Goal: Task Accomplishment & Management: Manage account settings

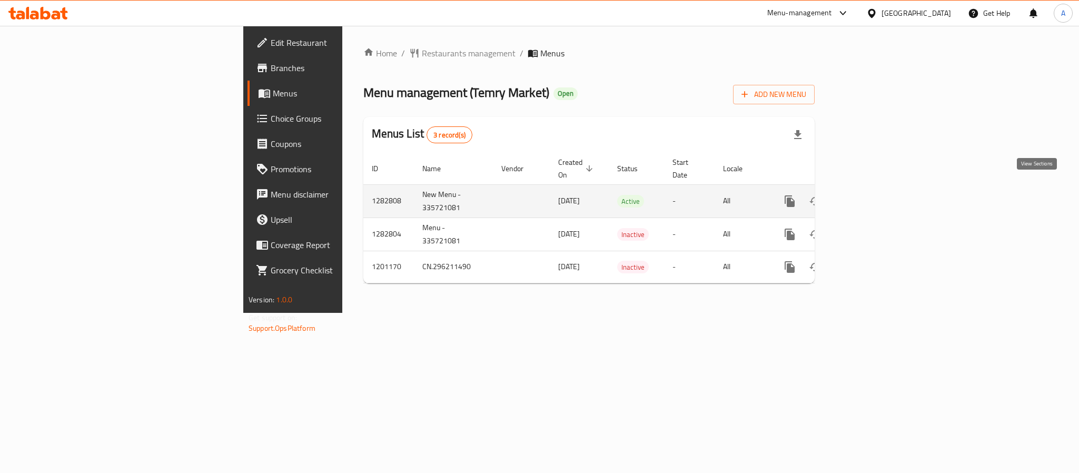
click at [872, 195] on icon "enhanced table" at bounding box center [865, 201] width 13 height 13
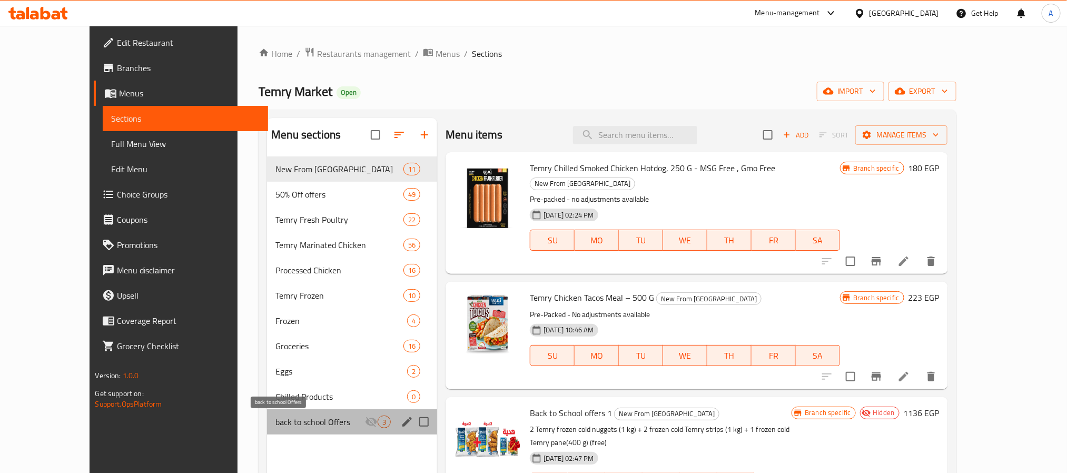
click at [275, 428] on span "back to school Offers" at bounding box center [320, 421] width 90 height 13
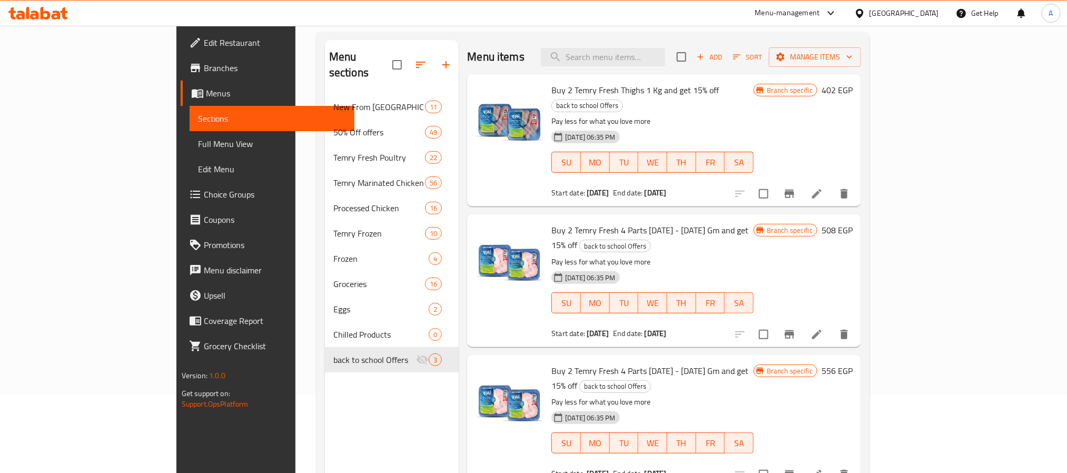
scroll to position [147, 0]
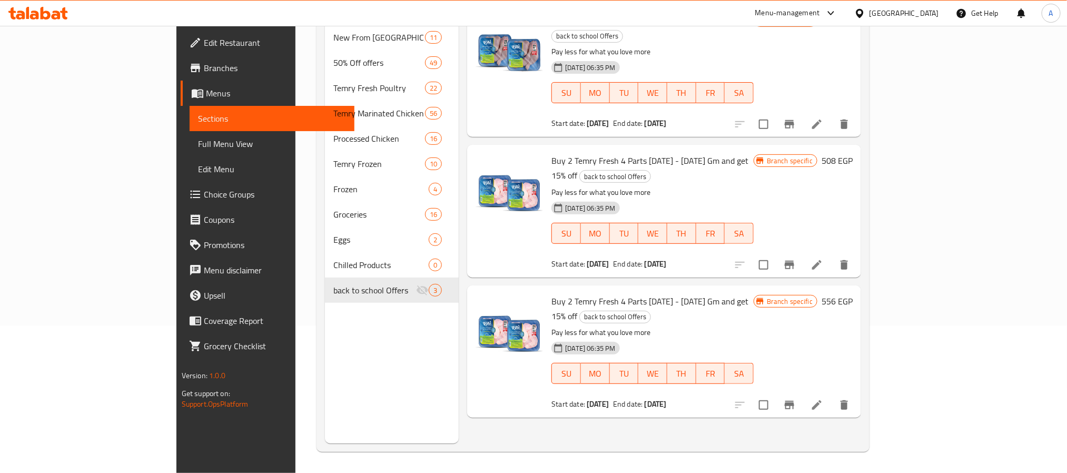
click at [459, 387] on div "Menu items Add Sort Manage items Buy 2 Temry Fresh Thighs 1 Kg and get 15% off …" at bounding box center [660, 207] width 402 height 473
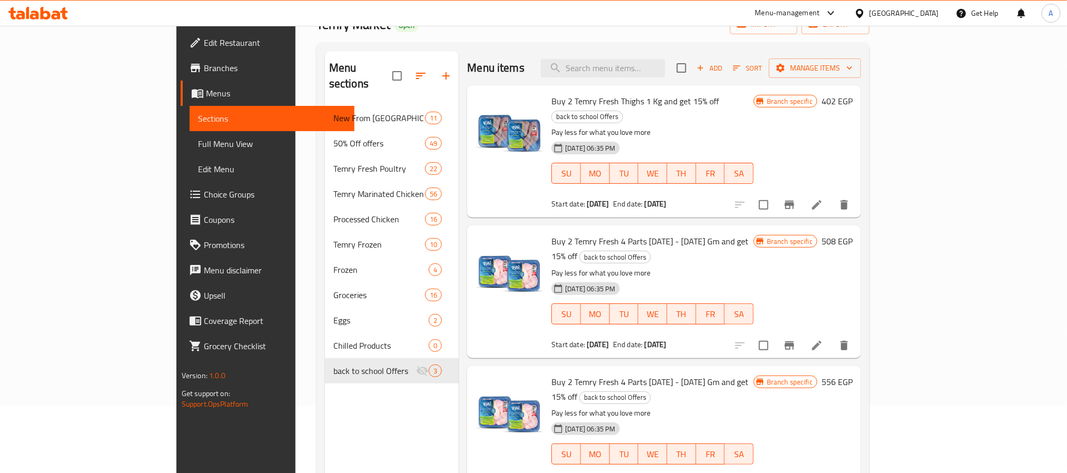
scroll to position [0, 0]
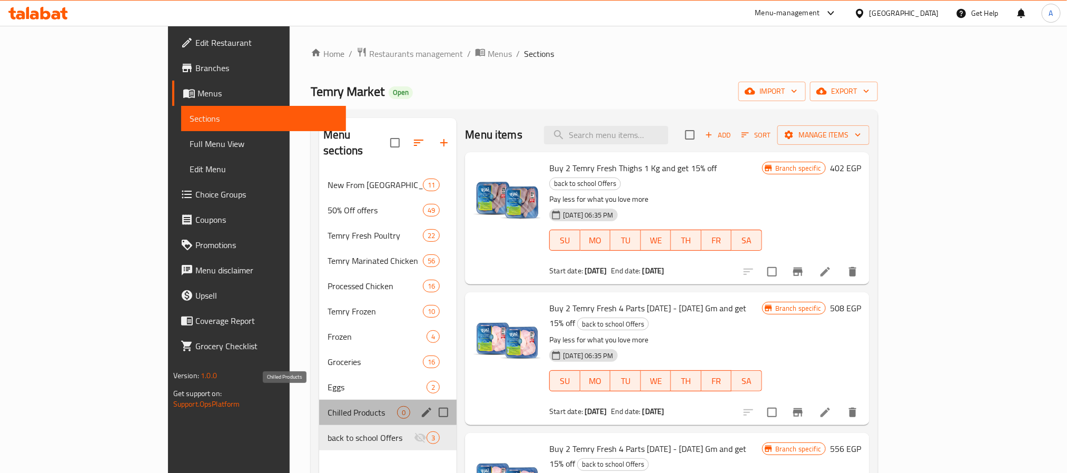
click at [327, 406] on span "Chilled Products" at bounding box center [361, 412] width 69 height 13
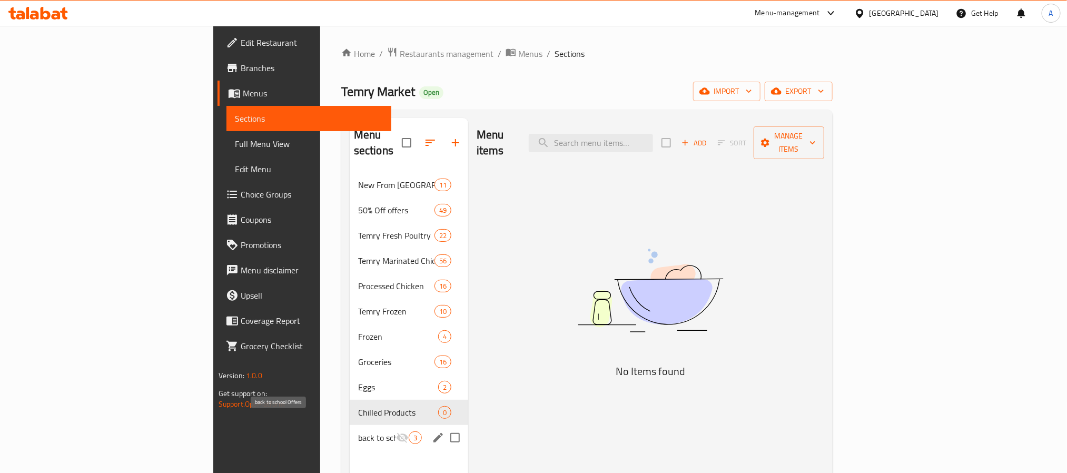
click at [358, 431] on span "back to school Offers" at bounding box center [377, 437] width 38 height 13
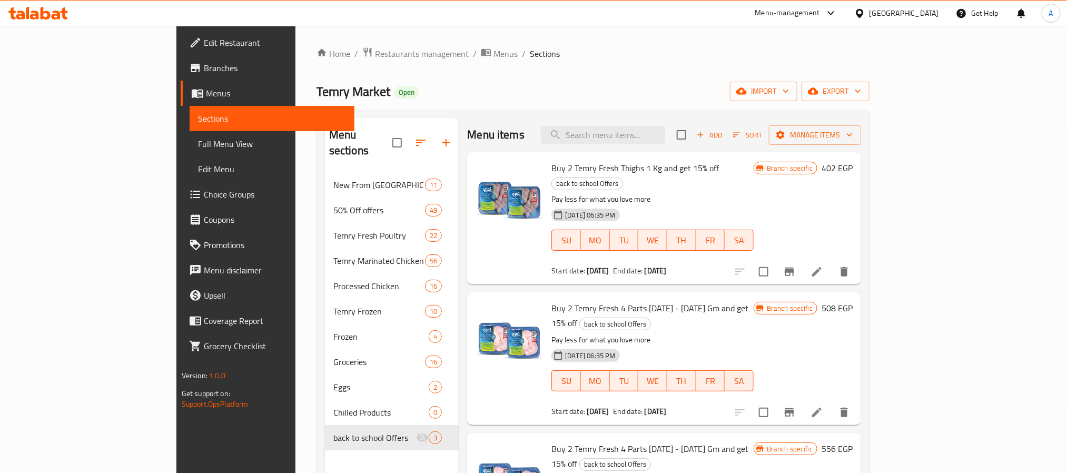
click at [658, 123] on div "Menu items Add Sort Manage items" at bounding box center [664, 135] width 394 height 34
click at [662, 147] on div "Menu items Add Sort Manage items" at bounding box center [664, 135] width 394 height 34
click at [514, 51] on ol "Home / Restaurants management / Menus / Sections" at bounding box center [592, 54] width 553 height 14
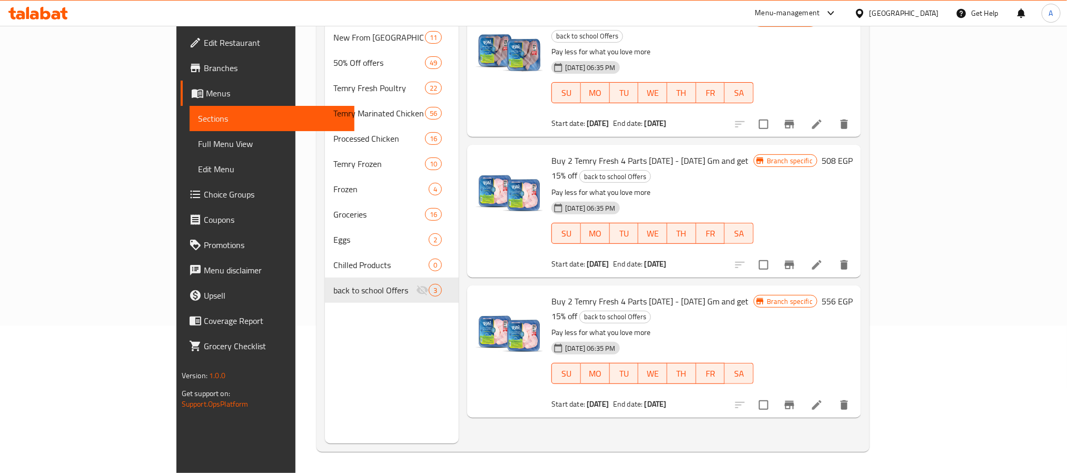
scroll to position [68, 0]
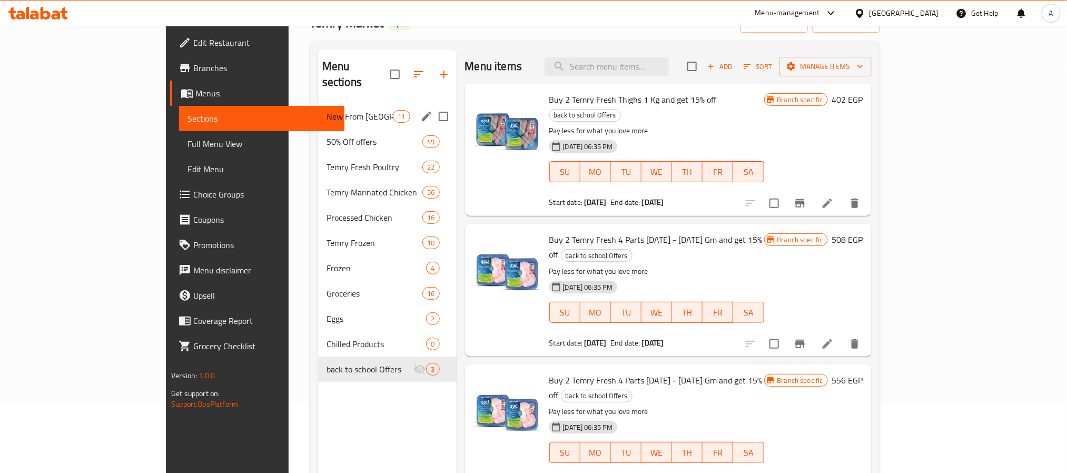
click at [318, 104] on div "New From Temry 11" at bounding box center [387, 116] width 138 height 25
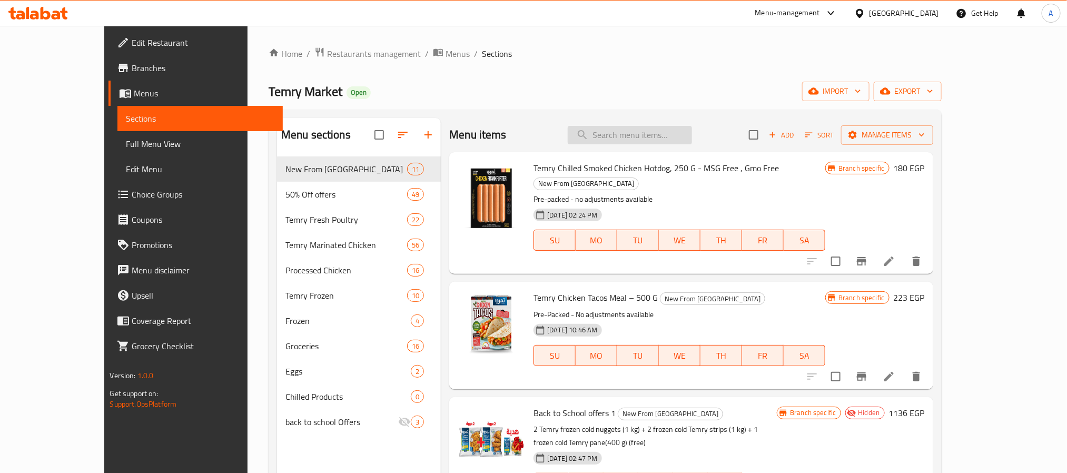
click at [671, 137] on input "search" at bounding box center [630, 135] width 124 height 18
paste input "Temry Frozen Spicy Chicken Pane 400 Gm"
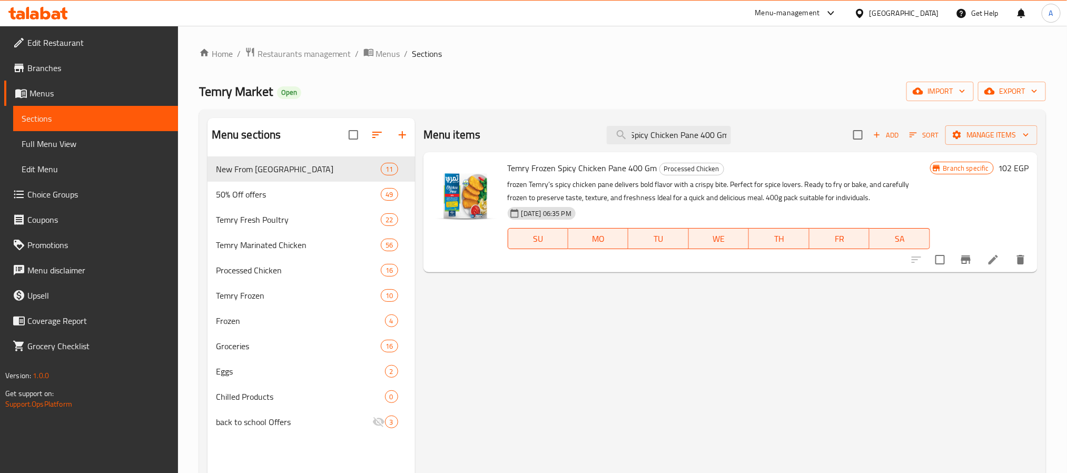
type input "Temry Frozen Spicy Chicken Pane 400 Gm"
click at [296, 40] on div "Home / Restaurants management / Menus / Sections Temry Market Open import expor…" at bounding box center [622, 323] width 889 height 594
click at [301, 48] on span "Restaurants management" at bounding box center [304, 53] width 94 height 13
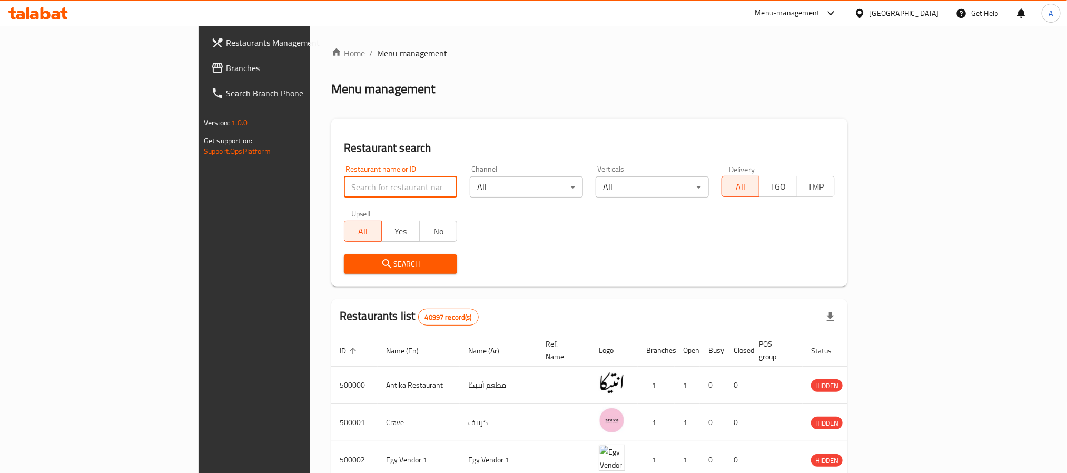
click at [344, 196] on input "search" at bounding box center [400, 186] width 113 height 21
paste input "658823"
type input "658823"
click button "Search" at bounding box center [400, 263] width 113 height 19
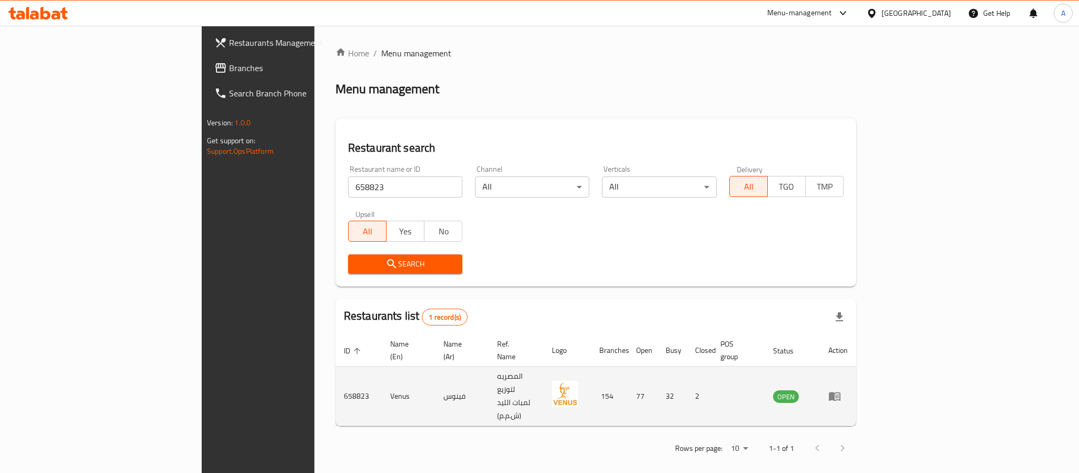
click at [856, 387] on td "enhanced table" at bounding box center [838, 395] width 36 height 59
click at [848, 390] on link "enhanced table" at bounding box center [837, 396] width 19 height 13
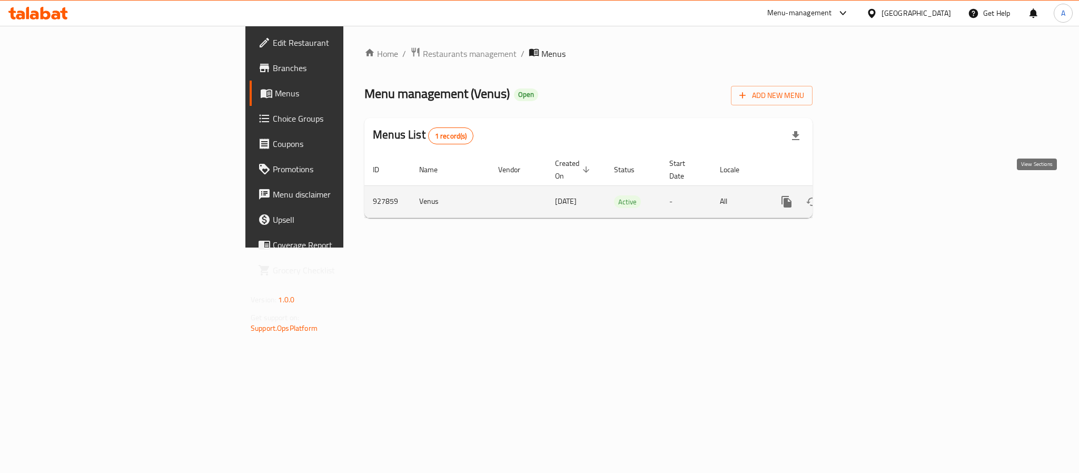
click at [869, 195] on icon "enhanced table" at bounding box center [862, 201] width 13 height 13
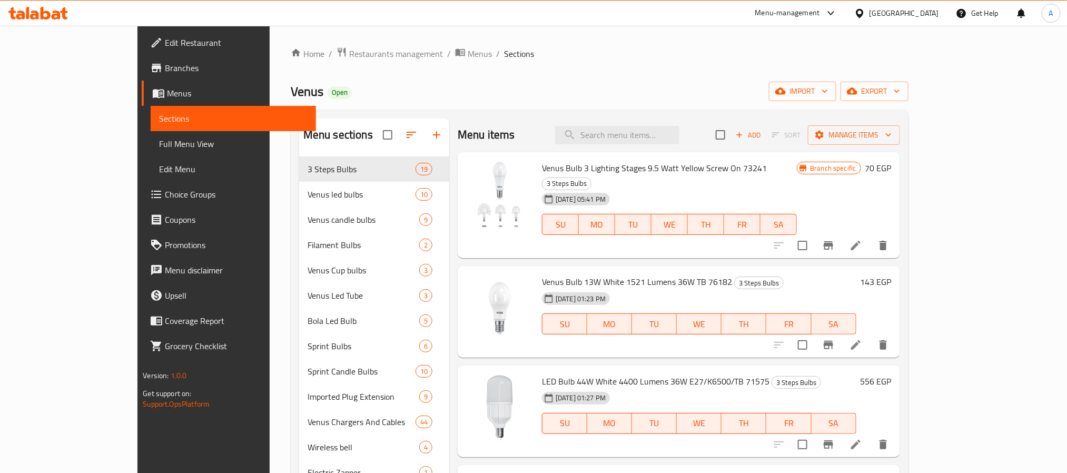
click at [515, 61] on div "Home / Restaurants management / Menus / Sections Venus Open import export Menu …" at bounding box center [600, 323] width 618 height 552
click at [516, 124] on div "Menu items Add Sort Manage items" at bounding box center [679, 135] width 442 height 34
click at [679, 133] on input "search" at bounding box center [617, 135] width 124 height 18
paste input "lamps are mixed with chargers"
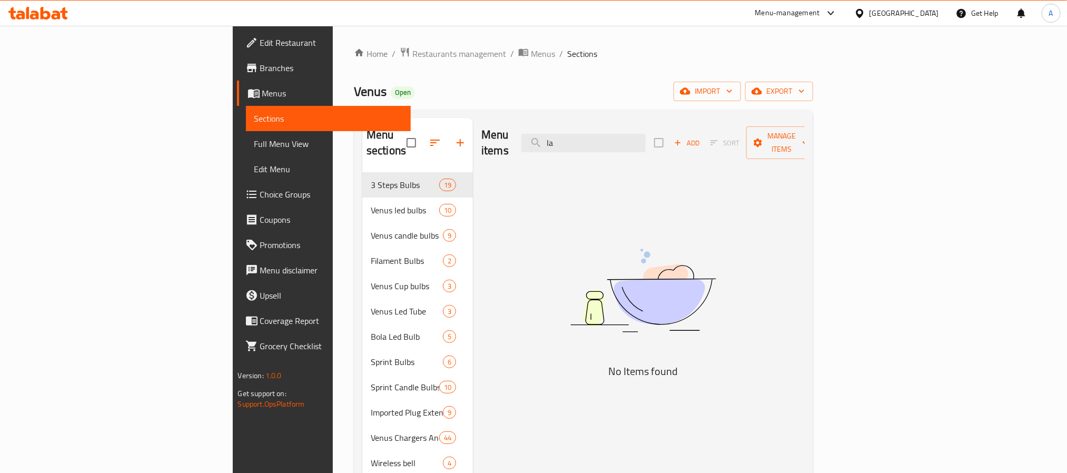
type input "l"
paste input "lamps are mixed with chargers"
drag, startPoint x: 691, startPoint y: 132, endPoint x: 529, endPoint y: 140, distance: 161.8
click at [529, 140] on div "Menu items lamps are mixed with chargers Add Sort Manage items" at bounding box center [642, 143] width 323 height 50
type input "lamps are mixed with chargers"
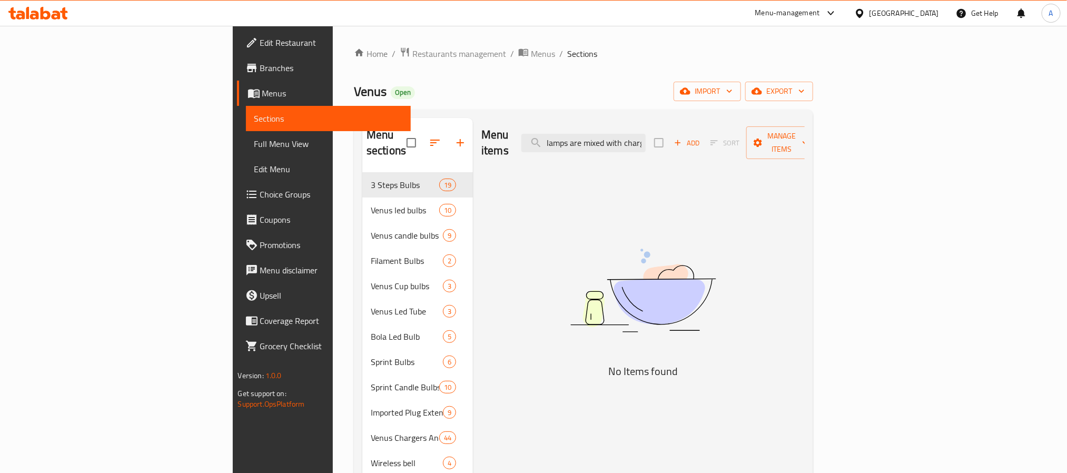
click at [687, 107] on div "Home / Restaurants management / Menus / Sections Venus Open import export Menu …" at bounding box center [583, 331] width 459 height 568
click at [645, 139] on input "lamps are mixed with chargers" at bounding box center [583, 143] width 124 height 18
drag, startPoint x: 659, startPoint y: 139, endPoint x: 813, endPoint y: 134, distance: 154.9
click at [804, 134] on div "Menu items lamps are mixed with chargers Add Sort Manage items" at bounding box center [642, 143] width 323 height 50
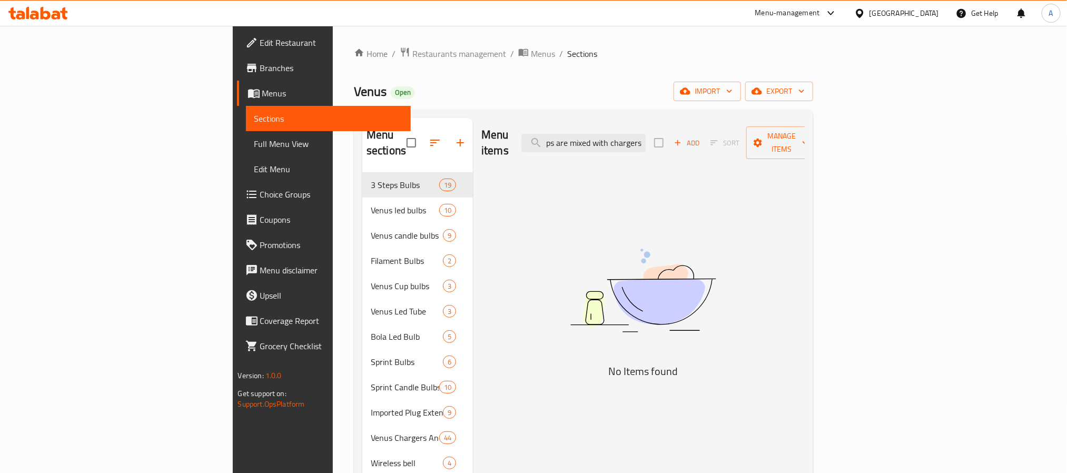
scroll to position [0, 0]
click at [720, 124] on div "Menu items lamps are mixed with chargers Add Sort Manage items" at bounding box center [642, 143] width 323 height 50
click at [645, 134] on input "lamps are mixed with chargers" at bounding box center [583, 143] width 124 height 18
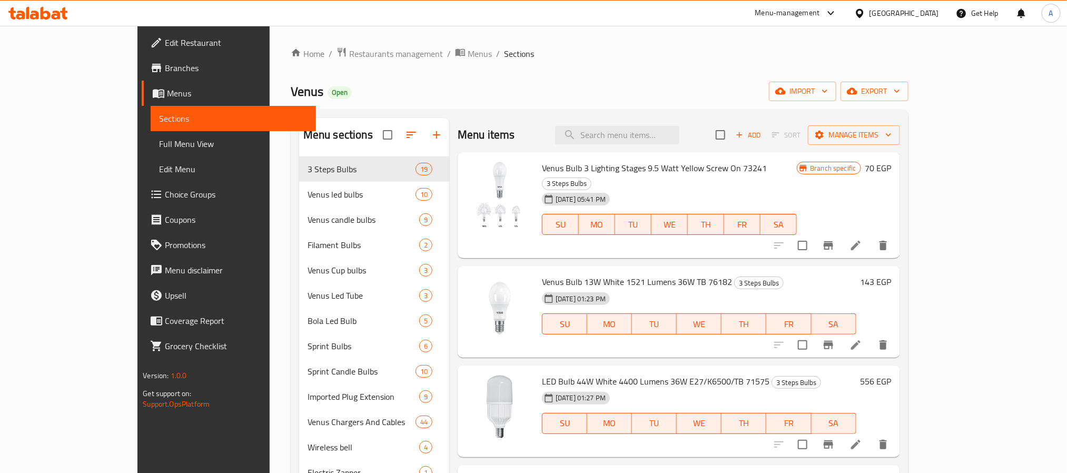
click at [525, 57] on ol "Home / Restaurants management / Menus / Sections" at bounding box center [600, 54] width 618 height 14
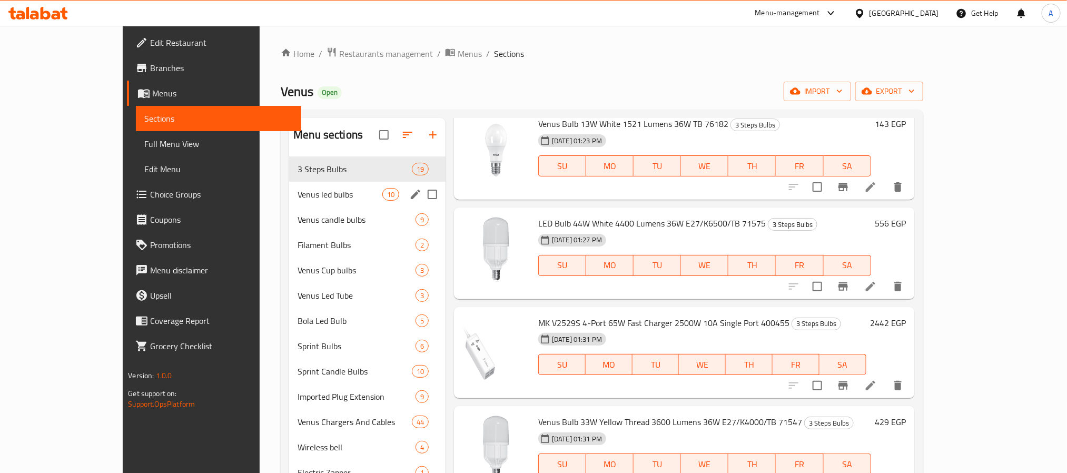
click at [289, 202] on div "Venus led bulbs 10" at bounding box center [367, 194] width 156 height 25
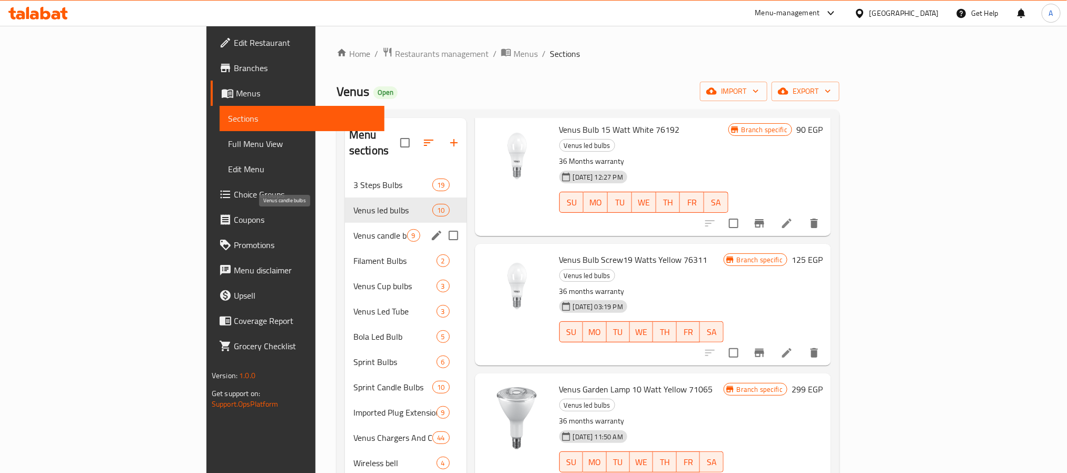
click at [353, 229] on span "Venus candle bulbs" at bounding box center [380, 235] width 54 height 13
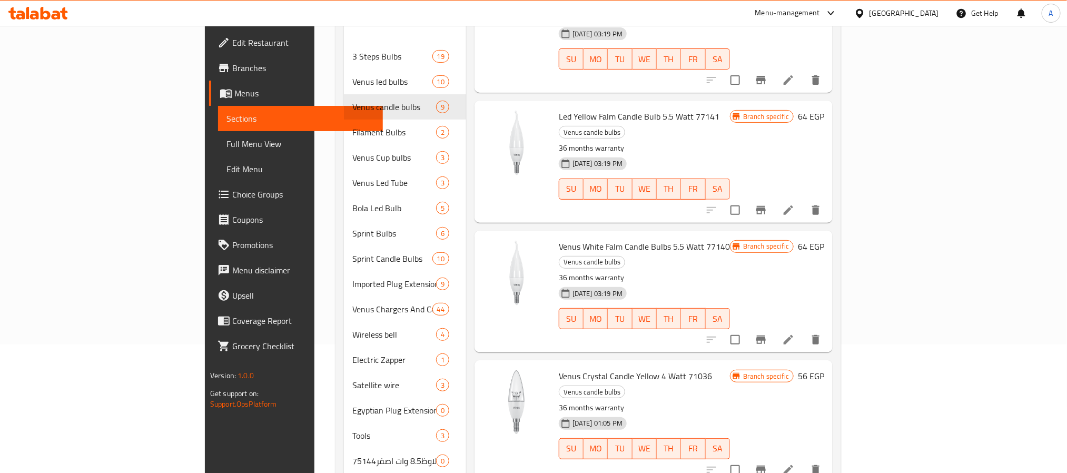
scroll to position [147, 0]
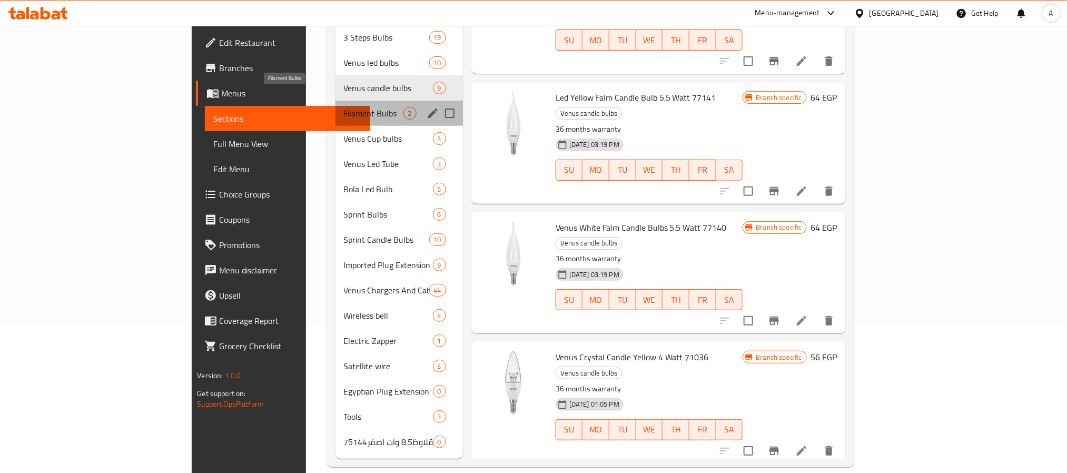
click at [344, 107] on span "Filament Bulbs" at bounding box center [373, 113] width 59 height 13
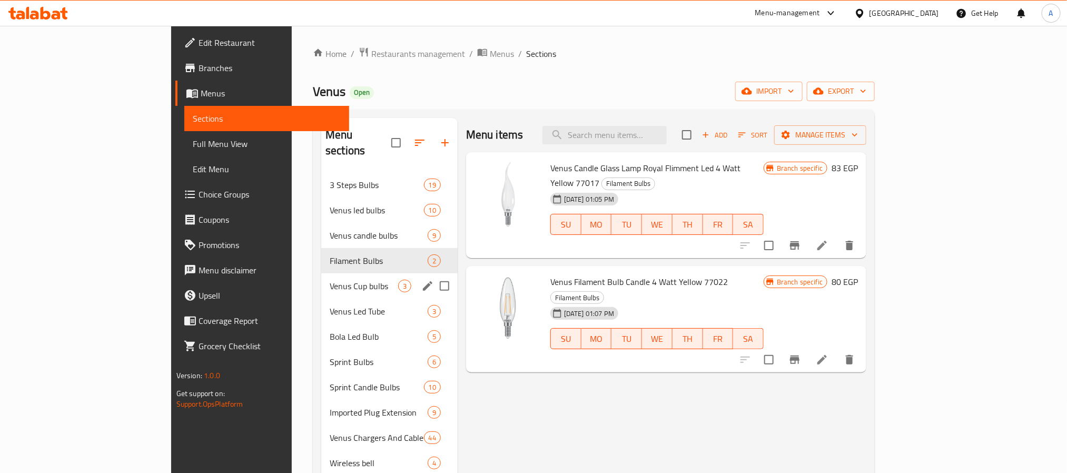
click at [321, 273] on div "Venus Cup bulbs 3" at bounding box center [389, 285] width 136 height 25
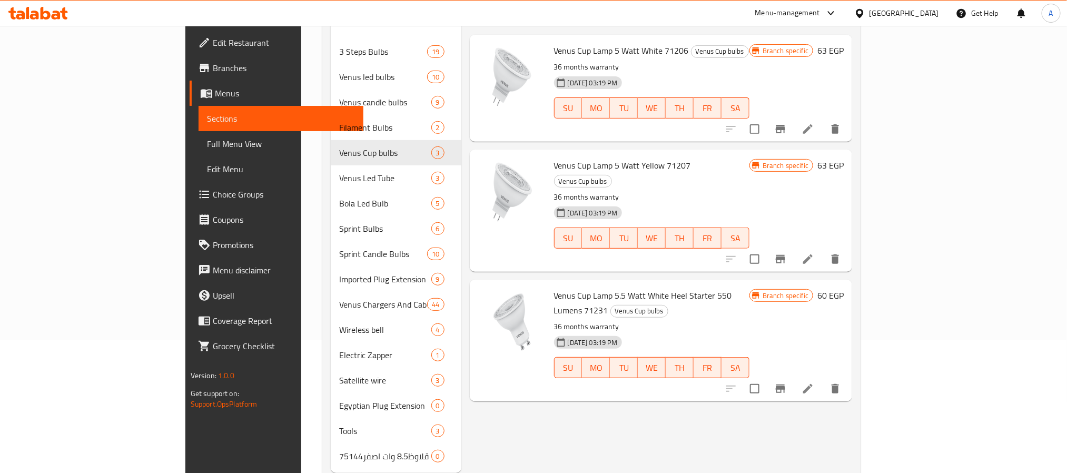
scroll to position [147, 0]
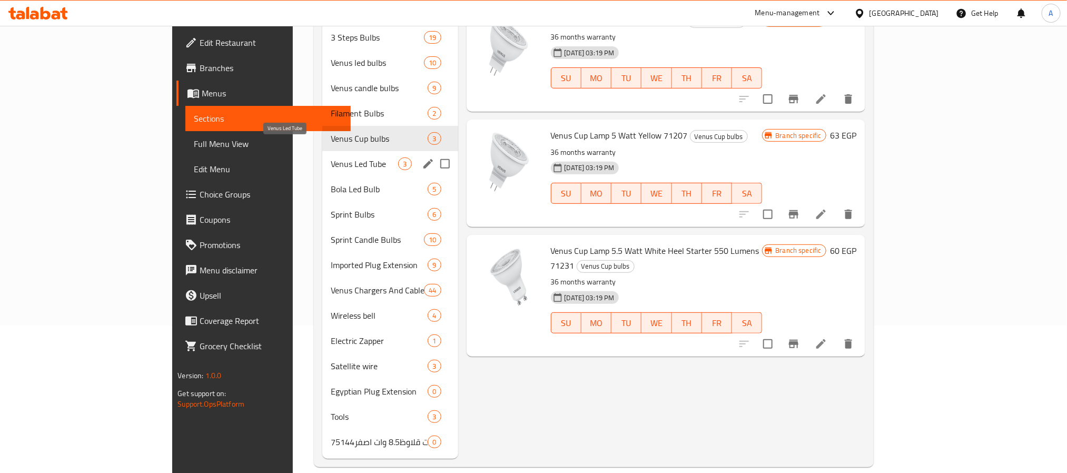
click at [331, 157] on span "Venus Led Tube" at bounding box center [365, 163] width 68 height 13
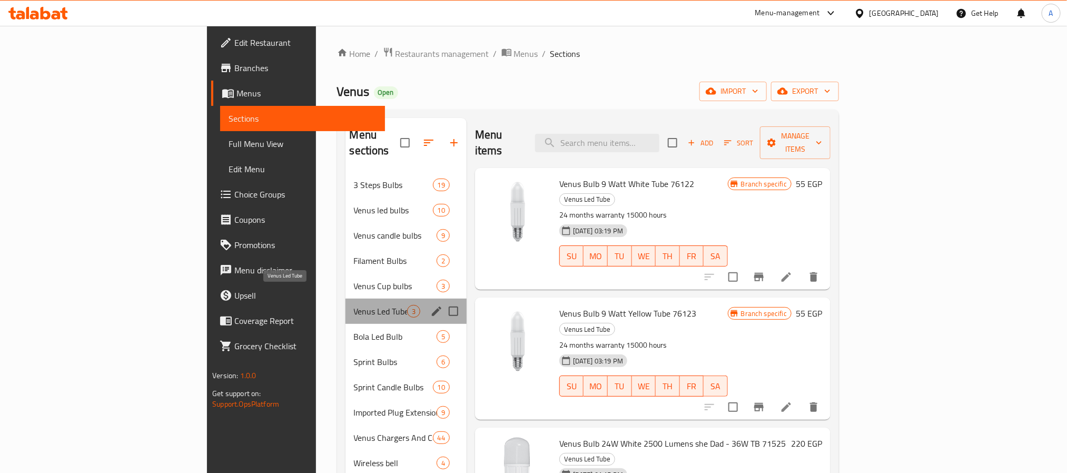
click at [354, 305] on span "Venus Led Tube" at bounding box center [380, 311] width 53 height 13
click at [354, 330] on span "Bola Led Bulb" at bounding box center [380, 336] width 53 height 13
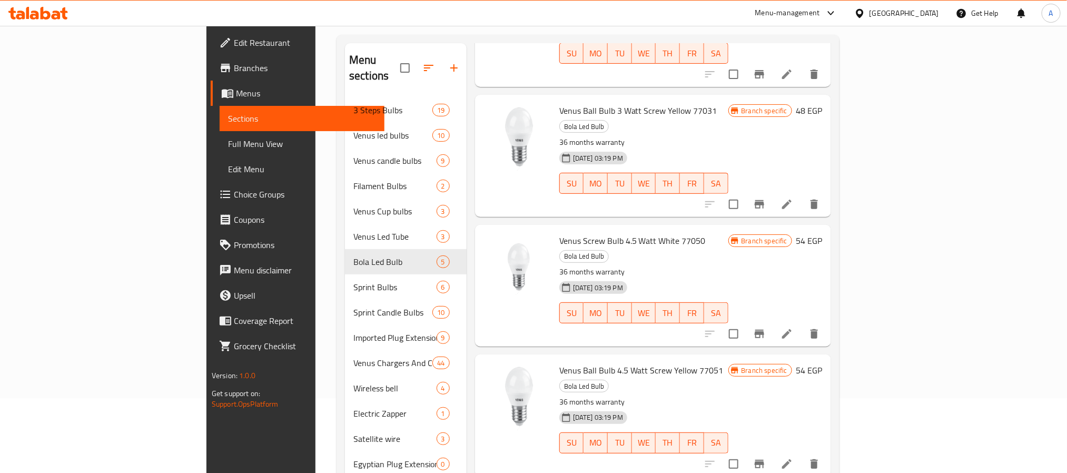
scroll to position [79, 0]
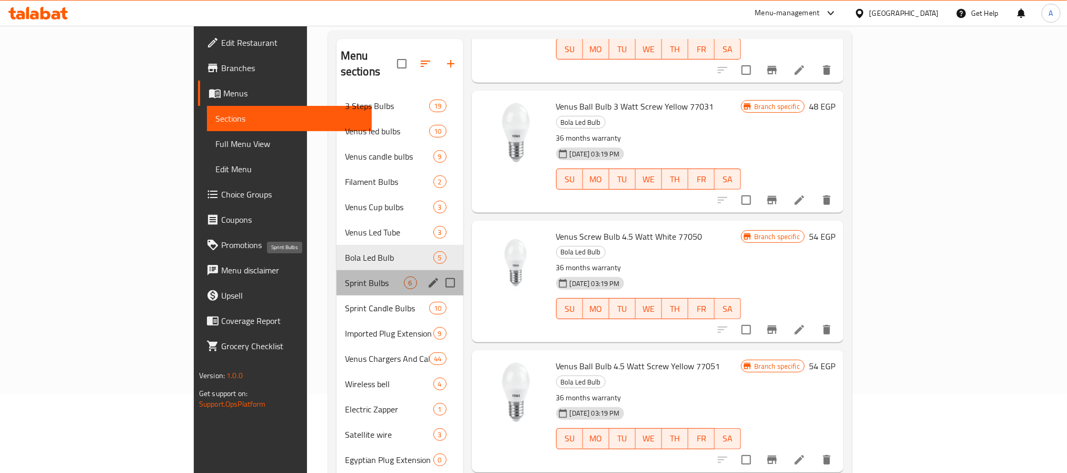
click at [345, 276] on span "Sprint Bulbs" at bounding box center [374, 282] width 59 height 13
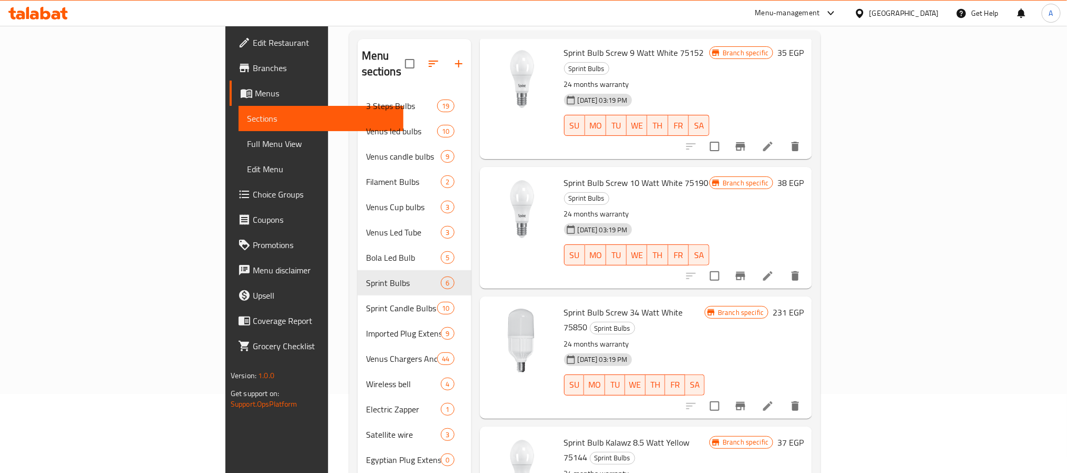
scroll to position [243, 0]
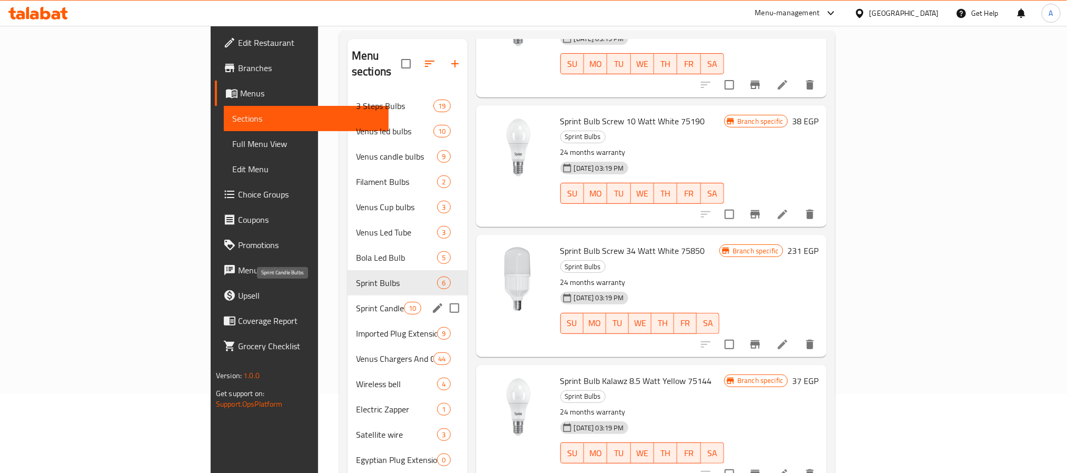
click at [356, 302] on span "Sprint Candle Bulbs" at bounding box center [380, 308] width 48 height 13
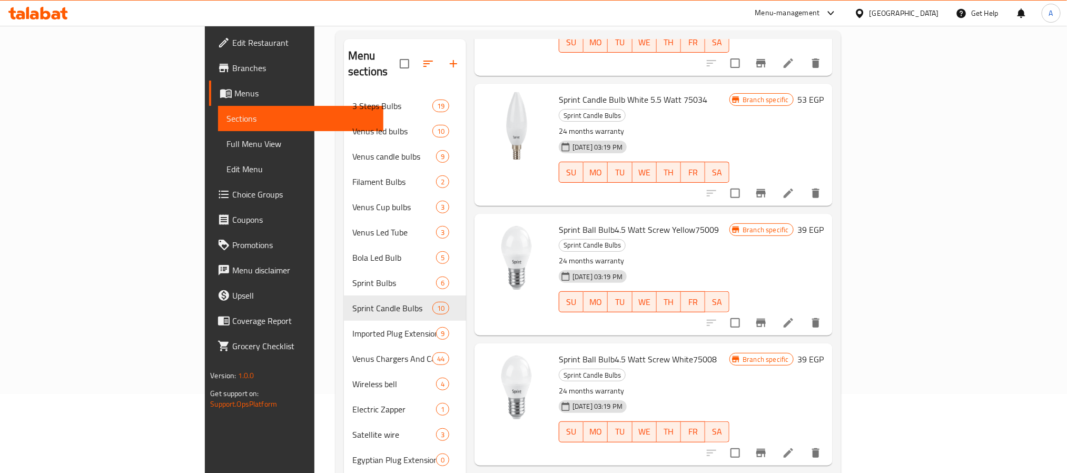
scroll to position [687, 0]
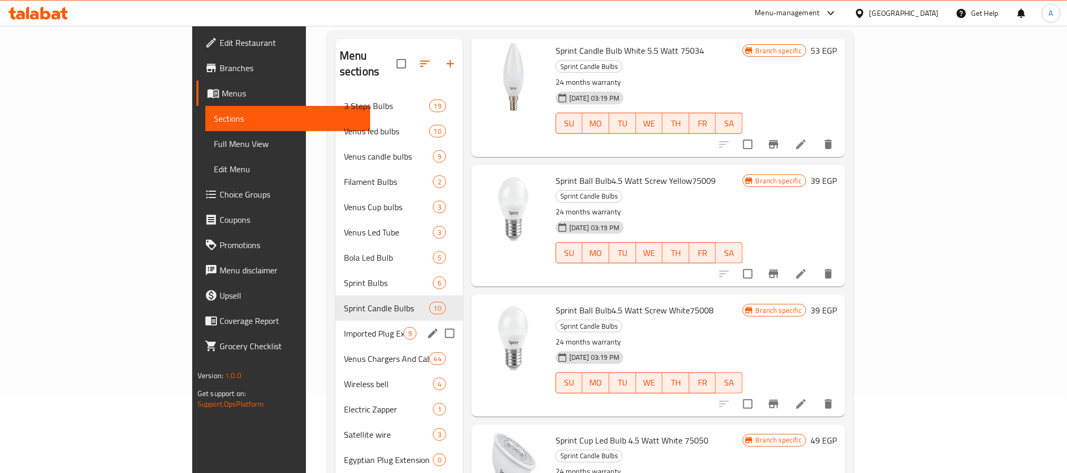
click at [344, 327] on span "Imported Plug Extension" at bounding box center [373, 333] width 59 height 13
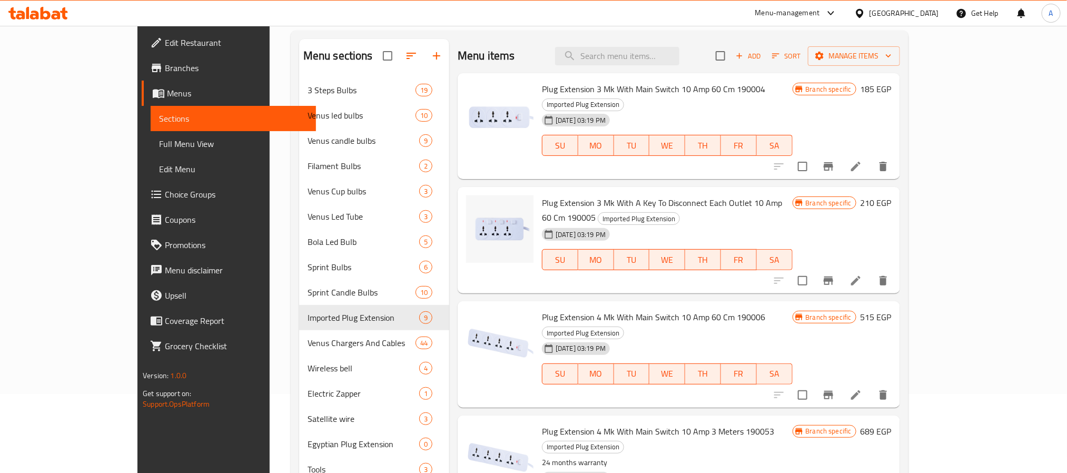
scroll to position [509, 0]
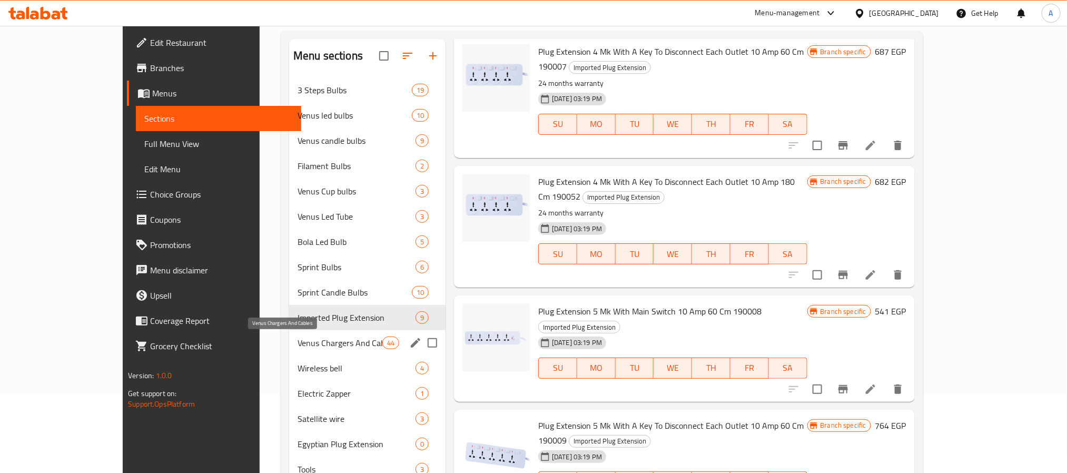
click at [297, 343] on span "Venus Chargers And Cables" at bounding box center [339, 342] width 85 height 13
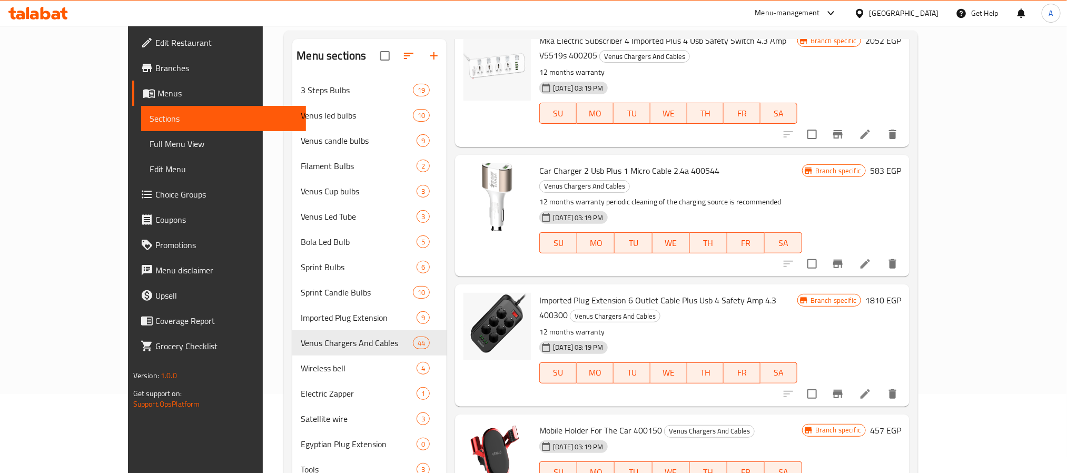
scroll to position [4391, 0]
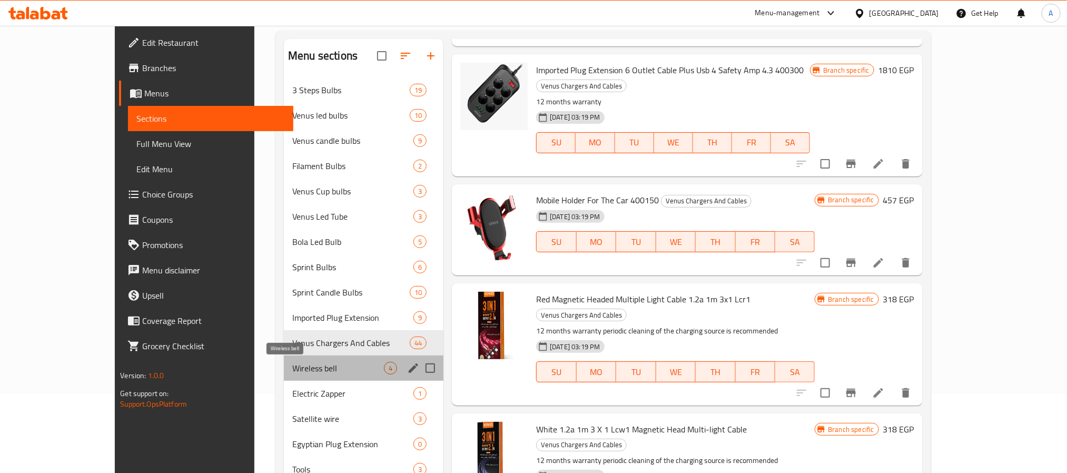
click at [292, 371] on span "Wireless bell" at bounding box center [338, 368] width 92 height 13
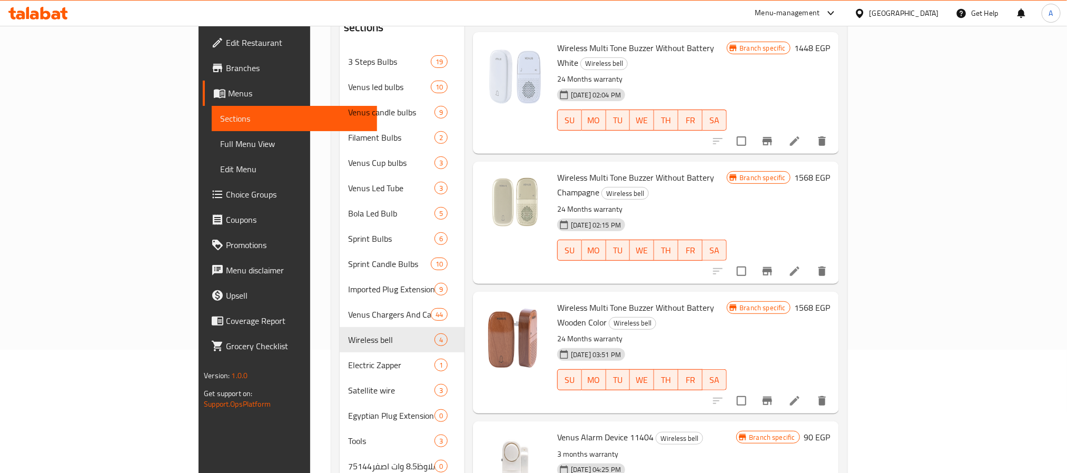
scroll to position [147, 0]
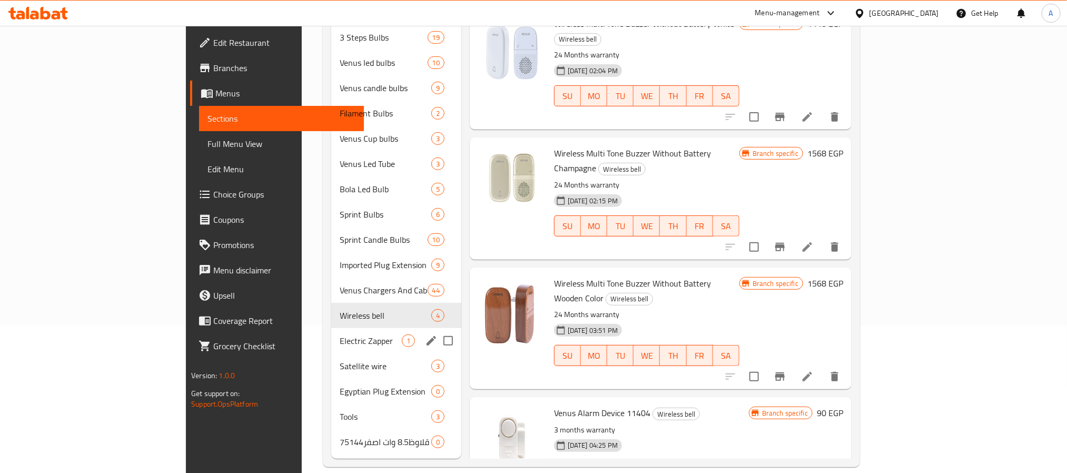
click at [340, 334] on span "Electric Zapper" at bounding box center [371, 340] width 62 height 13
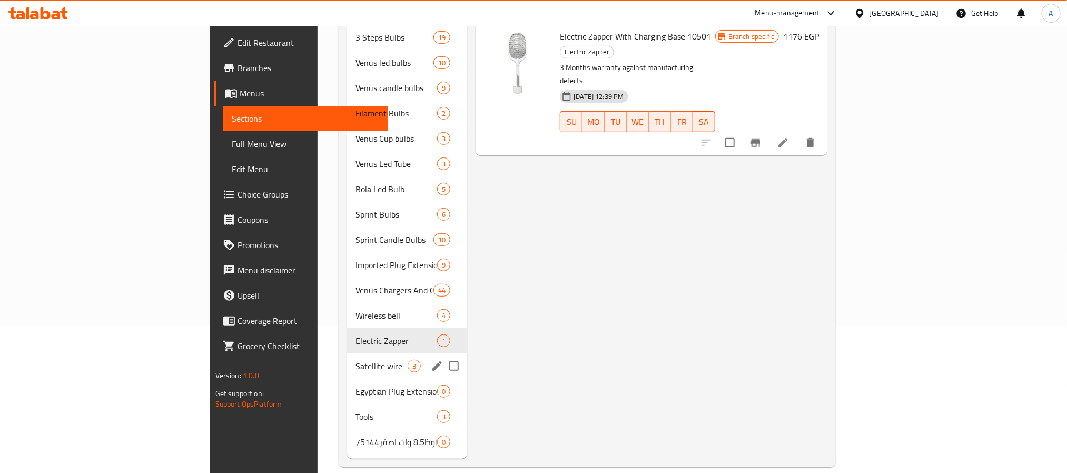
click at [355, 360] on span "Satellite wire" at bounding box center [381, 366] width 52 height 13
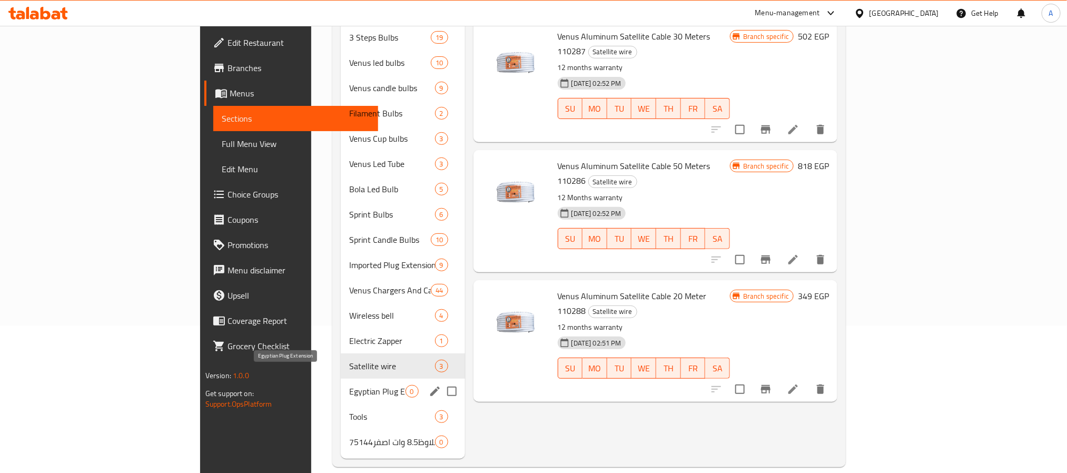
click at [349, 385] on span "Egyptian Plug Extension" at bounding box center [377, 391] width 56 height 13
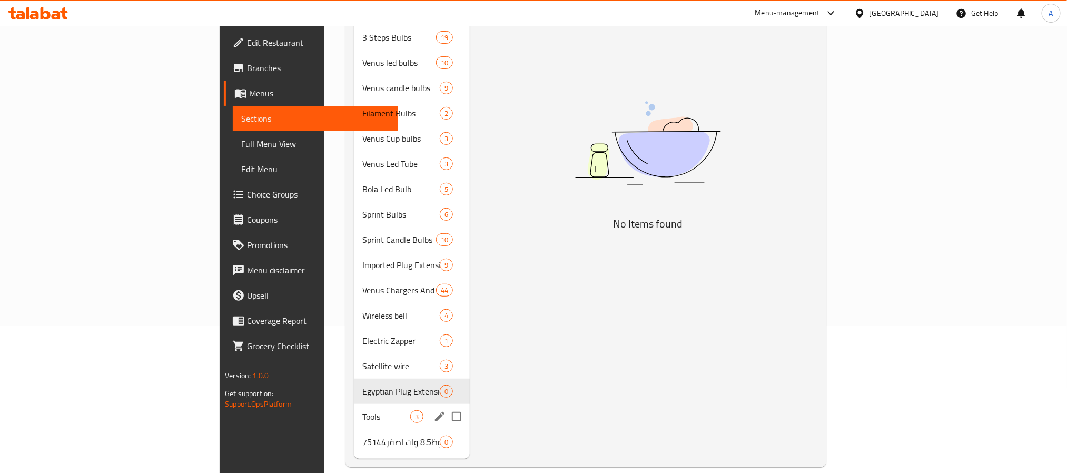
click at [362, 410] on span "Tools" at bounding box center [386, 416] width 48 height 13
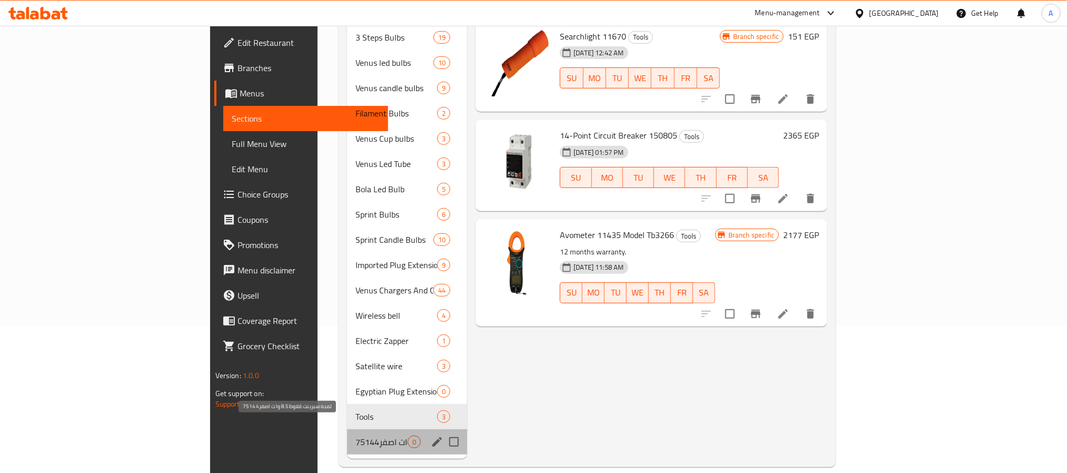
click at [355, 435] on span "لمبه سبرينت قلاوظ8.5 وات اصفر75144" at bounding box center [381, 441] width 52 height 13
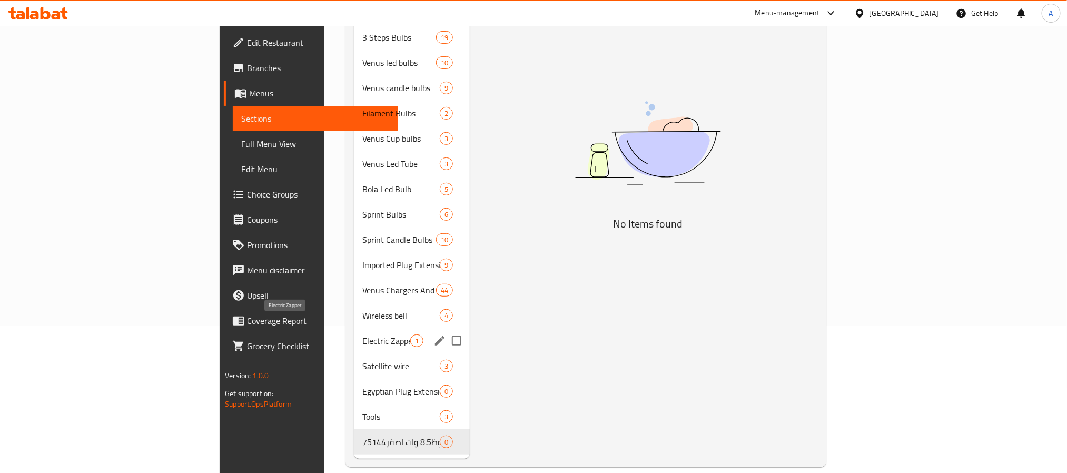
click at [362, 334] on span "Electric Zapper" at bounding box center [386, 340] width 48 height 13
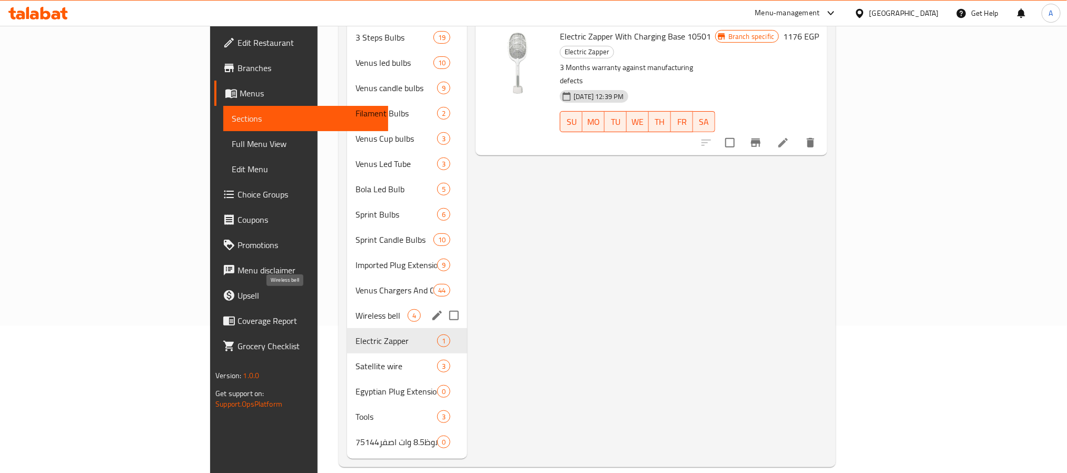
click at [355, 309] on span "Wireless bell" at bounding box center [381, 315] width 52 height 13
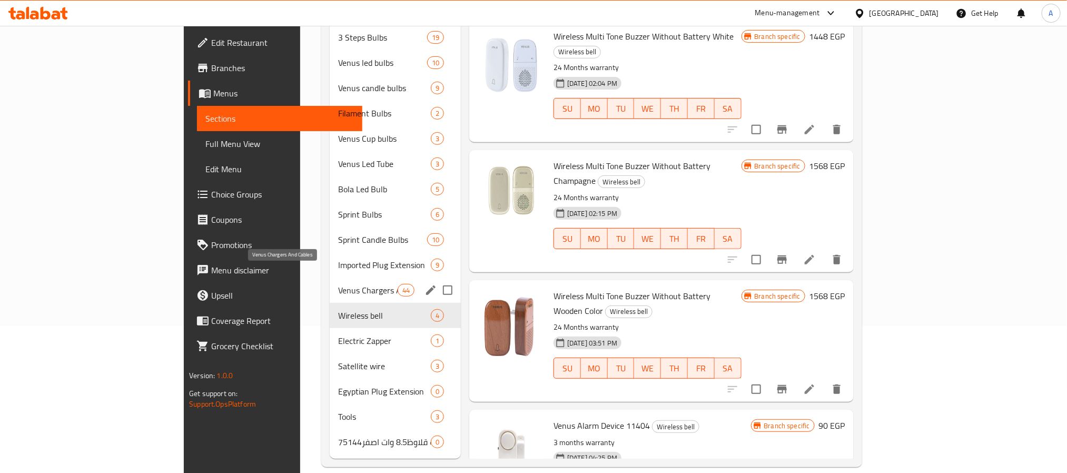
click at [338, 284] on span "Venus Chargers And Cables" at bounding box center [367, 290] width 59 height 13
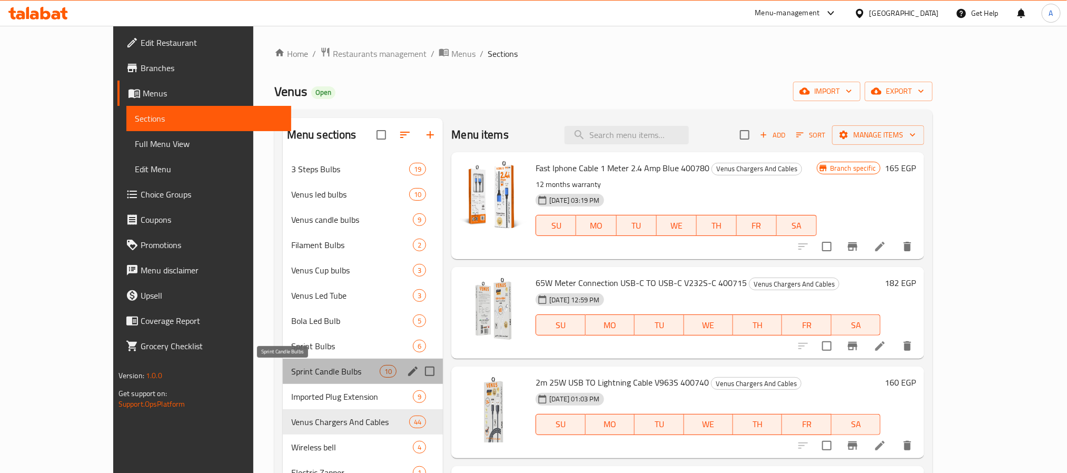
click at [291, 366] on span "Sprint Candle Bulbs" at bounding box center [335, 371] width 88 height 13
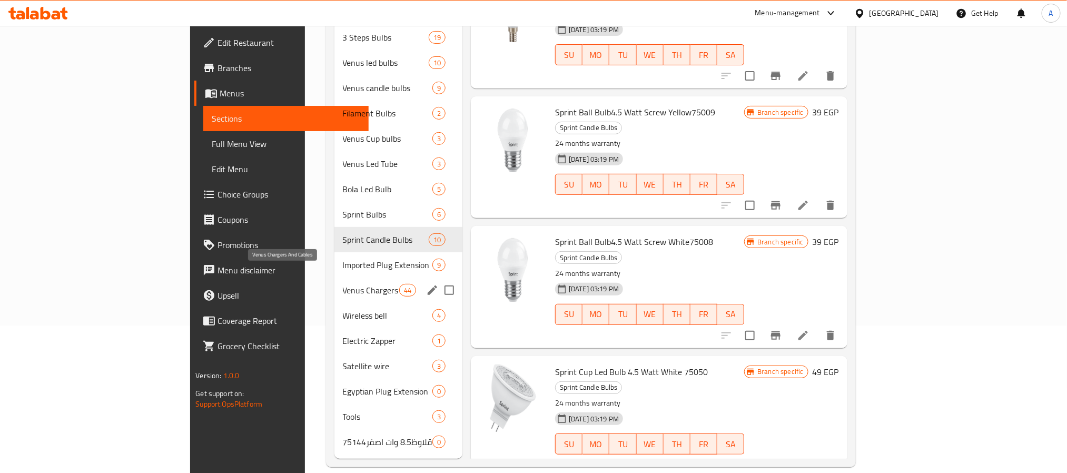
click at [343, 284] on span "Venus Chargers And Cables" at bounding box center [371, 290] width 56 height 13
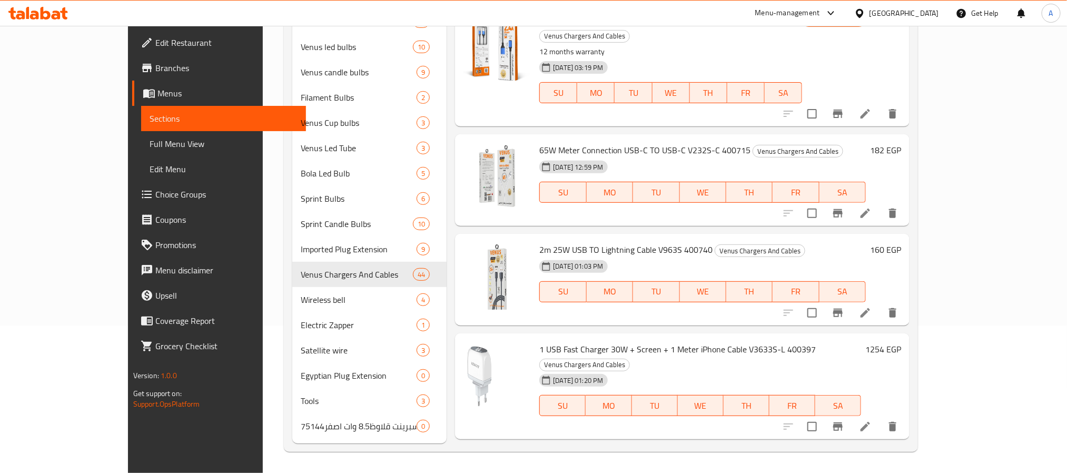
click at [555, 63] on span "07-01-2023 03:19 PM" at bounding box center [578, 68] width 58 height 10
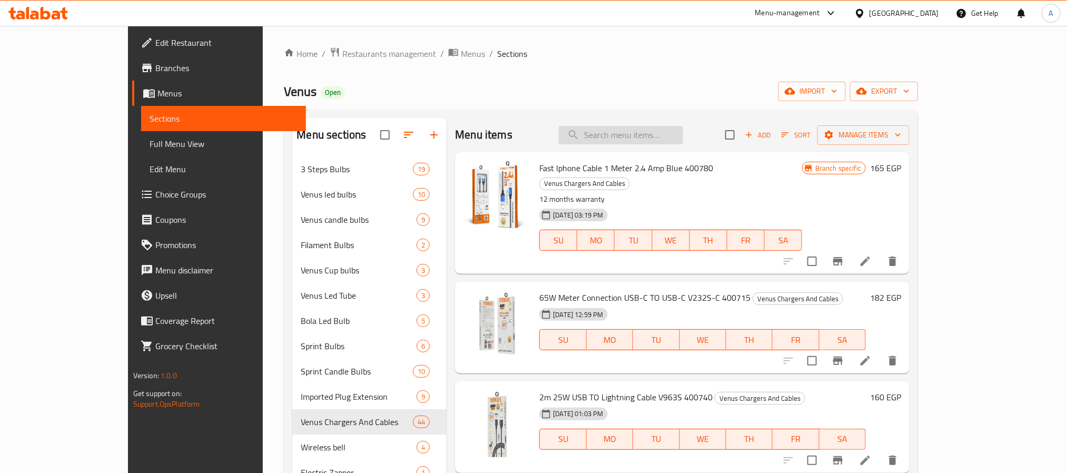
click at [683, 144] on input "search" at bounding box center [621, 135] width 124 height 18
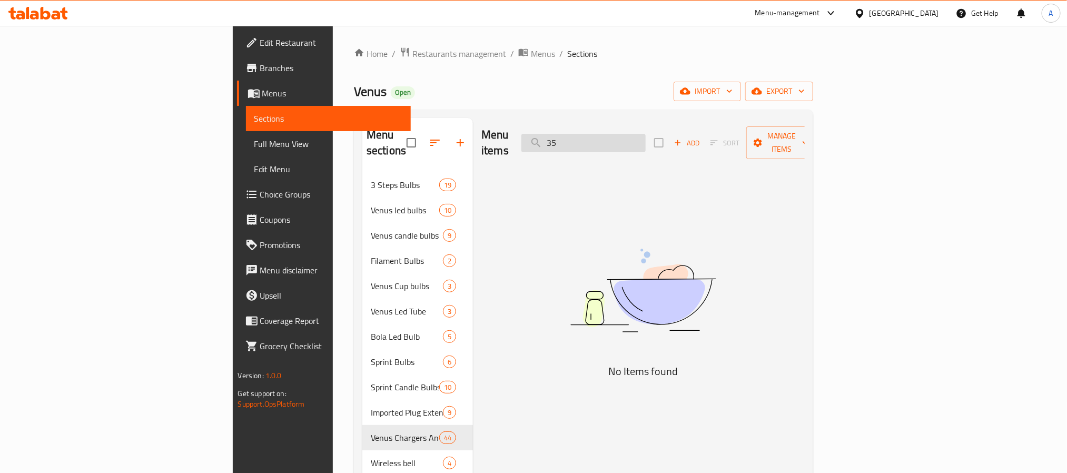
type input "3"
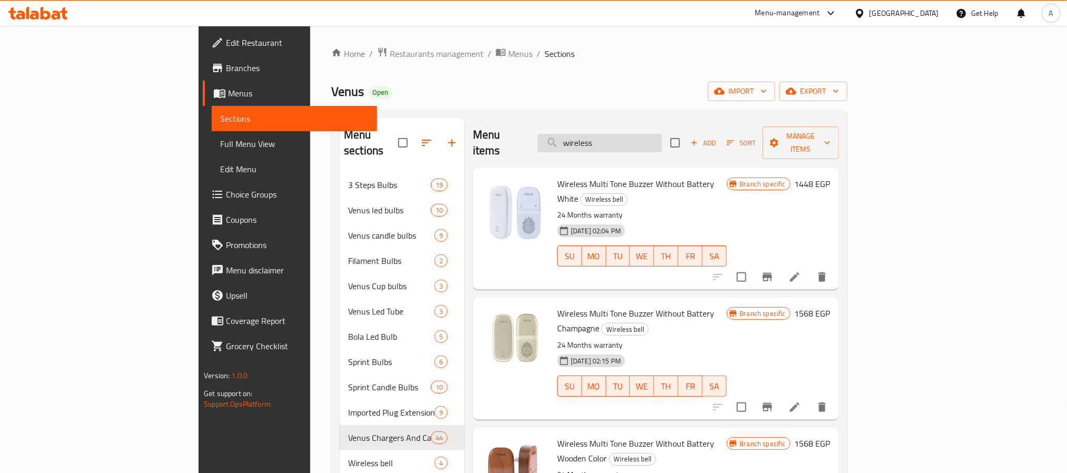
click at [662, 134] on input "wireless" at bounding box center [600, 143] width 124 height 18
type input "w"
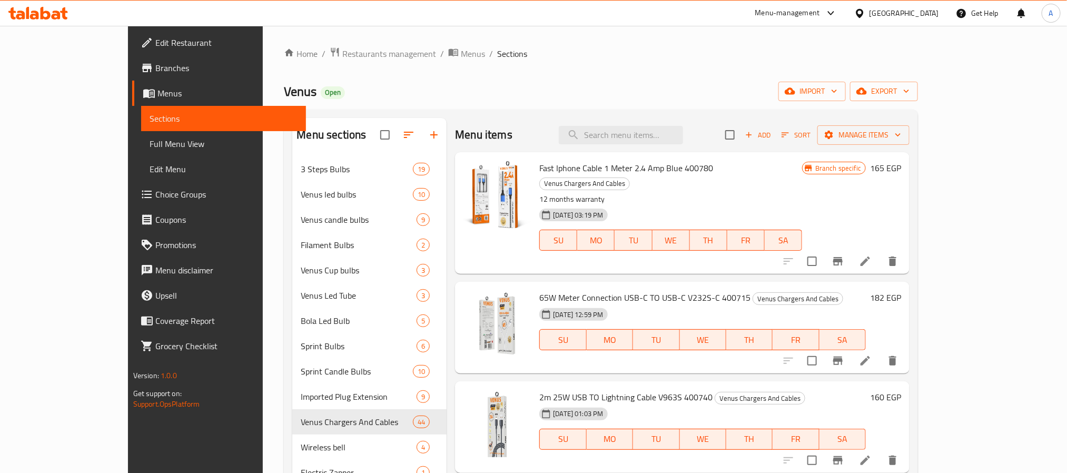
type input "3"
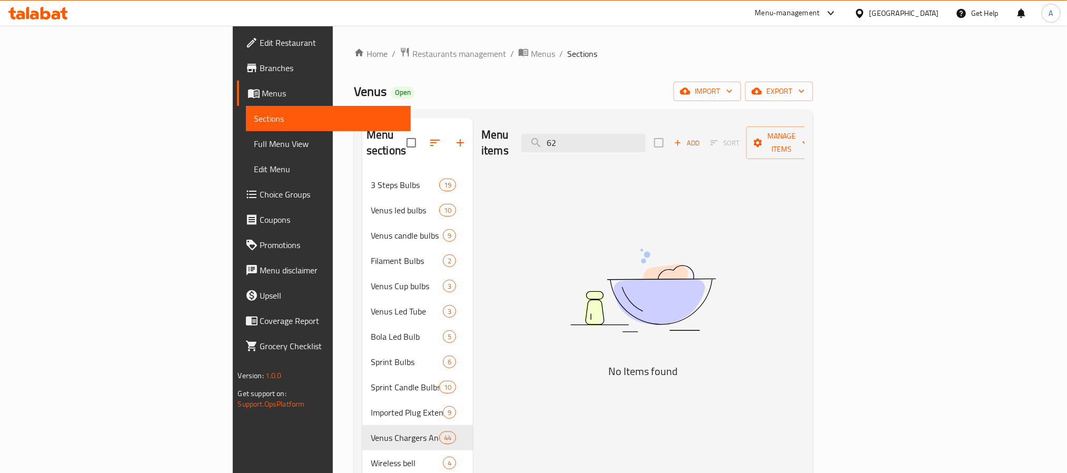
type input "6"
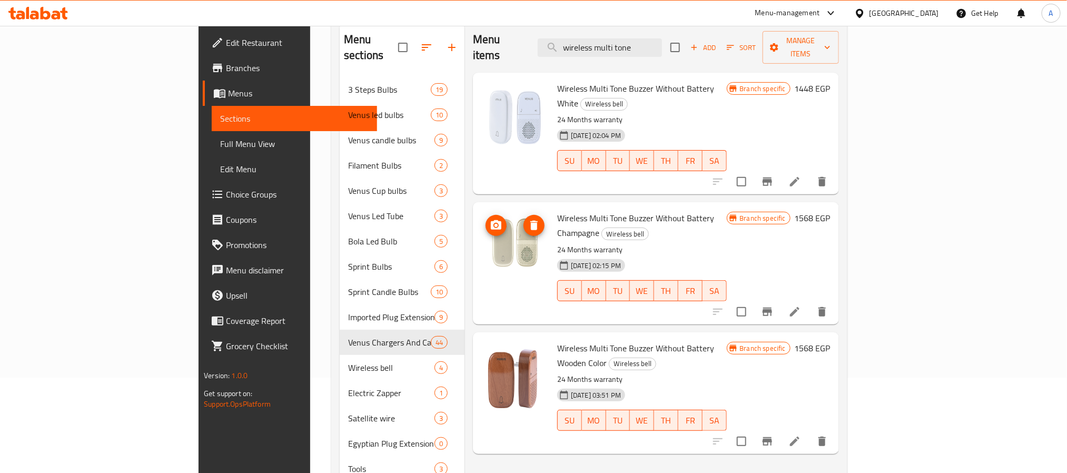
scroll to position [68, 0]
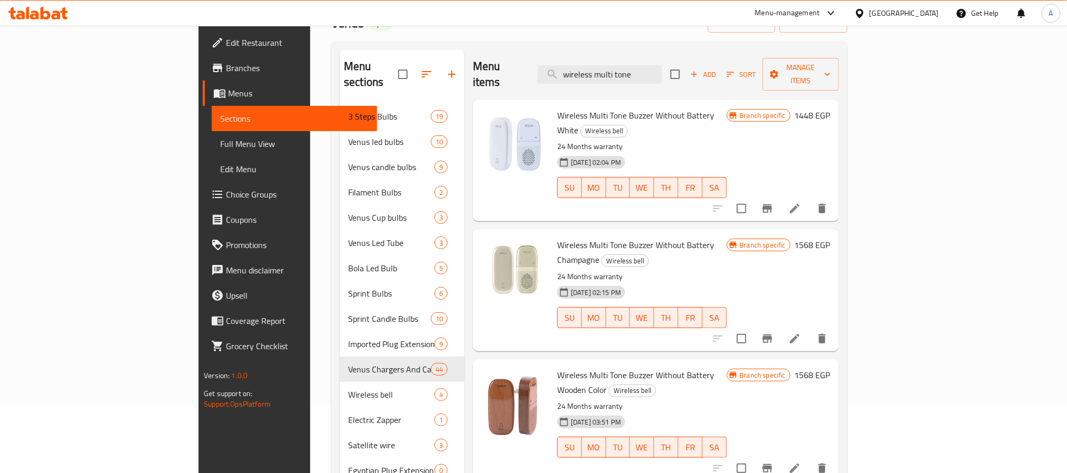
type input "wireless multi tone"
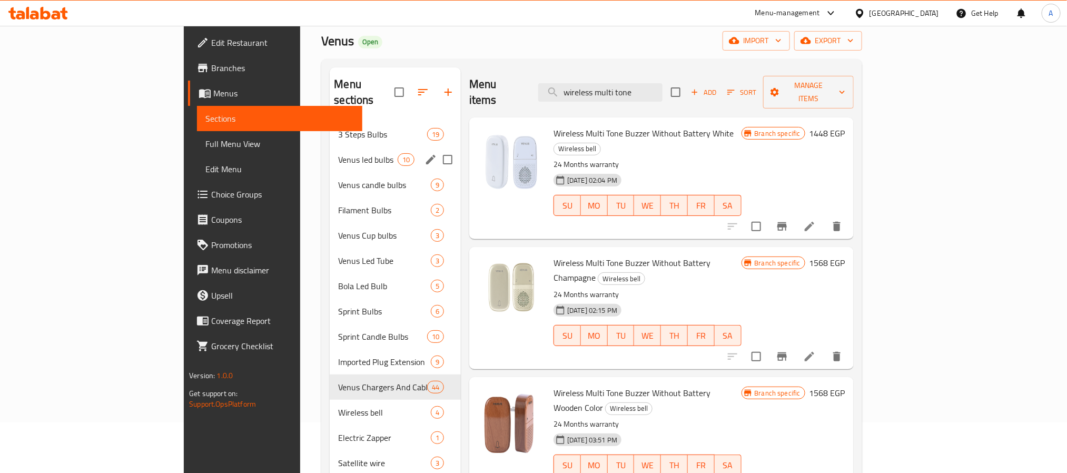
scroll to position [79, 0]
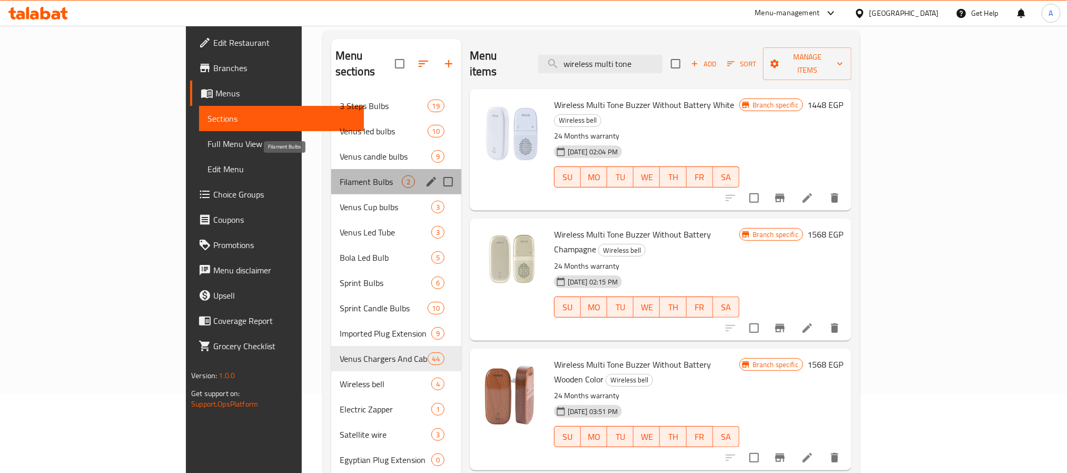
click at [340, 175] on span "Filament Bulbs" at bounding box center [371, 181] width 62 height 13
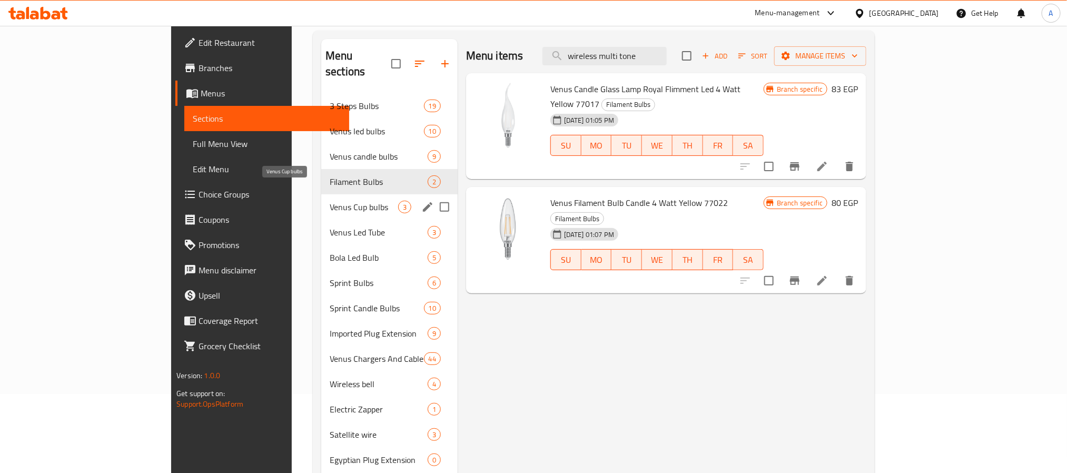
click at [321, 198] on div "Venus Cup bulbs 3" at bounding box center [389, 206] width 136 height 25
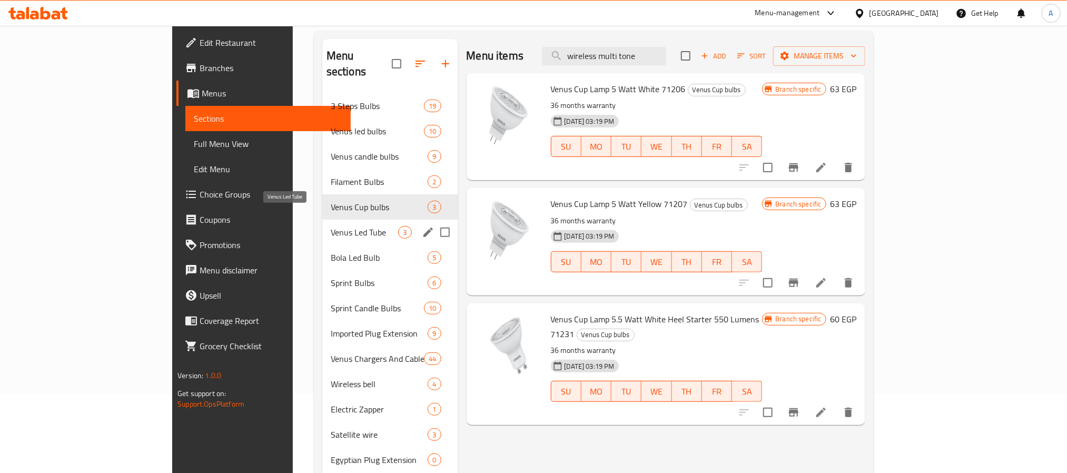
click at [322, 228] on div "Venus Led Tube 3" at bounding box center [390, 232] width 136 height 25
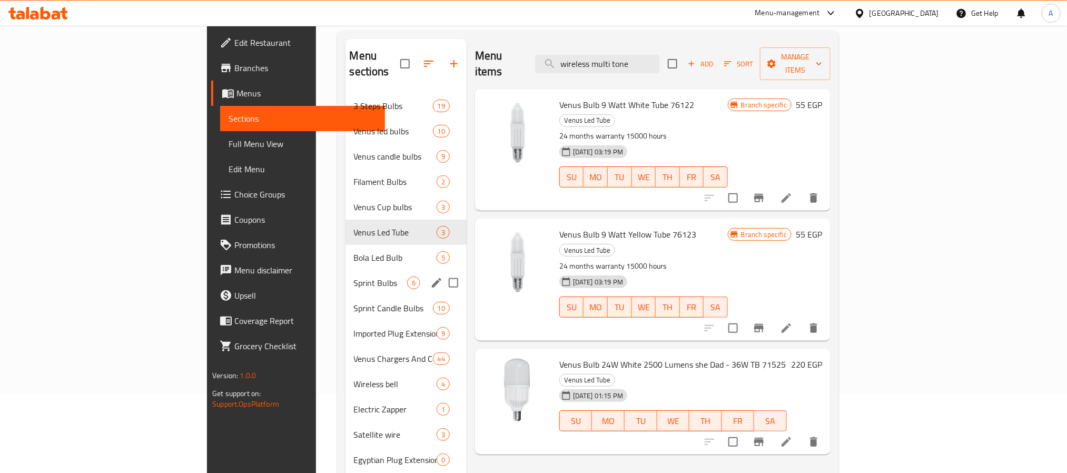
click at [345, 270] on div "Sprint Bulbs 6" at bounding box center [405, 282] width 121 height 25
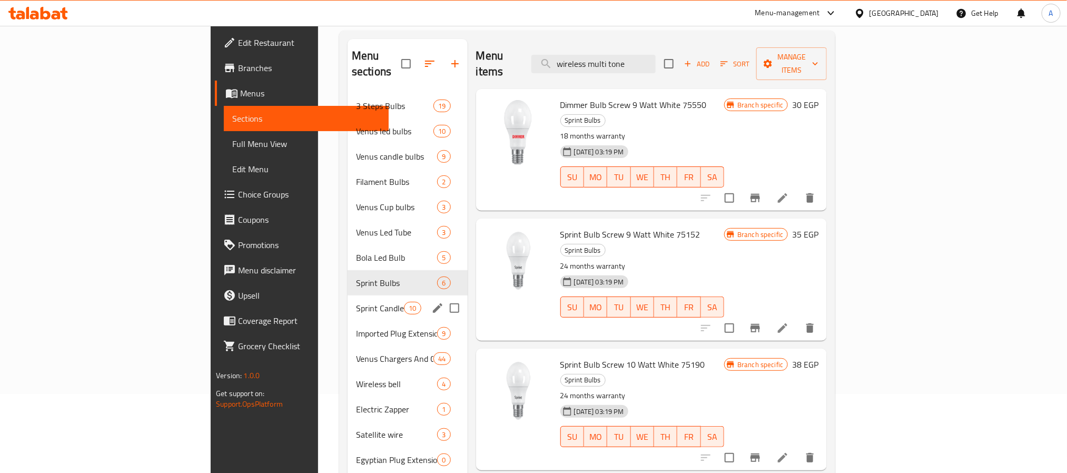
click at [347, 302] on div "Sprint Candle Bulbs 10" at bounding box center [407, 307] width 120 height 25
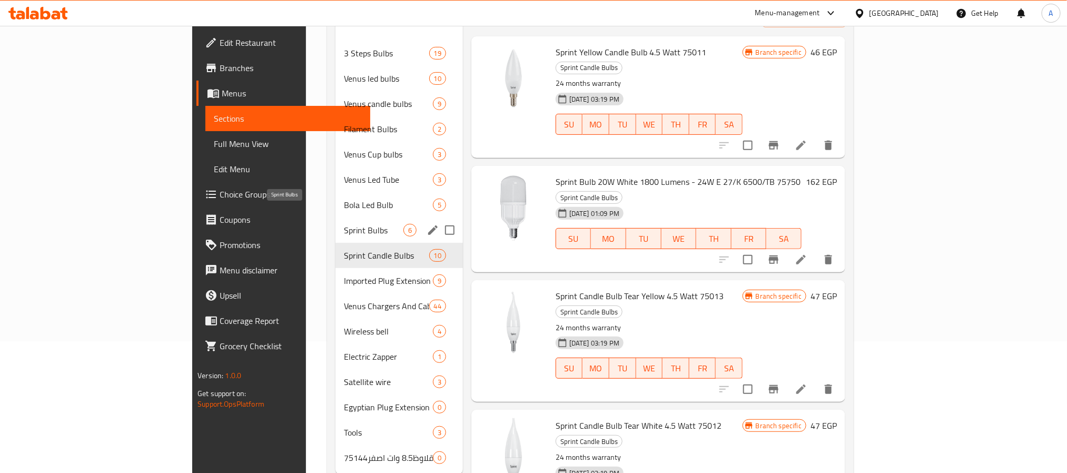
scroll to position [147, 0]
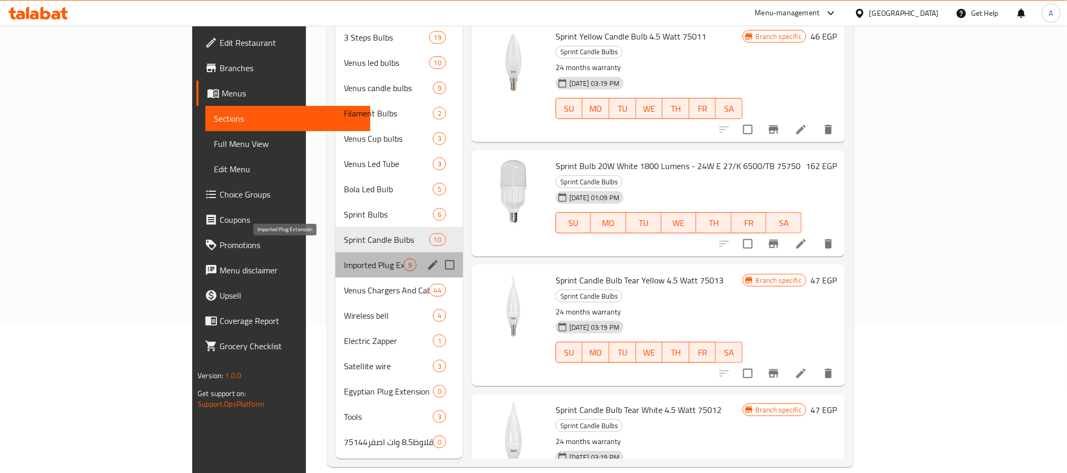
click at [344, 258] on span "Imported Plug Extension" at bounding box center [373, 264] width 59 height 13
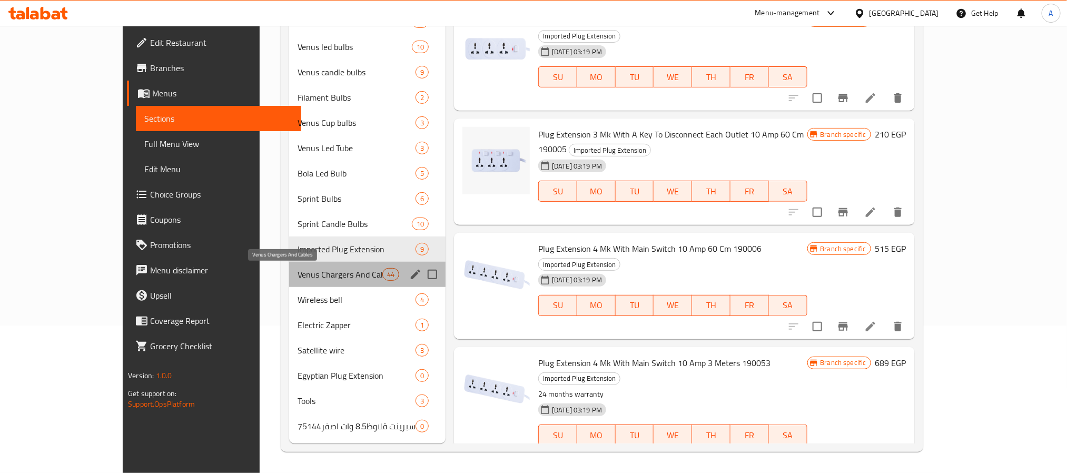
click at [297, 275] on span "Venus Chargers And Cables" at bounding box center [339, 274] width 85 height 13
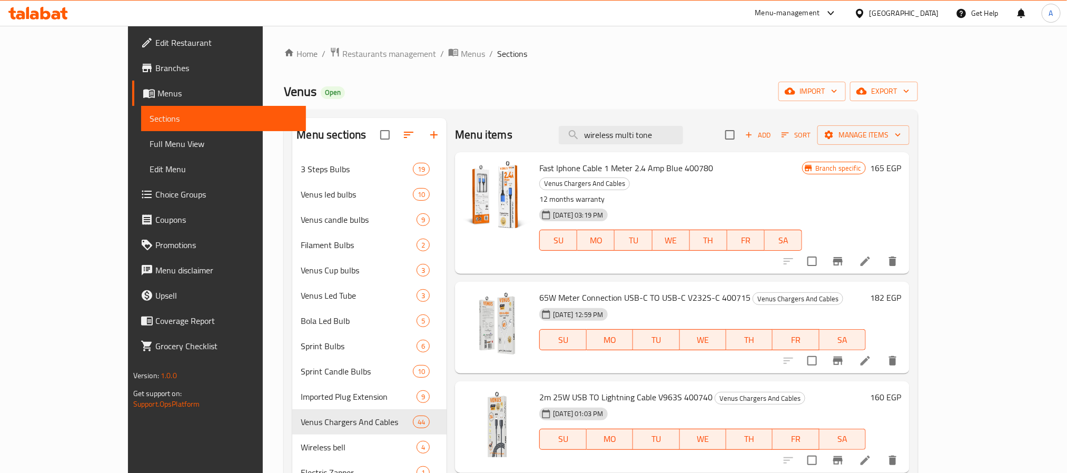
click at [311, 62] on div "Home / Restaurants management / Menus / Sections Venus Open import export Menu …" at bounding box center [601, 323] width 634 height 552
click at [342, 51] on span "Restaurants management" at bounding box center [389, 53] width 94 height 13
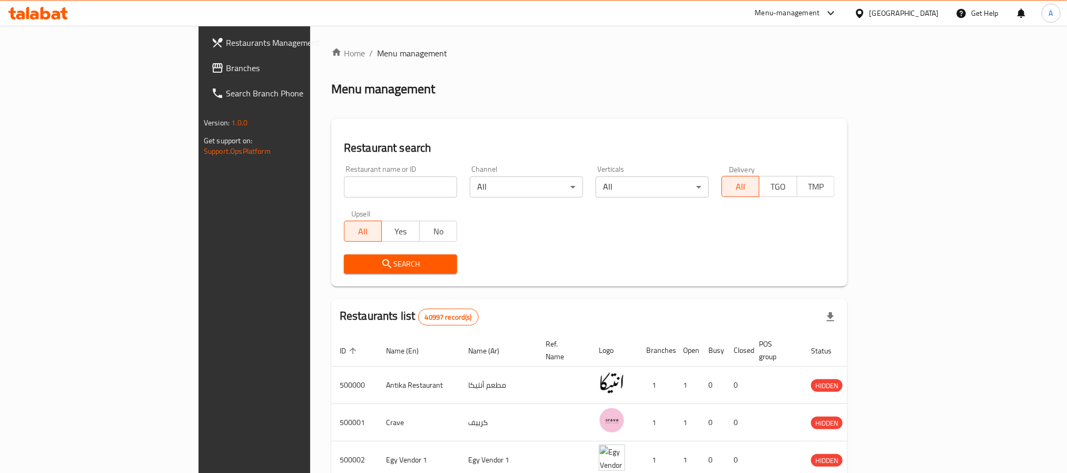
click at [344, 180] on input "search" at bounding box center [400, 186] width 113 height 21
paste input "676734"
type input "676734"
click button "Search" at bounding box center [400, 263] width 113 height 19
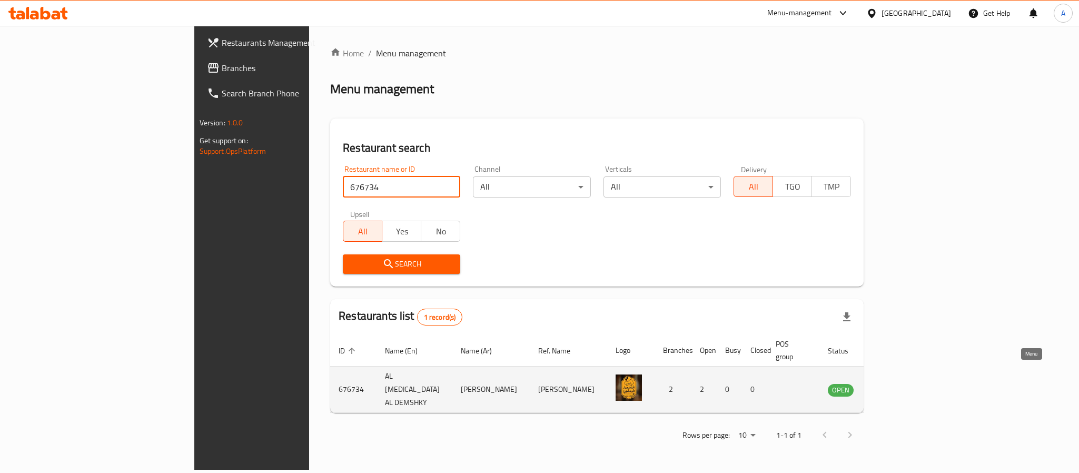
click at [896, 383] on icon "enhanced table" at bounding box center [889, 389] width 13 height 13
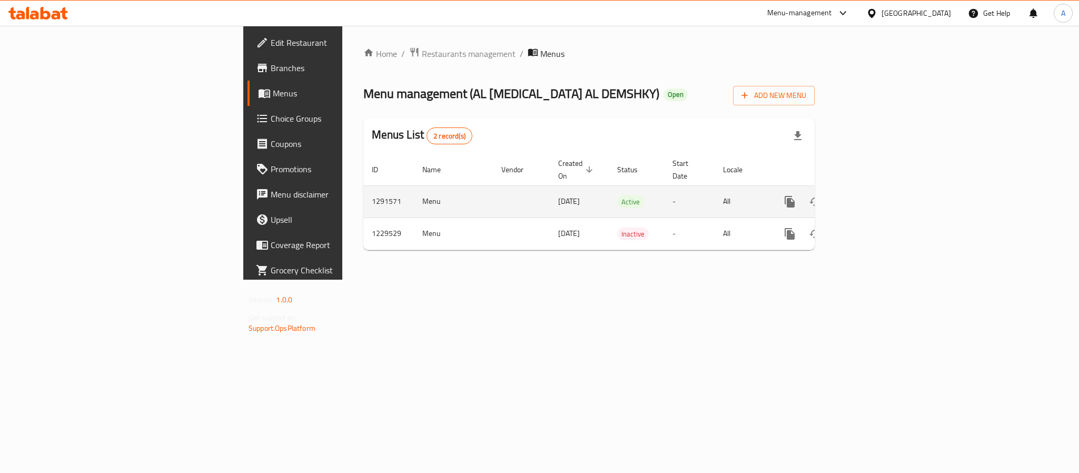
click at [887, 185] on td "enhanced table" at bounding box center [828, 201] width 118 height 32
click at [878, 191] on link "enhanced table" at bounding box center [865, 201] width 25 height 25
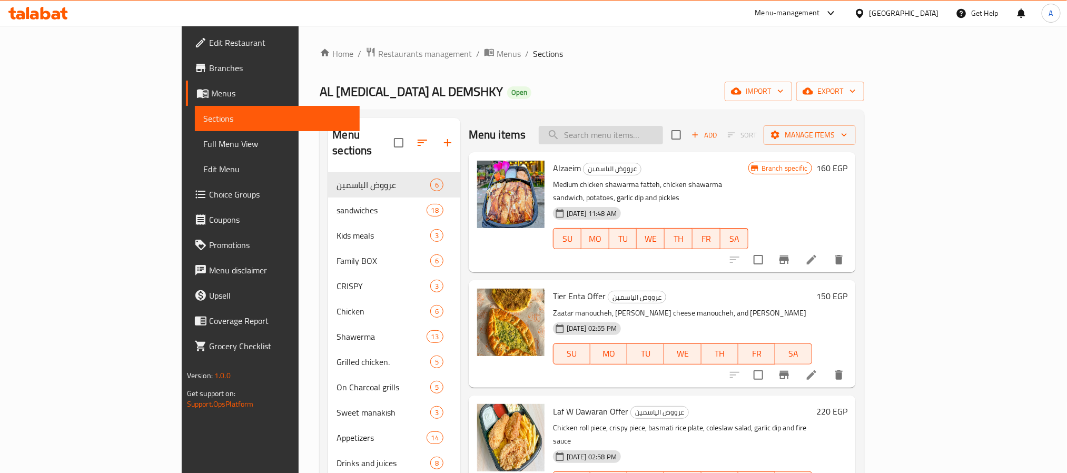
click at [663, 133] on input "search" at bounding box center [601, 135] width 124 height 18
paste input "الديناميت"
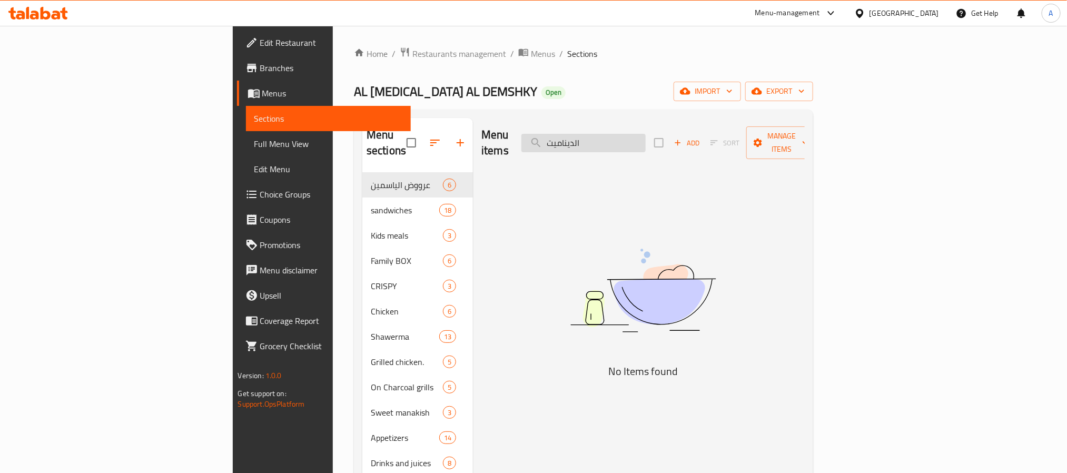
click at [645, 137] on input "الديناميت" at bounding box center [583, 143] width 124 height 18
paste input "اروخ"
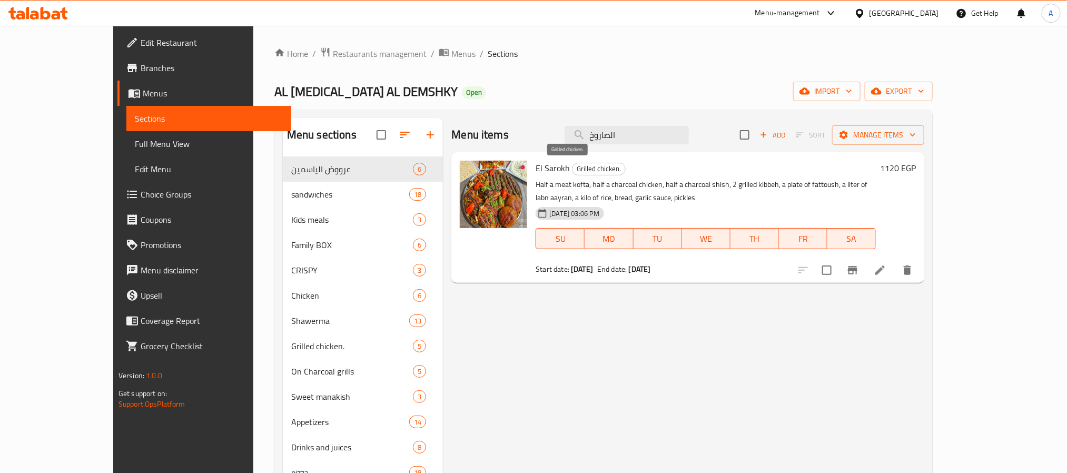
click at [572, 166] on span "Grilled chicken." at bounding box center [598, 169] width 53 height 12
click at [652, 141] on input "الصاروخ" at bounding box center [626, 135] width 124 height 18
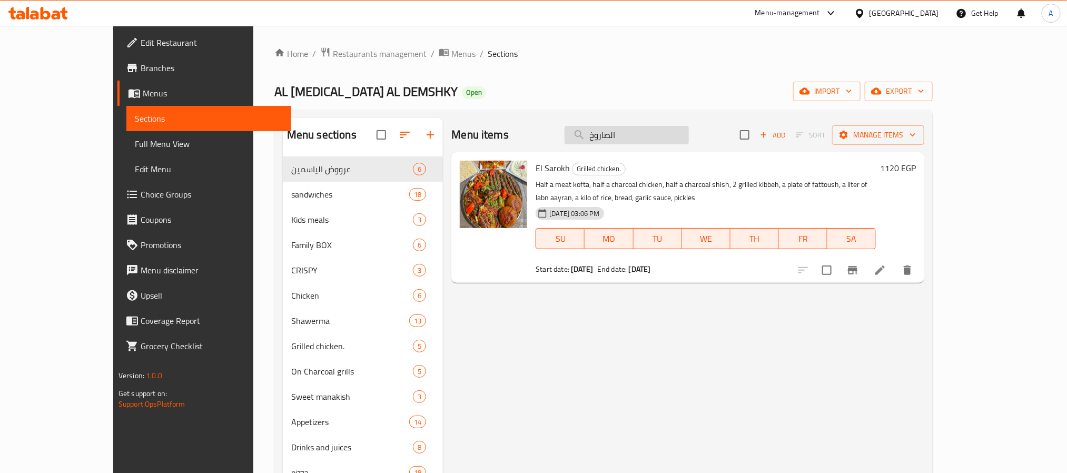
click at [652, 141] on input "الصاروخ" at bounding box center [626, 135] width 124 height 18
click at [675, 127] on input "الصاروخ" at bounding box center [626, 135] width 124 height 18
paste input "يناميت"
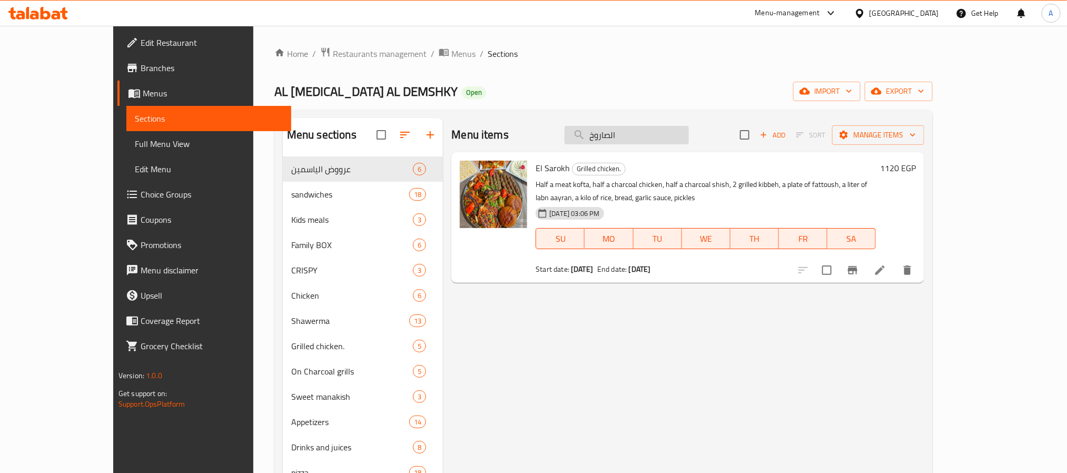
type input "ديناميت"
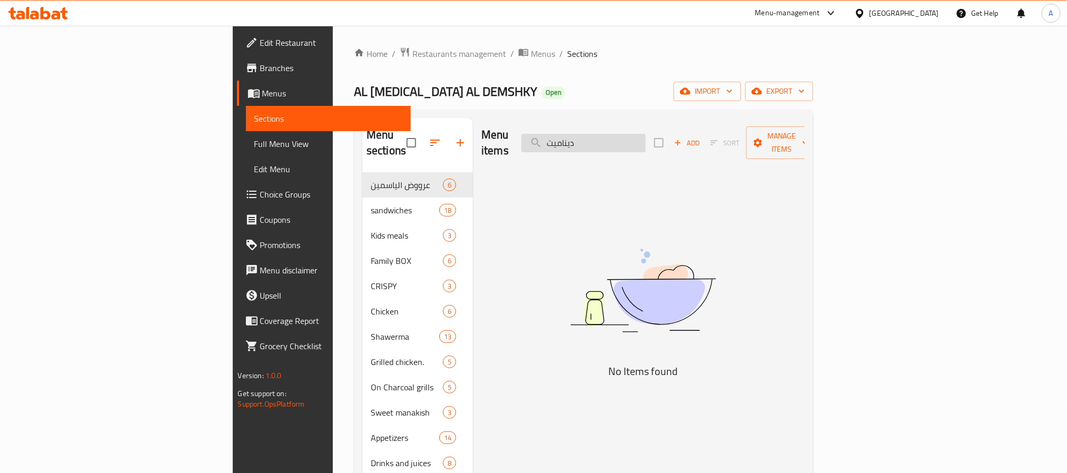
click at [645, 134] on input "ديناميت" at bounding box center [583, 143] width 124 height 18
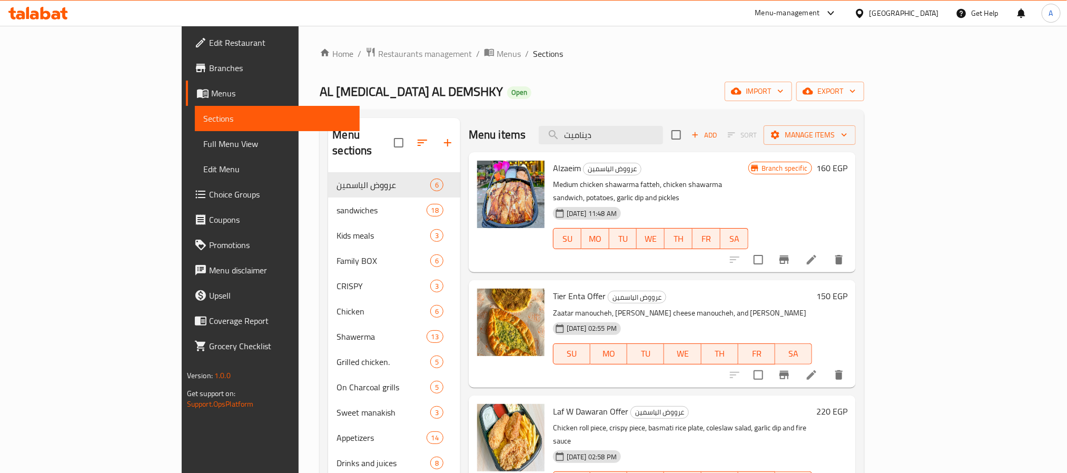
type input "الصاروخ"
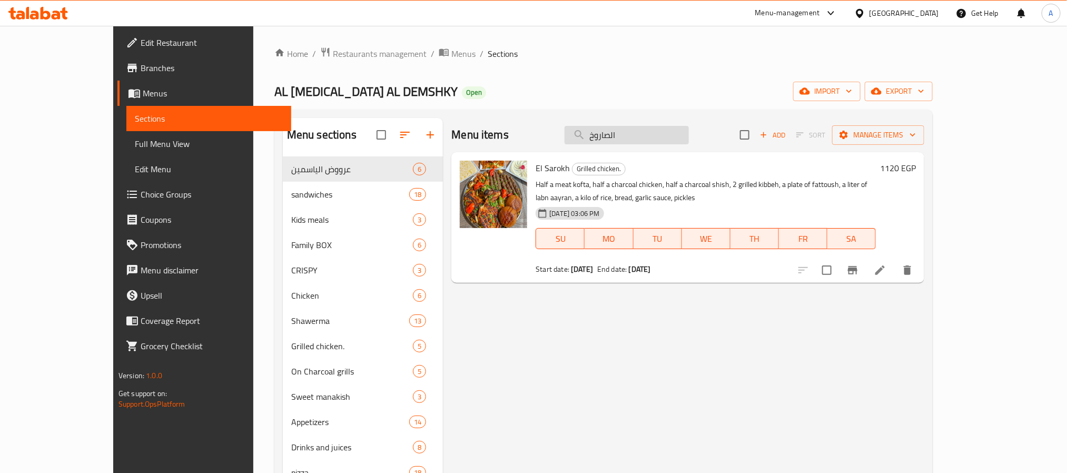
click at [689, 141] on input "الصاروخ" at bounding box center [626, 135] width 124 height 18
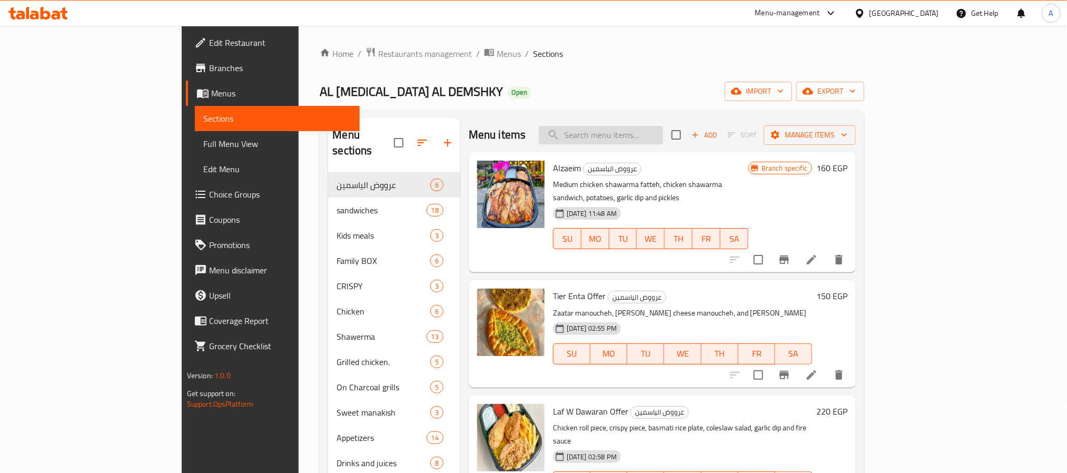
click at [663, 132] on input "search" at bounding box center [601, 135] width 124 height 18
paste input "شيدر"
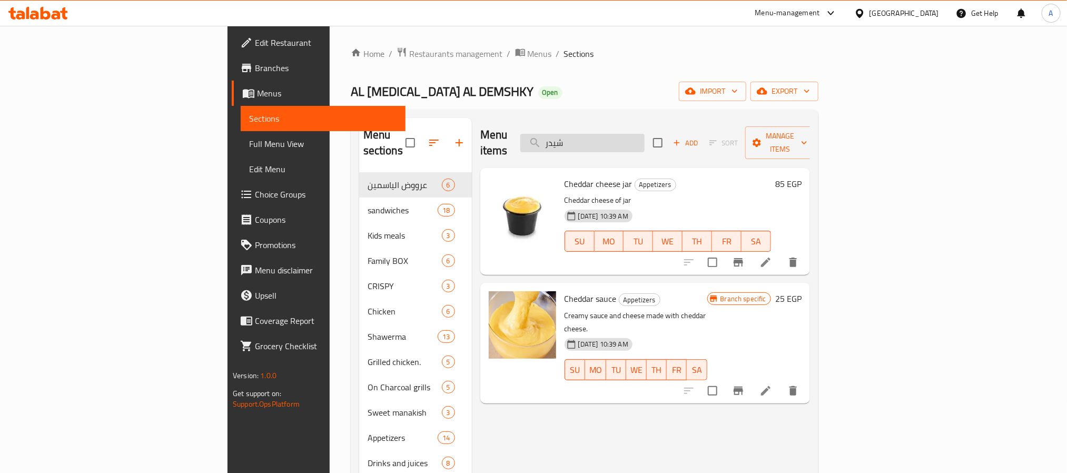
click at [644, 134] on input "شيدر" at bounding box center [582, 143] width 124 height 18
paste input "طاطس"
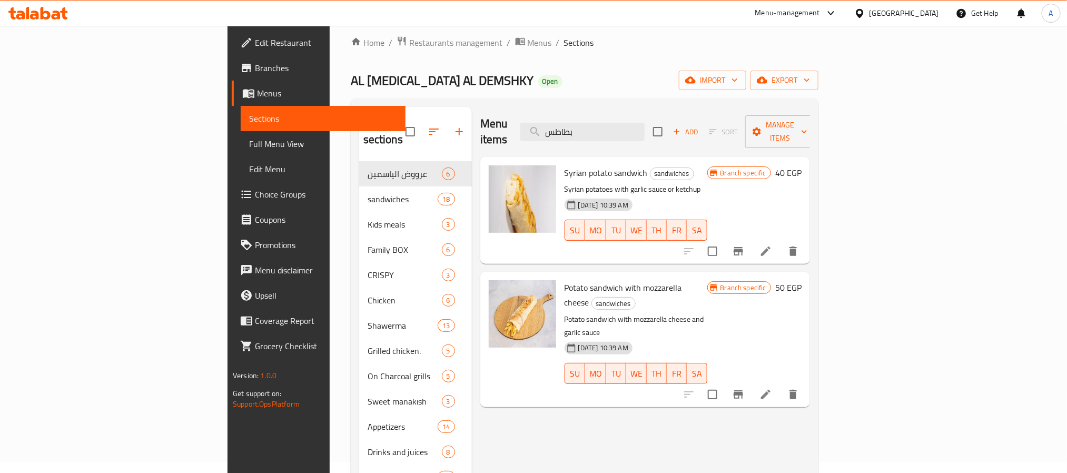
scroll to position [79, 0]
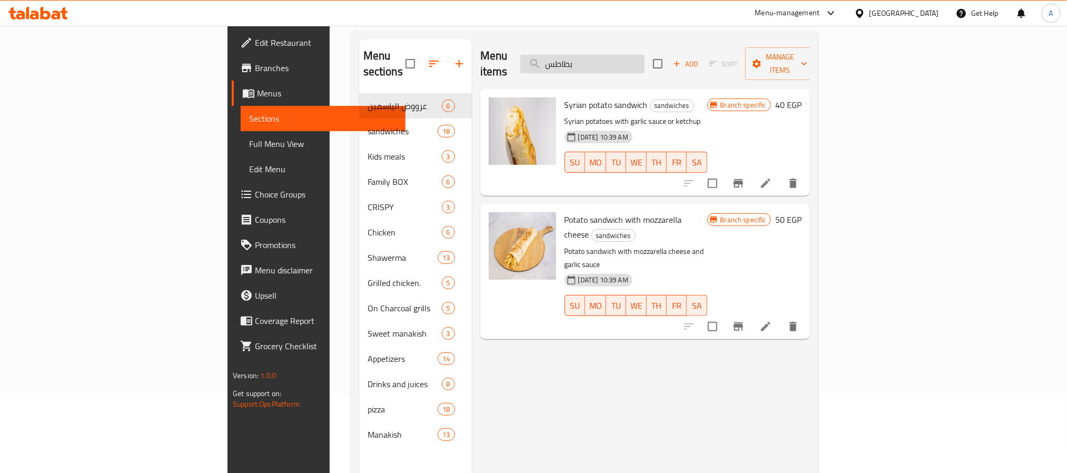
click at [644, 58] on input "بطاطس" at bounding box center [582, 64] width 124 height 18
paste input "French fries"
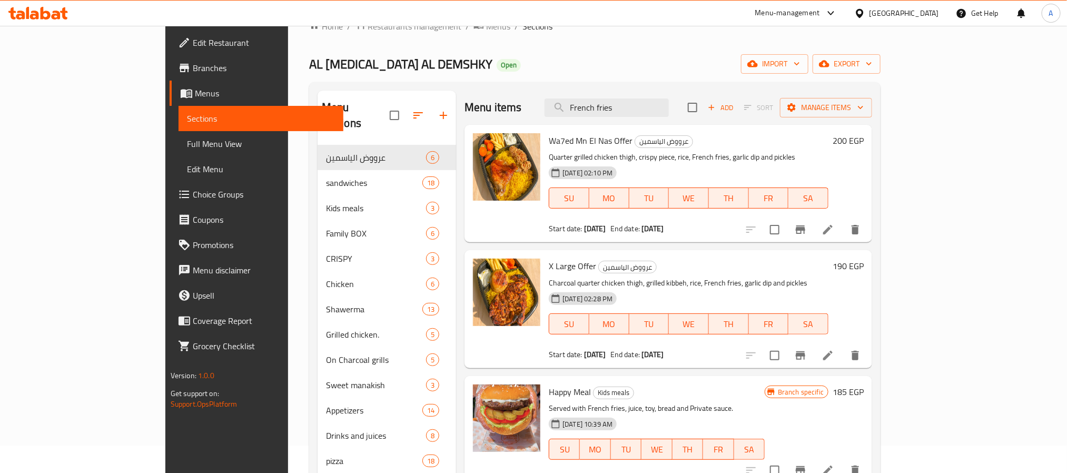
scroll to position [0, 0]
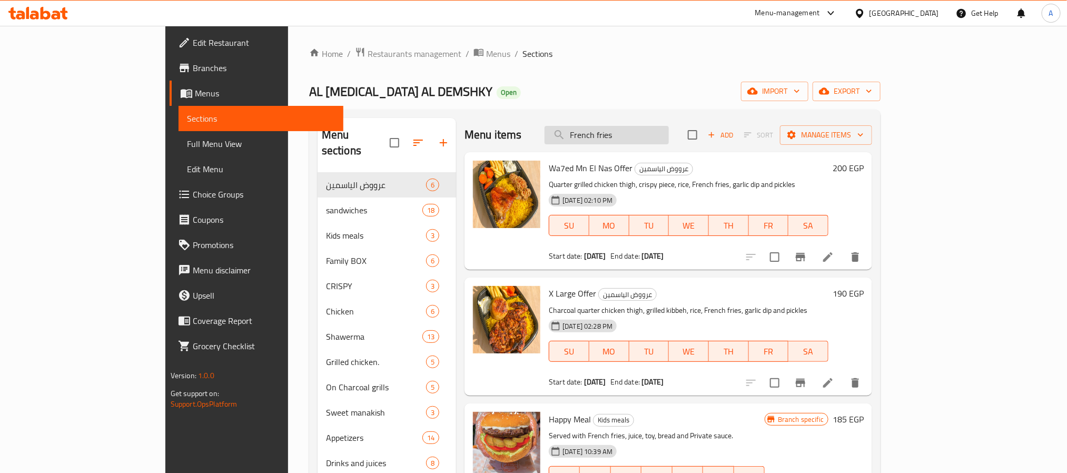
click at [650, 138] on input "French fries" at bounding box center [606, 135] width 124 height 18
paste input "الصاروخ"
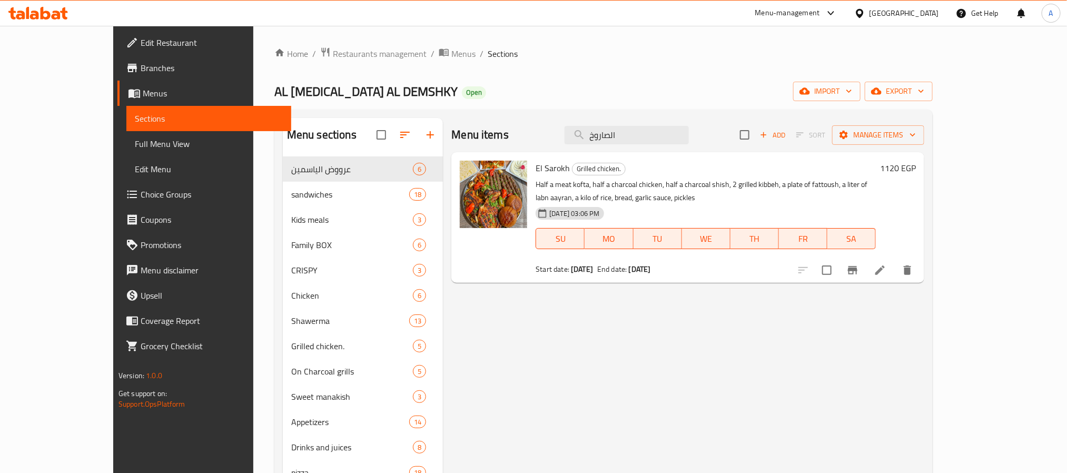
click at [535, 169] on span "El Sarokh" at bounding box center [552, 168] width 34 height 16
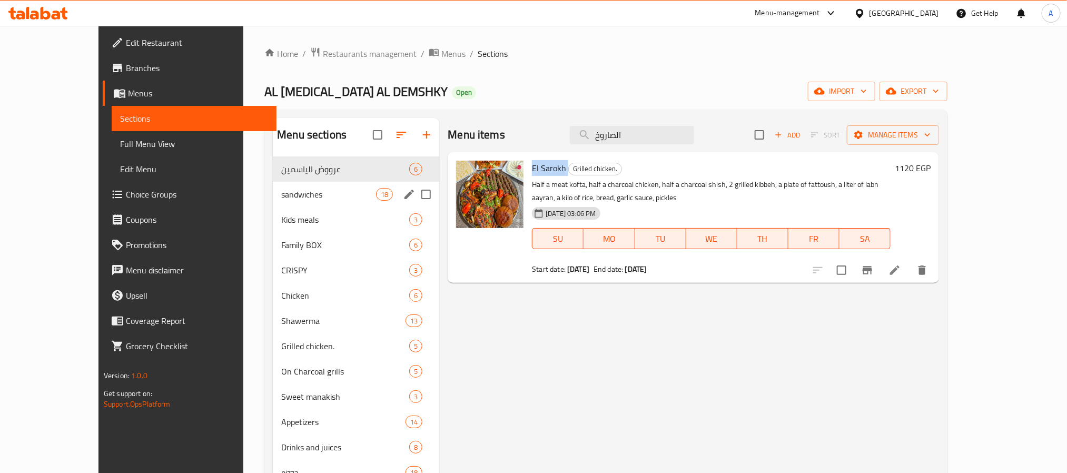
copy h6 "El Sarokh"
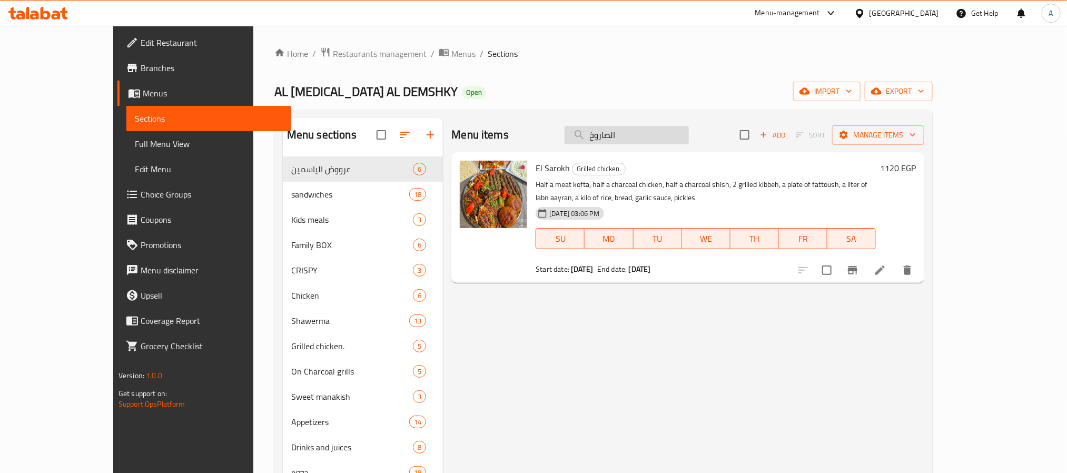
click at [670, 140] on input "الصاروخ" at bounding box center [626, 135] width 124 height 18
paste input "يناميت"
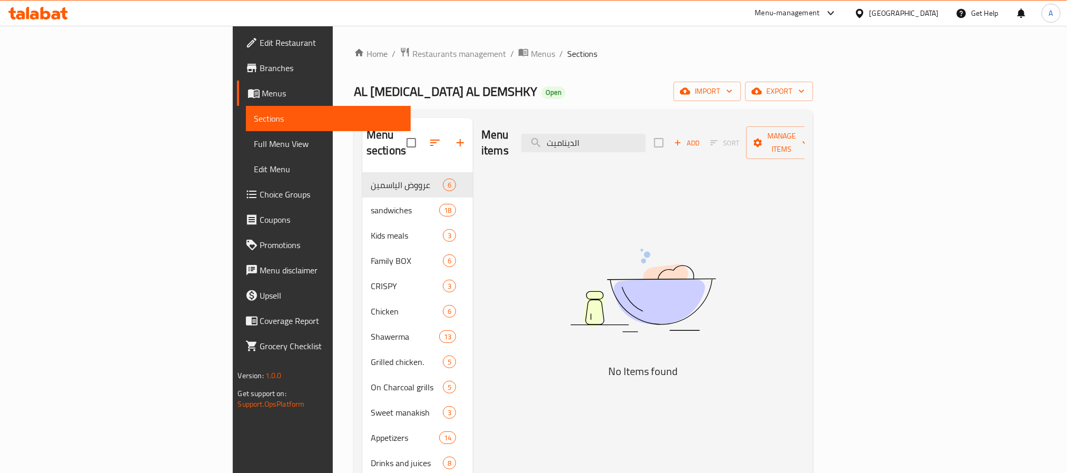
type input "الديناميت"
click at [834, 122] on div "Home / Restaurants management / Menus / Sections AL YASMIN AL DEMSHKY Open impo…" at bounding box center [583, 323] width 501 height 594
click at [412, 57] on span "Restaurants management" at bounding box center [459, 53] width 94 height 13
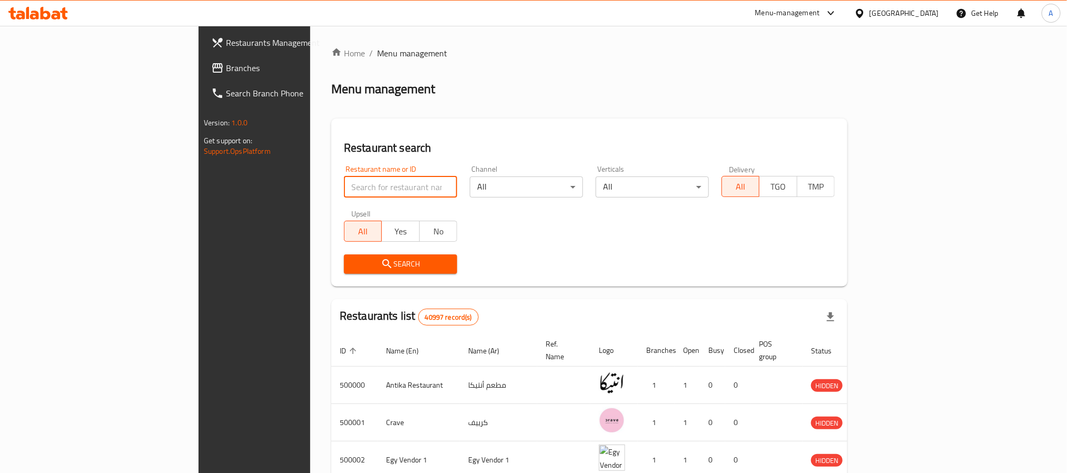
click at [344, 184] on input "search" at bounding box center [400, 186] width 113 height 21
paste input "696733"
type input "696733"
click button "Search" at bounding box center [400, 263] width 113 height 19
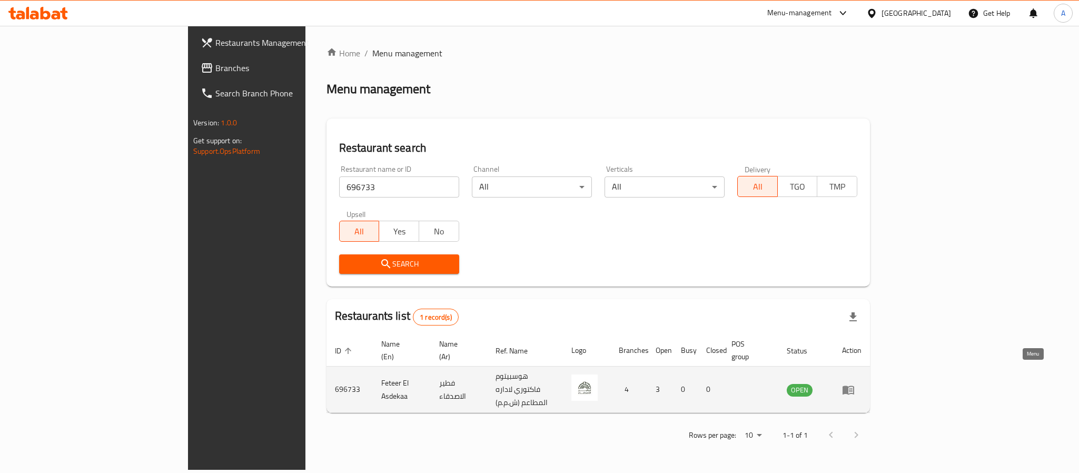
click at [852, 388] on icon "enhanced table" at bounding box center [851, 390] width 4 height 4
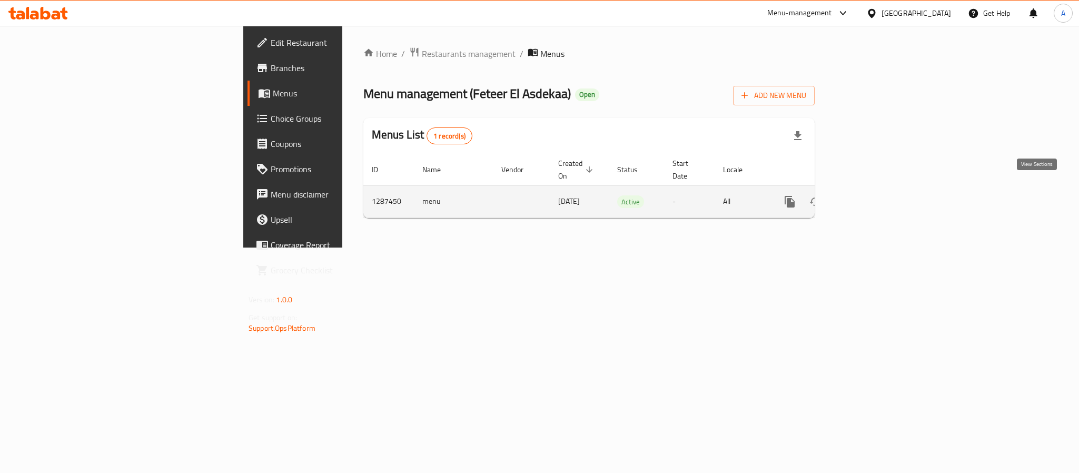
click at [870, 197] on icon "enhanced table" at bounding box center [865, 201] width 9 height 9
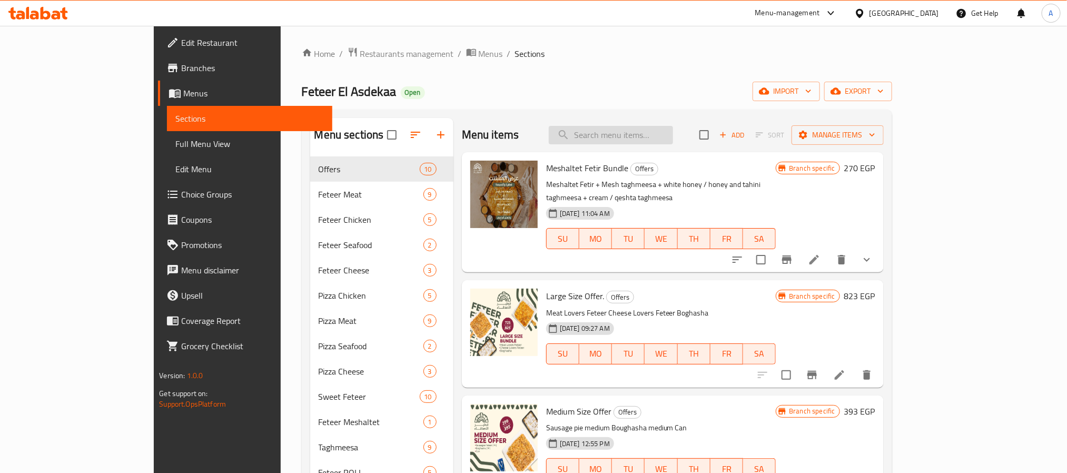
click at [667, 136] on input "search" at bounding box center [611, 135] width 124 height 18
paste input "Boghasha With Nutella"
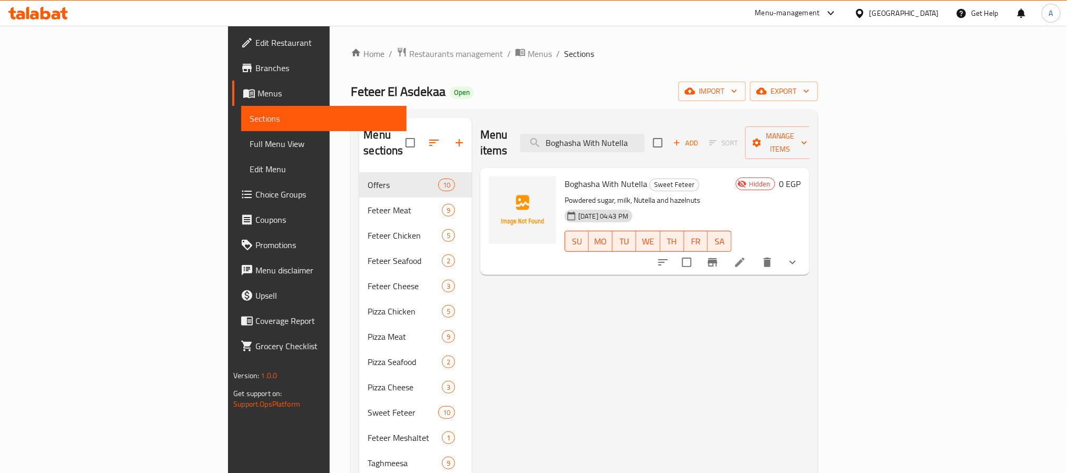
drag, startPoint x: 685, startPoint y: 113, endPoint x: 686, endPoint y: 120, distance: 7.4
click at [685, 113] on div "Menu sections Offers 10 Feteer Meat 9 Feteer Chicken 5 Feteer Seafood 2 Feteer …" at bounding box center [584, 425] width 466 height 631
click at [644, 134] on input "Boghasha With Nutella" at bounding box center [582, 143] width 124 height 18
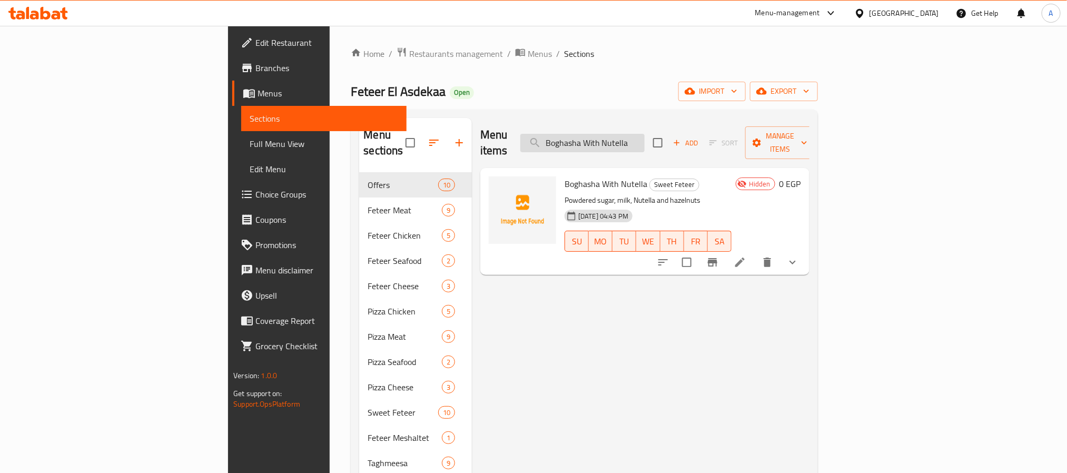
paste input "Lotus"
click at [644, 136] on input "Boghasha With Lotus" at bounding box center [582, 143] width 124 height 18
paste input "Super Nut"
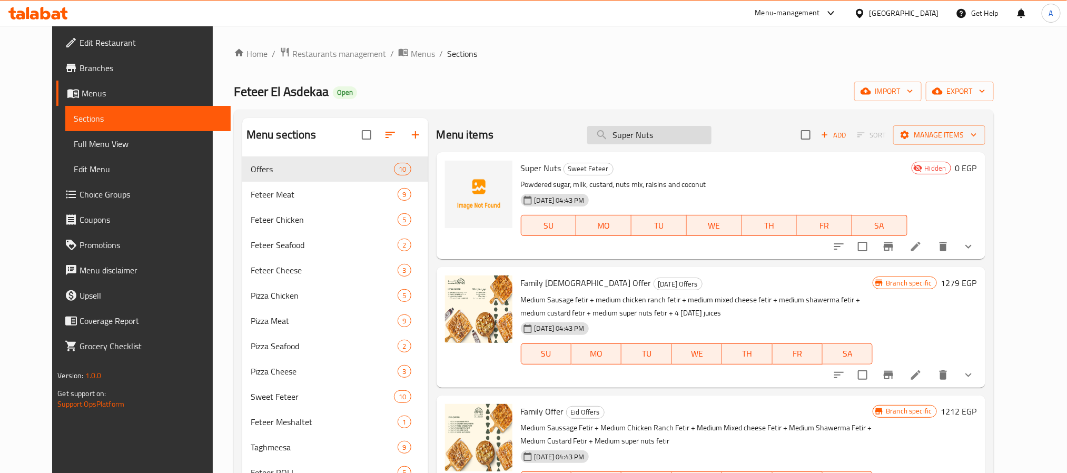
click at [654, 144] on div "Menu items Super Nuts Add Sort Manage items" at bounding box center [710, 135] width 549 height 34
click at [659, 138] on input "Super Nuts" at bounding box center [649, 135] width 124 height 18
paste input "Boghasha With Nutella"
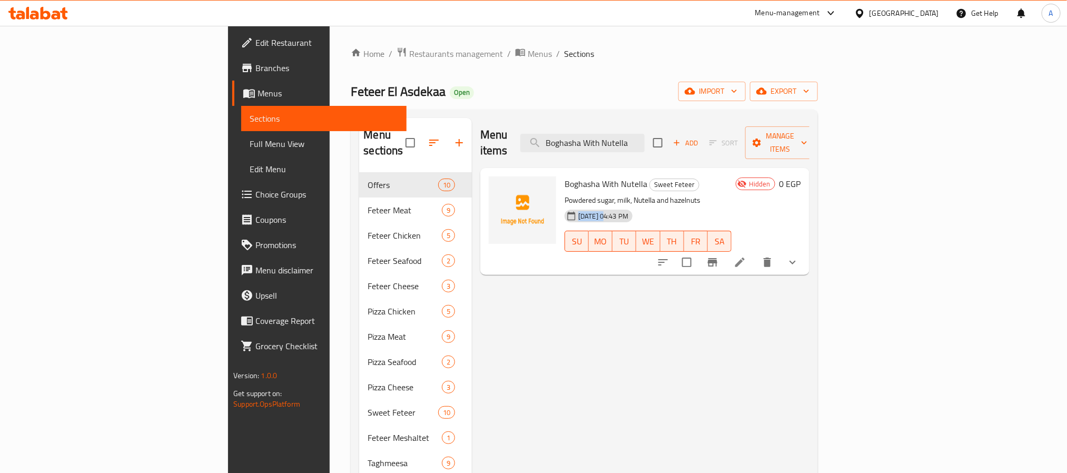
drag, startPoint x: 550, startPoint y: 201, endPoint x: 512, endPoint y: 207, distance: 38.0
click at [574, 211] on span "[DATE] 04:43 PM" at bounding box center [603, 216] width 58 height 10
click at [644, 137] on input "Boghasha With Nutella" at bounding box center [582, 143] width 124 height 18
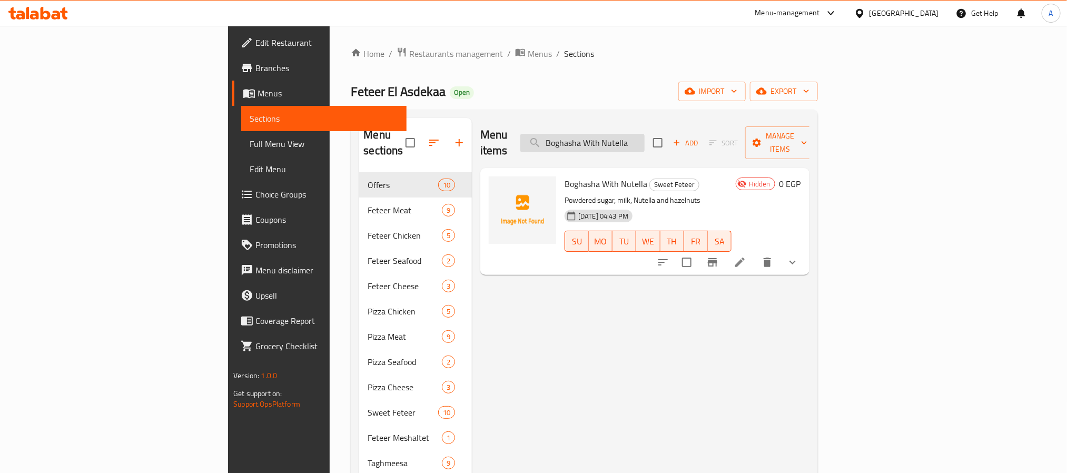
paste input "Lotus"
type input "Boghasha With Lotus"
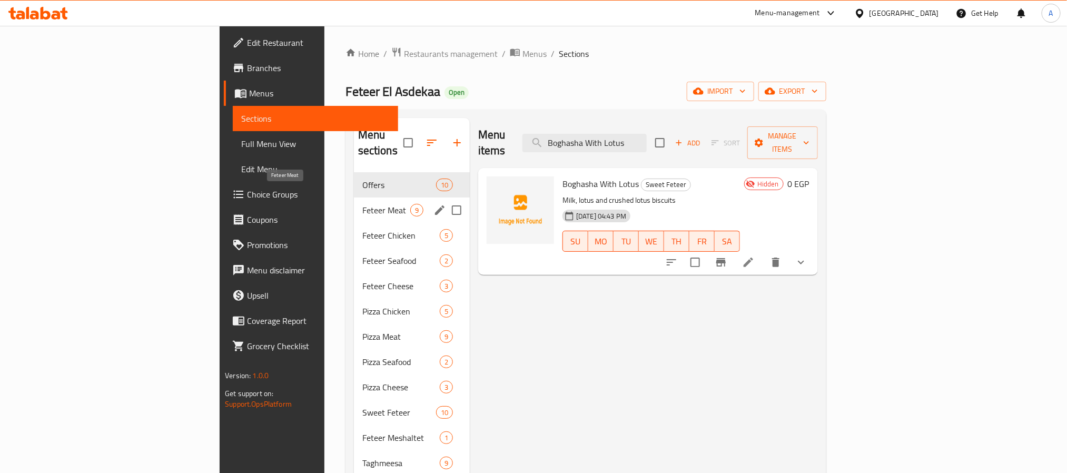
click at [362, 204] on span "Feteer Meat" at bounding box center [386, 210] width 48 height 13
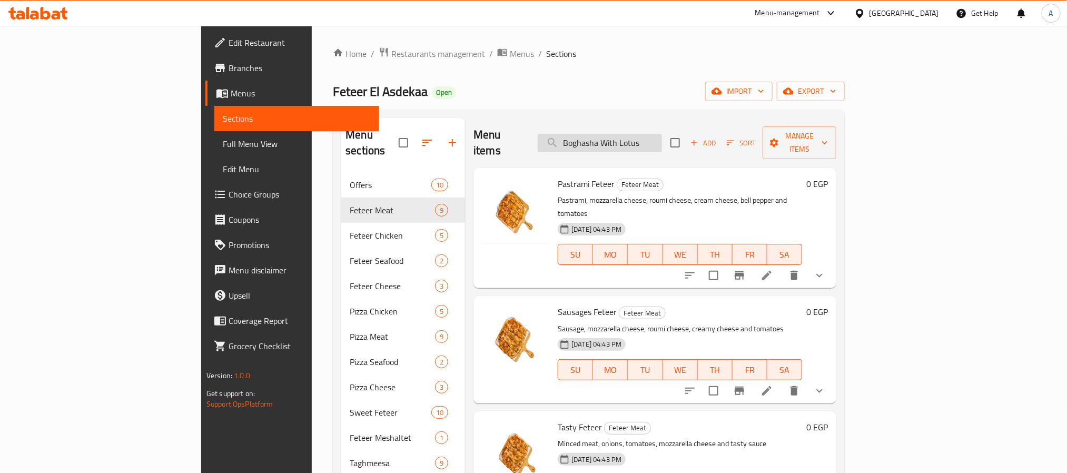
click at [662, 134] on input "Boghasha With Lotus" at bounding box center [600, 143] width 124 height 18
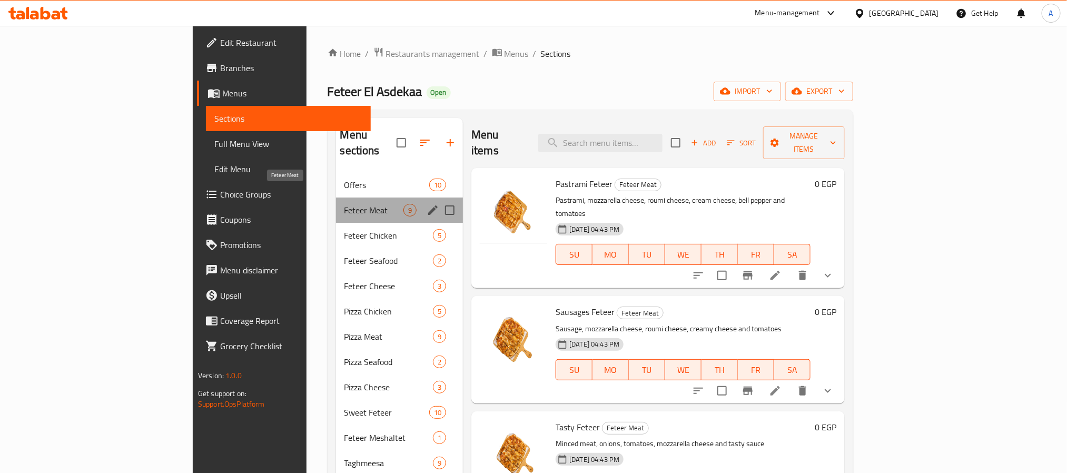
click at [344, 204] on span "Feteer Meat" at bounding box center [373, 210] width 59 height 13
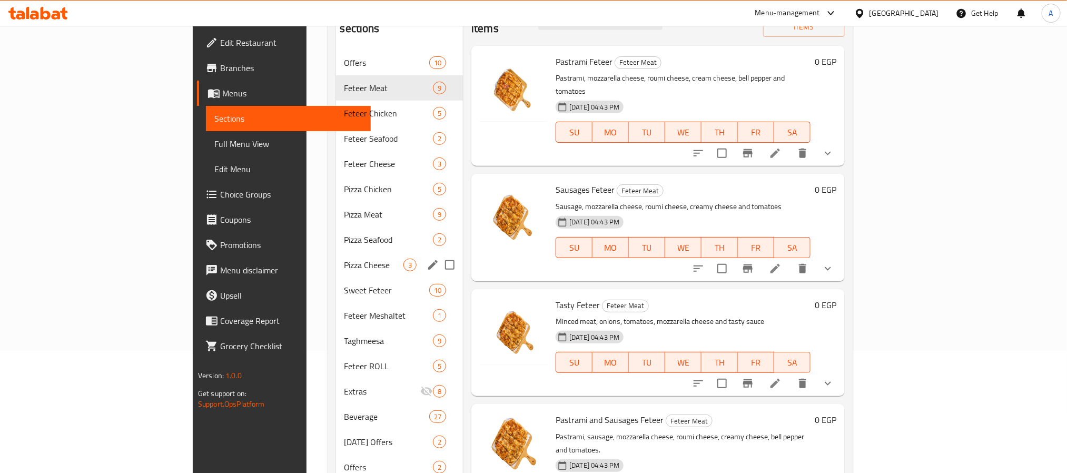
scroll to position [158, 0]
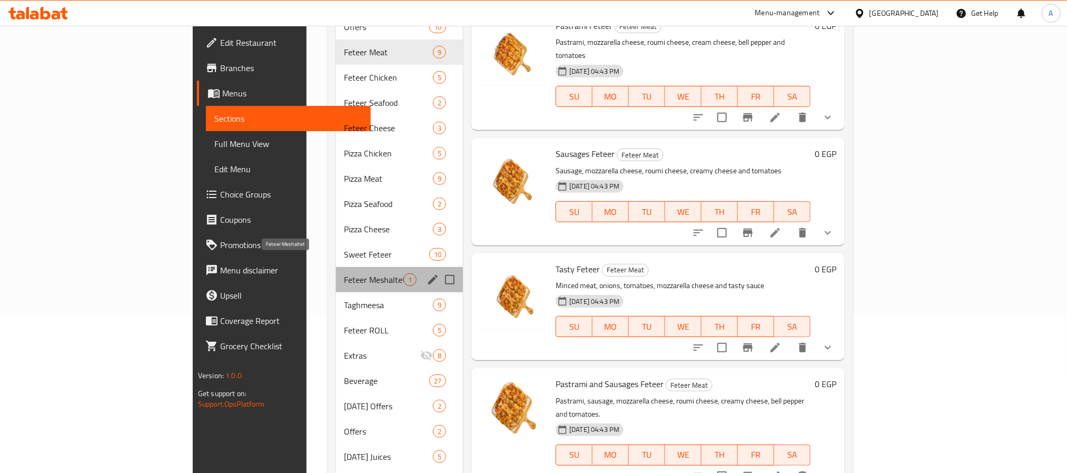
click at [344, 273] on span "Feteer Meshaltet" at bounding box center [373, 279] width 59 height 13
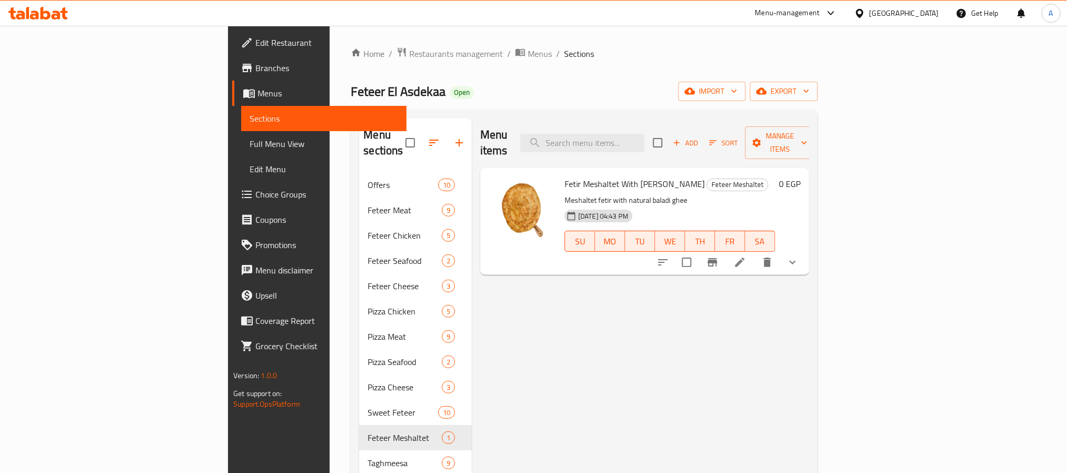
click at [805, 255] on button "show more" at bounding box center [792, 262] width 25 height 25
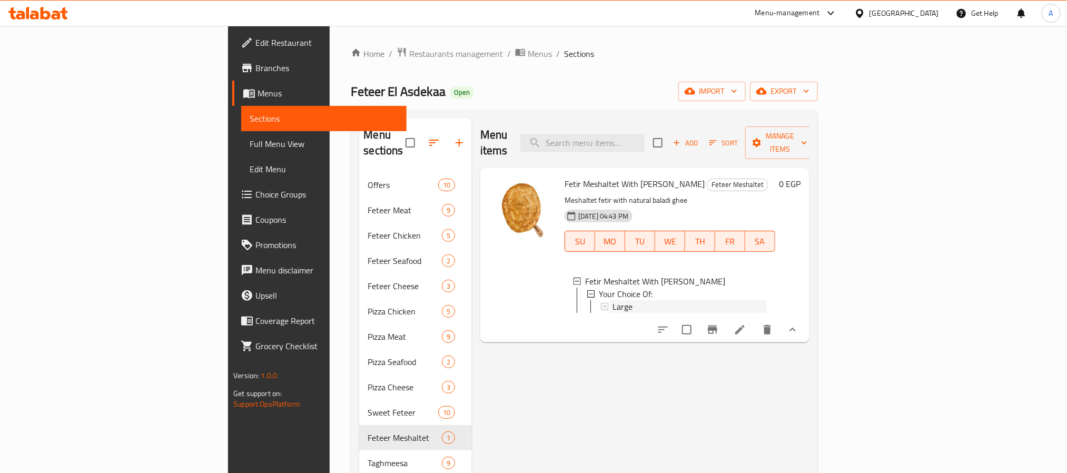
click at [612, 300] on span "Large" at bounding box center [622, 306] width 20 height 13
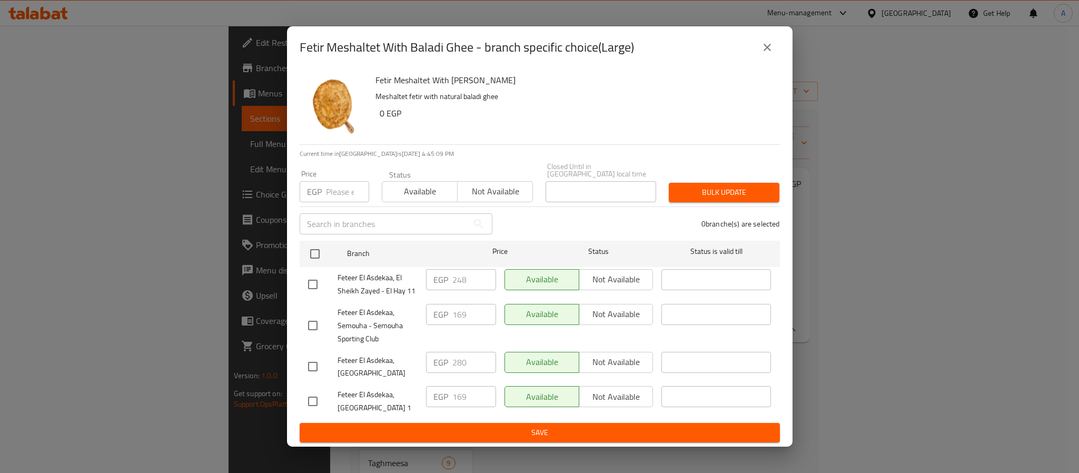
click at [370, 285] on span "Feteer El Asdekaa, El Sheikh Zayed - El Hay 11" at bounding box center [377, 284] width 80 height 26
drag, startPoint x: 370, startPoint y: 285, endPoint x: 392, endPoint y: 285, distance: 22.6
click at [392, 285] on span "Feteer El Asdekaa, El Sheikh Zayed - El Hay 11" at bounding box center [377, 284] width 80 height 26
click at [765, 46] on icon "close" at bounding box center [767, 47] width 13 height 13
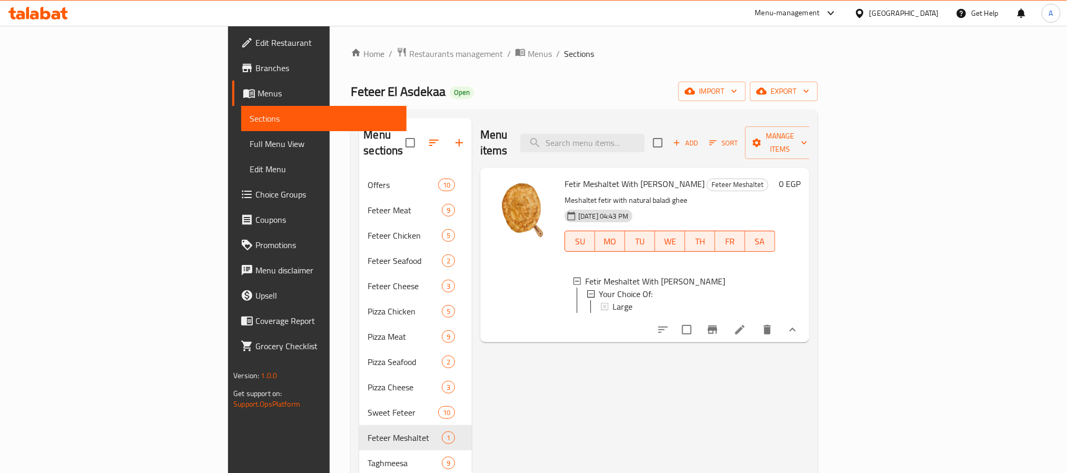
click at [564, 176] on span "Fetir Meshaltet With [PERSON_NAME]" at bounding box center [634, 184] width 140 height 16
copy span "Meshaltet"
click at [663, 144] on div "Menu items Add Sort Manage items" at bounding box center [644, 143] width 329 height 50
click at [644, 135] on input "search" at bounding box center [582, 143] width 124 height 18
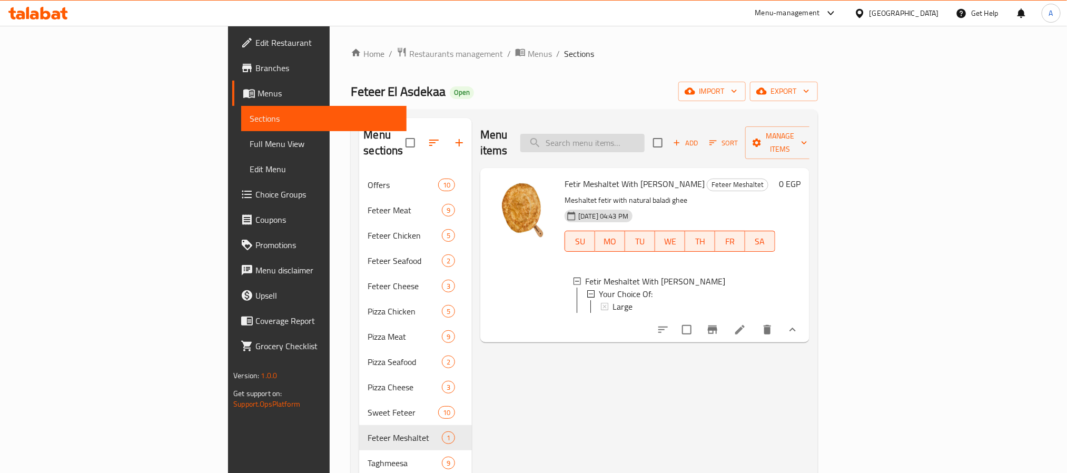
paste input "Meshaltet"
click at [644, 135] on input "Meshaltet" at bounding box center [582, 143] width 124 height 18
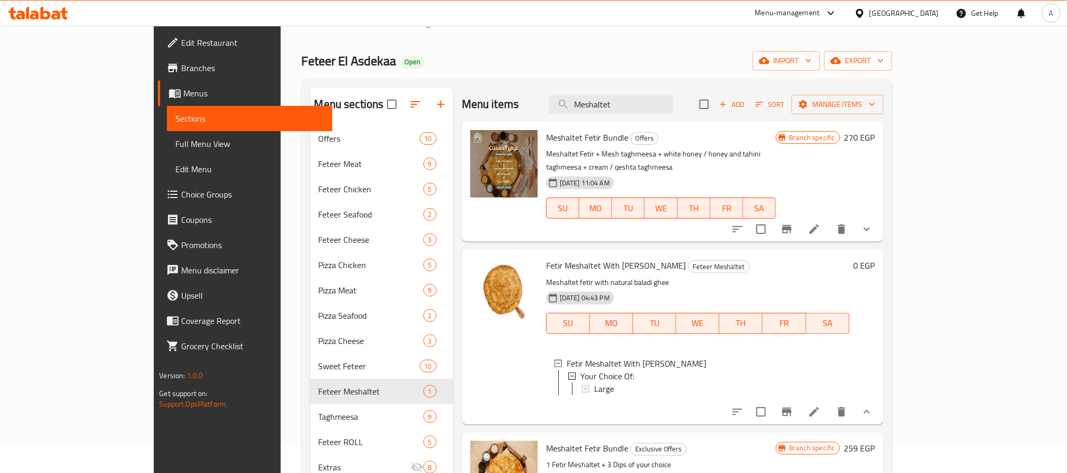
scroll to position [79, 0]
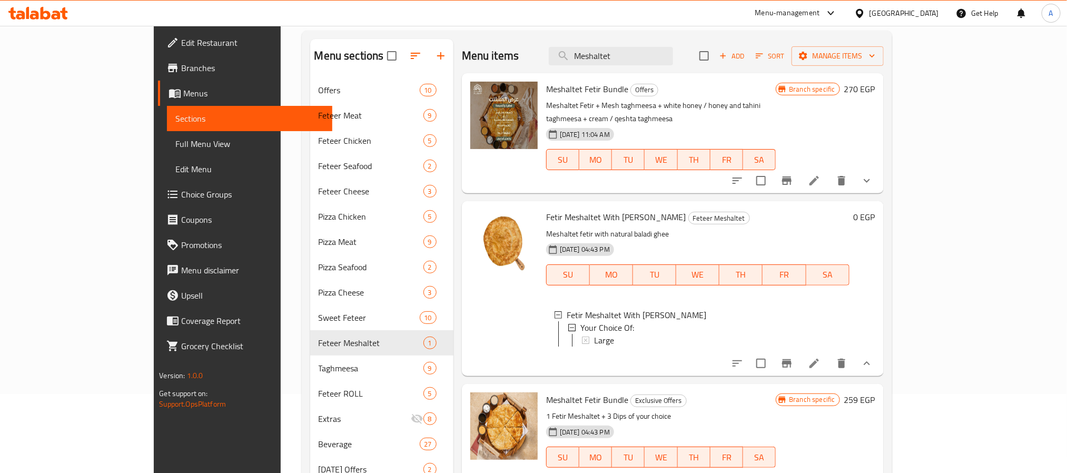
type input "Meshaltet"
click at [560, 89] on span "Meshaltet Fetir Bundle" at bounding box center [587, 89] width 82 height 16
copy h6 "Meshaltet Fetir Bundle"
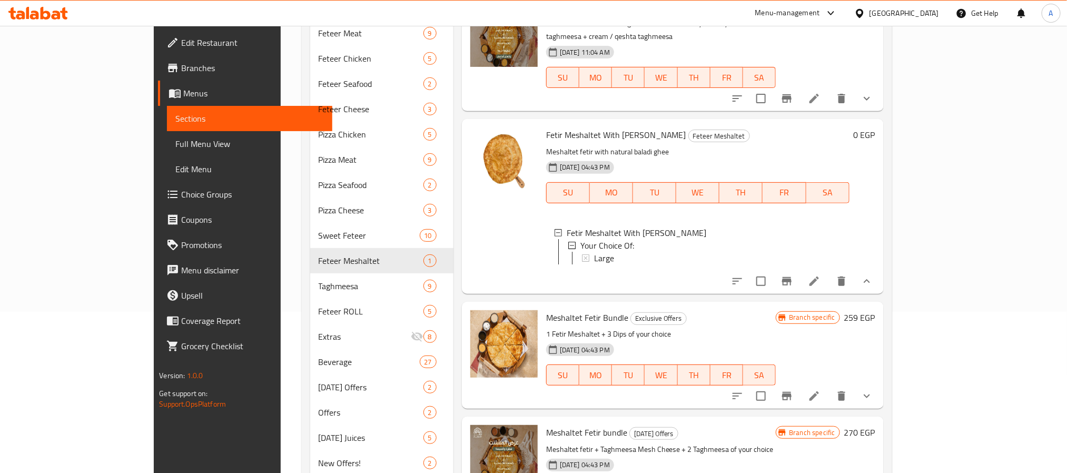
scroll to position [272, 0]
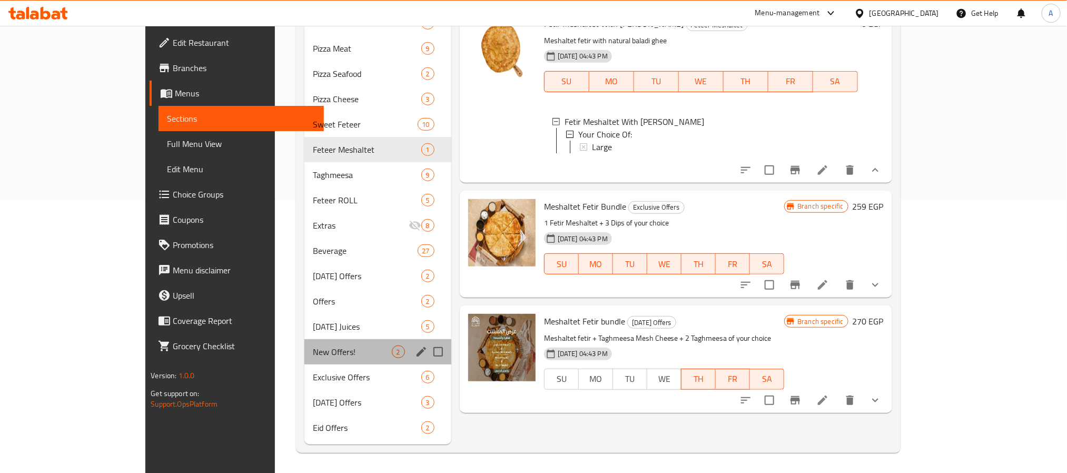
click at [304, 339] on div "New Offers! 2" at bounding box center [377, 351] width 147 height 25
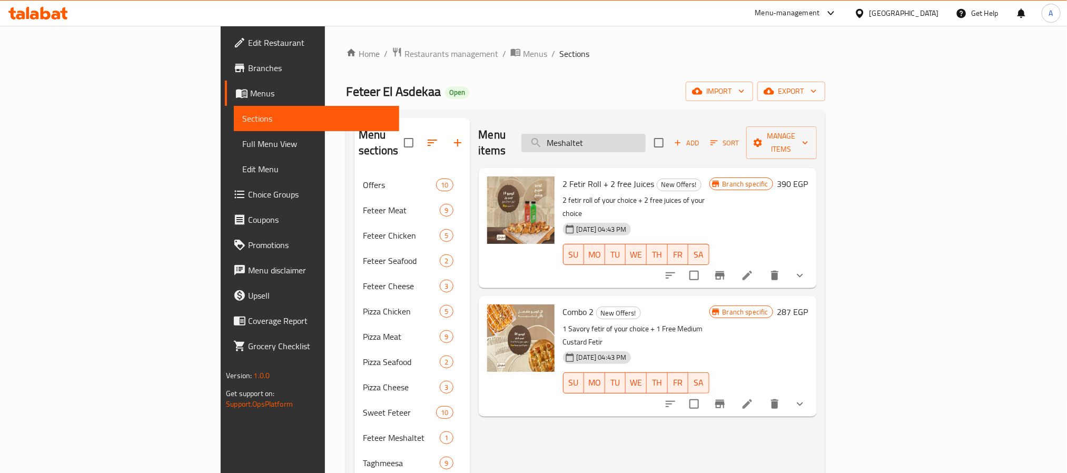
click at [640, 139] on input "Meshaltet" at bounding box center [583, 143] width 124 height 18
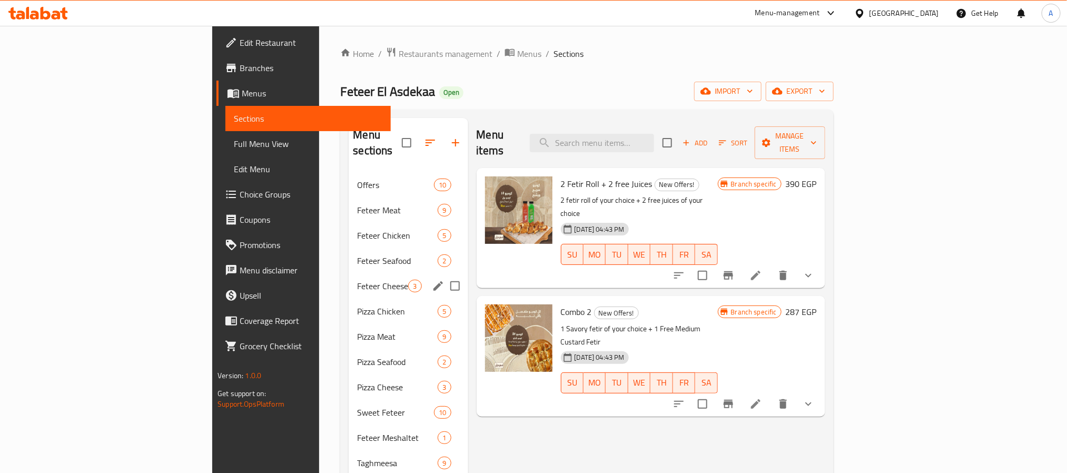
click at [357, 254] on span "Feteer Seafood" at bounding box center [397, 260] width 81 height 13
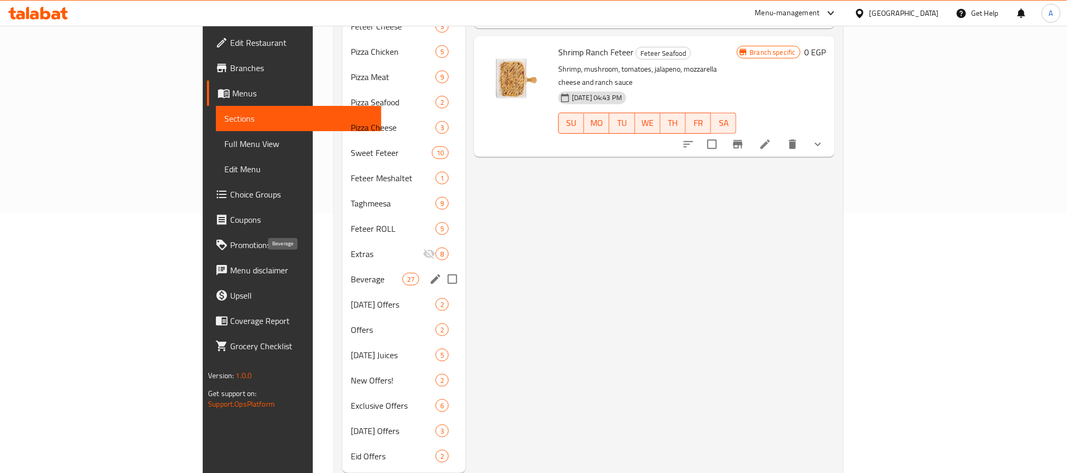
scroll to position [272, 0]
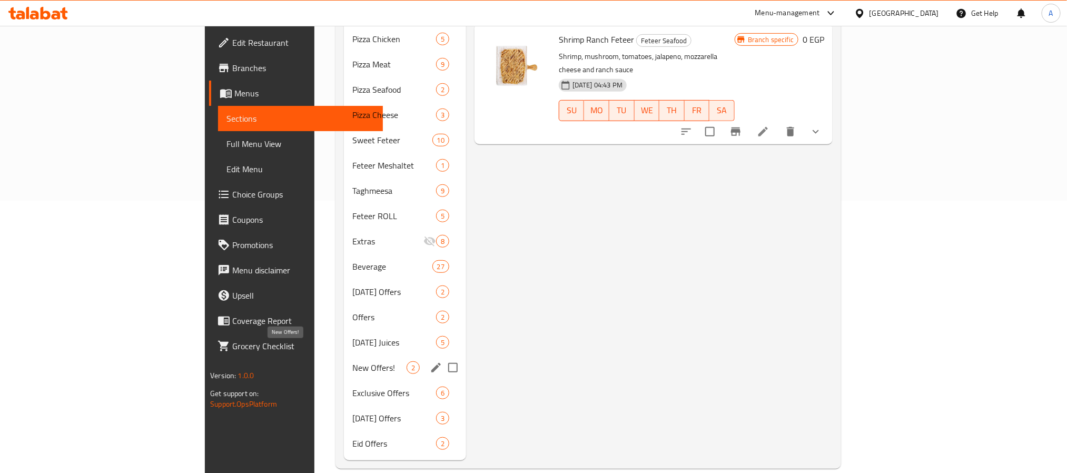
click at [352, 361] on span "New Offers!" at bounding box center [379, 367] width 54 height 13
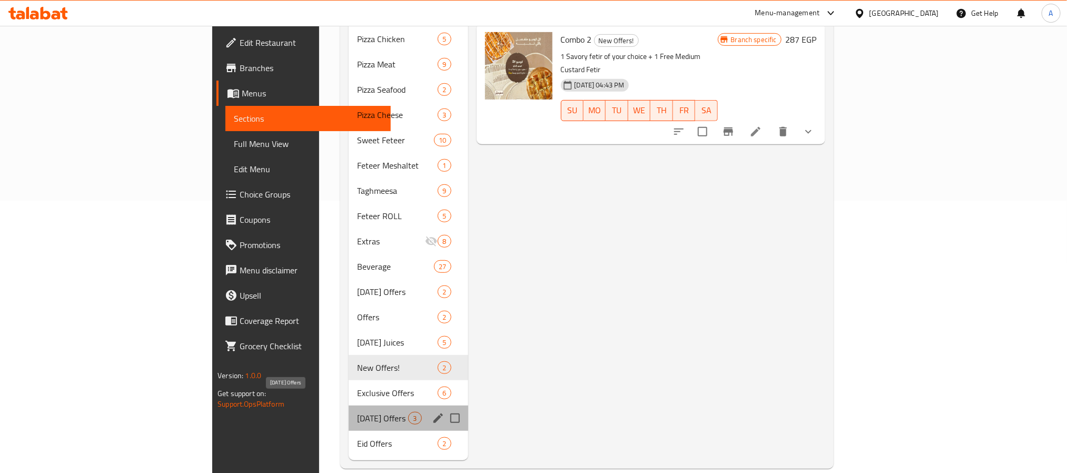
click at [357, 412] on span "[DATE] Offers" at bounding box center [382, 418] width 51 height 13
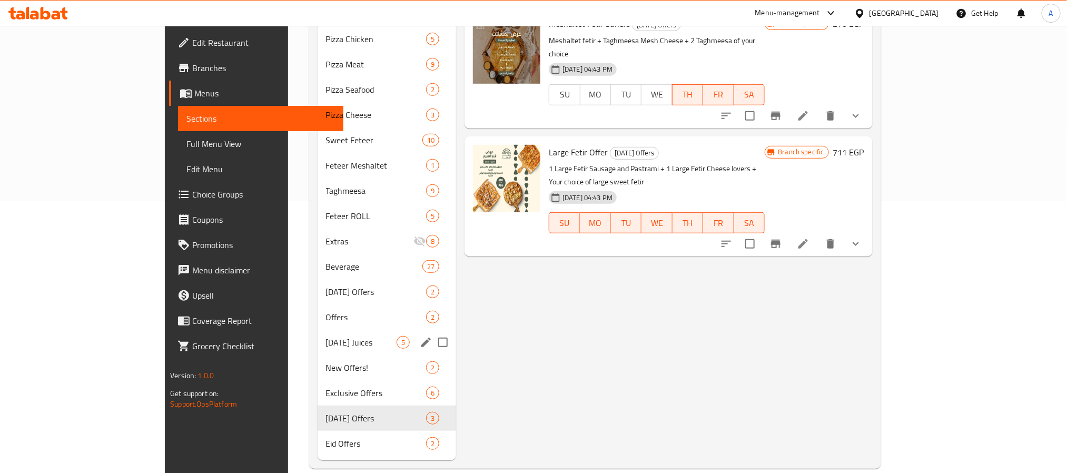
click at [326, 336] on span "[DATE] Juices" at bounding box center [361, 342] width 71 height 13
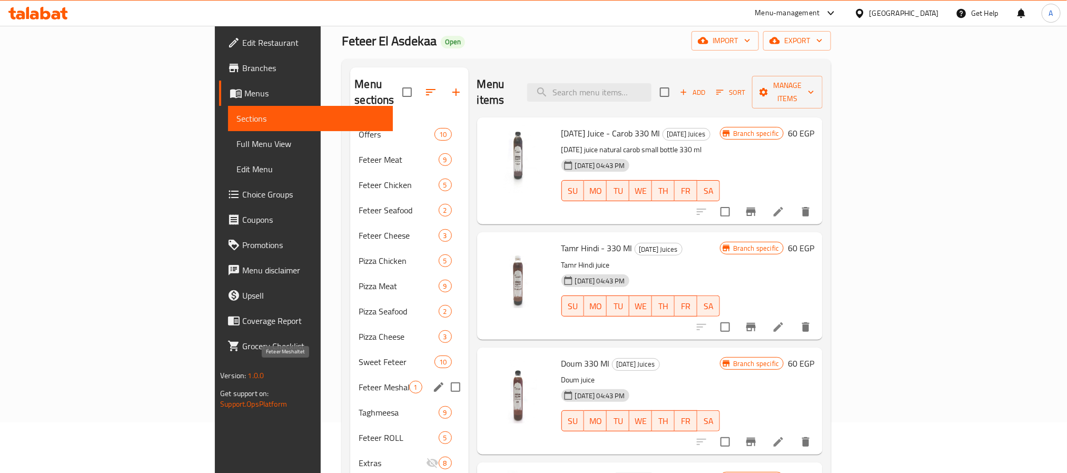
scroll to position [35, 0]
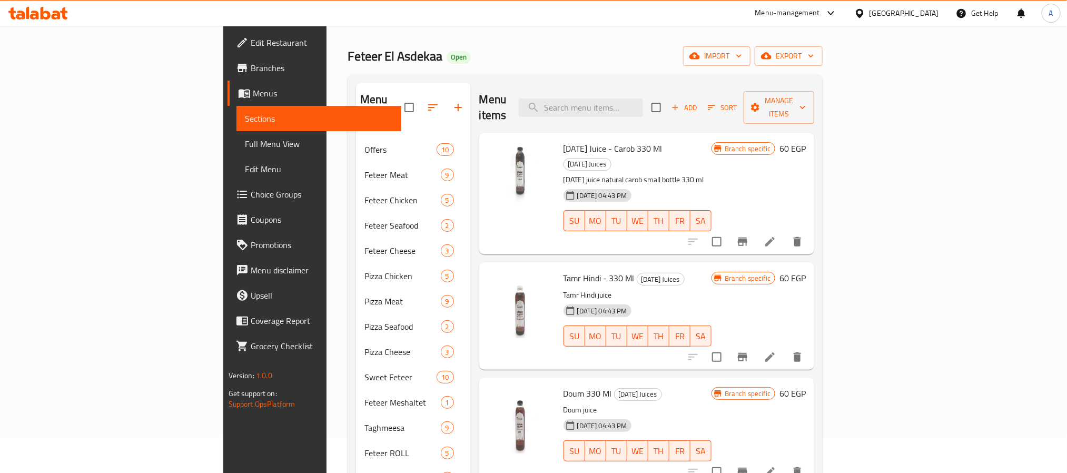
click at [667, 113] on div "Menu items Add Sort Manage items" at bounding box center [646, 108] width 335 height 50
click at [643, 104] on input "search" at bounding box center [581, 107] width 124 height 18
click at [575, 42] on div "Home / Restaurants management / Menus / Sections Feteer El Asdekaa Open import …" at bounding box center [584, 359] width 475 height 694
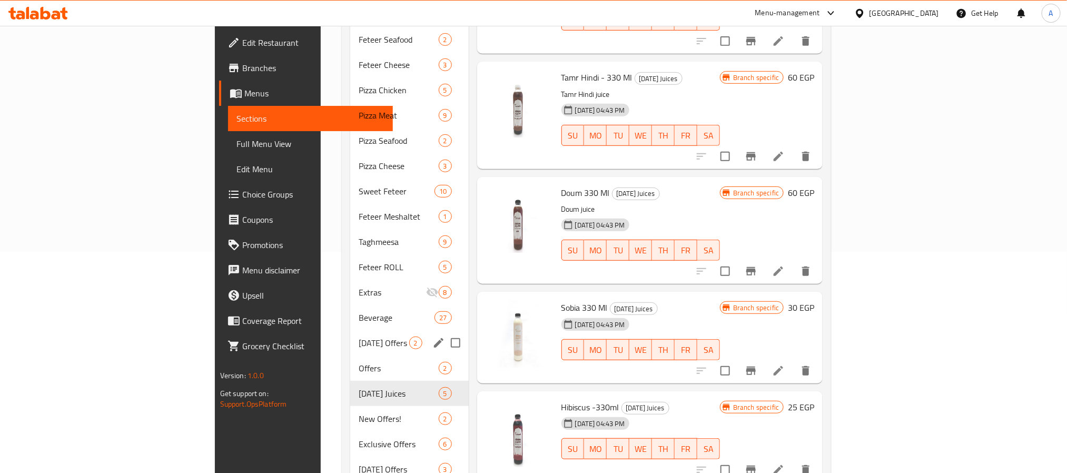
scroll to position [193, 0]
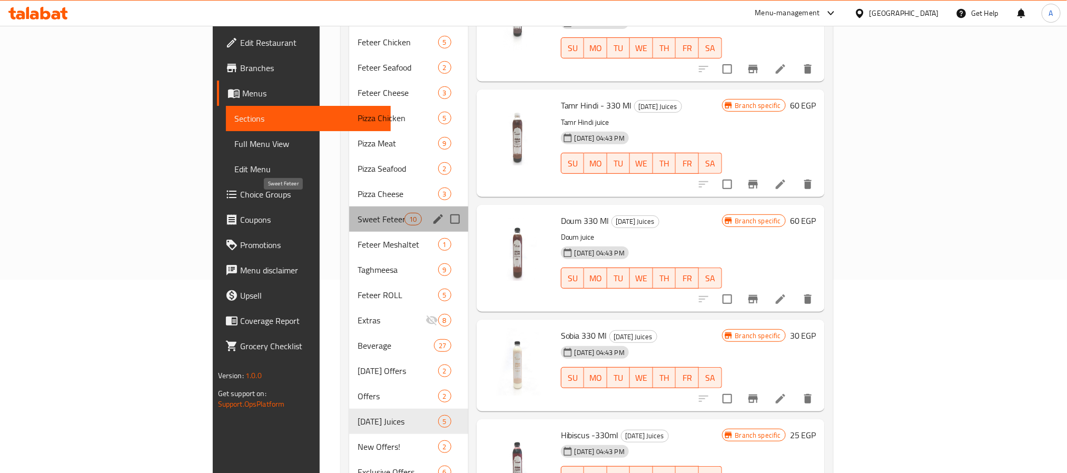
click at [357, 213] on span "Sweet Feteer" at bounding box center [380, 219] width 47 height 13
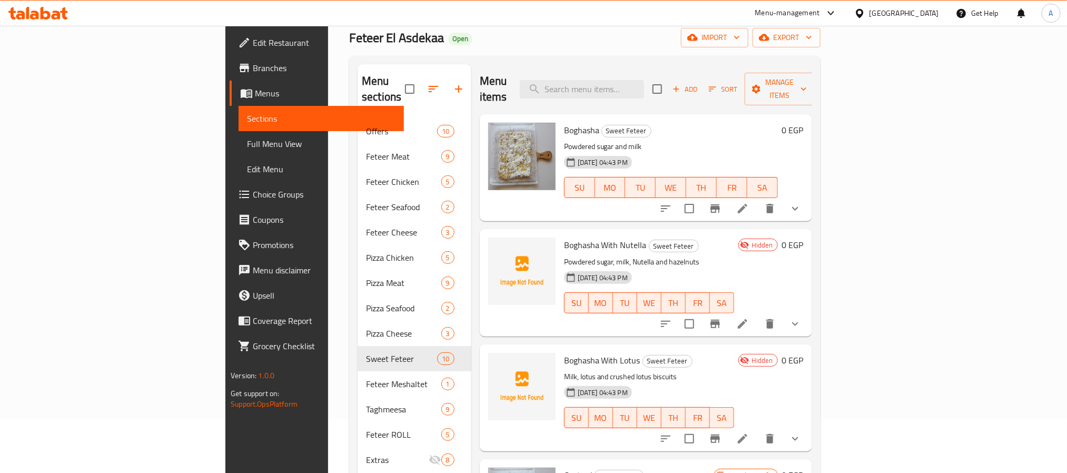
scroll to position [35, 0]
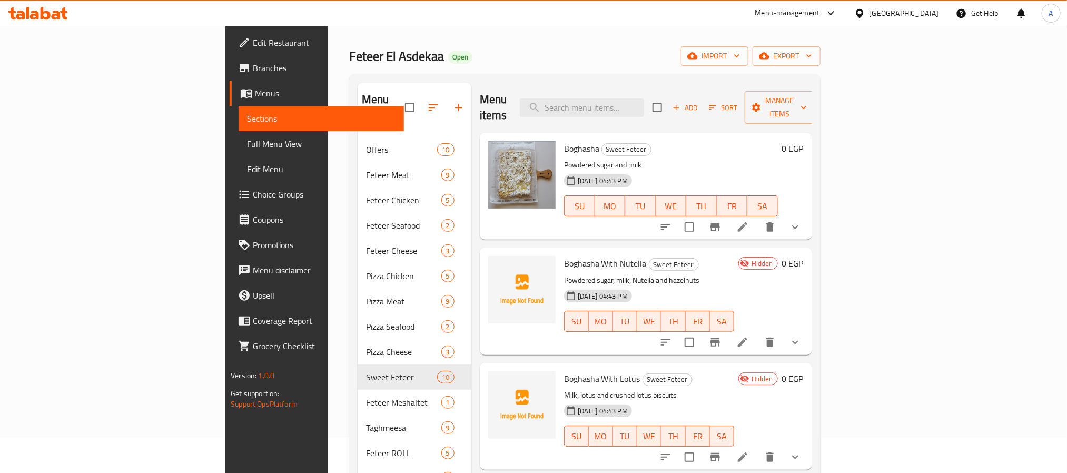
click at [801, 336] on icon "show more" at bounding box center [795, 342] width 13 height 13
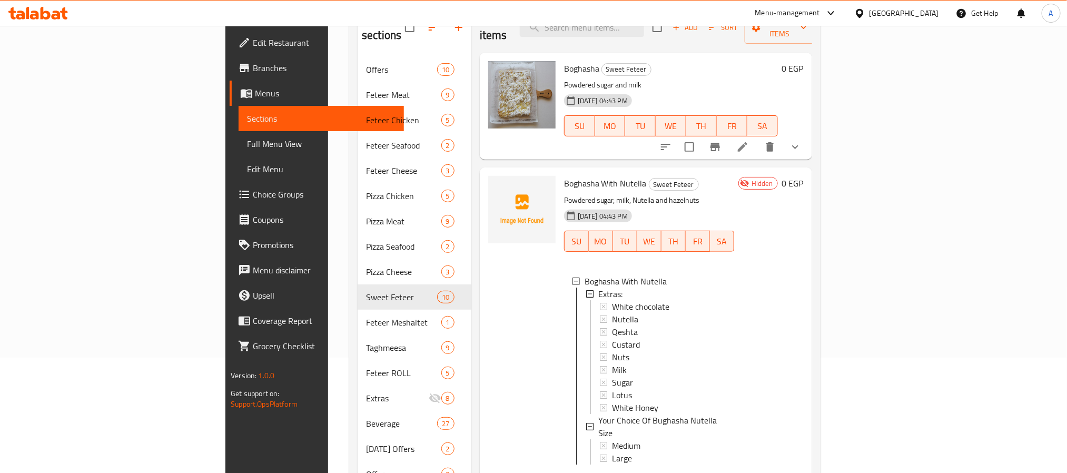
scroll to position [114, 0]
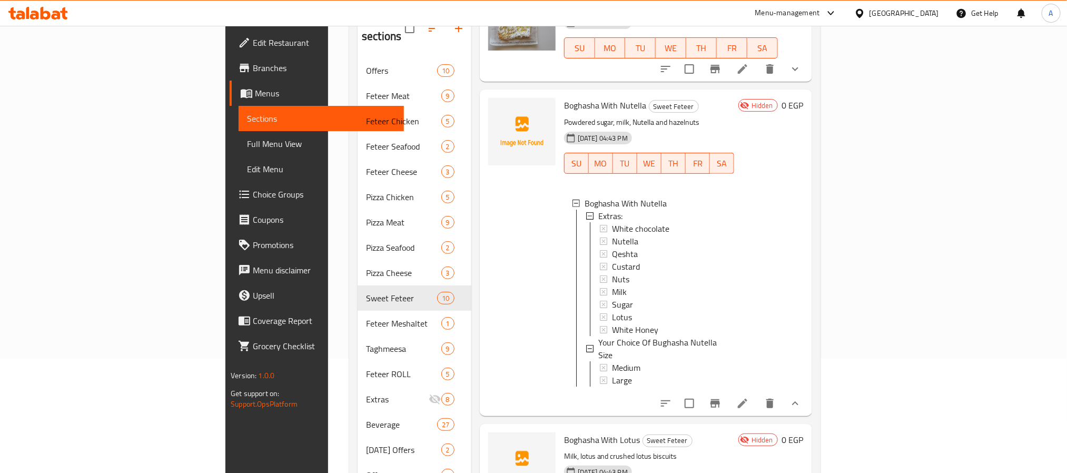
click at [801, 397] on icon "show more" at bounding box center [795, 403] width 13 height 13
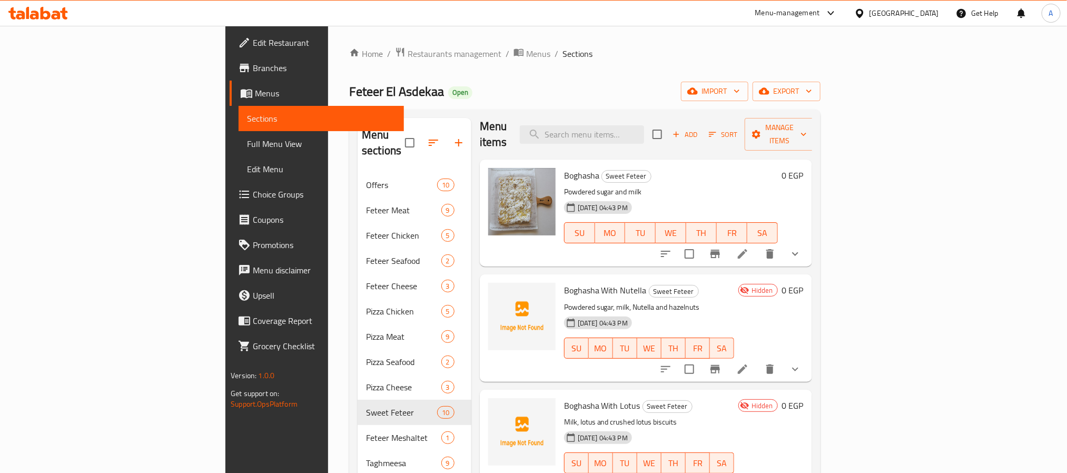
scroll to position [0, 0]
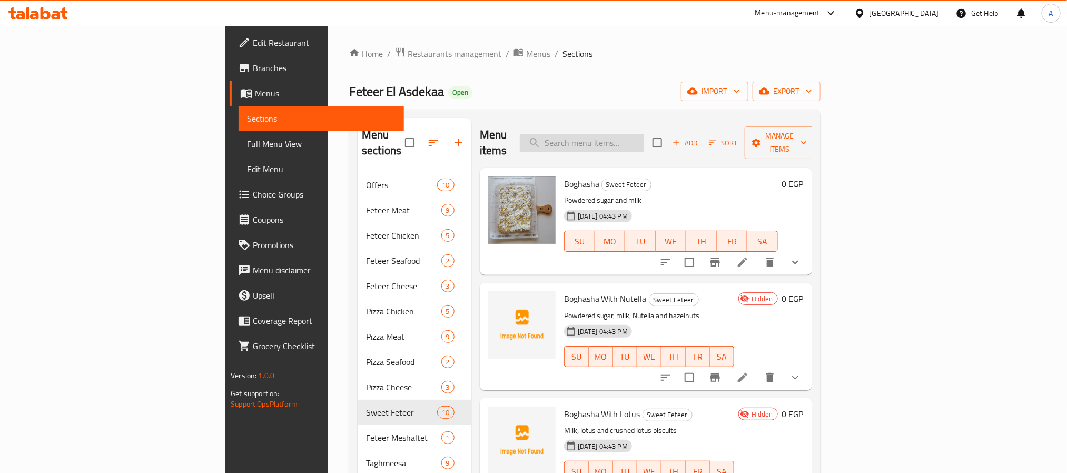
click at [644, 138] on input "search" at bounding box center [582, 143] width 124 height 18
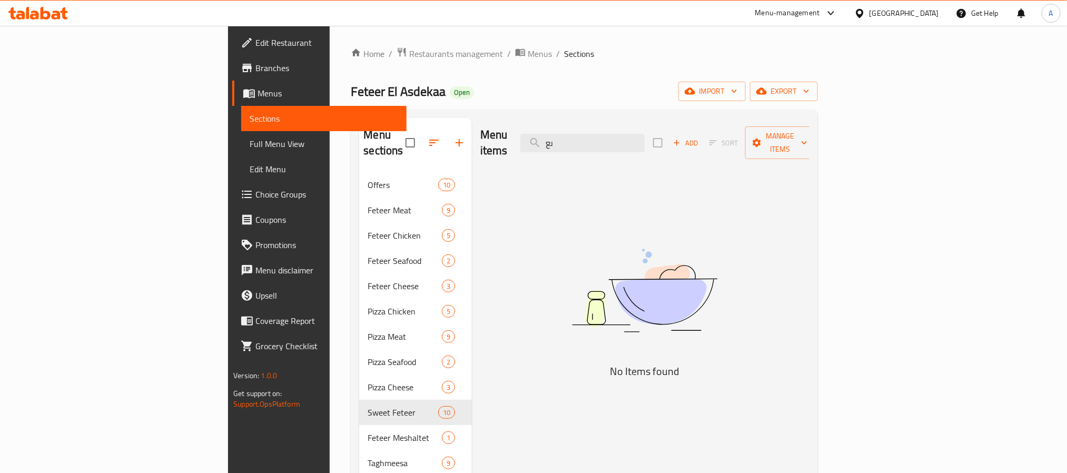
type input "ى"
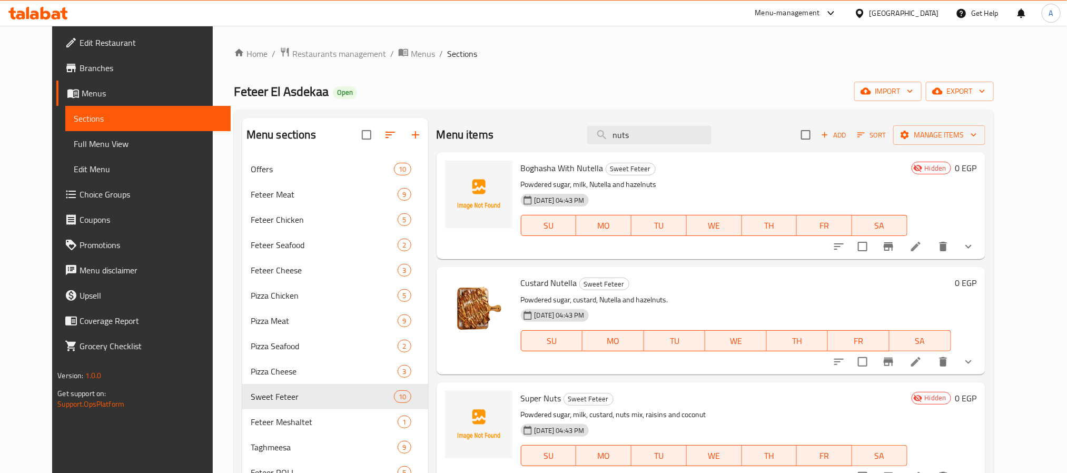
scroll to position [144, 0]
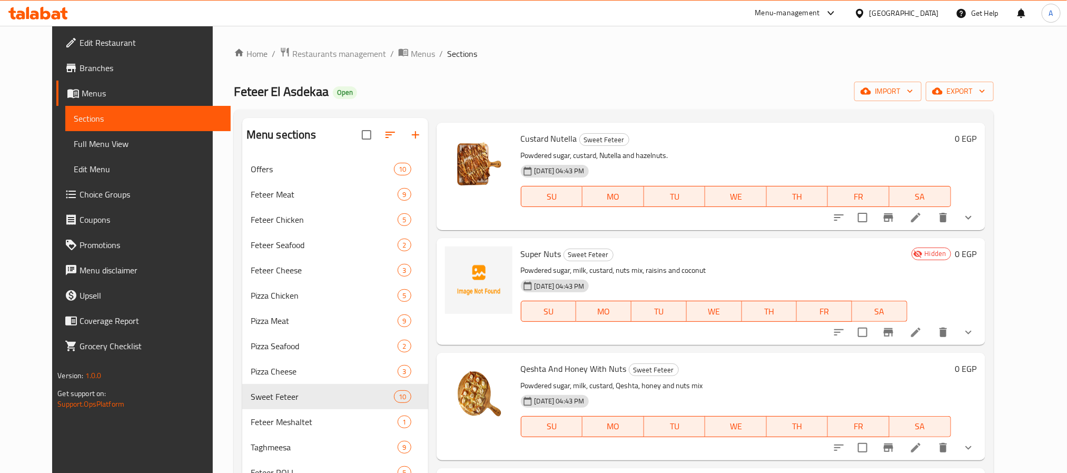
type input "nuts"
click at [532, 258] on span "Super Nuts" at bounding box center [541, 254] width 41 height 16
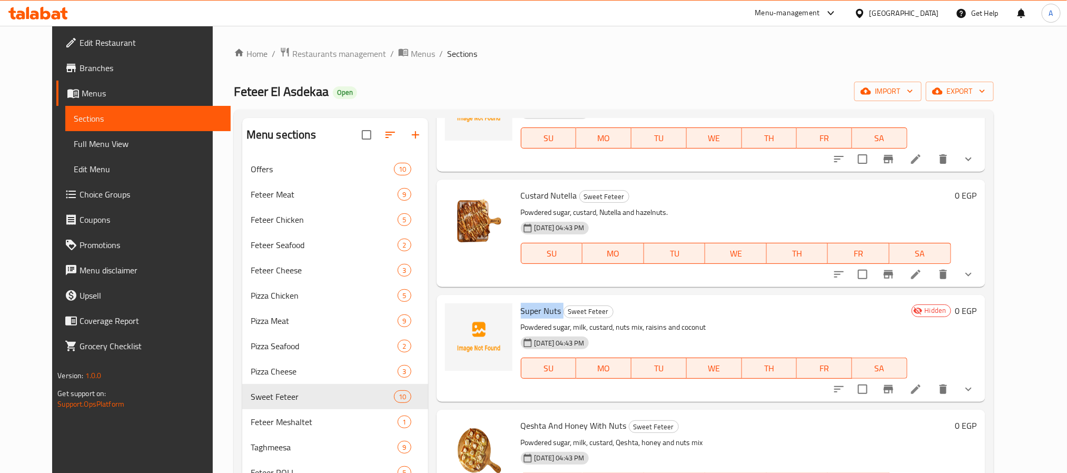
scroll to position [0, 0]
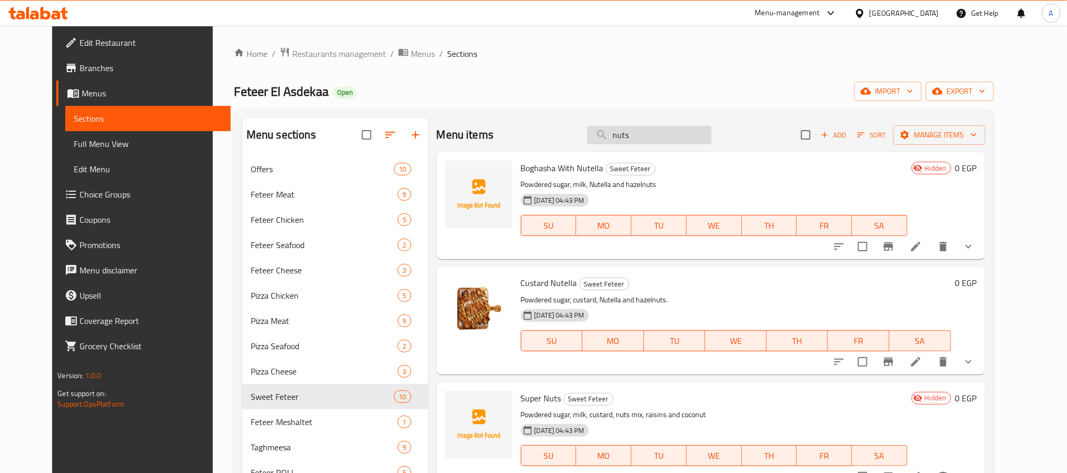
click at [629, 134] on input "nuts" at bounding box center [649, 135] width 124 height 18
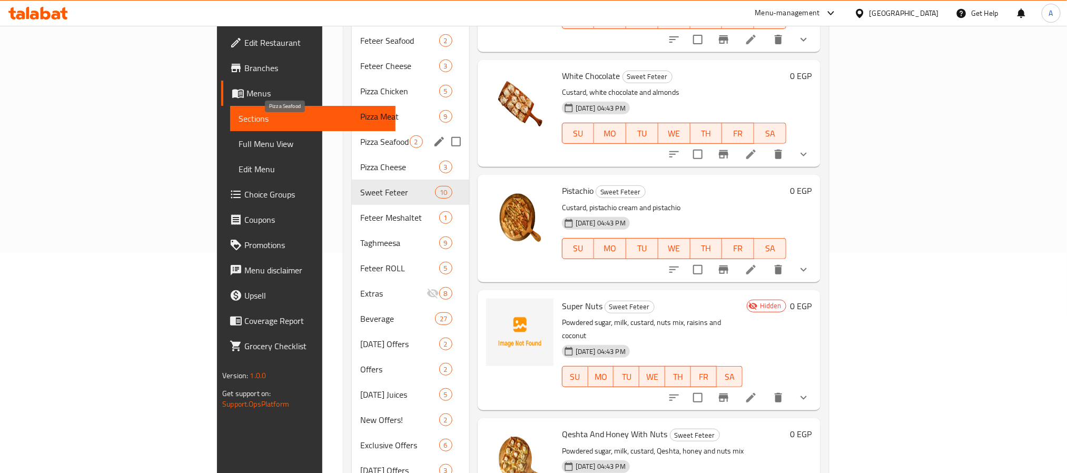
scroll to position [237, 0]
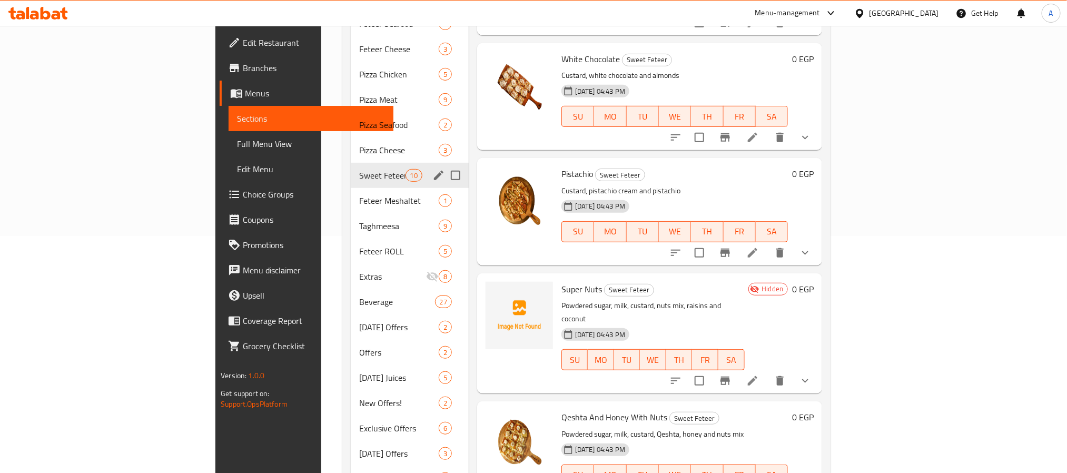
click at [359, 169] on span "Sweet Feteer" at bounding box center [382, 175] width 46 height 13
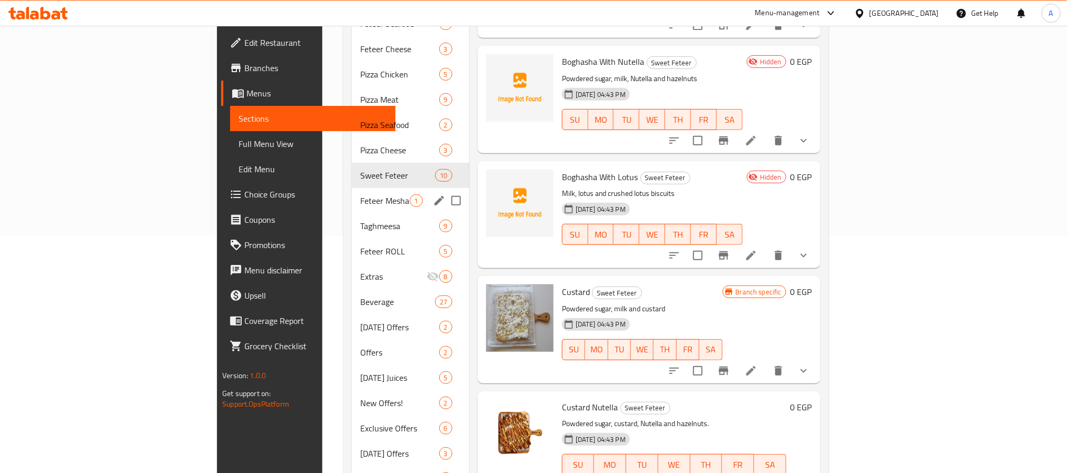
click at [360, 194] on span "Feteer Meshaltet" at bounding box center [384, 200] width 49 height 13
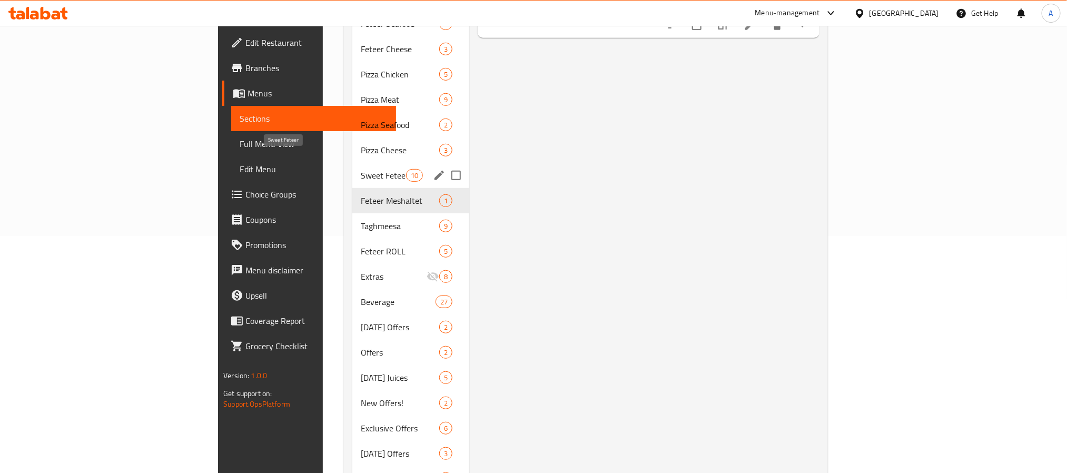
click at [361, 169] on span "Sweet Feteer" at bounding box center [383, 175] width 45 height 13
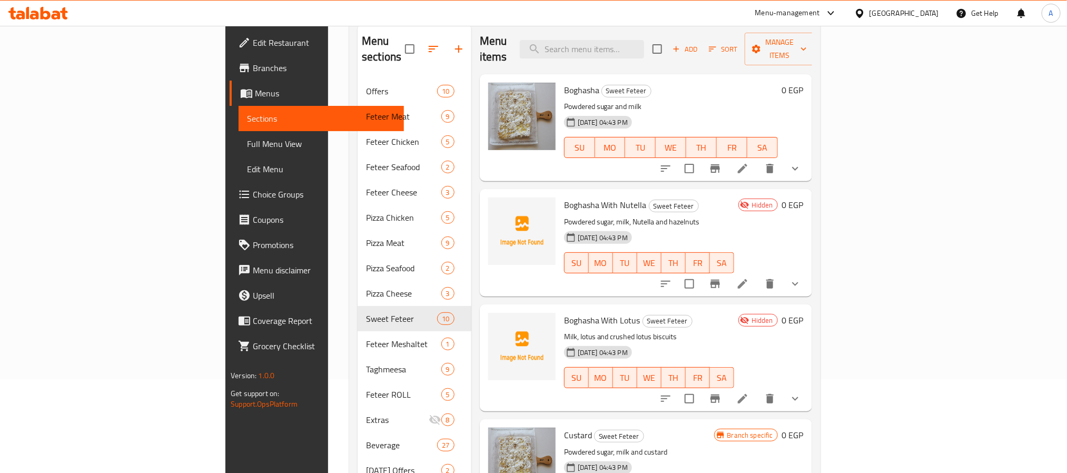
scroll to position [79, 0]
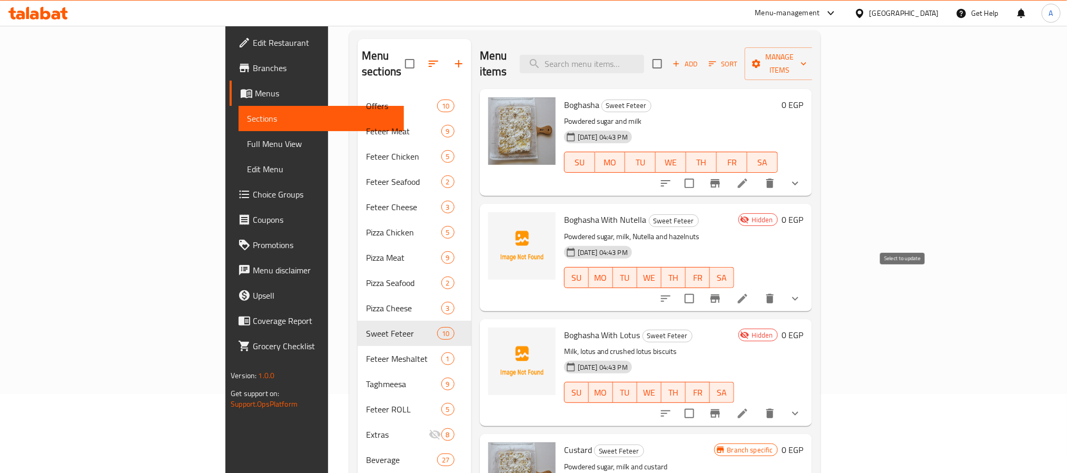
click at [700, 287] on input "checkbox" at bounding box center [689, 298] width 22 height 22
checkbox input "true"
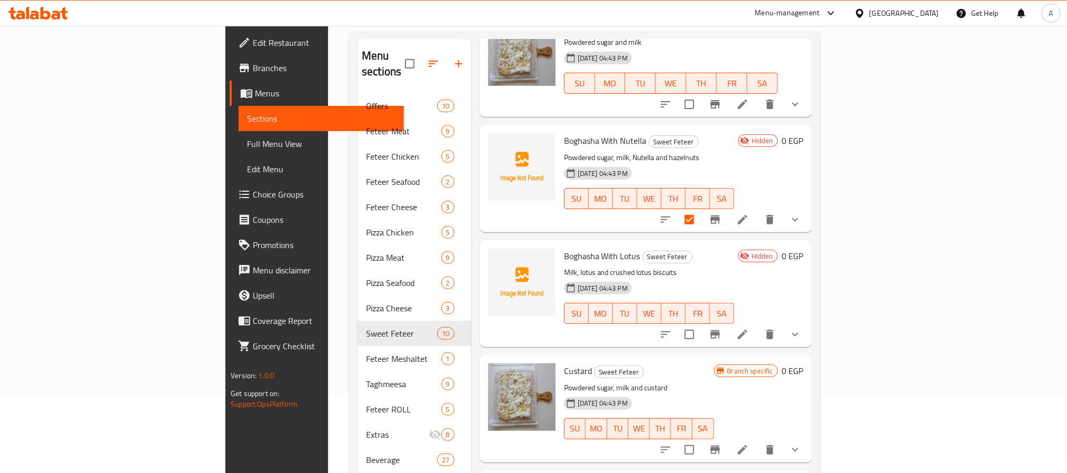
click at [700, 327] on input "checkbox" at bounding box center [689, 334] width 22 height 22
checkbox input "true"
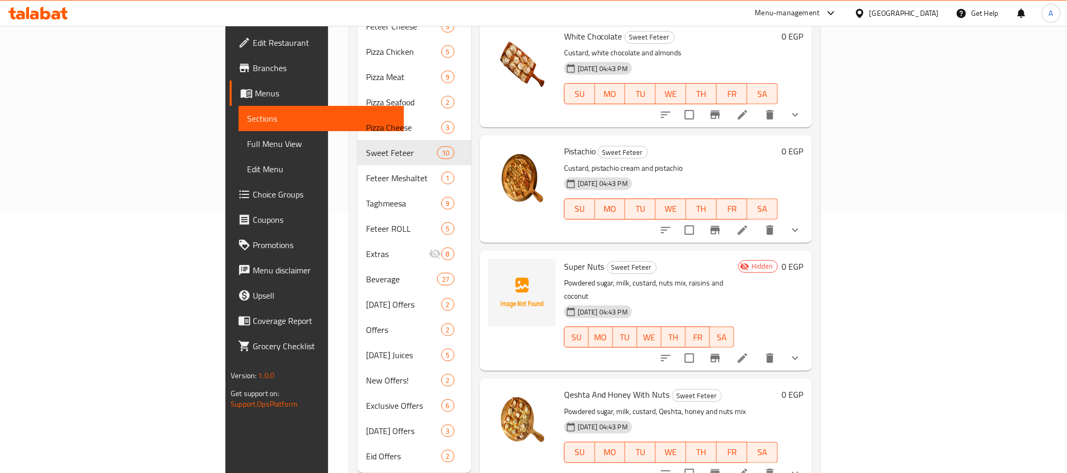
scroll to position [272, 0]
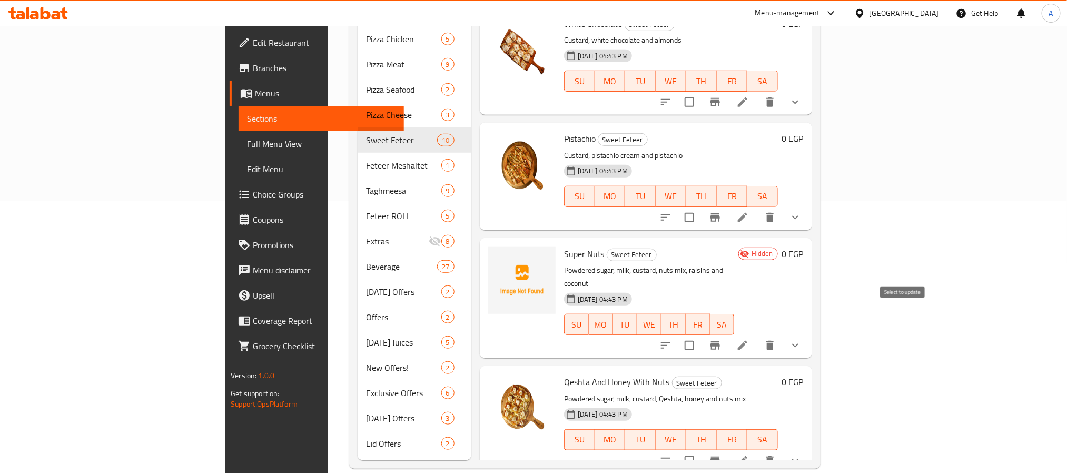
click at [700, 334] on input "checkbox" at bounding box center [689, 345] width 22 height 22
checkbox input "true"
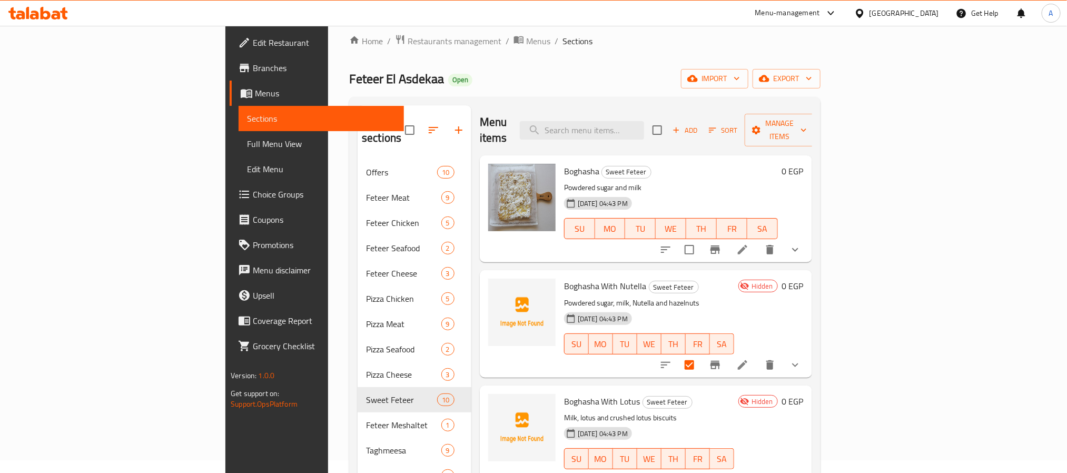
scroll to position [0, 0]
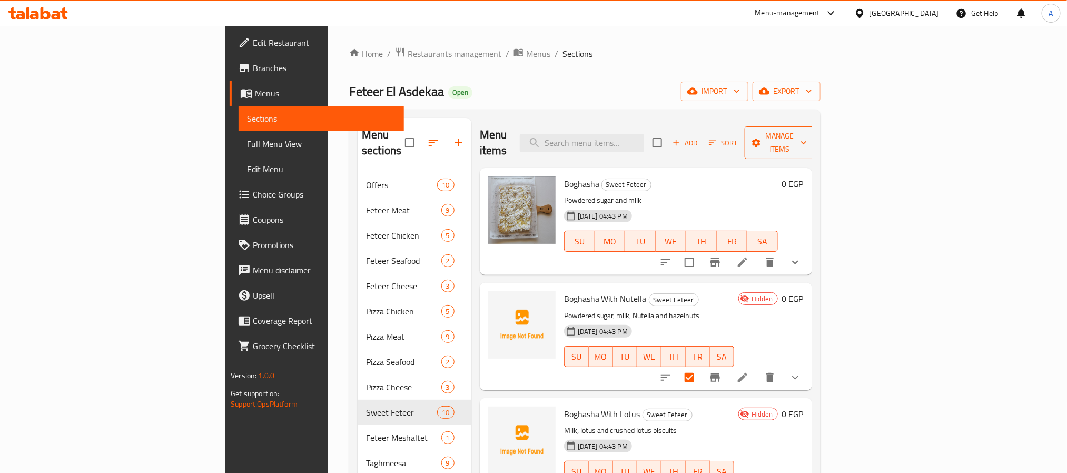
click at [807, 130] on span "Manage items" at bounding box center [780, 143] width 54 height 26
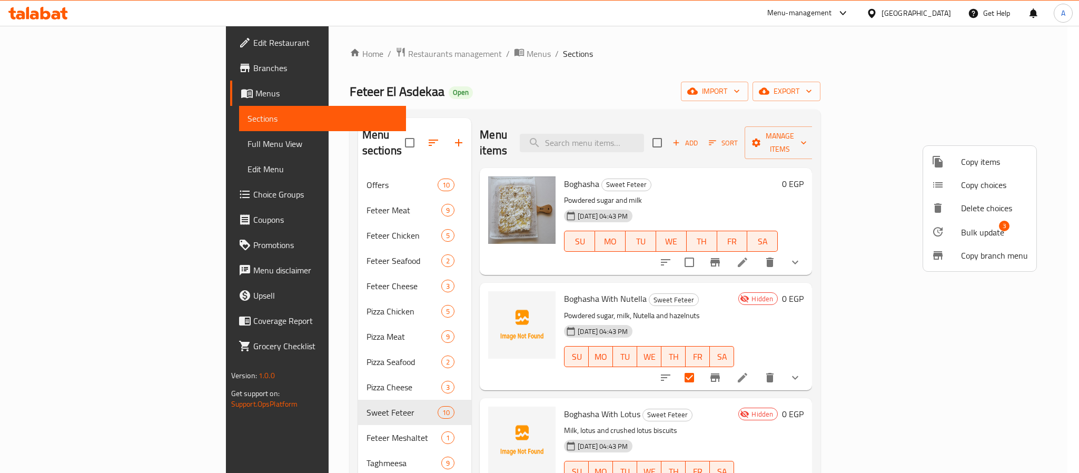
click at [988, 234] on span "Bulk update" at bounding box center [982, 232] width 43 height 13
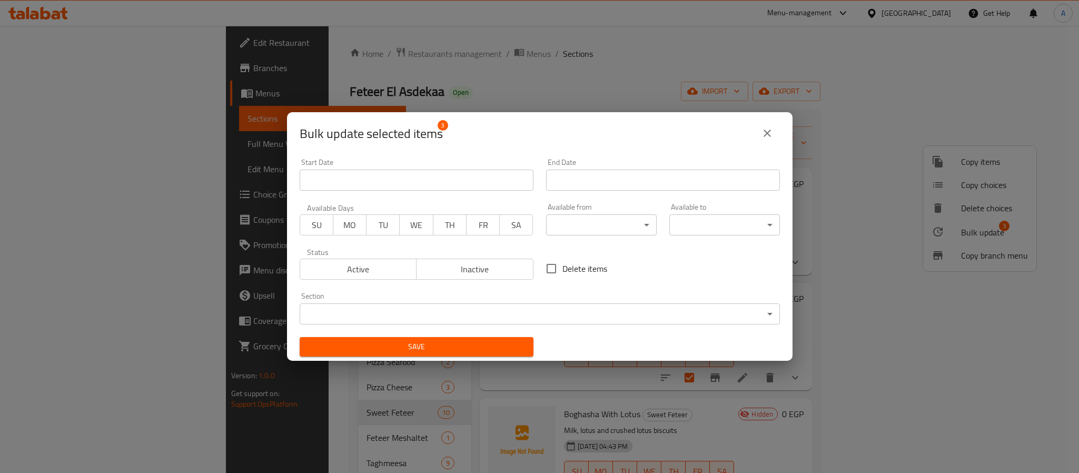
click at [373, 267] on span "Active" at bounding box center [358, 269] width 108 height 15
click at [430, 344] on span "Save" at bounding box center [416, 346] width 217 height 13
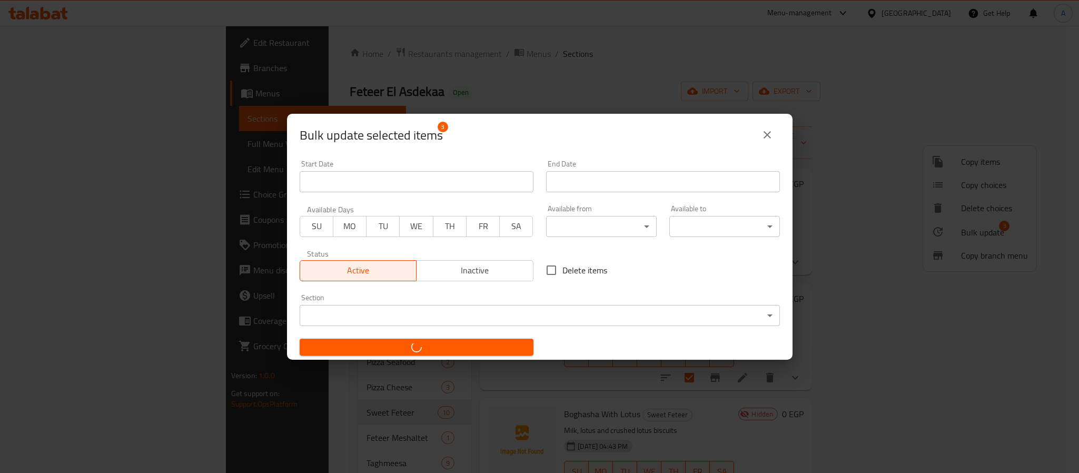
checkbox input "false"
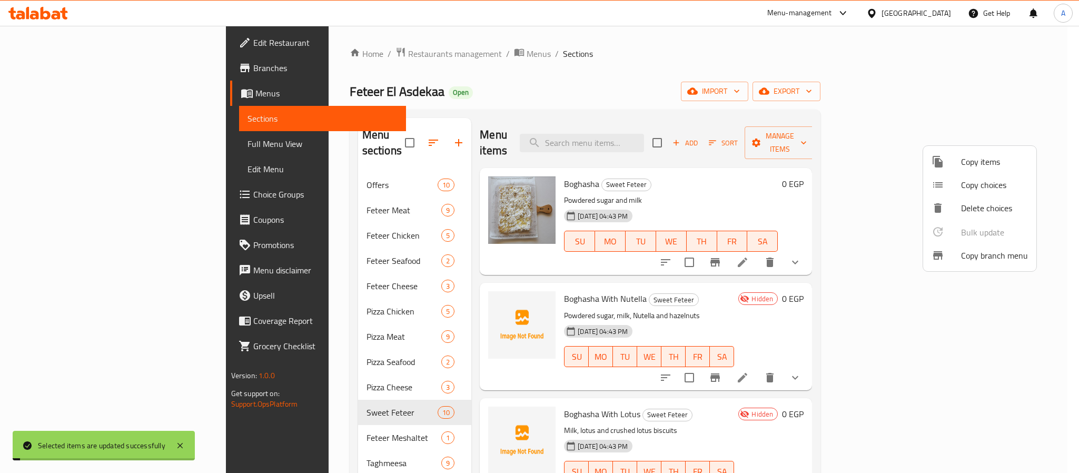
click at [785, 175] on div at bounding box center [539, 236] width 1079 height 473
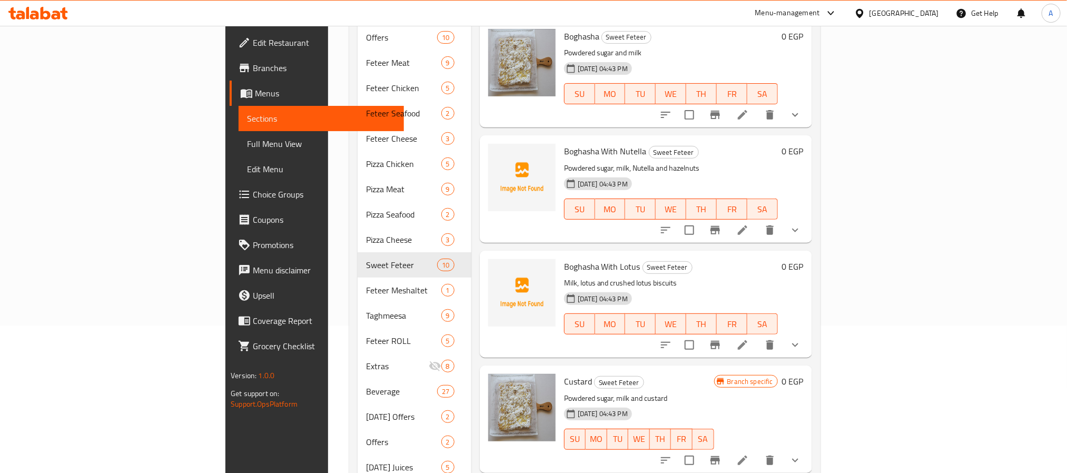
scroll to position [79, 0]
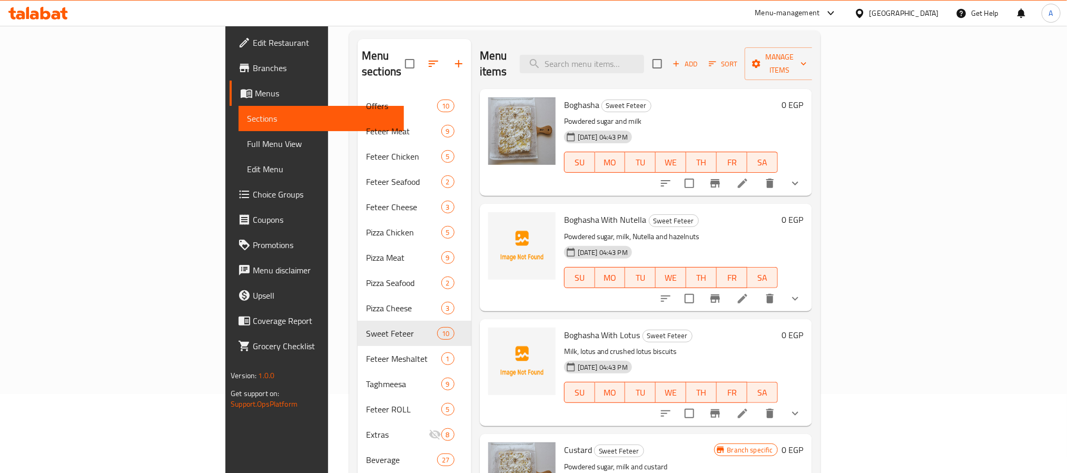
click at [690, 212] on h6 "Boghasha With Nutella Sweet Feteer" at bounding box center [671, 219] width 214 height 15
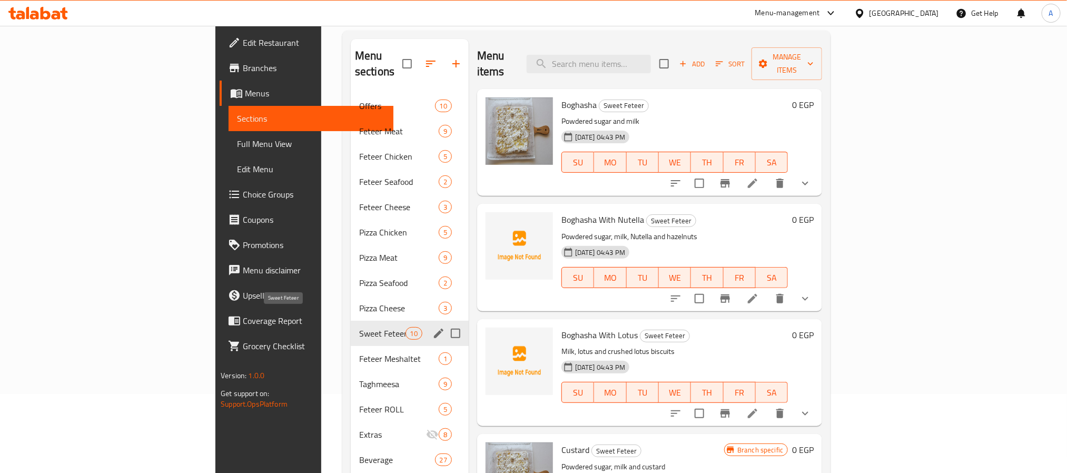
click at [359, 327] on span "Sweet Feteer" at bounding box center [382, 333] width 46 height 13
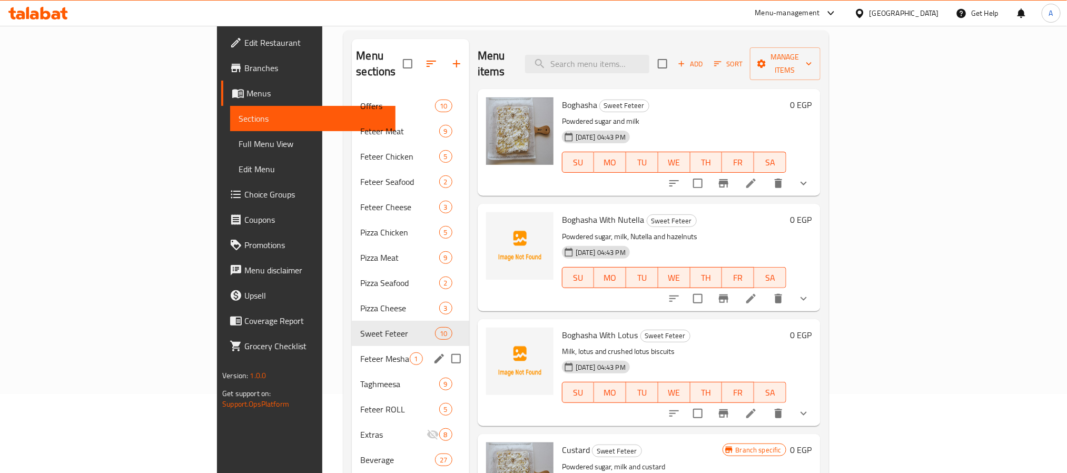
click at [360, 352] on span "Feteer Meshaltet" at bounding box center [384, 358] width 49 height 13
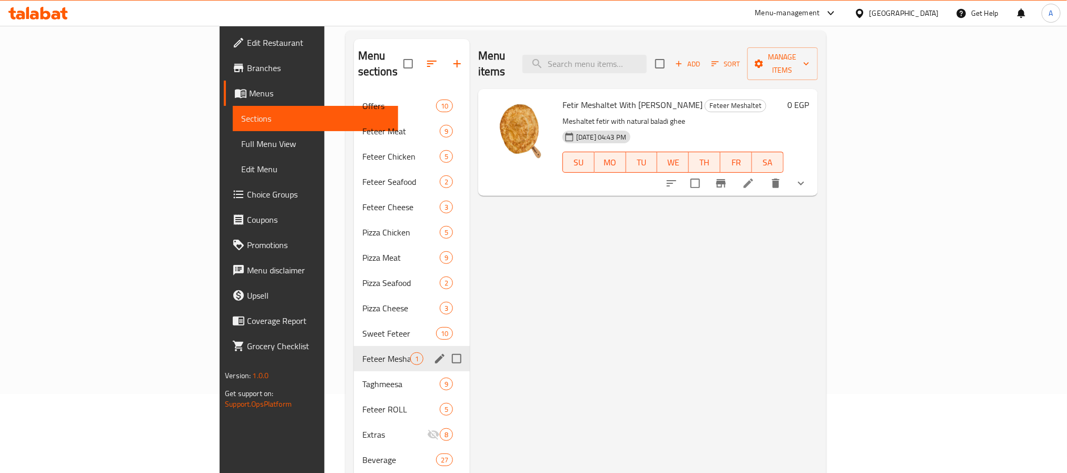
click at [362, 327] on span "Sweet Feteer" at bounding box center [399, 333] width 74 height 13
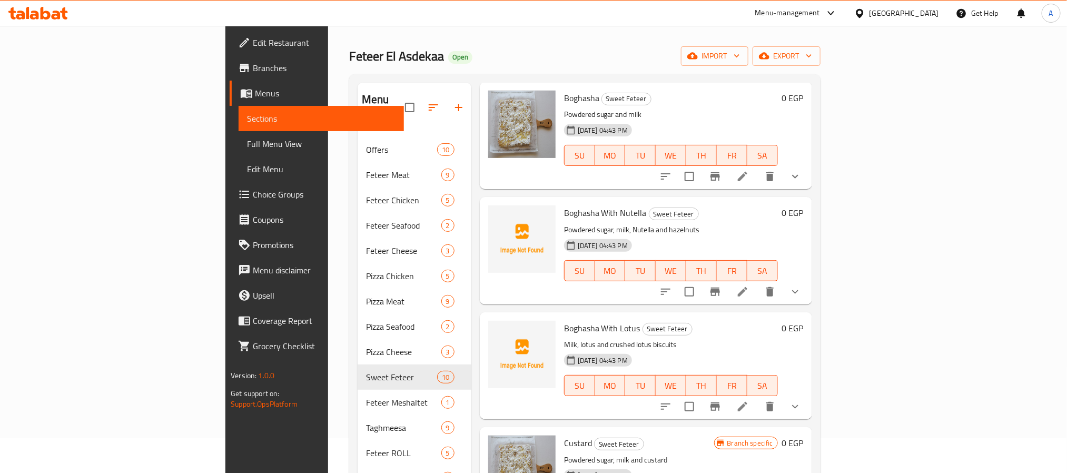
scroll to position [79, 0]
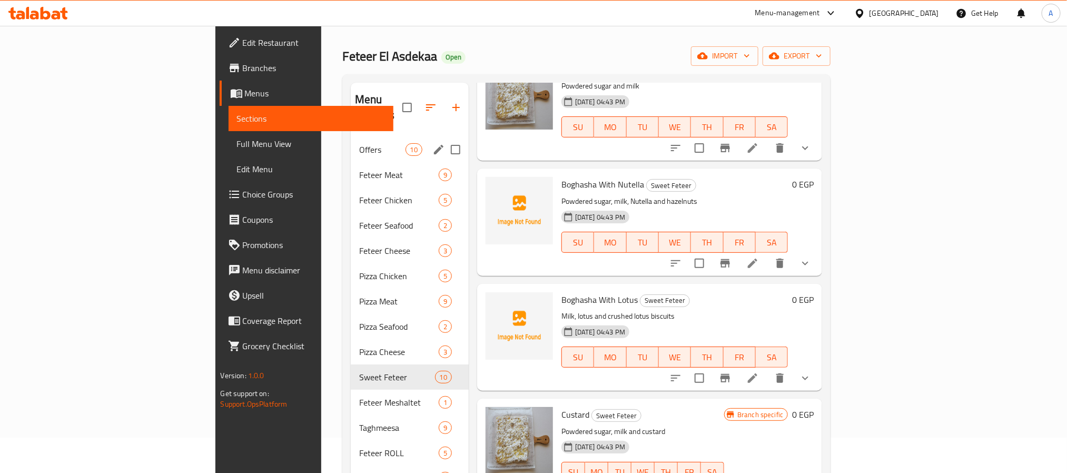
click at [359, 143] on span "Offers" at bounding box center [382, 149] width 46 height 13
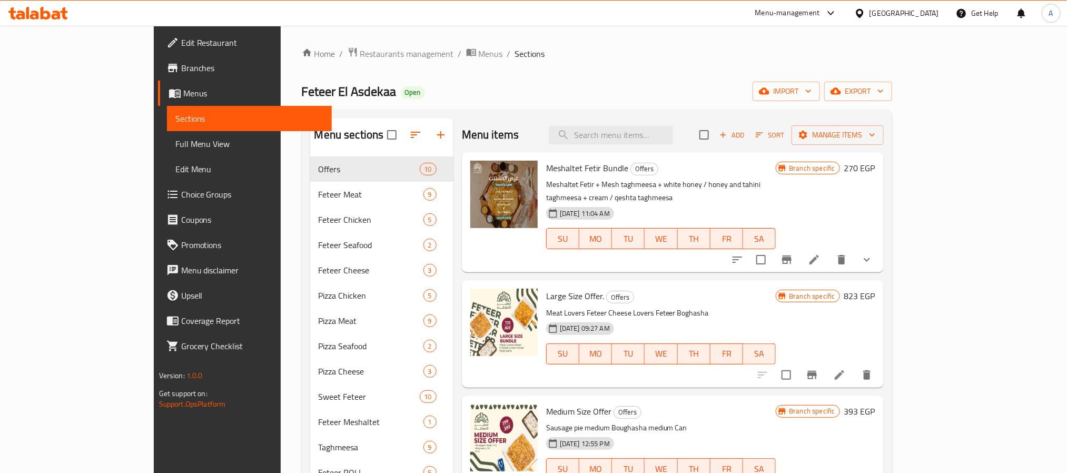
click at [548, 288] on span "Large Size Offer." at bounding box center [575, 296] width 58 height 16
click at [551, 166] on span "Meshaltet Fetir Bundle" at bounding box center [587, 168] width 82 height 16
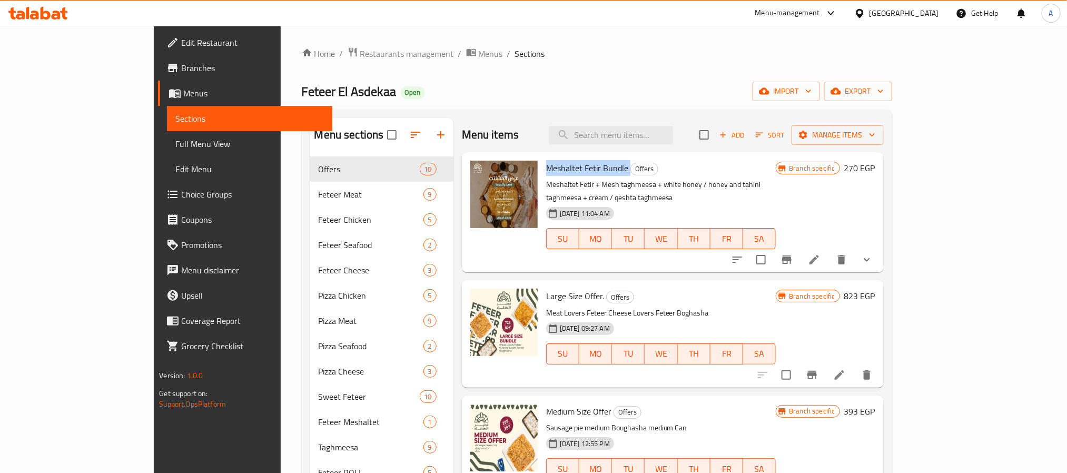
click at [551, 166] on span "Meshaltet Fetir Bundle" at bounding box center [587, 168] width 82 height 16
click at [630, 203] on div "[DATE] 11:04 AM SU MO TU WE TH FR SA" at bounding box center [661, 231] width 238 height 57
click at [553, 174] on span "Meshaltet Fetir Bundle" at bounding box center [587, 168] width 82 height 16
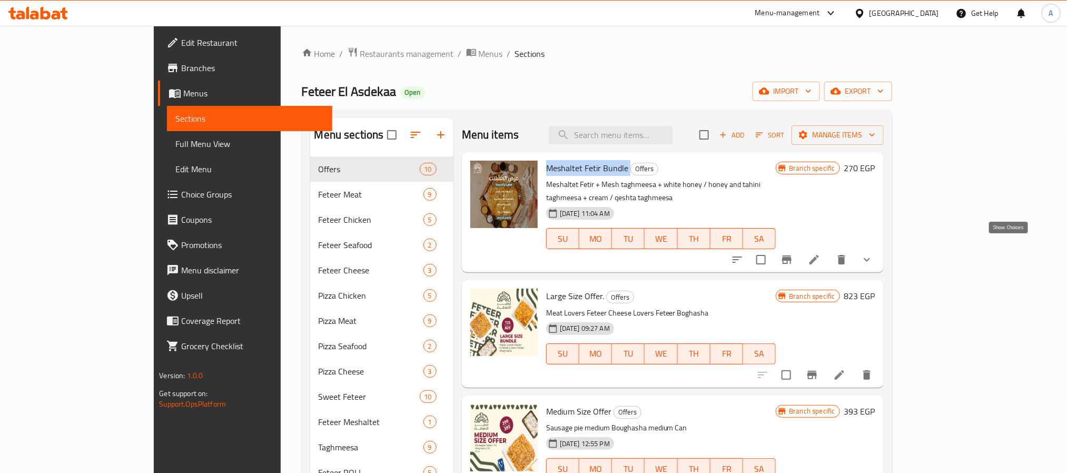
click at [873, 253] on icon "show more" at bounding box center [866, 259] width 13 height 13
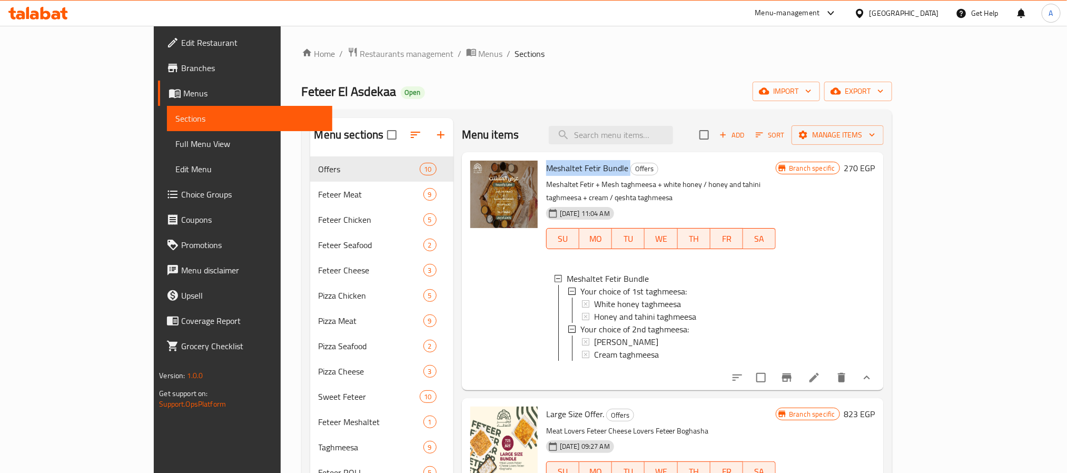
click at [560, 170] on span "Meshaltet Fetir Bundle" at bounding box center [587, 168] width 82 height 16
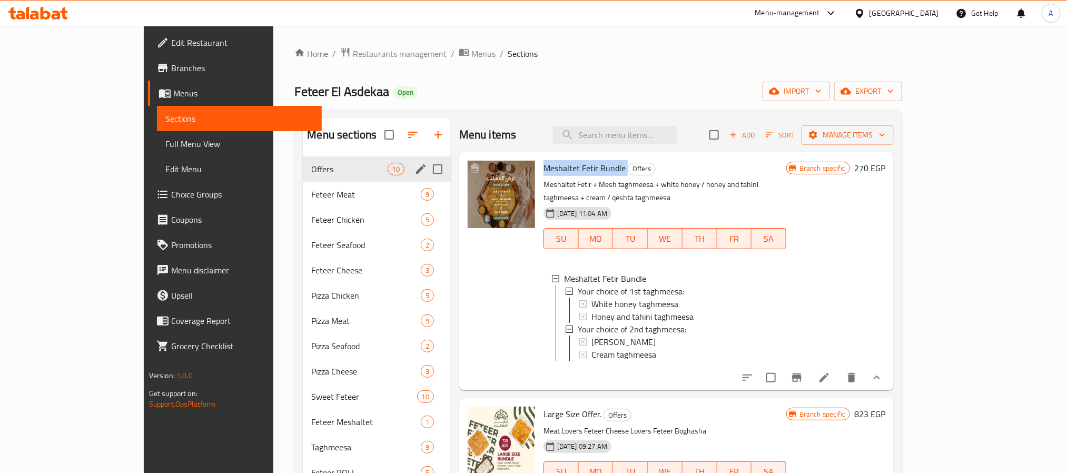
click at [303, 178] on div "Offers 10" at bounding box center [376, 168] width 147 height 25
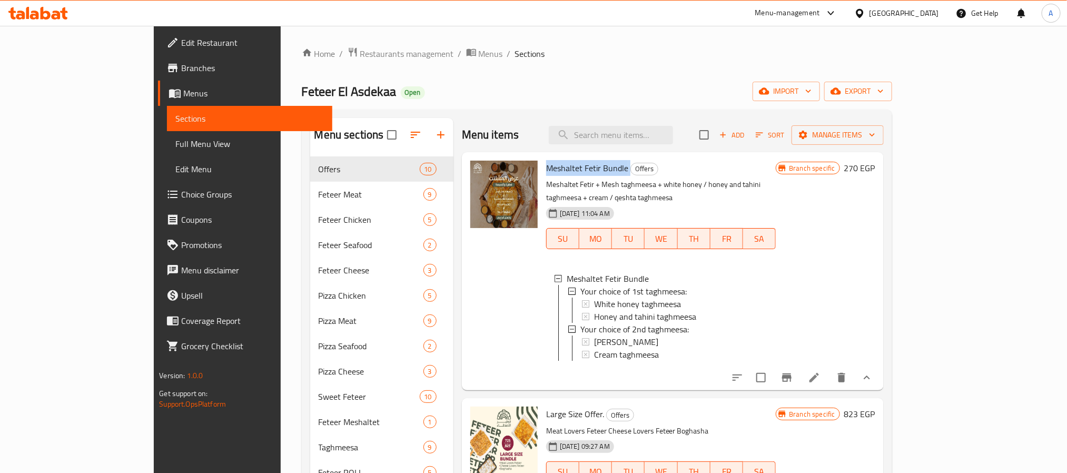
click at [575, 171] on span "Meshaltet Fetir Bundle" at bounding box center [587, 168] width 82 height 16
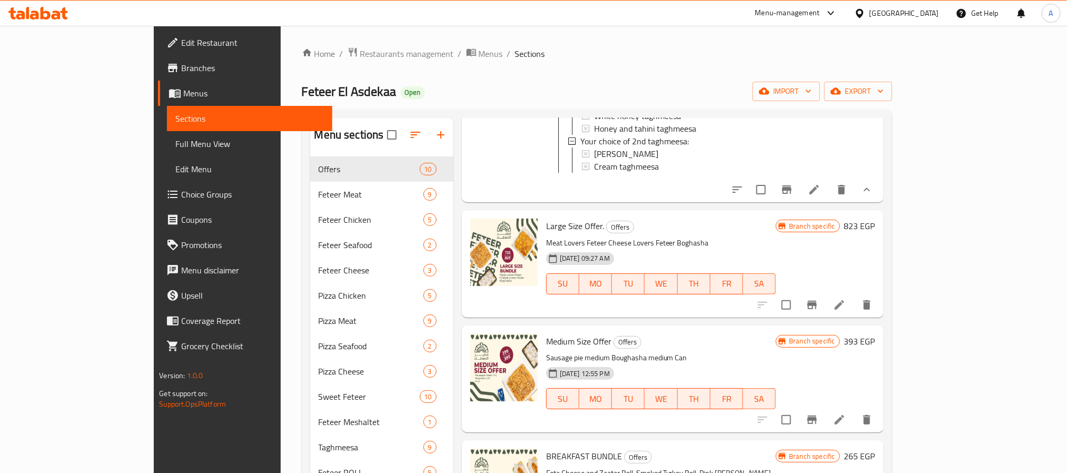
scroll to position [395, 0]
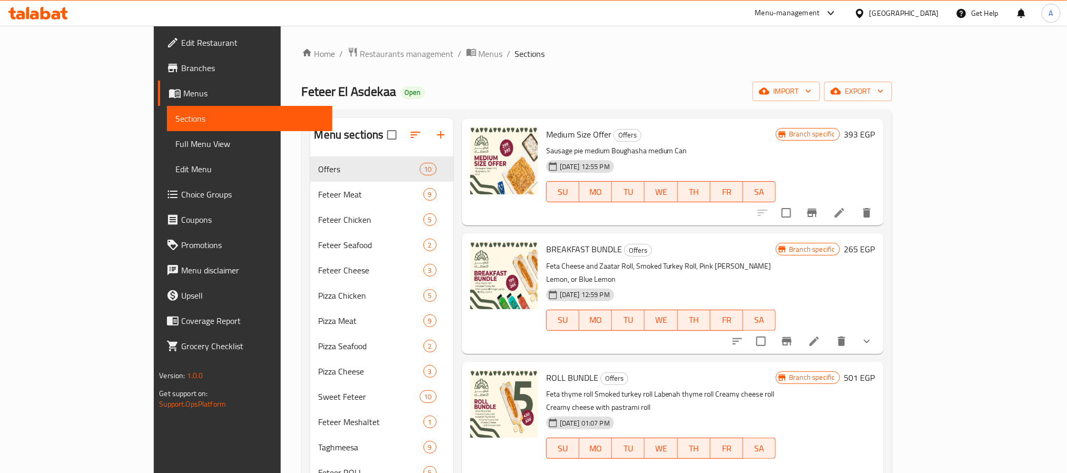
click at [549, 130] on span "Medium Size Offer" at bounding box center [578, 134] width 65 height 16
click at [558, 135] on span "Medium Size Offer" at bounding box center [578, 134] width 65 height 16
click at [556, 135] on span "Medium Size Offer" at bounding box center [578, 134] width 65 height 16
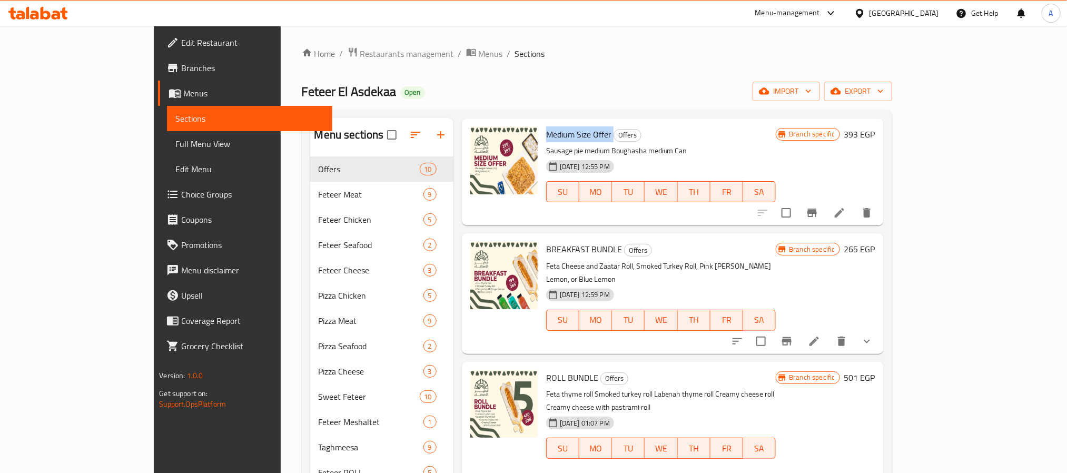
click at [556, 135] on span "Medium Size Offer" at bounding box center [578, 134] width 65 height 16
click at [566, 244] on span "BREAKFAST BUNDLE" at bounding box center [584, 249] width 76 height 16
click at [566, 242] on span "BREAKFAST BUNDLE" at bounding box center [584, 249] width 76 height 16
click at [546, 135] on span "Medium Size Offer" at bounding box center [578, 134] width 65 height 16
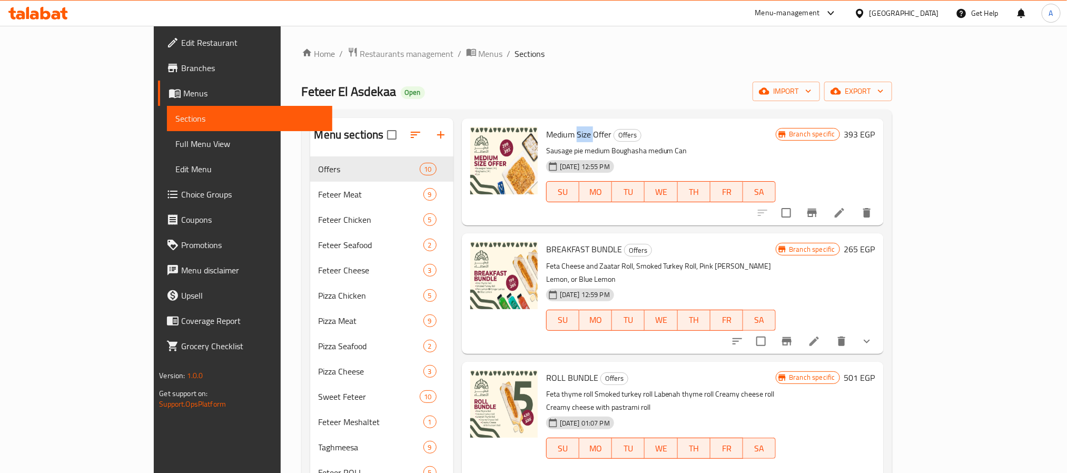
click at [546, 135] on span "Medium Size Offer" at bounding box center [578, 134] width 65 height 16
click at [556, 245] on span "BREAKFAST BUNDLE" at bounding box center [584, 249] width 76 height 16
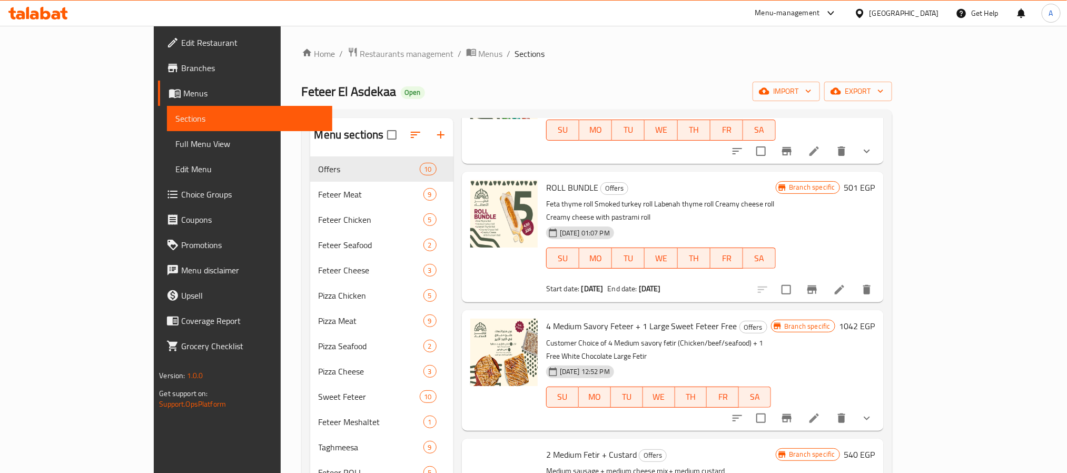
scroll to position [711, 0]
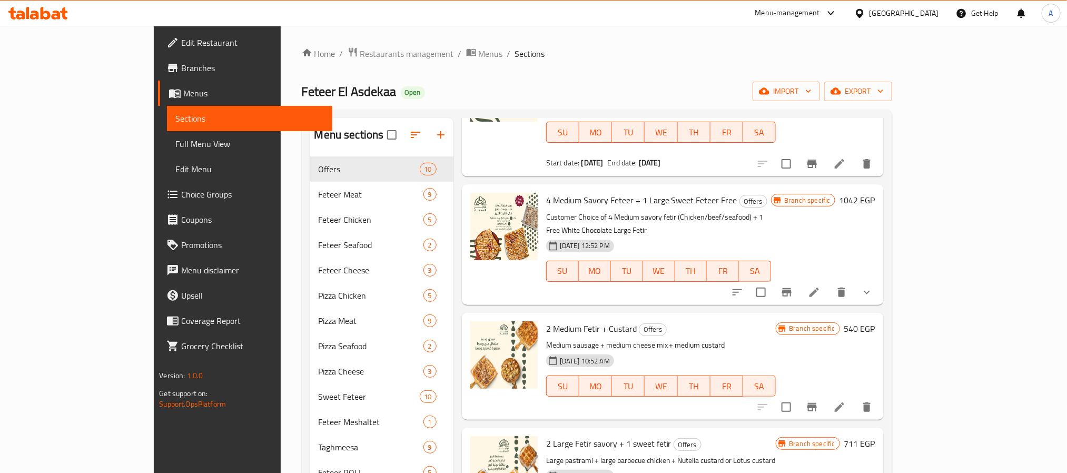
click at [556, 321] on span "2 Medium Fetir + Custard" at bounding box center [591, 329] width 91 height 16
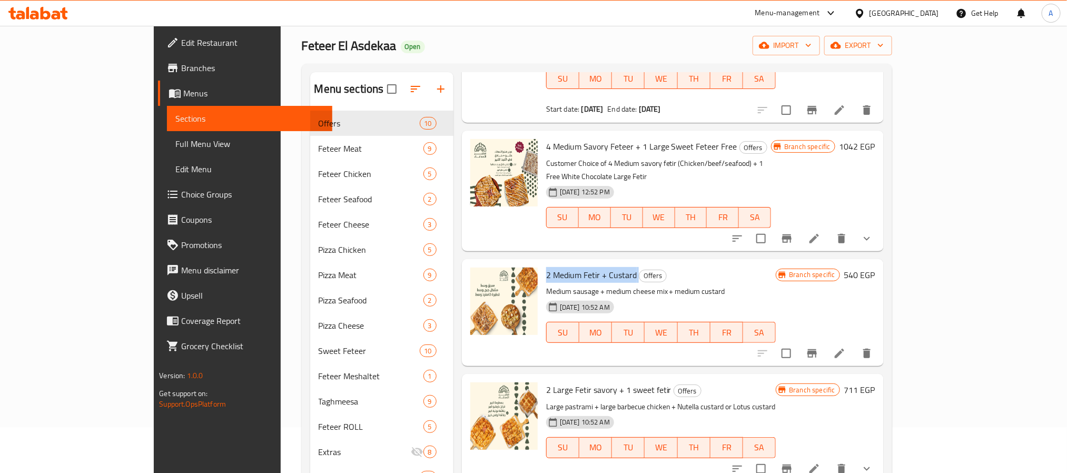
scroll to position [79, 0]
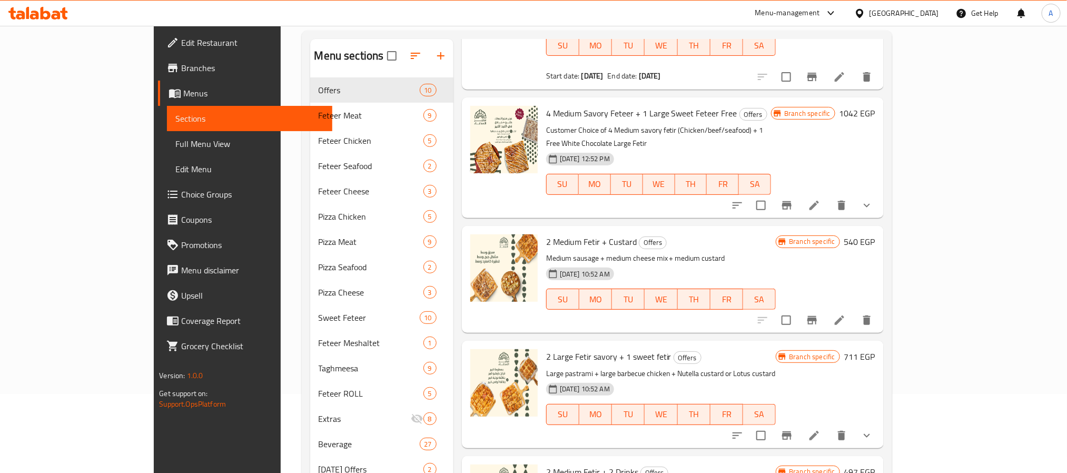
click at [567, 349] on span "2 Large Fetir savory + 1 sweet fetir" at bounding box center [608, 357] width 125 height 16
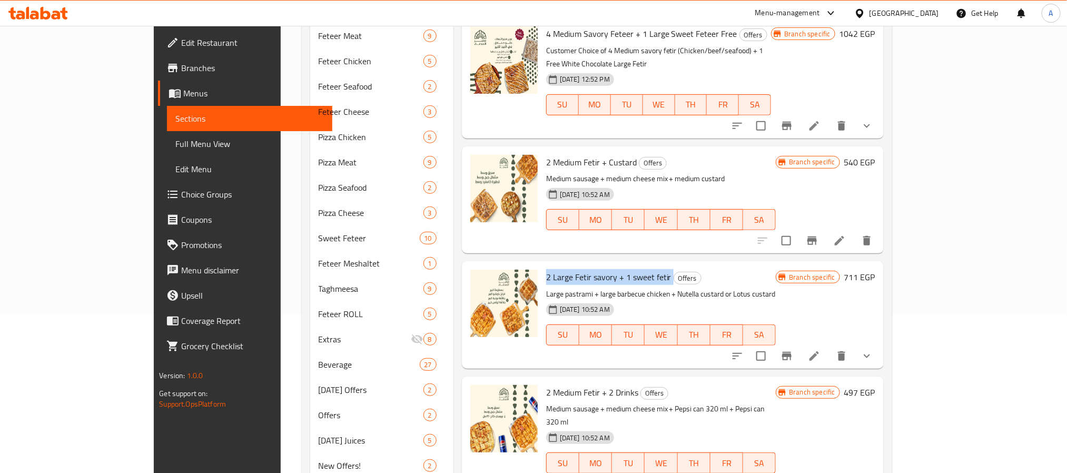
scroll to position [272, 0]
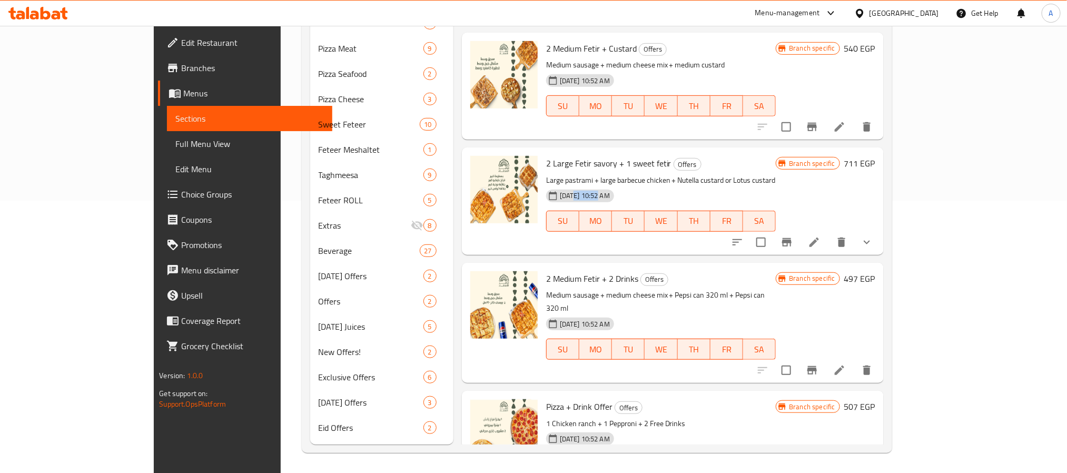
drag, startPoint x: 536, startPoint y: 152, endPoint x: 562, endPoint y: 152, distance: 26.3
click at [562, 191] on span "[DATE] 10:52 AM" at bounding box center [584, 196] width 58 height 10
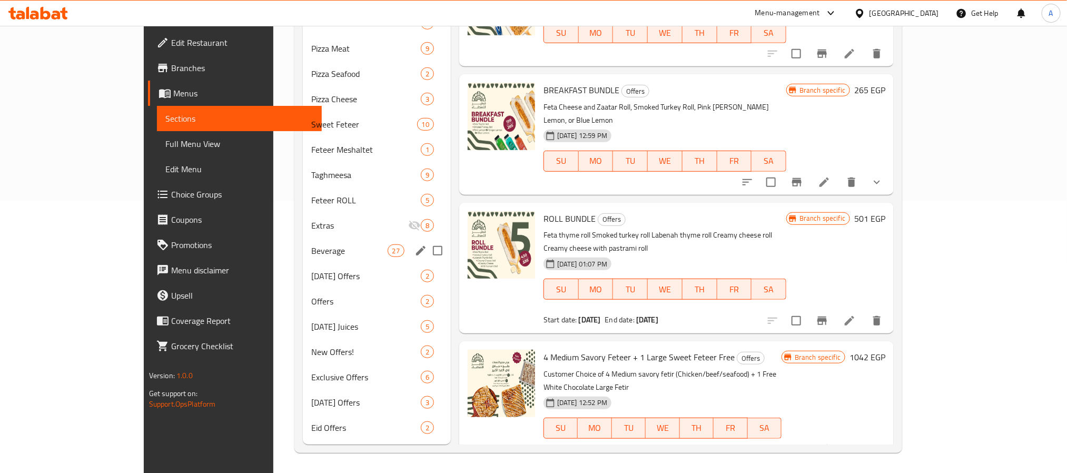
scroll to position [166, 0]
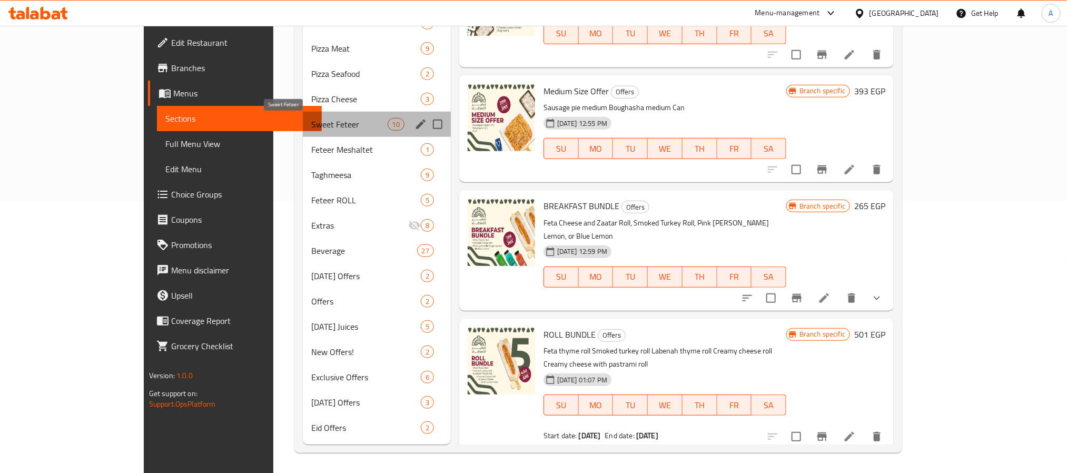
click at [311, 127] on span "Sweet Feteer" at bounding box center [349, 124] width 76 height 13
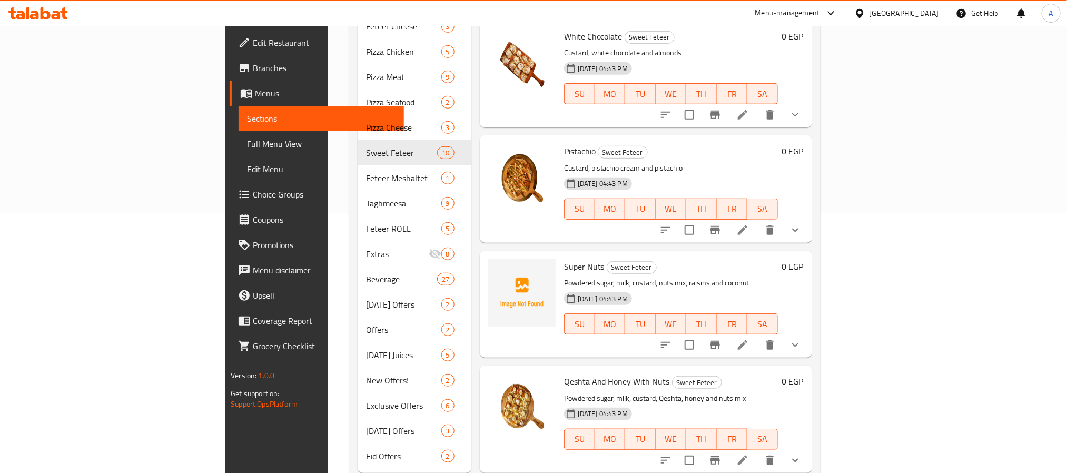
scroll to position [272, 0]
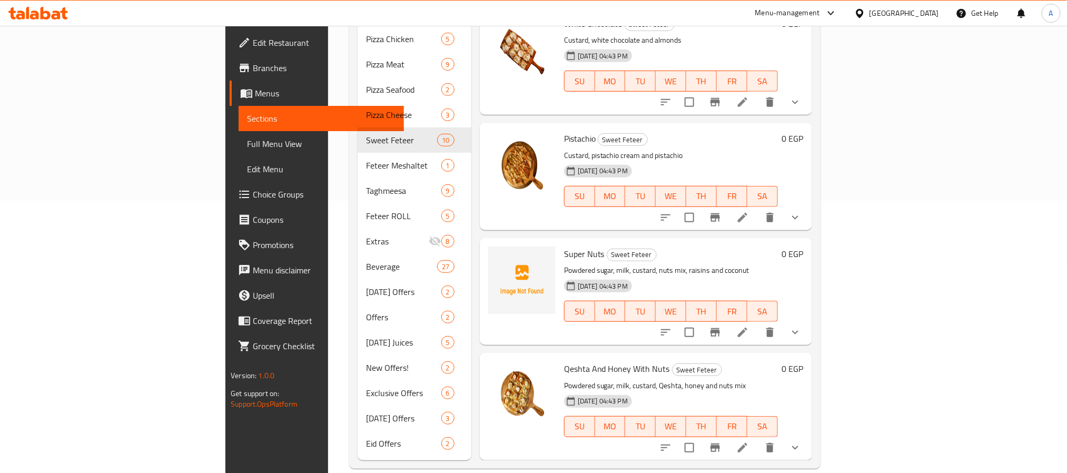
click at [718, 264] on p "Powdered sugar, milk, custard, nuts mix, raisins and coconut" at bounding box center [671, 270] width 214 height 13
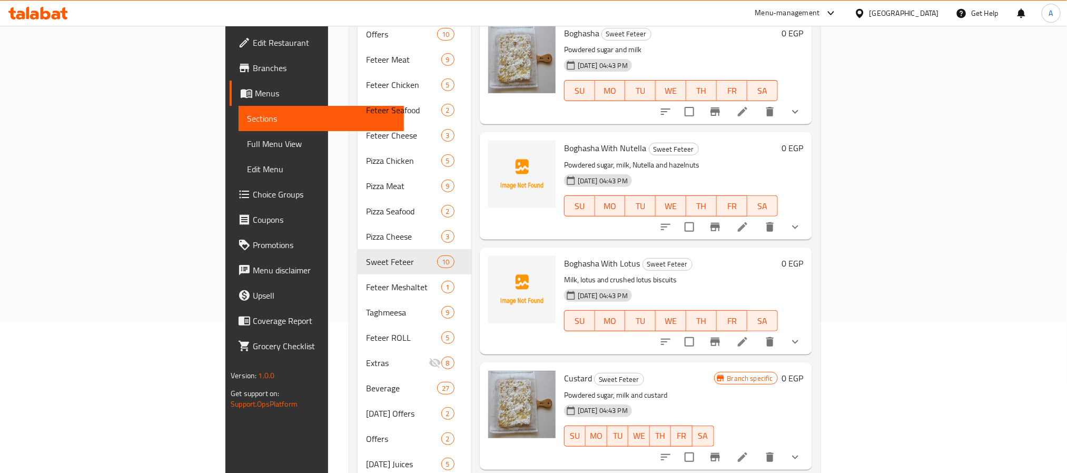
scroll to position [35, 0]
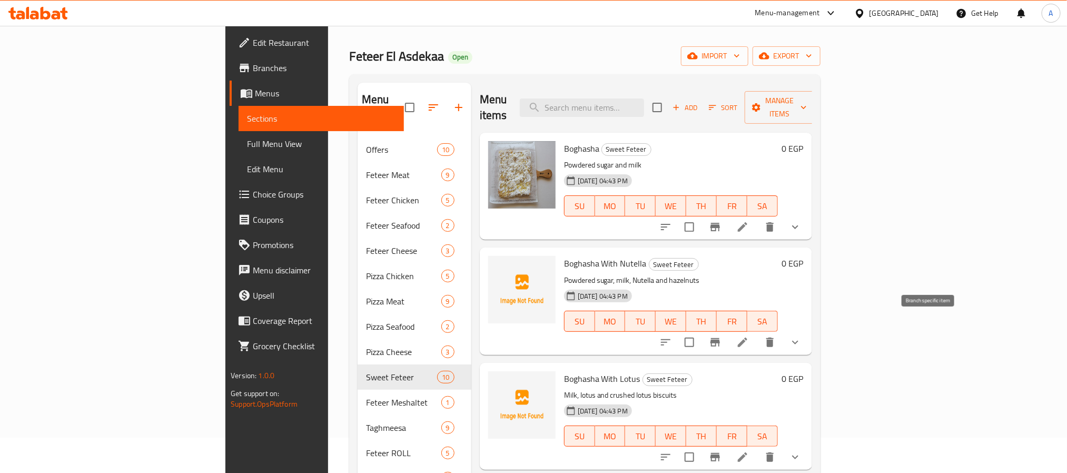
click at [721, 336] on icon "Branch-specific-item" at bounding box center [715, 342] width 13 height 13
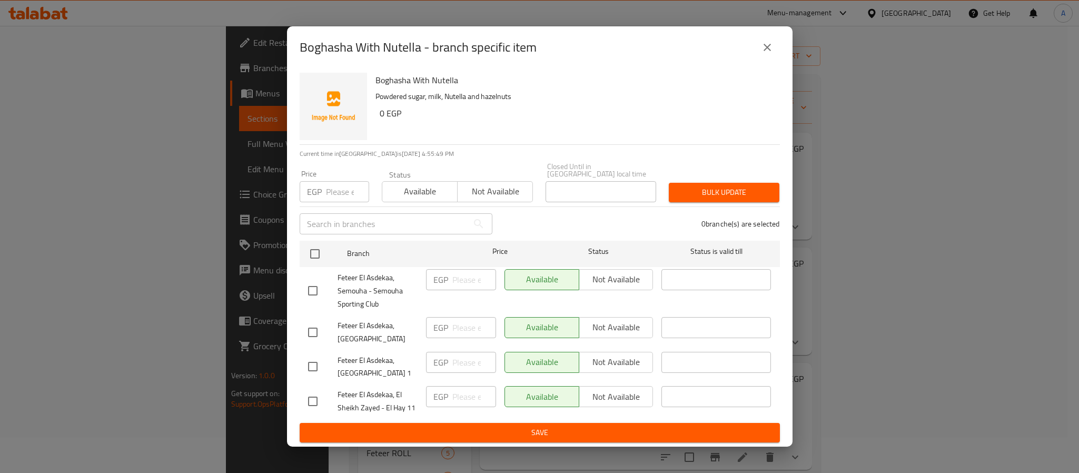
click at [381, 402] on span "Feteer El Asdekaa, El Sheikh Zayed - El Hay 11" at bounding box center [377, 401] width 80 height 26
copy span "Feteer El Asdekaa, El Sheikh Zayed - El Hay 11"
click at [376, 406] on span "Feteer El Asdekaa, El Sheikh Zayed - El Hay 11" at bounding box center [377, 401] width 80 height 26
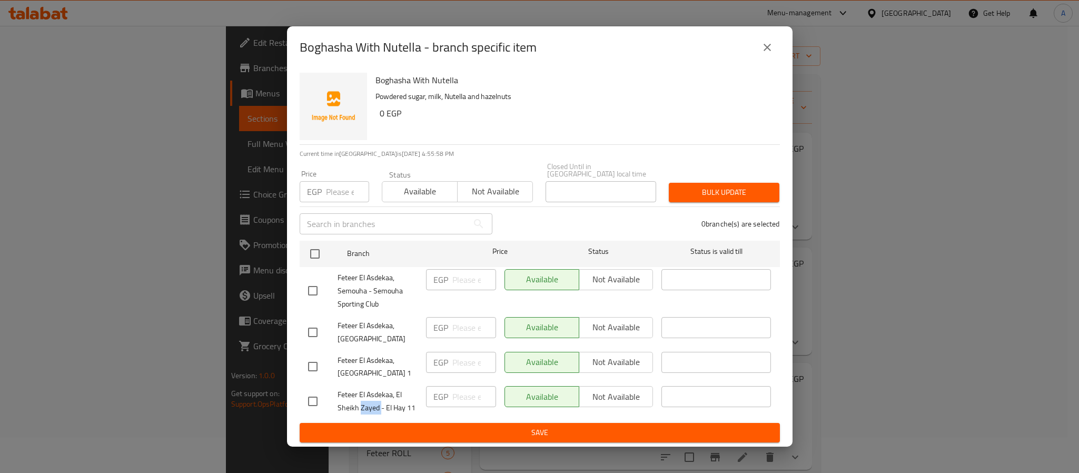
click at [376, 406] on span "Feteer El Asdekaa, El Sheikh Zayed - El Hay 11" at bounding box center [377, 401] width 80 height 26
click at [376, 396] on span "Feteer El Asdekaa, El Sheikh Zayed - El Hay 11" at bounding box center [377, 401] width 80 height 26
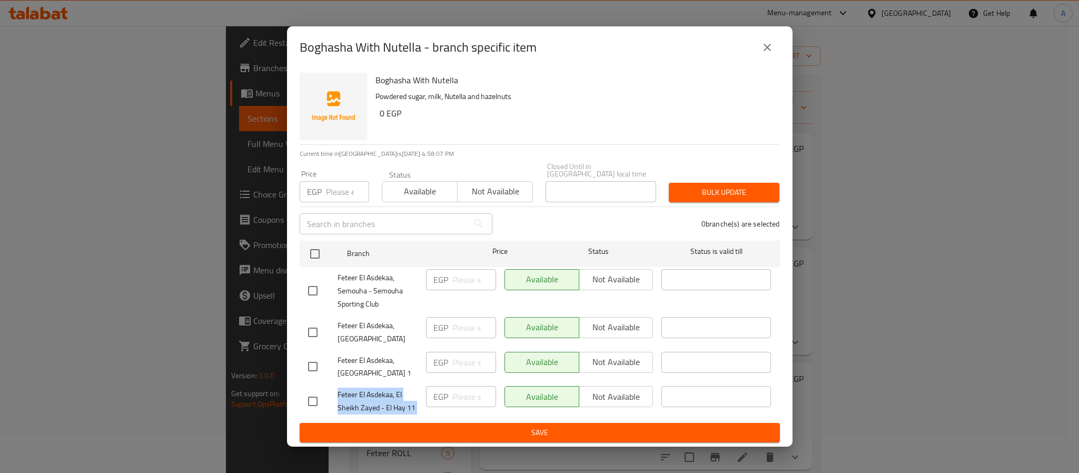
click at [761, 51] on icon "close" at bounding box center [767, 47] width 13 height 13
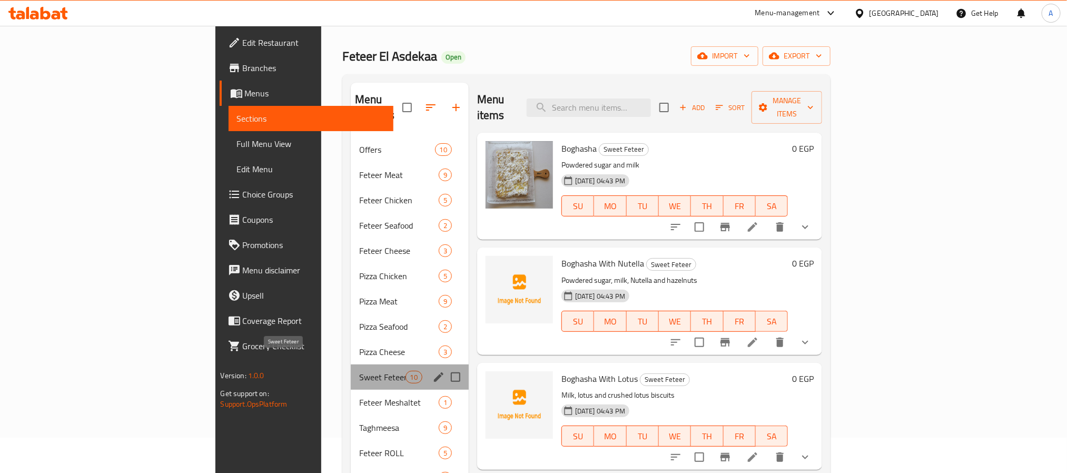
click at [359, 371] on span "Sweet Feteer" at bounding box center [382, 377] width 46 height 13
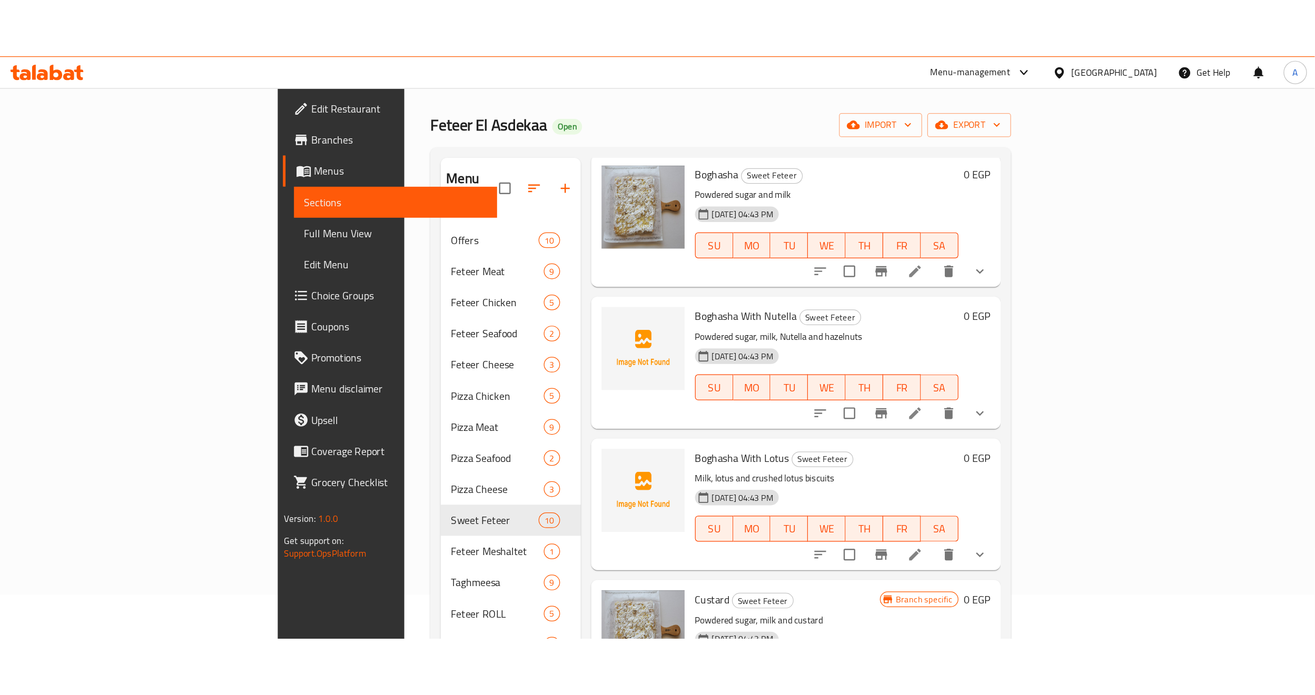
scroll to position [79, 0]
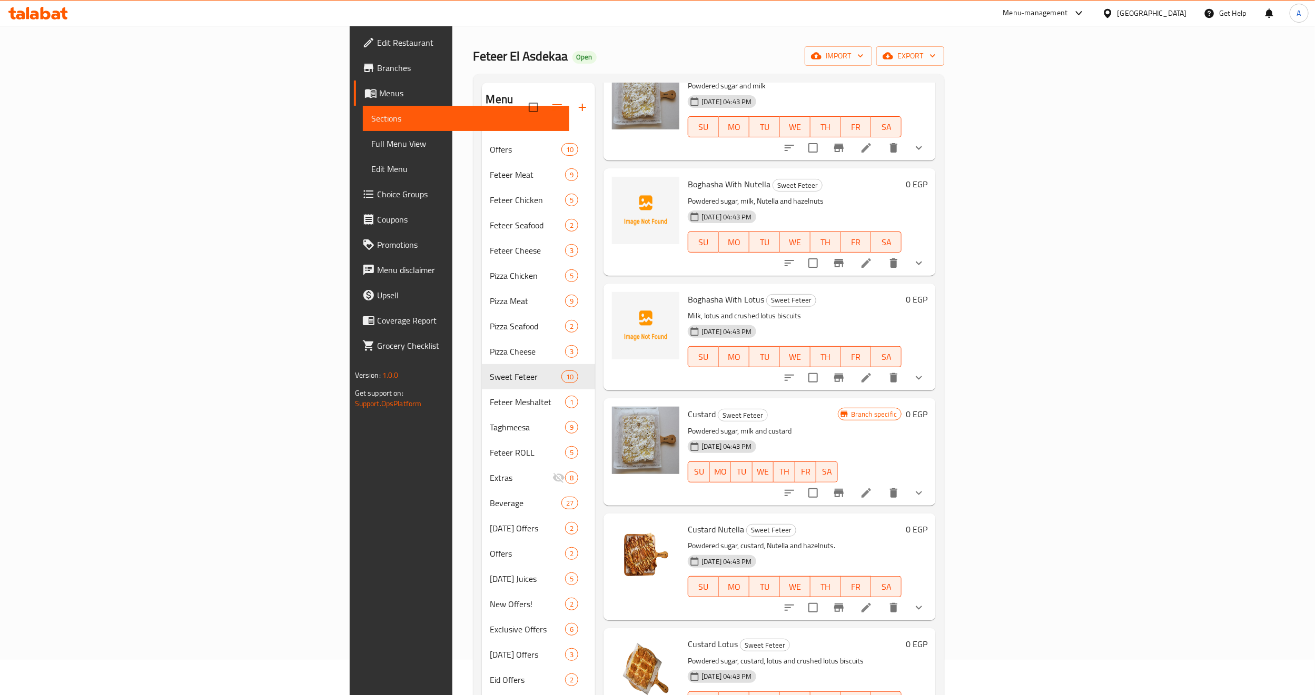
click at [867, 284] on div "Boghasha With Lotus Sweet Feteer Milk, lotus and crushed lotus biscuits 05-05-2…" at bounding box center [769, 337] width 332 height 107
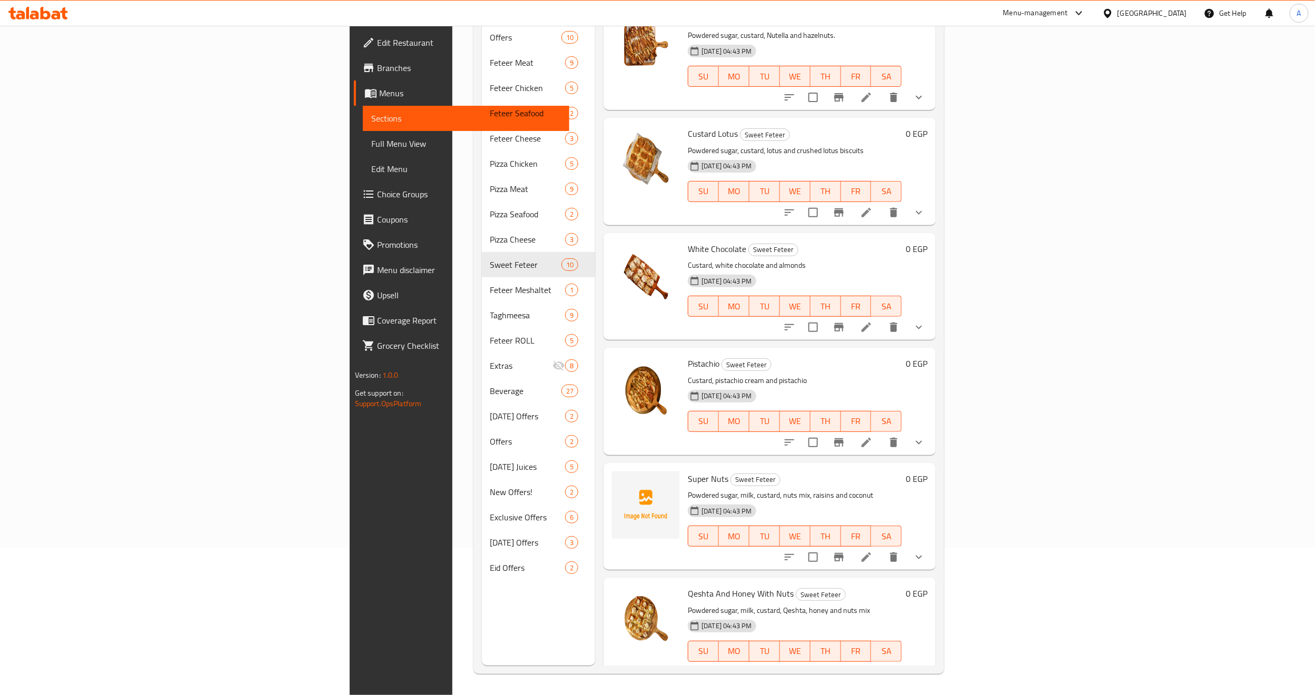
scroll to position [480, 0]
click at [823, 231] on div "White Chocolate Sweet Feteer Custard, white chocolate and almonds 05-05-2025 04…" at bounding box center [769, 284] width 332 height 107
click at [936, 212] on div "Menu items Add Sort Manage items Boghasha Sweet Feteer Powdered sugar and milk …" at bounding box center [765, 318] width 341 height 695
click at [891, 120] on div "Custard Lotus Sweet Feteer Powdered sugar, custard, lotus and crushed lotus bis…" at bounding box center [794, 169] width 222 height 98
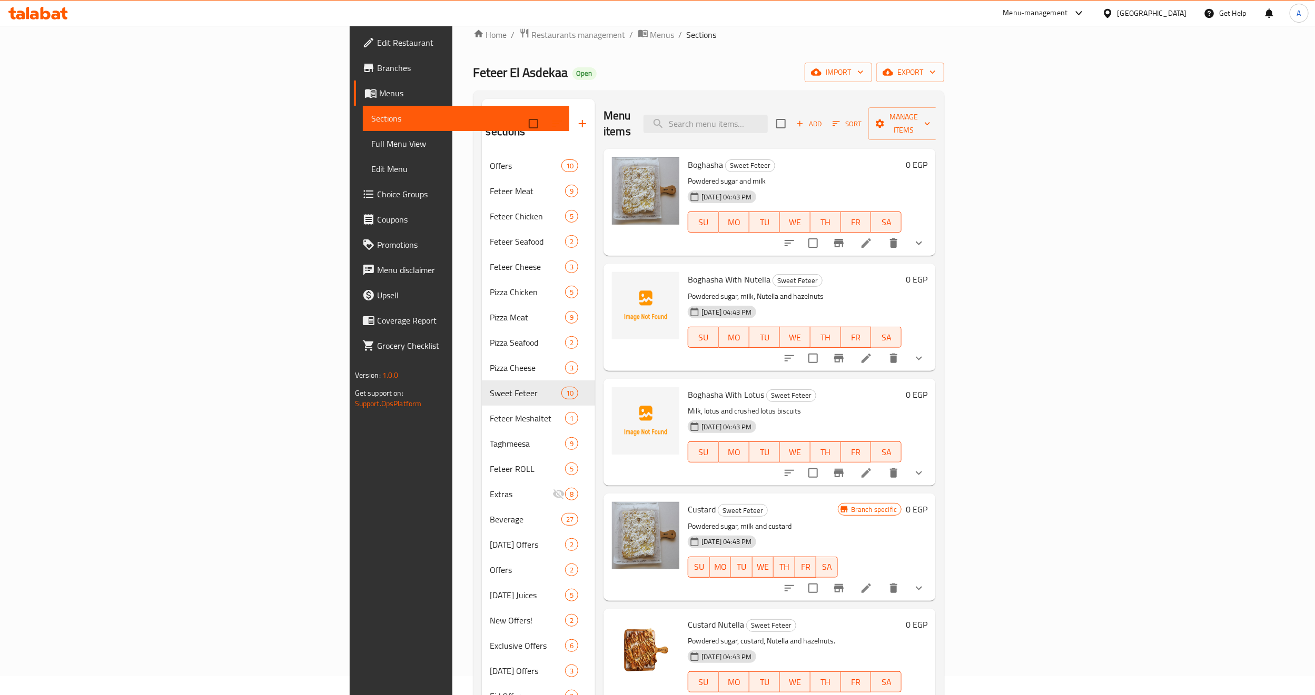
scroll to position [0, 0]
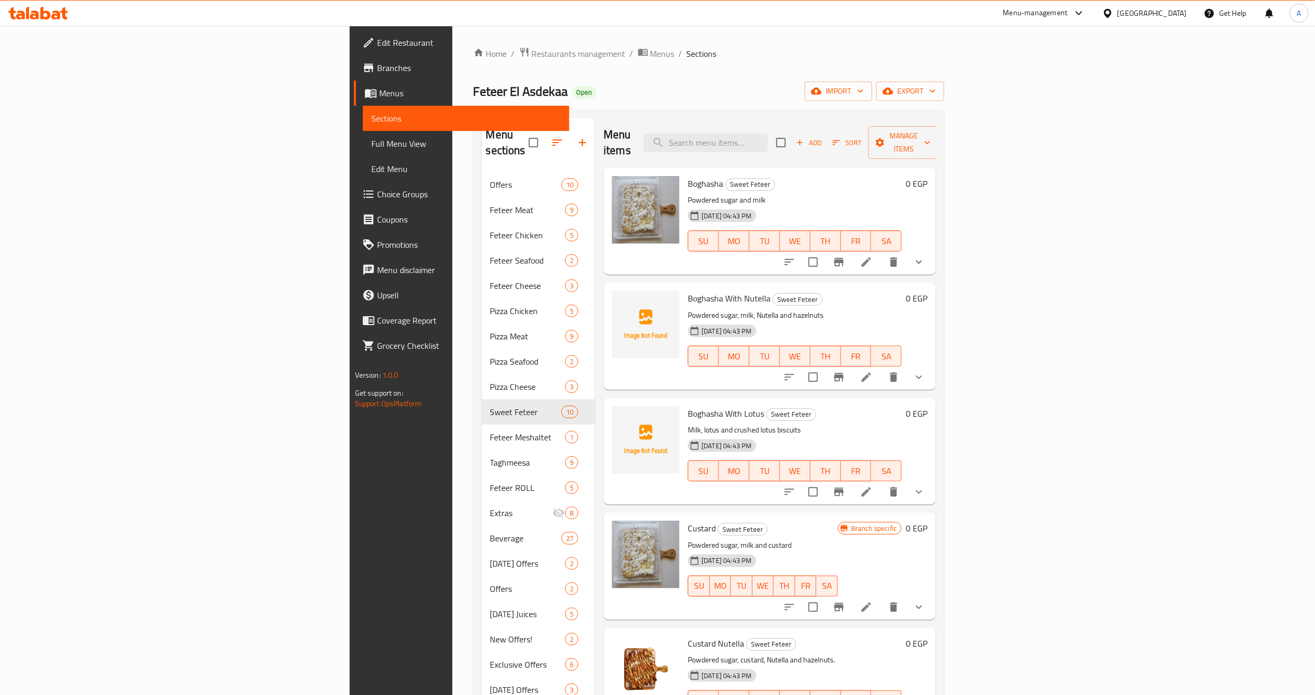
click at [688, 176] on span "Boghasha" at bounding box center [705, 184] width 35 height 16
click at [824, 291] on h6 "Boghasha With Nutella Sweet Feteer" at bounding box center [795, 298] width 214 height 15
type button "3"
click at [806, 234] on span "WE" at bounding box center [795, 241] width 22 height 15
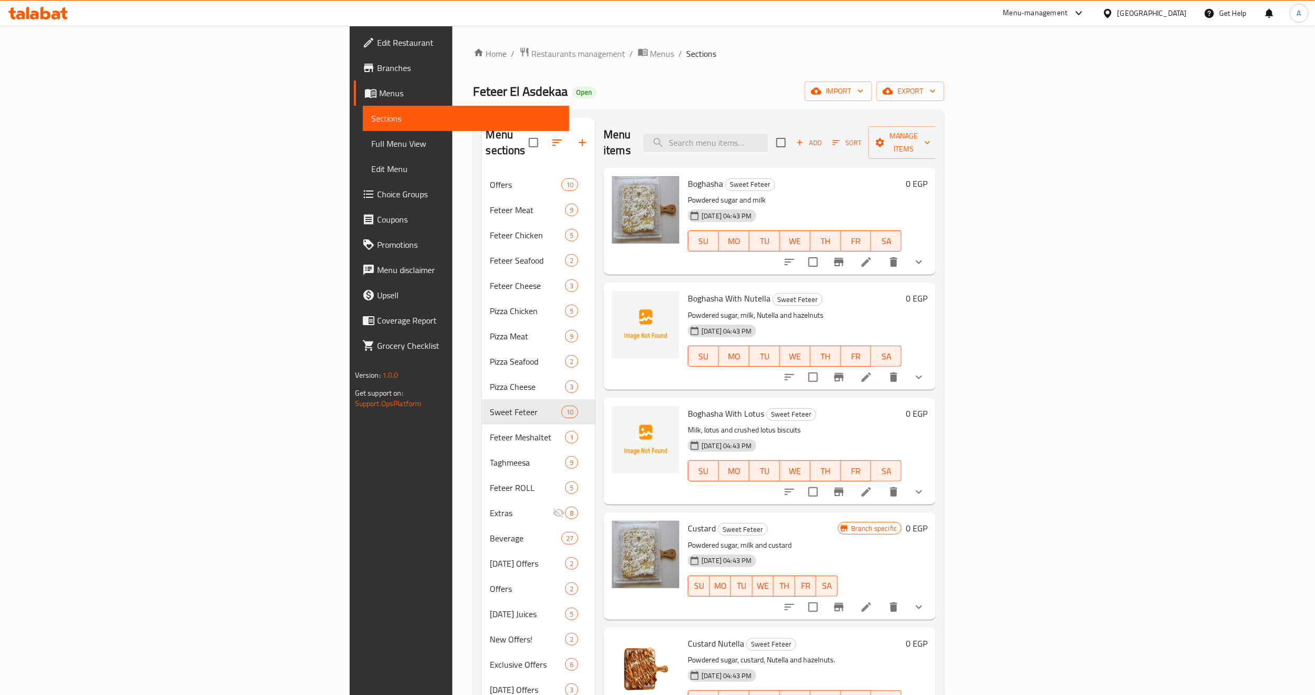
click at [812, 261] on div "Menu items Add Sort Manage items Boghasha Sweet Feteer Powdered sugar and milk …" at bounding box center [765, 465] width 341 height 695
click at [763, 321] on div "[DATE] 04:43 PM SU MO TU WE TH FR SA" at bounding box center [794, 349] width 222 height 57
click at [880, 291] on h6 "Boghasha With Nutella Sweet Feteer" at bounding box center [795, 298] width 214 height 15
click at [936, 261] on div "Menu items Add Sort Manage items Boghasha Sweet Feteer Powdered sugar and milk …" at bounding box center [765, 465] width 341 height 695
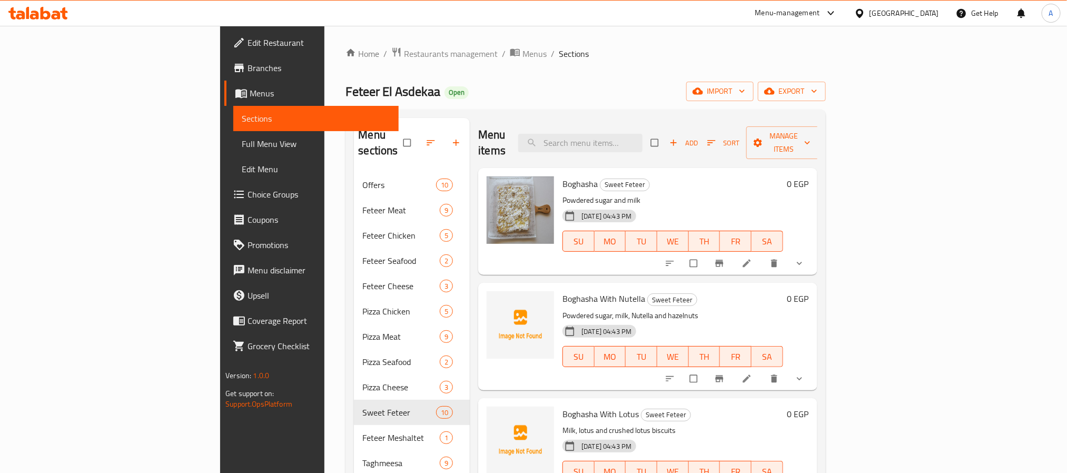
click at [247, 68] on span "Branches" at bounding box center [318, 68] width 142 height 13
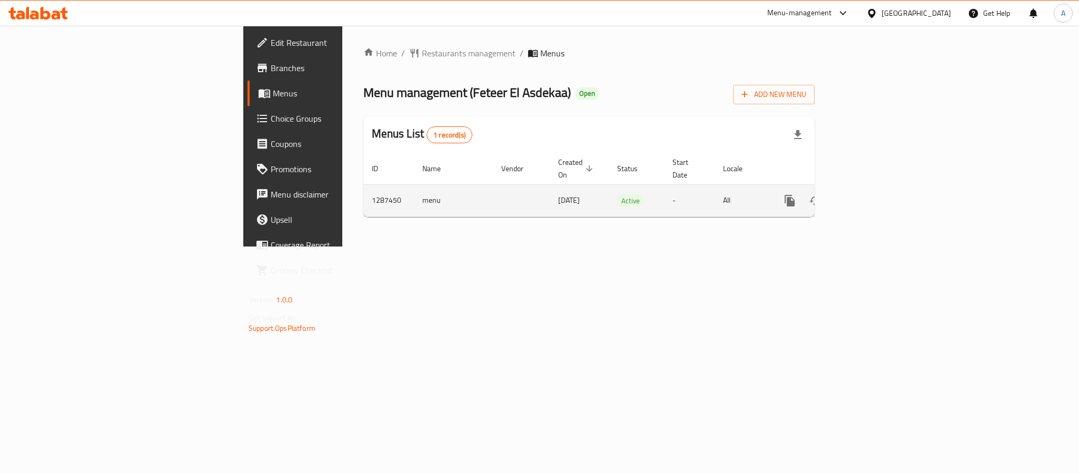
click at [872, 195] on icon "enhanced table" at bounding box center [865, 200] width 13 height 13
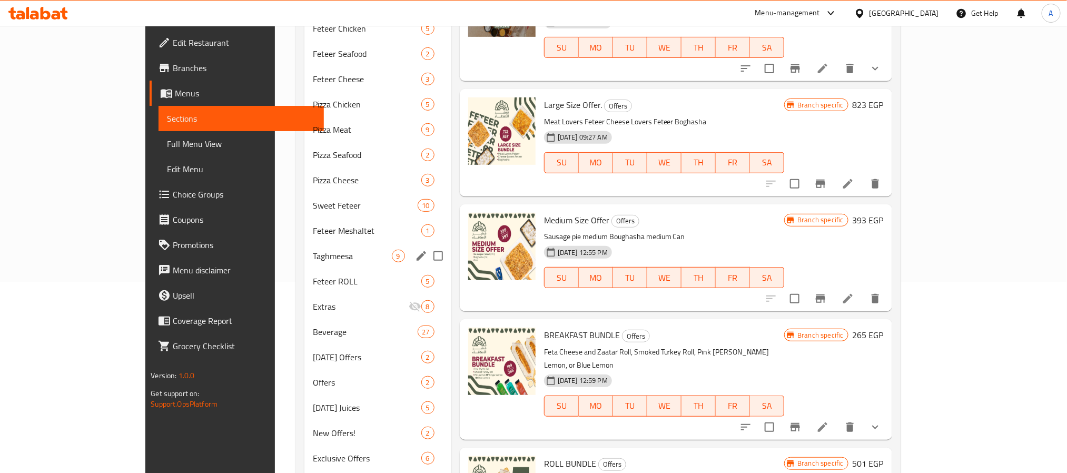
scroll to position [114, 0]
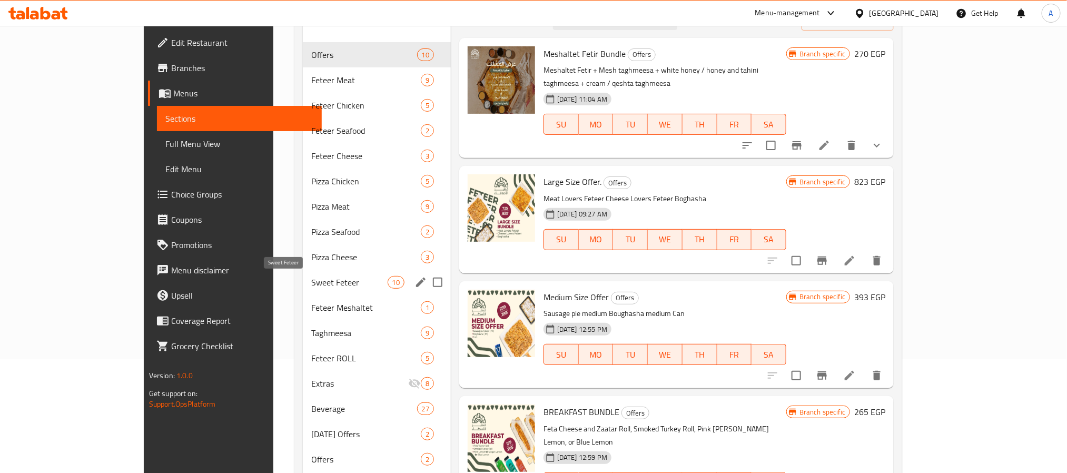
click at [311, 280] on span "Sweet Feteer" at bounding box center [349, 282] width 76 height 13
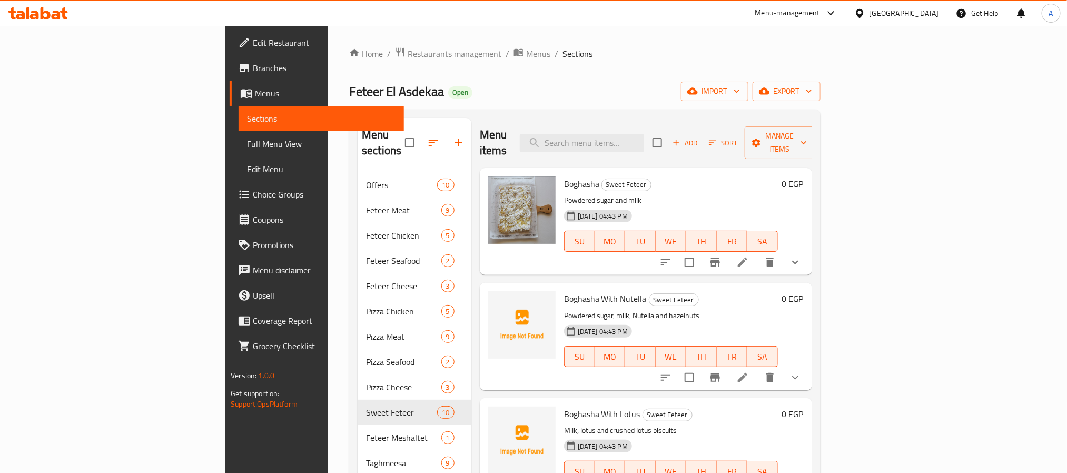
click at [651, 168] on div "Boghasha Sweet Feteer Powdered sugar and milk 05-05-2025 04:43 PM SU MO TU WE T…" at bounding box center [646, 221] width 332 height 107
click at [644, 134] on input "search" at bounding box center [582, 143] width 124 height 18
paste input "Meshaltet Fetir Bundle"
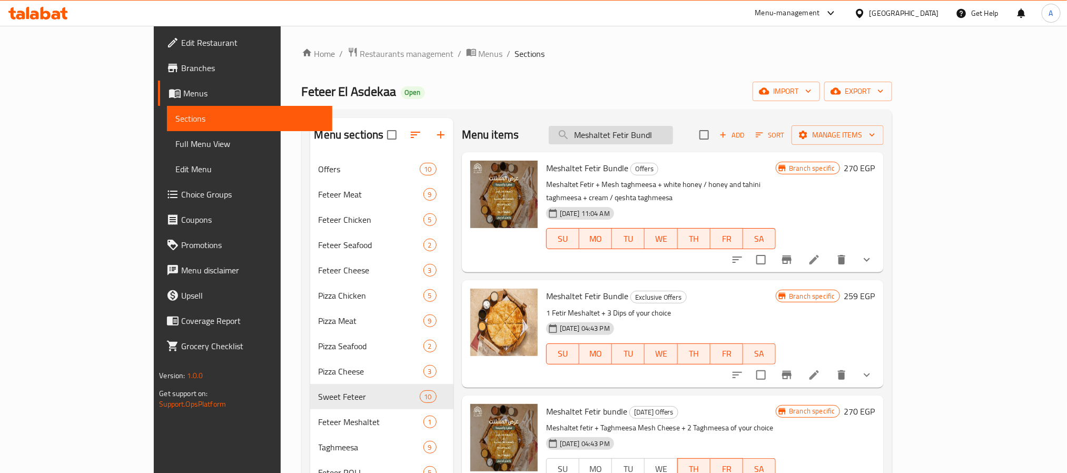
click at [635, 139] on input "Meshaltet Fetir Bundl" at bounding box center [611, 135] width 124 height 18
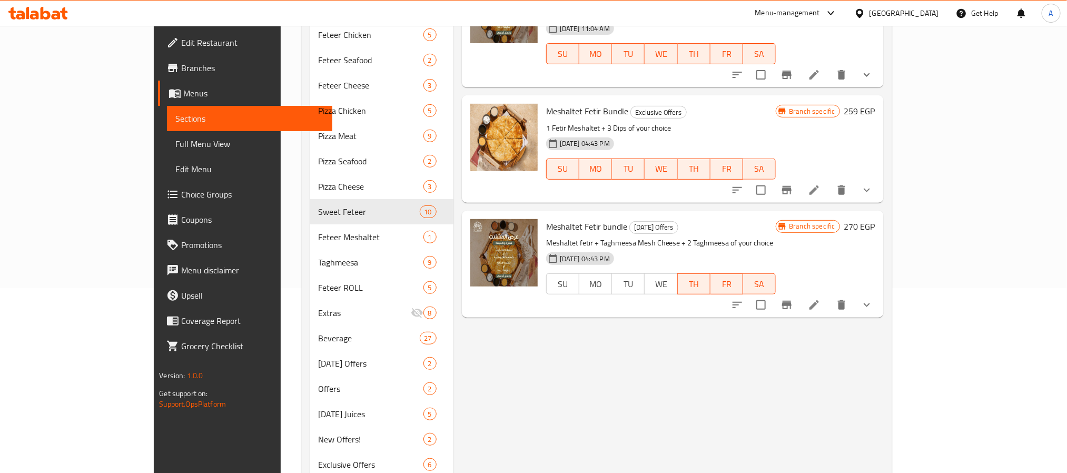
scroll to position [114, 0]
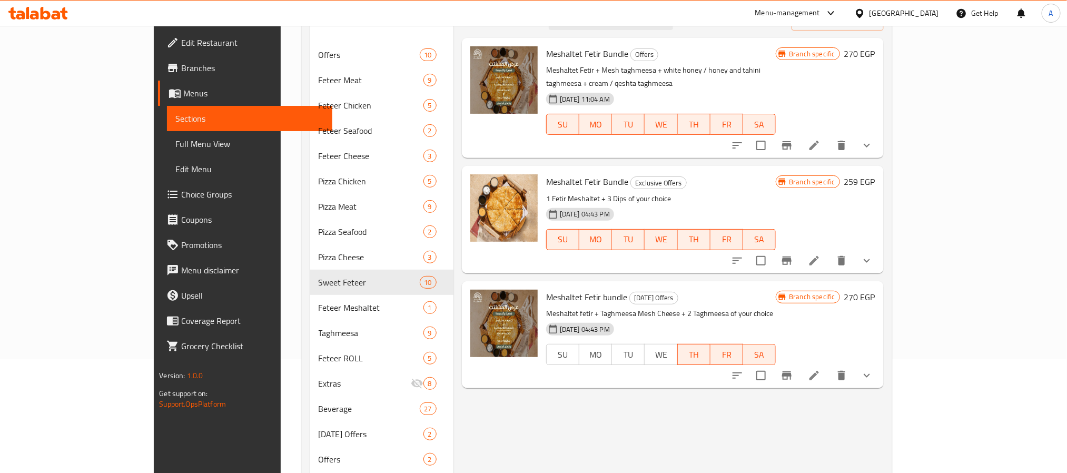
type input "Meshaltet Fetir Bundl"
click at [754, 307] on p "Meshaltet fetir + Taghmeesa Mesh Cheese + 2 Taghmeesa of your choice" at bounding box center [661, 313] width 230 height 13
click at [793, 369] on icon "Branch-specific-item" at bounding box center [786, 375] width 13 height 13
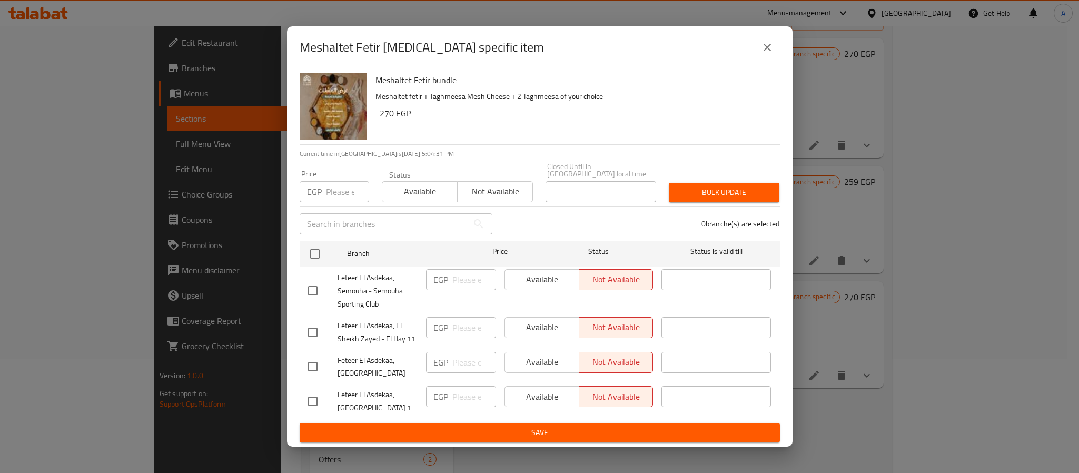
click at [755, 53] on button "close" at bounding box center [766, 47] width 25 height 25
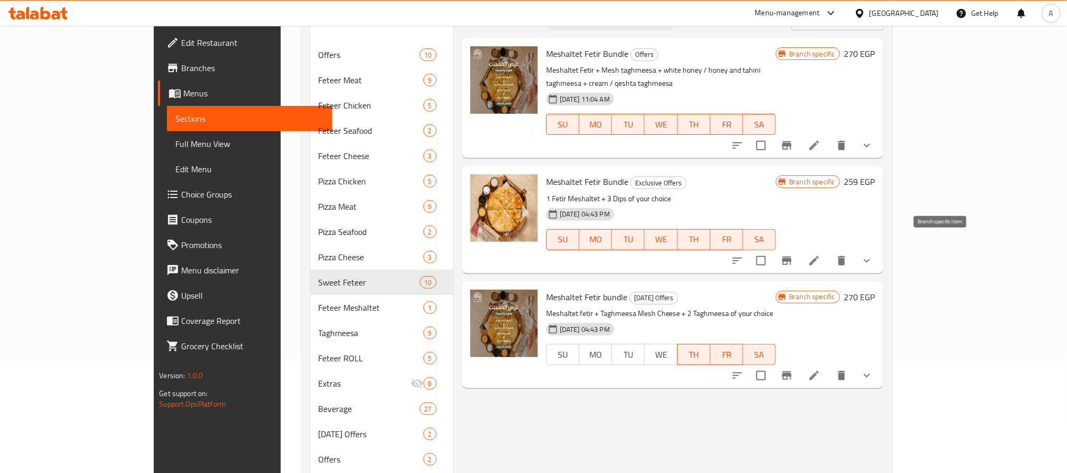
click at [793, 254] on icon "Branch-specific-item" at bounding box center [786, 260] width 13 height 13
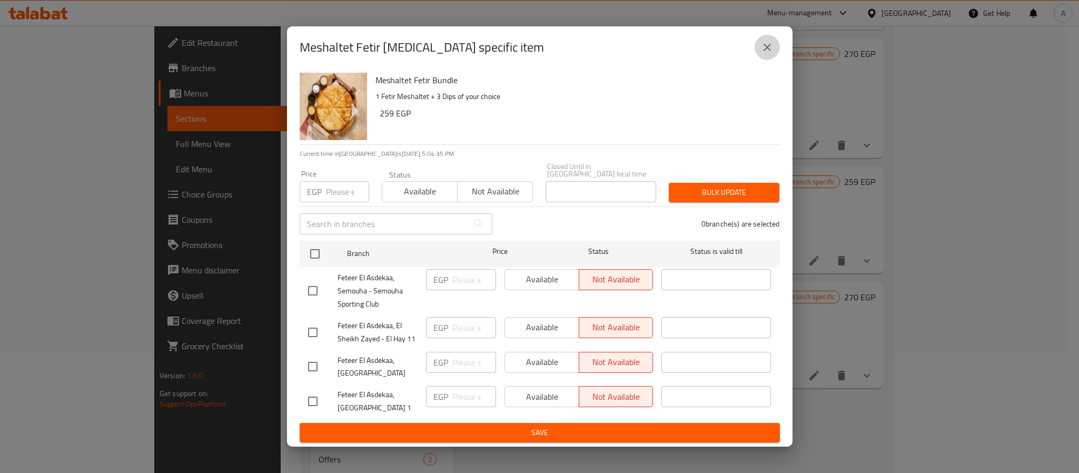
click at [766, 40] on button "close" at bounding box center [766, 47] width 25 height 25
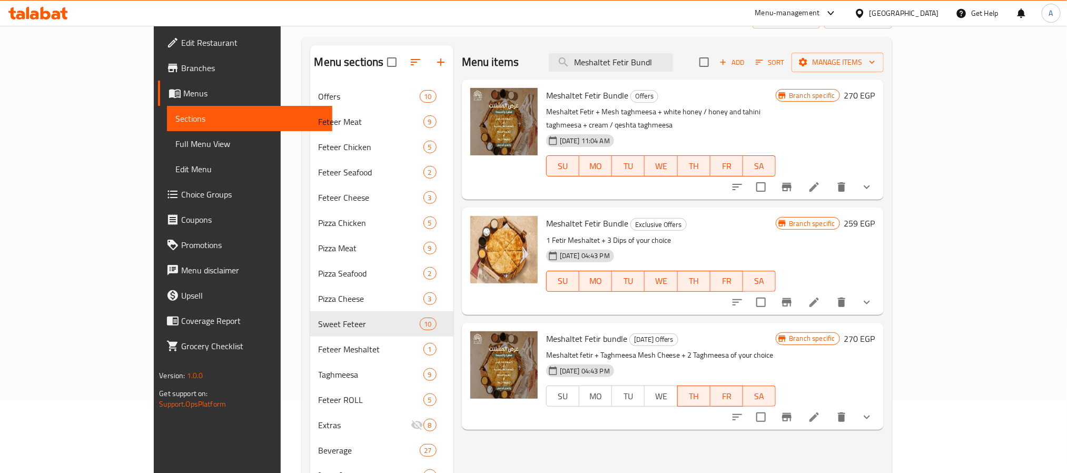
scroll to position [35, 0]
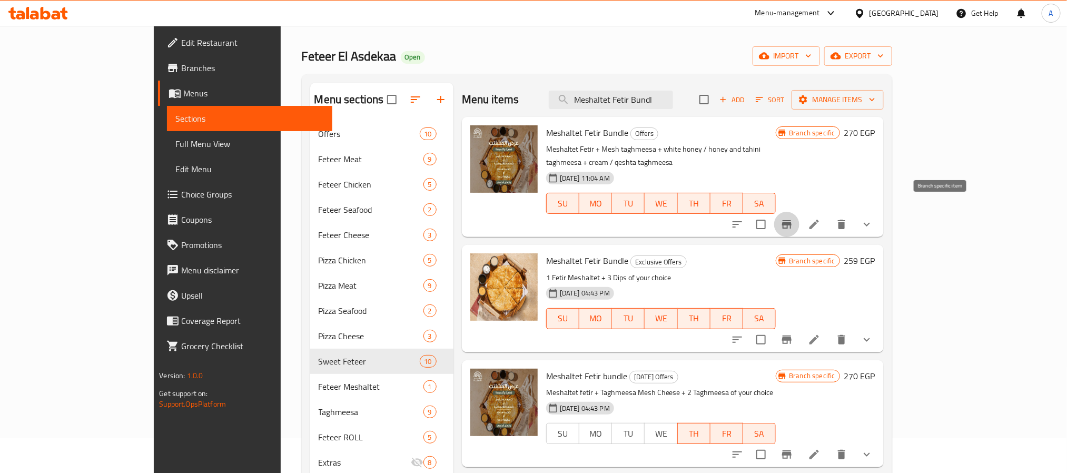
click at [793, 218] on icon "Branch-specific-item" at bounding box center [786, 224] width 13 height 13
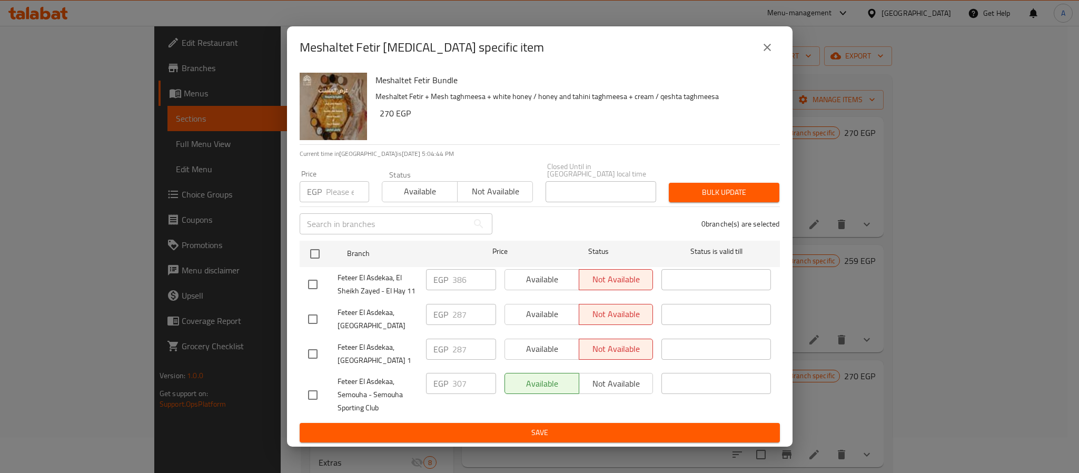
click at [450, 376] on div "EGP 307 ​" at bounding box center [461, 383] width 70 height 21
drag, startPoint x: 757, startPoint y: 52, endPoint x: 526, endPoint y: 103, distance: 236.2
click at [535, 103] on div "Meshaltet Fetir Bundle - branch specific item Meshaltet Fetir Bundle Meshaltet …" at bounding box center [539, 236] width 505 height 421
click at [369, 56] on h2 "Meshaltet Fetir [MEDICAL_DATA] specific item" at bounding box center [422, 47] width 244 height 17
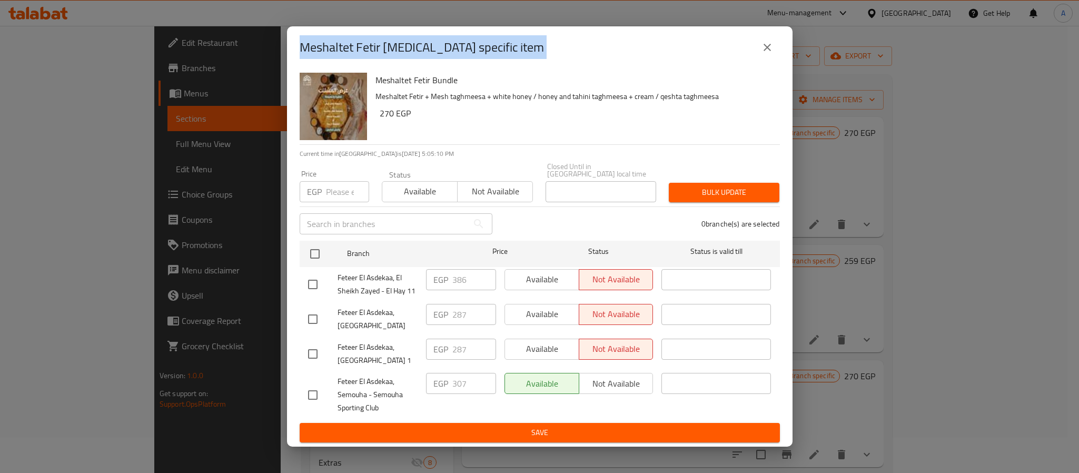
click at [369, 56] on h2 "Meshaltet Fetir [MEDICAL_DATA] specific item" at bounding box center [422, 47] width 244 height 17
click at [757, 57] on button "close" at bounding box center [766, 47] width 25 height 25
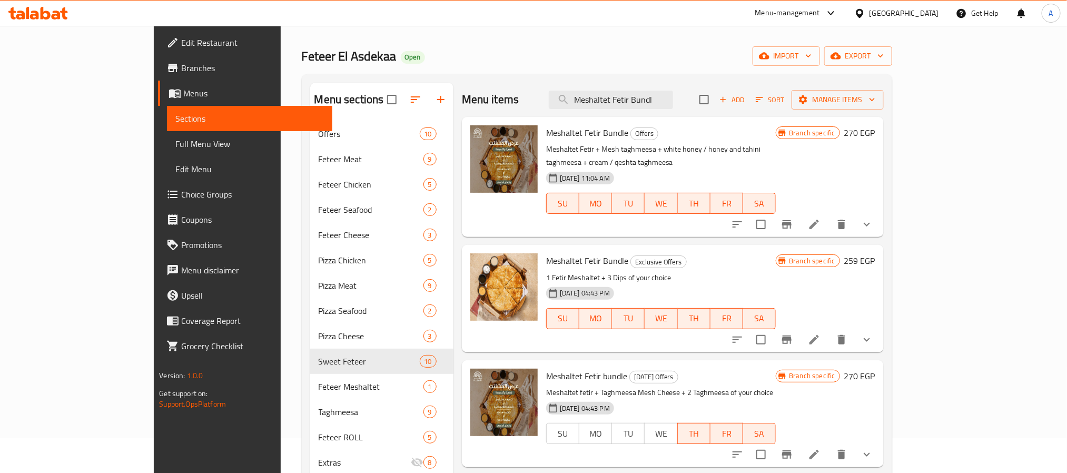
click at [558, 253] on span "Meshaltet Fetir Bundle" at bounding box center [587, 261] width 82 height 16
copy h6 "Meshaltet Fetir Bundle"
click at [793, 333] on icon "Branch-specific-item" at bounding box center [786, 339] width 13 height 13
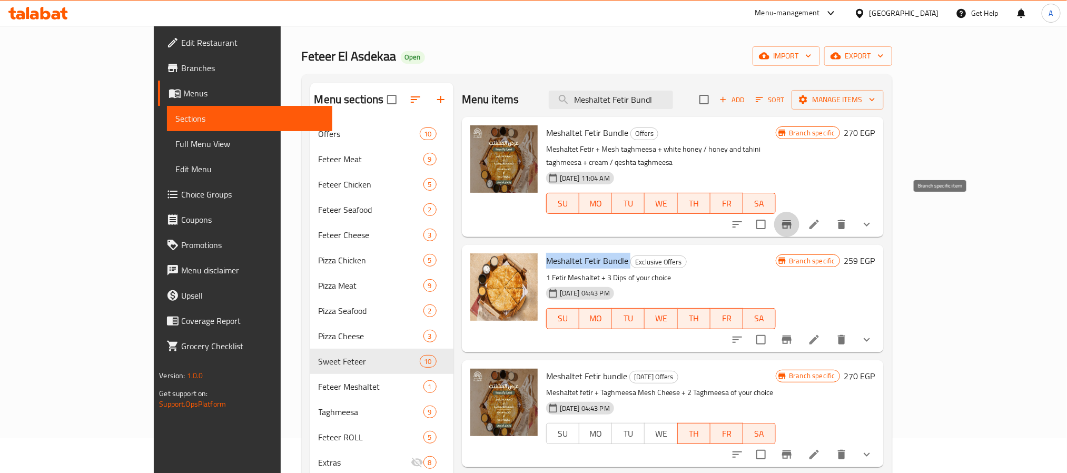
click at [793, 218] on icon "Branch-specific-item" at bounding box center [786, 224] width 13 height 13
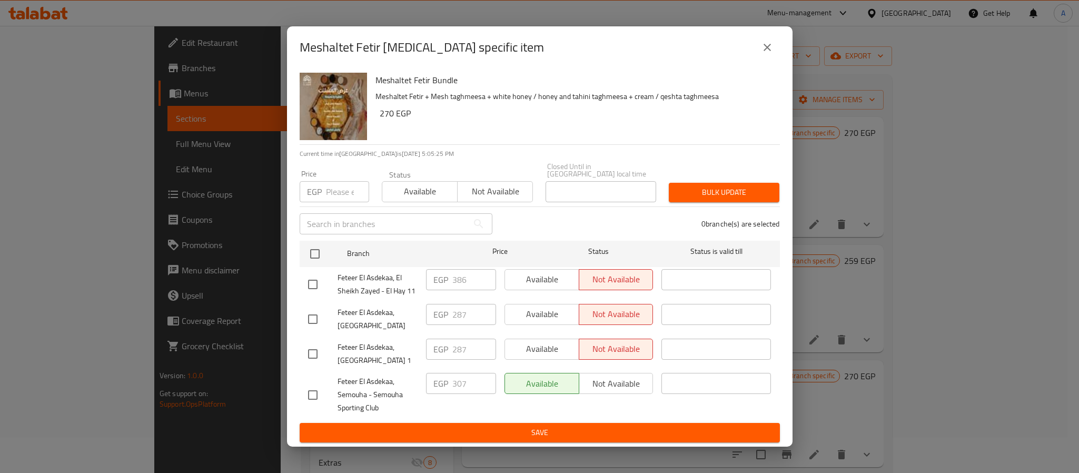
click at [373, 392] on span "Feteer El Asdekaa, Semouha - Semouha Sporting Club" at bounding box center [377, 394] width 80 height 39
copy span "Feteer El Asdekaa, Semouha - Semouha Sporting Club"
click at [321, 44] on h2 "Meshaltet Fetir [MEDICAL_DATA] specific item" at bounding box center [422, 47] width 244 height 17
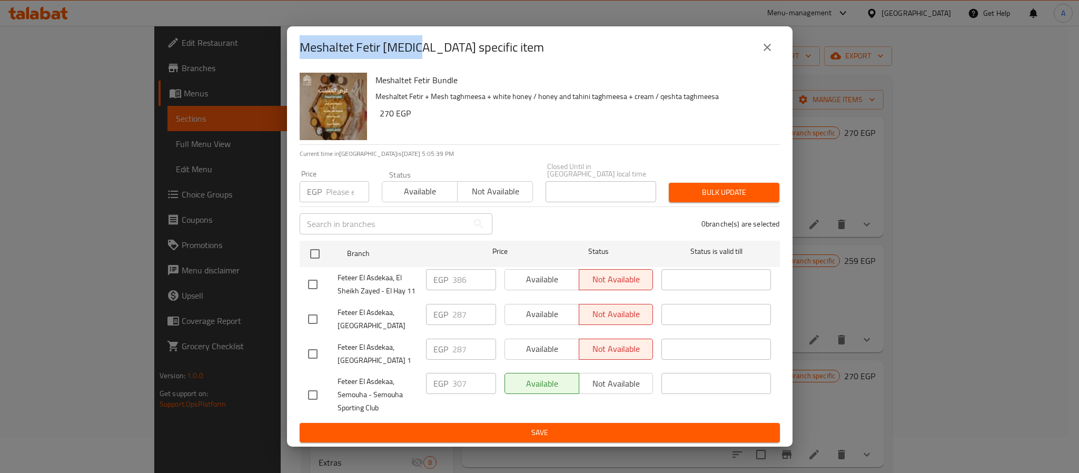
drag, startPoint x: 321, startPoint y: 44, endPoint x: 382, endPoint y: 38, distance: 61.9
click at [382, 38] on div "Meshaltet Fetir [MEDICAL_DATA] specific item" at bounding box center [540, 47] width 480 height 25
copy h2 "Meshaltet Fetir Bundle"
click at [371, 392] on span "Feteer El Asdekaa, Semouha - Semouha Sporting Club" at bounding box center [377, 394] width 80 height 39
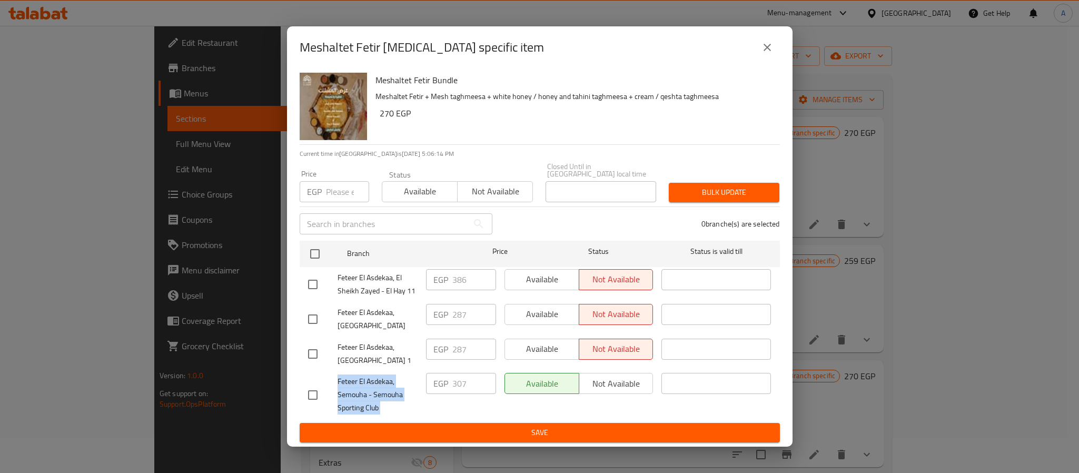
click at [371, 392] on span "Feteer El Asdekaa, Semouha - Semouha Sporting Club" at bounding box center [377, 394] width 80 height 39
copy span "Feteer El Asdekaa, Semouha - Semouha Sporting Club"
click at [320, 47] on h2 "Meshaltet Fetir [MEDICAL_DATA] specific item" at bounding box center [422, 47] width 244 height 17
drag, startPoint x: 320, startPoint y: 47, endPoint x: 393, endPoint y: 41, distance: 74.0
click at [393, 41] on h2 "Meshaltet Fetir [MEDICAL_DATA] specific item" at bounding box center [422, 47] width 244 height 17
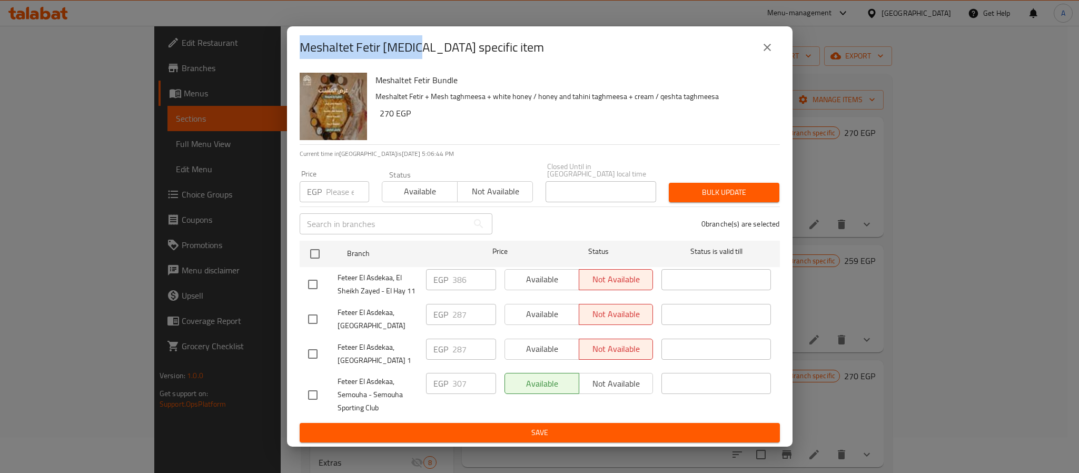
copy h2 "Meshaltet Fetir Bundle"
click at [399, 286] on span "Feteer El Asdekaa, El Sheikh Zayed - El Hay 11" at bounding box center [377, 284] width 80 height 26
click at [563, 199] on div "Closed Until in Egypt local time Closed Until in Egypt local time" at bounding box center [600, 182] width 123 height 52
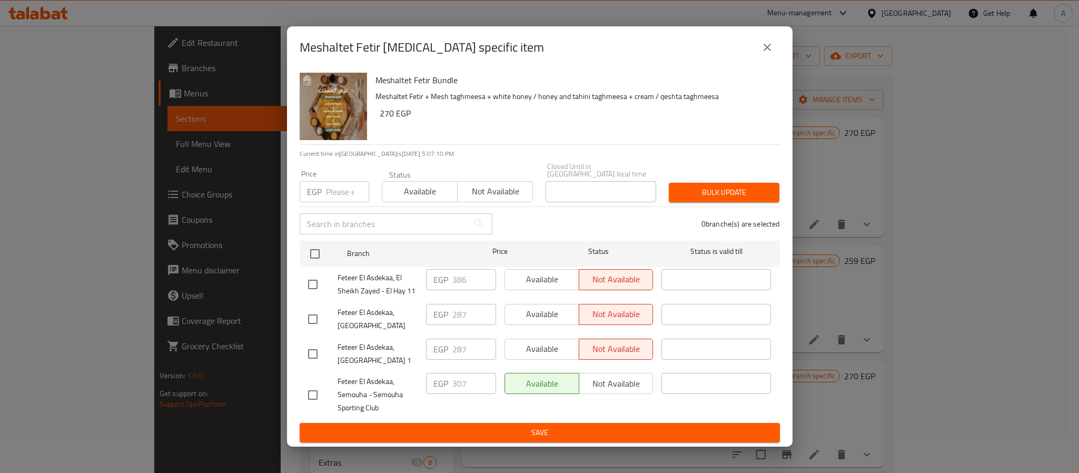
click at [403, 280] on span "Feteer El Asdekaa, El Sheikh Zayed - El Hay 11" at bounding box center [377, 284] width 80 height 26
drag, startPoint x: 403, startPoint y: 280, endPoint x: 405, endPoint y: 288, distance: 8.6
click at [405, 288] on span "Feteer El Asdekaa, El Sheikh Zayed - El Hay 11" at bounding box center [377, 284] width 80 height 26
click at [408, 311] on span "Feteer El Asdekaa, [GEOGRAPHIC_DATA]" at bounding box center [377, 319] width 80 height 26
drag, startPoint x: 379, startPoint y: 324, endPoint x: 377, endPoint y: 310, distance: 13.8
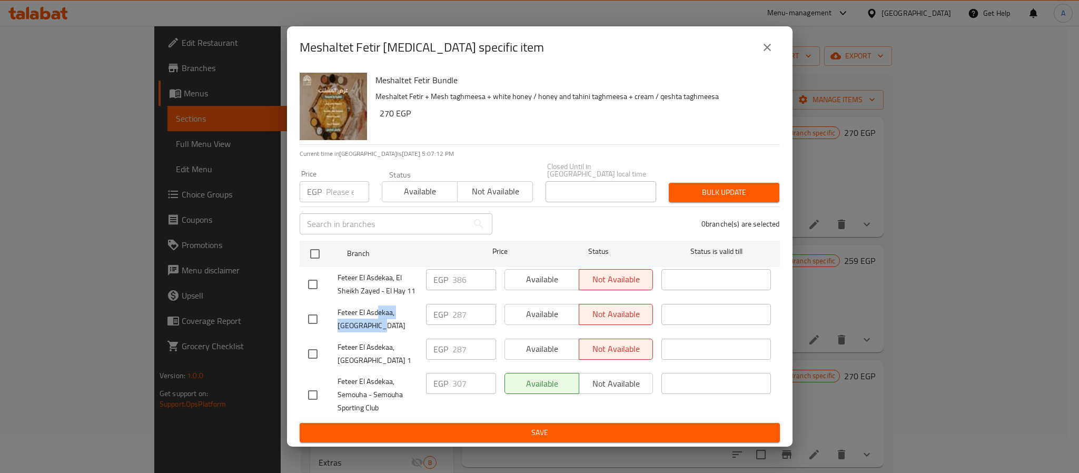
click at [377, 310] on span "Feteer El Asdekaa, [GEOGRAPHIC_DATA]" at bounding box center [377, 319] width 80 height 26
click at [394, 325] on span "Feteer El Asdekaa, [GEOGRAPHIC_DATA]" at bounding box center [377, 319] width 80 height 26
click at [395, 282] on span "Feteer El Asdekaa, El Sheikh Zayed - El Hay 11" at bounding box center [377, 284] width 80 height 26
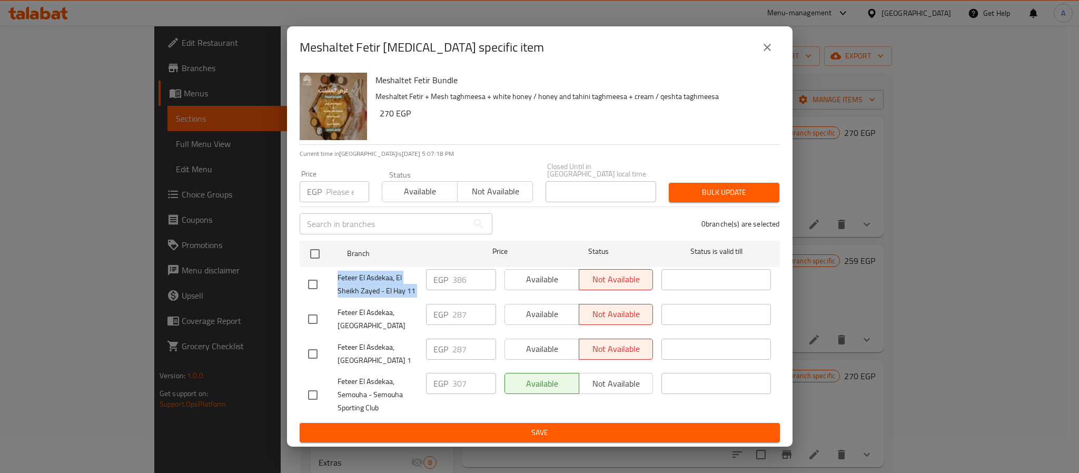
click at [377, 285] on span "Feteer El Asdekaa, El Sheikh Zayed - El Hay 11" at bounding box center [377, 284] width 80 height 26
click at [315, 280] on input "checkbox" at bounding box center [313, 284] width 22 height 22
checkbox input "true"
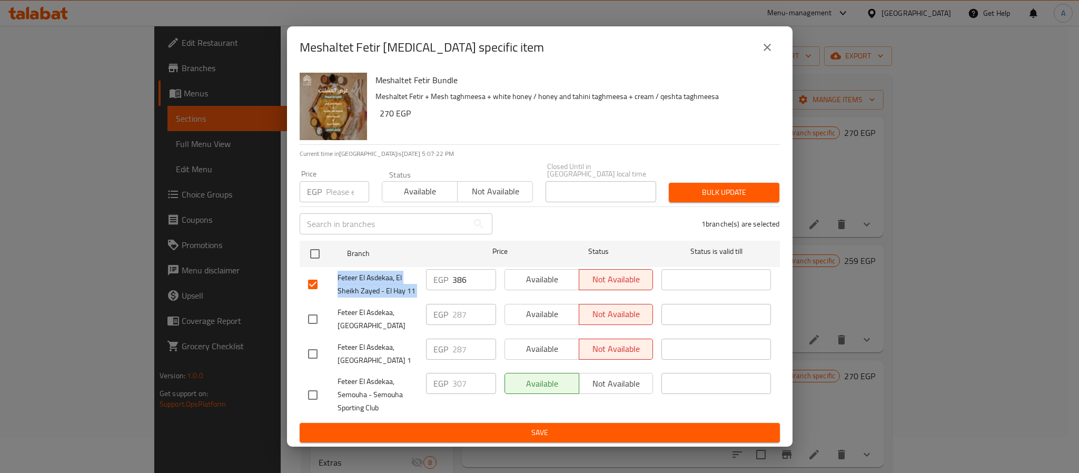
click at [537, 275] on span "Available" at bounding box center [542, 279] width 66 height 15
click at [578, 436] on button "Save" at bounding box center [540, 432] width 480 height 19
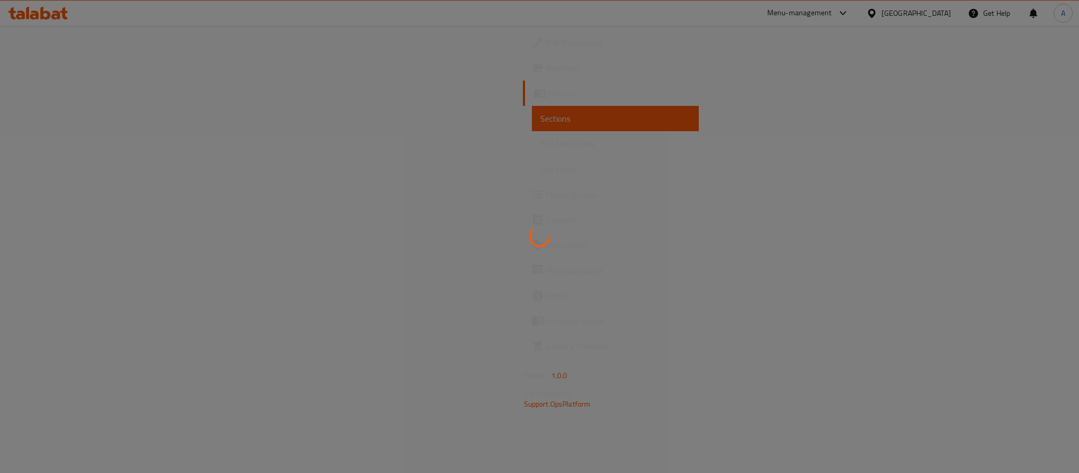
click at [51, 69] on div at bounding box center [539, 236] width 1079 height 473
click at [51, 68] on div at bounding box center [539, 236] width 1079 height 473
click at [55, 68] on div at bounding box center [539, 236] width 1079 height 473
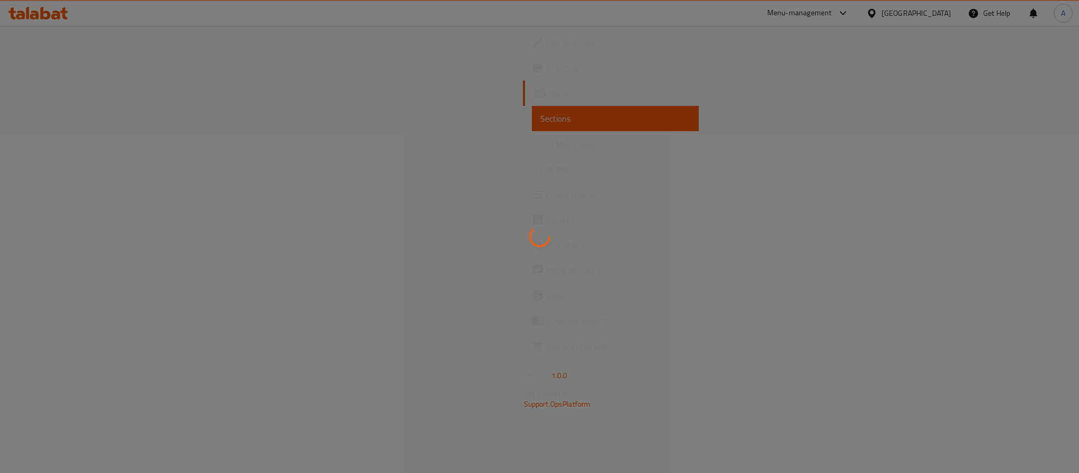
click at [55, 68] on div at bounding box center [539, 236] width 1079 height 473
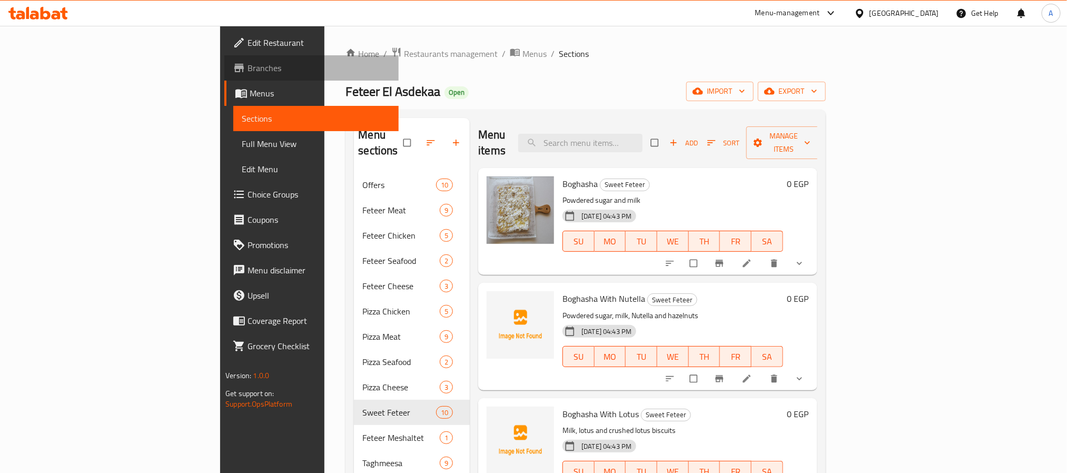
click at [247, 68] on span "Branches" at bounding box center [318, 68] width 142 height 13
drag, startPoint x: 659, startPoint y: 120, endPoint x: 662, endPoint y: 136, distance: 16.6
click at [659, 122] on div "Menu items Add Sort Manage items" at bounding box center [647, 143] width 339 height 50
click at [642, 135] on input "search" at bounding box center [580, 143] width 124 height 18
paste input "Meshaltet Fetir Bundle"
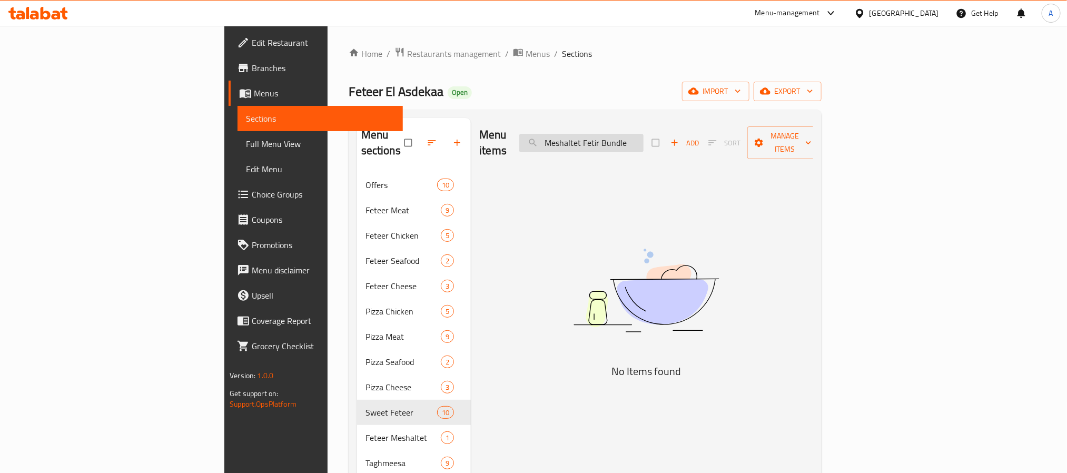
scroll to position [0, 9]
drag, startPoint x: 700, startPoint y: 131, endPoint x: 778, endPoint y: 144, distance: 78.5
click at [778, 144] on div "Menu items Meshaltet Fetir Bundle Add Sort Manage items" at bounding box center [646, 143] width 334 height 50
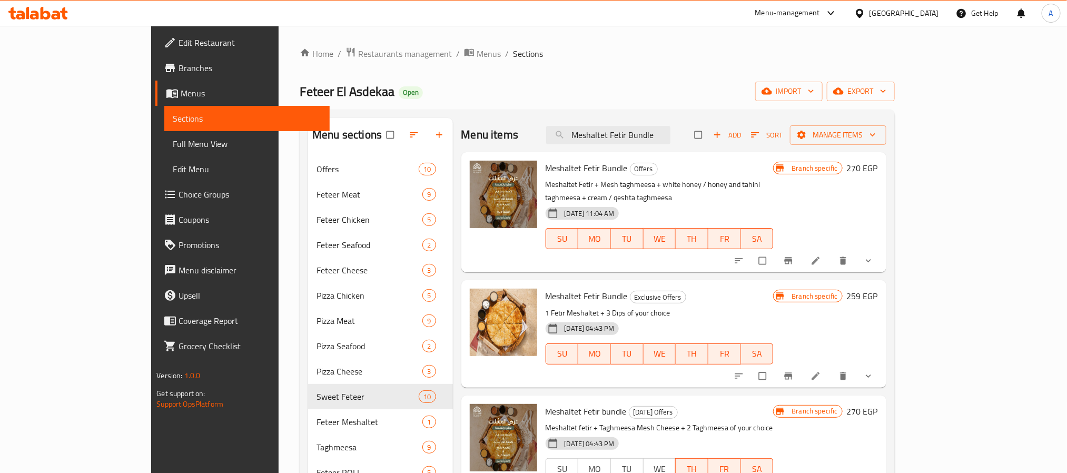
type input "Meshaltet Fetir Bundle"
click at [550, 170] on span "Meshaltet Fetir Bundle" at bounding box center [586, 168] width 82 height 16
click at [802, 249] on button "Branch-specific-item" at bounding box center [789, 260] width 25 height 23
click at [545, 165] on span "Meshaltet Fetir Bundle" at bounding box center [586, 168] width 82 height 16
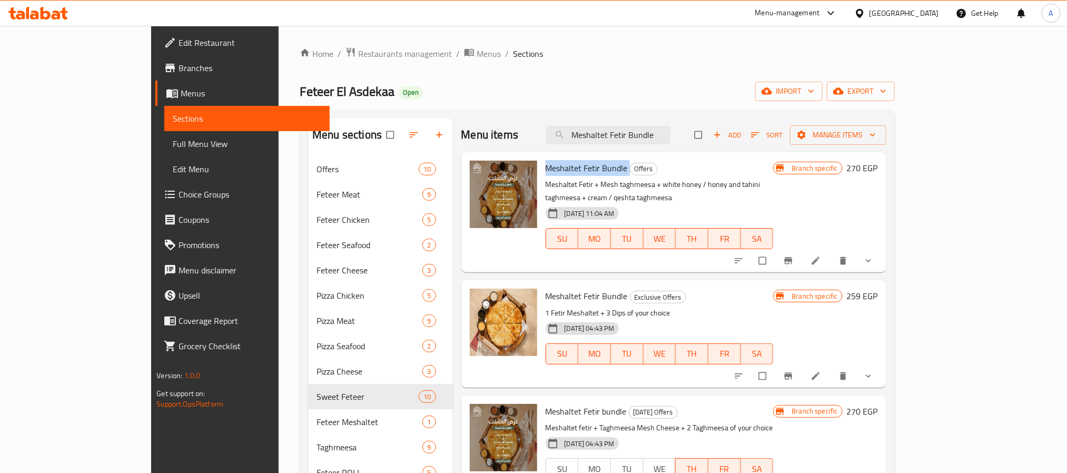
click at [545, 165] on span "Meshaltet Fetir Bundle" at bounding box center [586, 168] width 82 height 16
copy h6 "Meshaltet Fetir Bundle"
click at [793, 255] on icon "Branch-specific-item" at bounding box center [788, 260] width 11 height 11
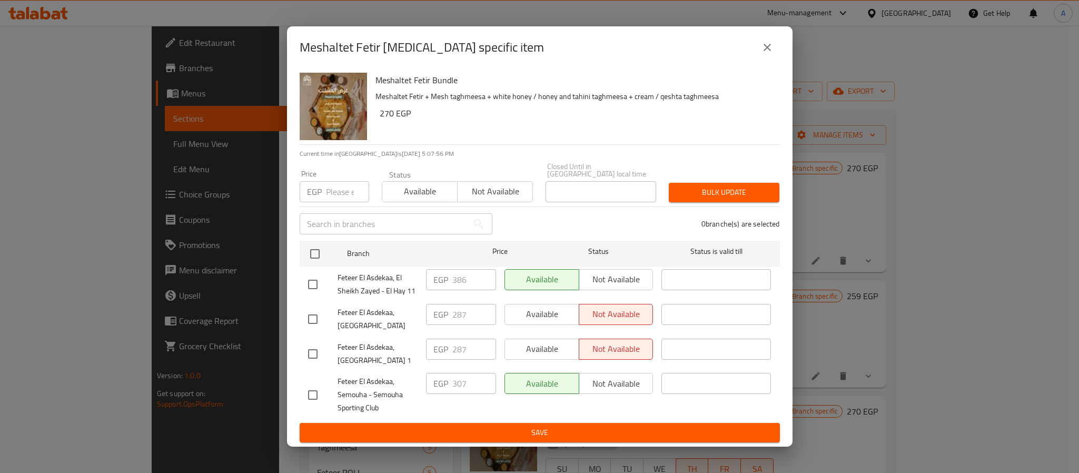
drag, startPoint x: 762, startPoint y: 51, endPoint x: 679, endPoint y: 133, distance: 116.5
click at [682, 130] on div "Meshaltet Fetir [MEDICAL_DATA] specific item Meshaltet Fetir Bundle Meshaltet F…" at bounding box center [539, 236] width 505 height 421
click at [318, 280] on input "checkbox" at bounding box center [313, 284] width 22 height 22
checkbox input "true"
click at [641, 278] on span "Not available" at bounding box center [616, 279] width 66 height 15
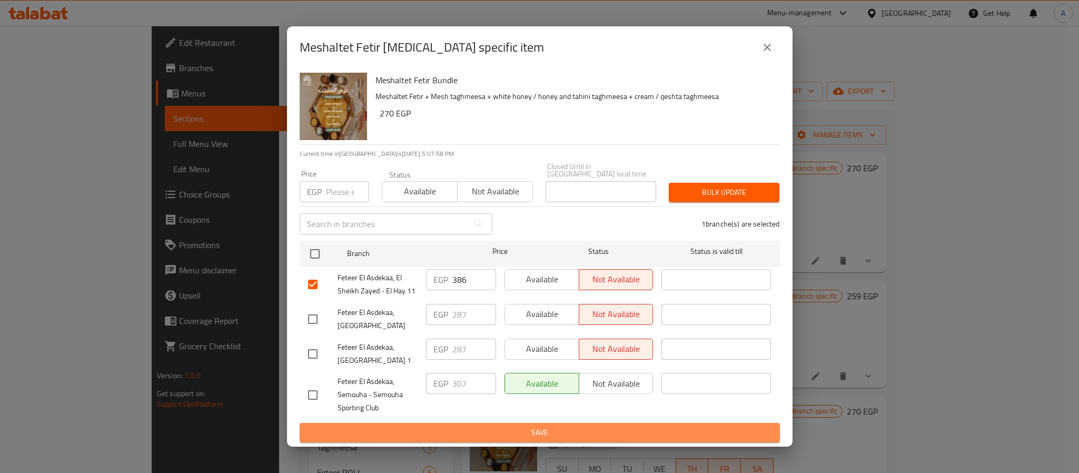
click at [430, 428] on span "Save" at bounding box center [539, 432] width 463 height 13
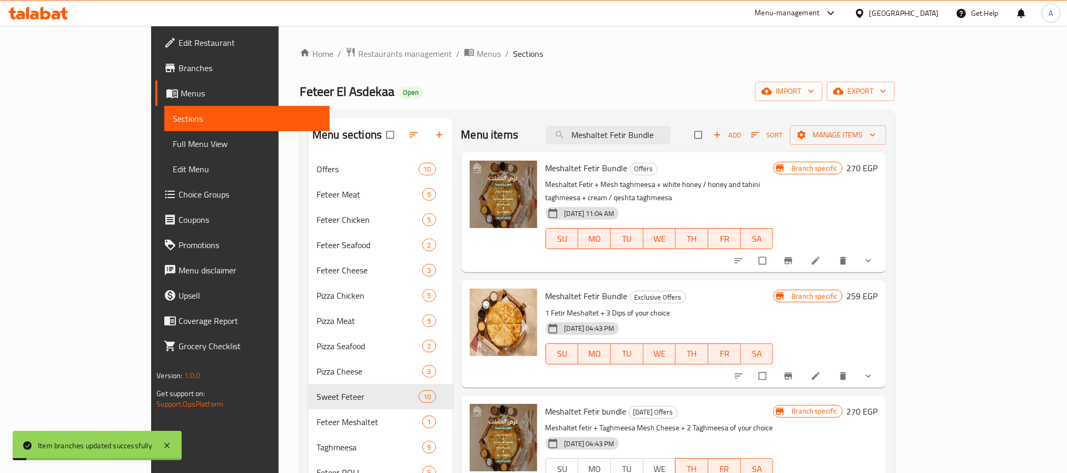
click at [760, 203] on div "[DATE] 11:04 AM SU MO TU WE TH FR SA" at bounding box center [659, 231] width 236 height 57
click at [670, 128] on input "Meshaltet Fetir Bundle" at bounding box center [608, 135] width 124 height 18
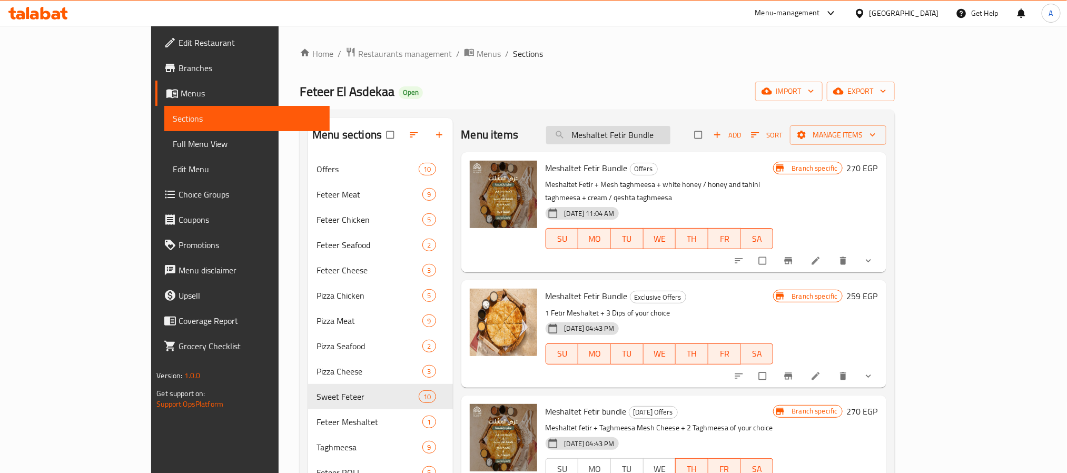
click at [670, 139] on input "Meshaltet Fetir Bundle" at bounding box center [608, 135] width 124 height 18
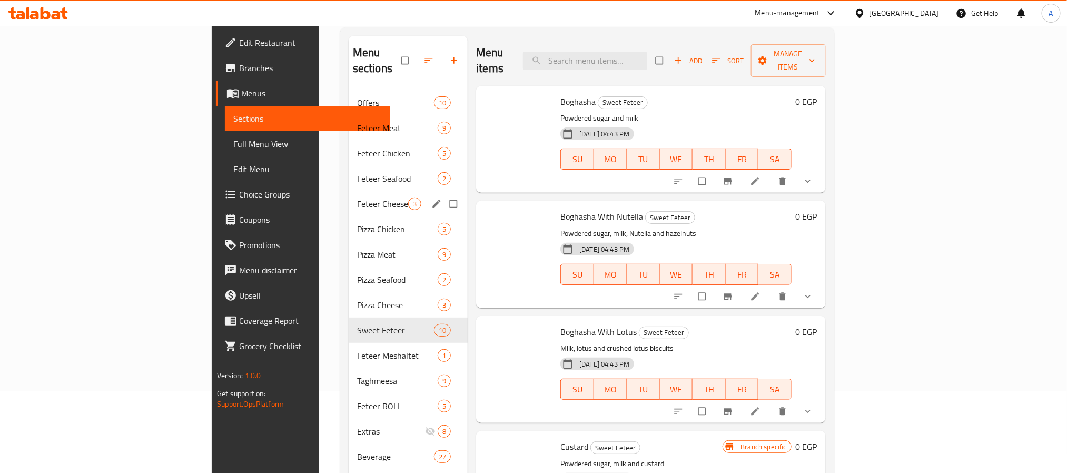
scroll to position [272, 0]
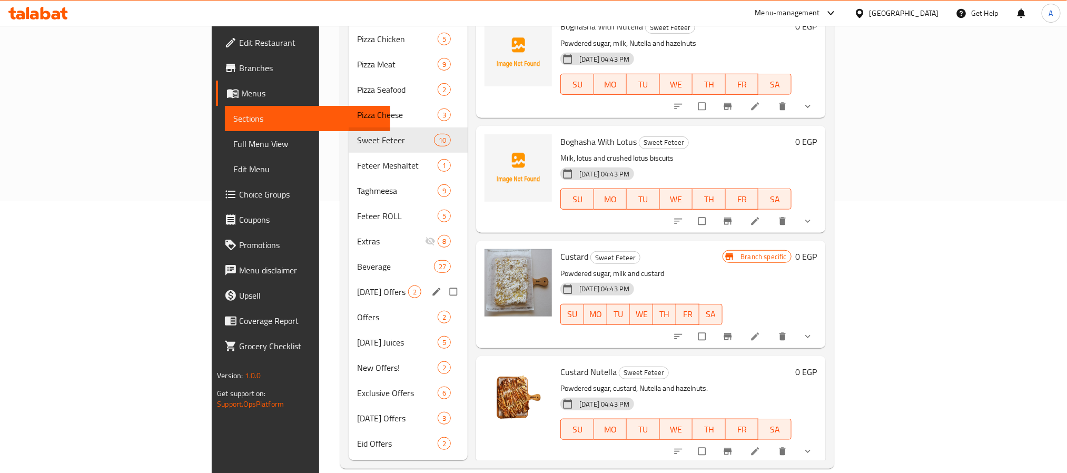
click at [349, 279] on div "[DATE] Offers 2" at bounding box center [409, 291] width 120 height 25
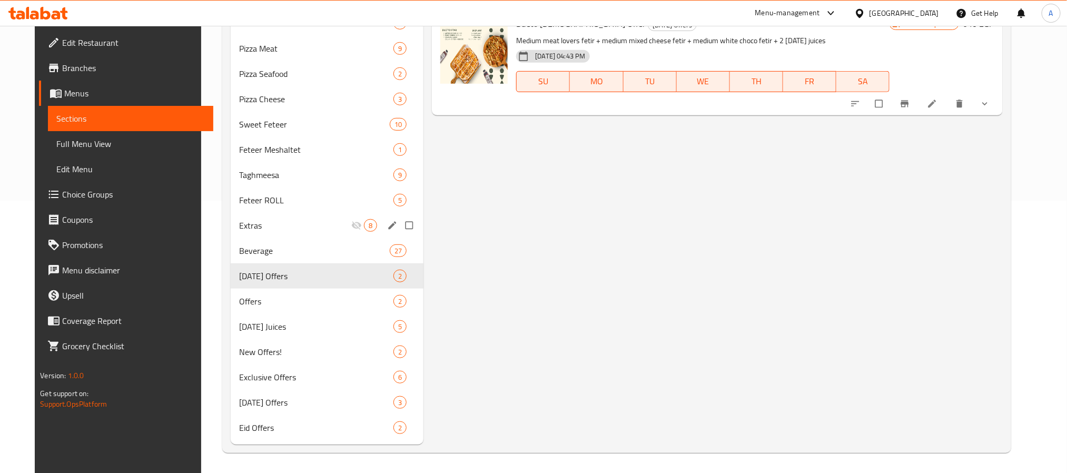
click at [271, 226] on span "Extras" at bounding box center [295, 225] width 112 height 13
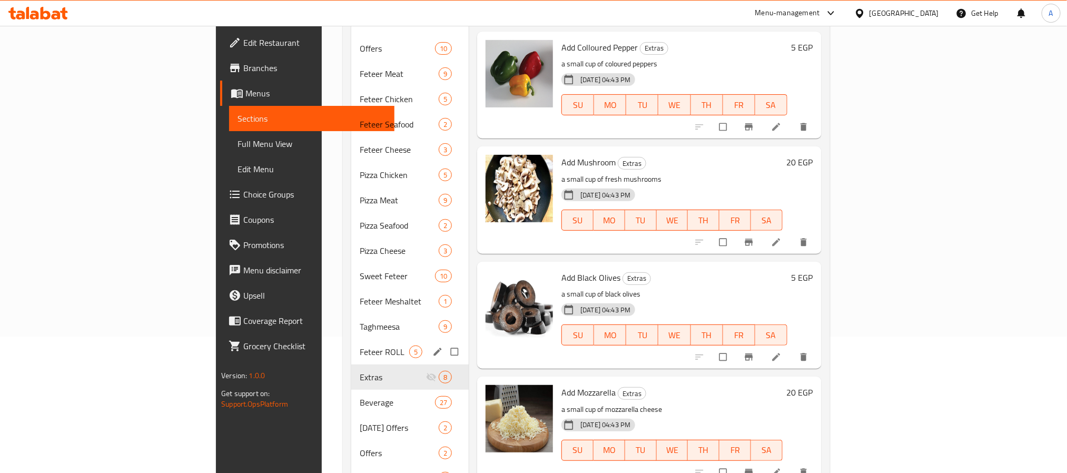
scroll to position [272, 0]
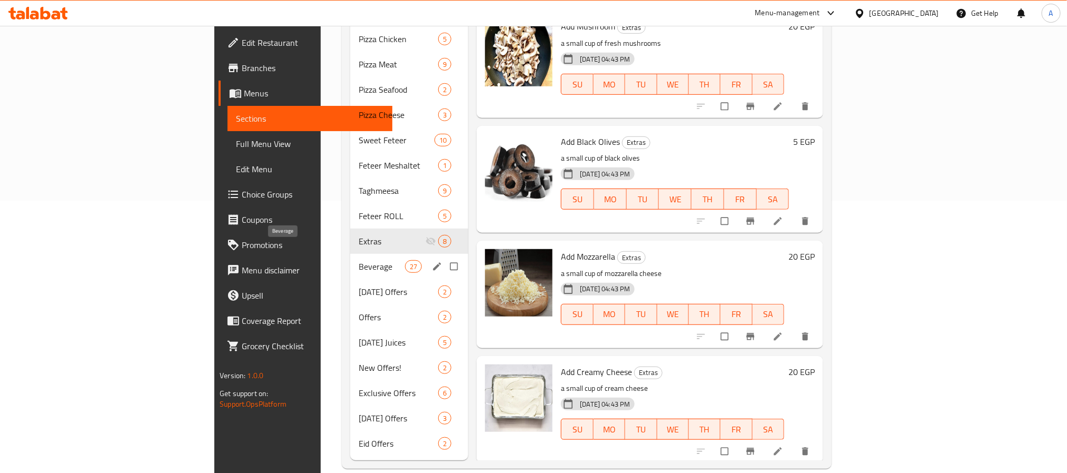
click at [359, 260] on span "Beverage" at bounding box center [382, 266] width 46 height 13
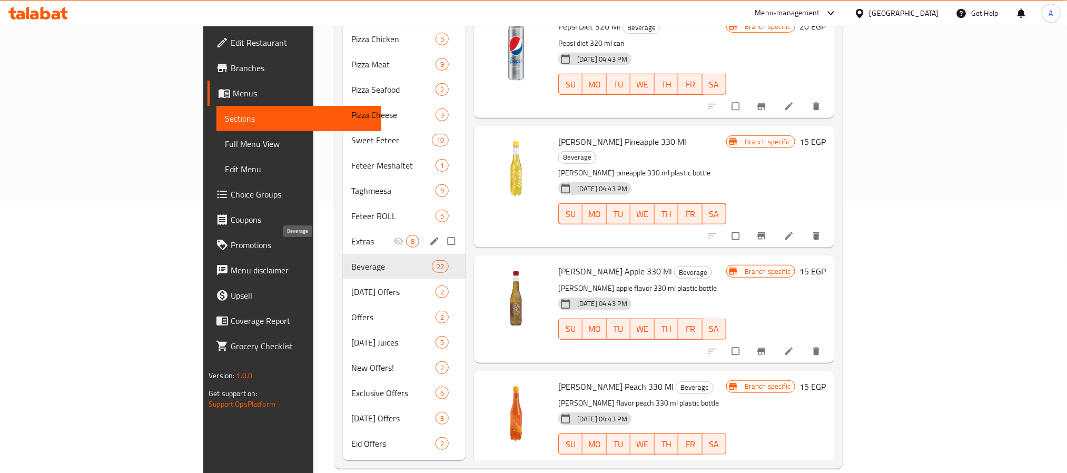
click at [351, 235] on span "Extras" at bounding box center [372, 241] width 42 height 13
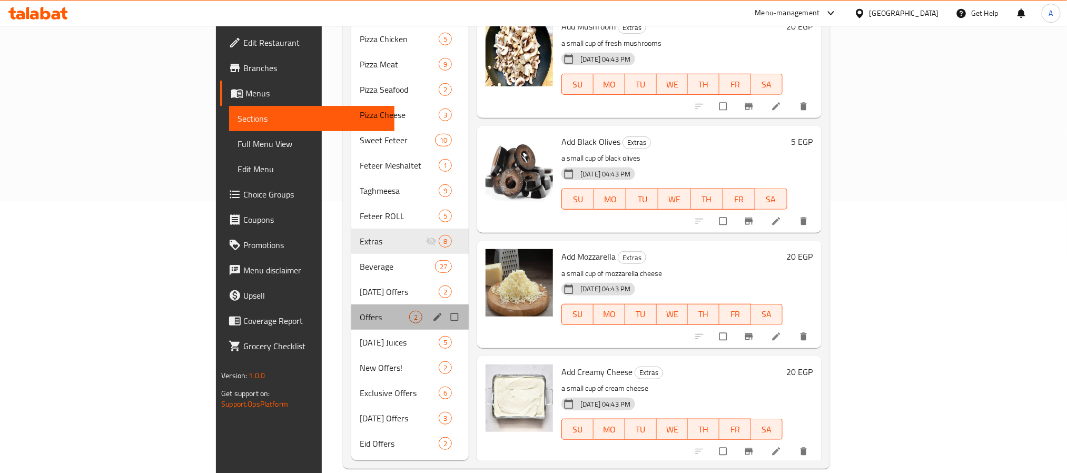
click at [351, 312] on div "Offers 2" at bounding box center [409, 316] width 117 height 25
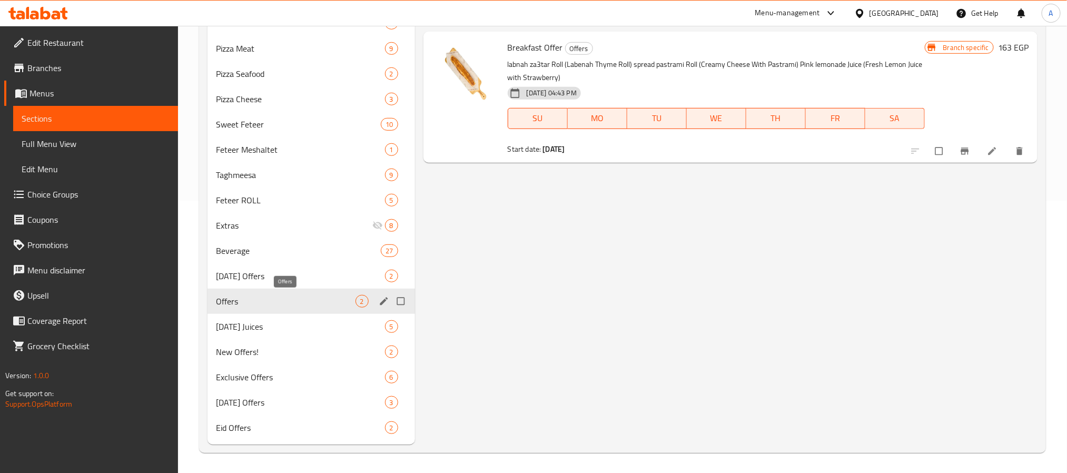
click at [265, 302] on span "Offers" at bounding box center [286, 301] width 140 height 13
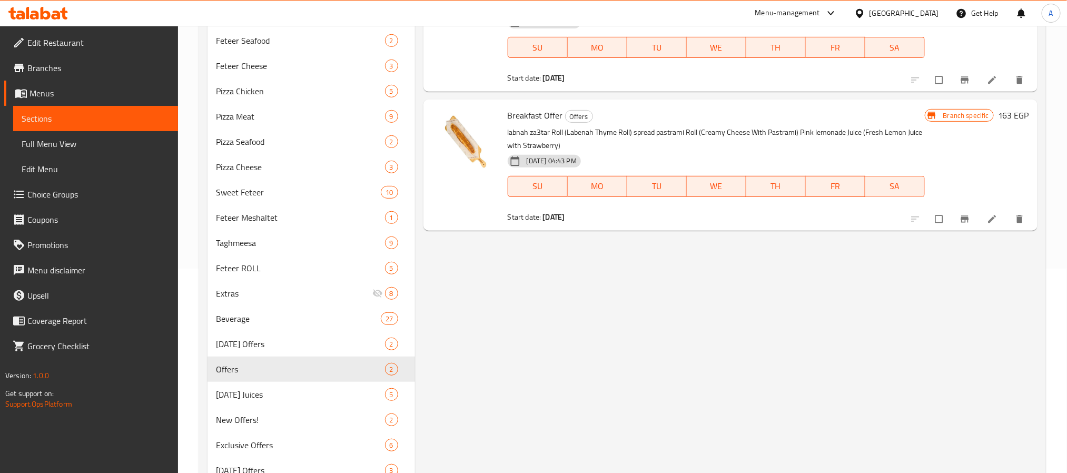
scroll to position [272, 0]
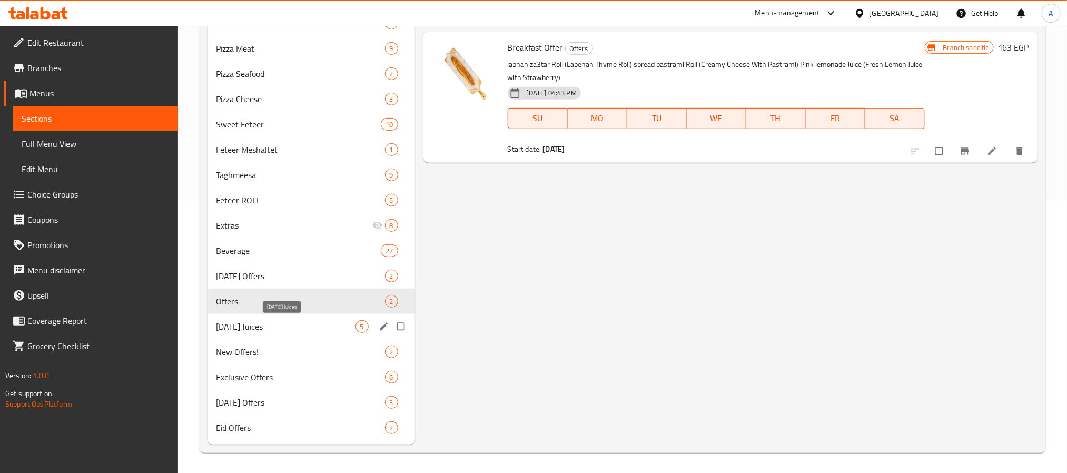
click at [275, 331] on span "[DATE] Juices" at bounding box center [286, 326] width 140 height 13
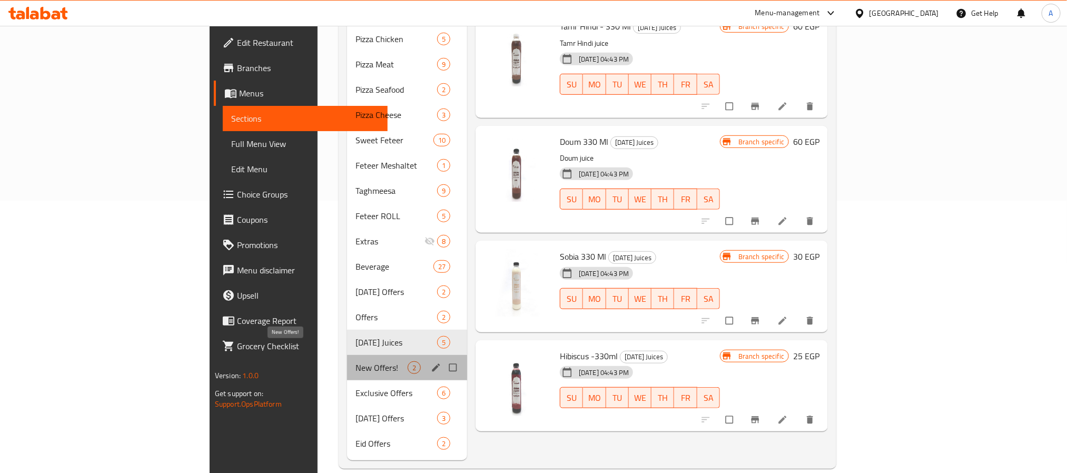
click at [355, 361] on span "New Offers!" at bounding box center [381, 367] width 52 height 13
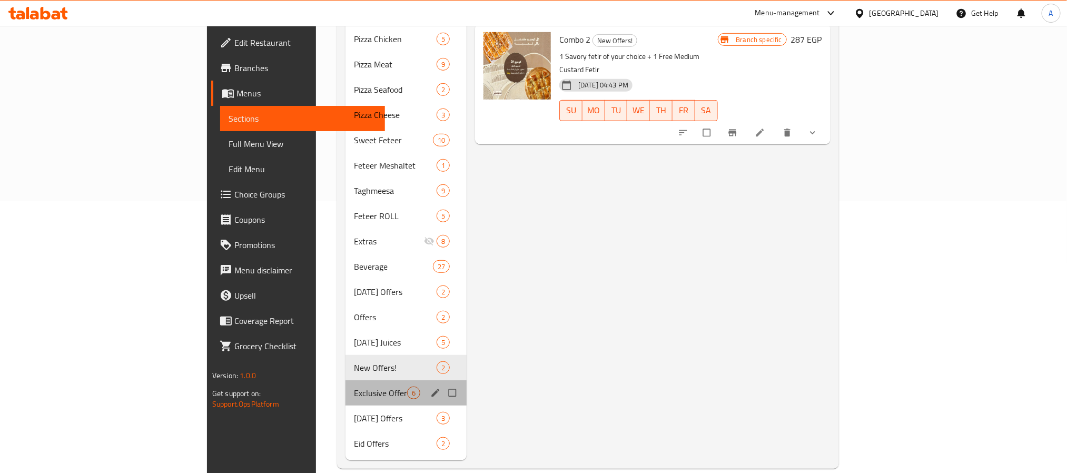
click at [345, 380] on div "Exclusive Offers 6" at bounding box center [405, 392] width 121 height 25
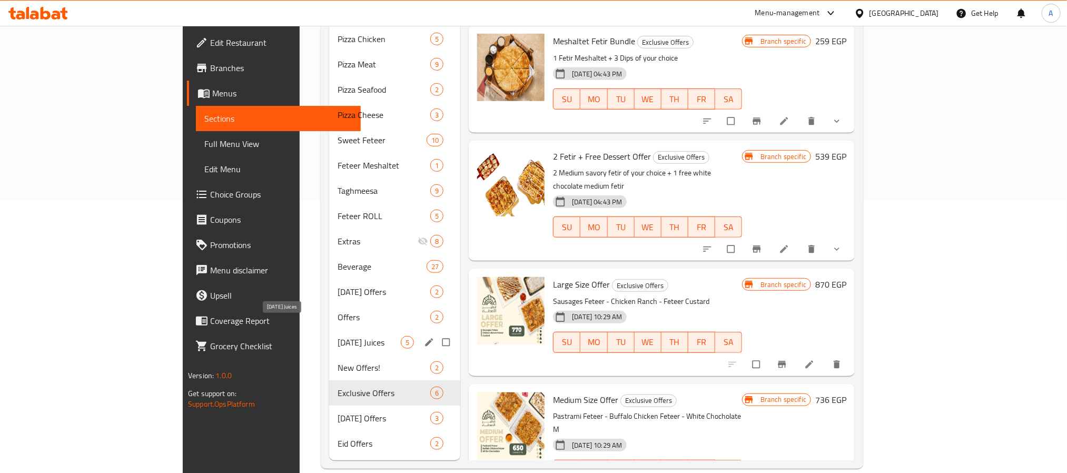
click at [329, 330] on div "[DATE] Juices 5" at bounding box center [395, 342] width 132 height 25
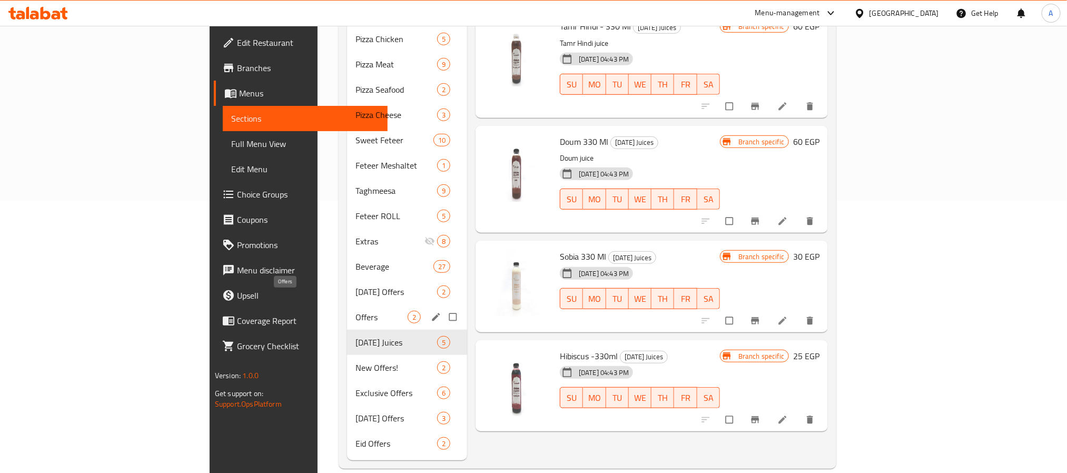
click at [347, 279] on div "[DATE] Offers 2" at bounding box center [407, 291] width 120 height 25
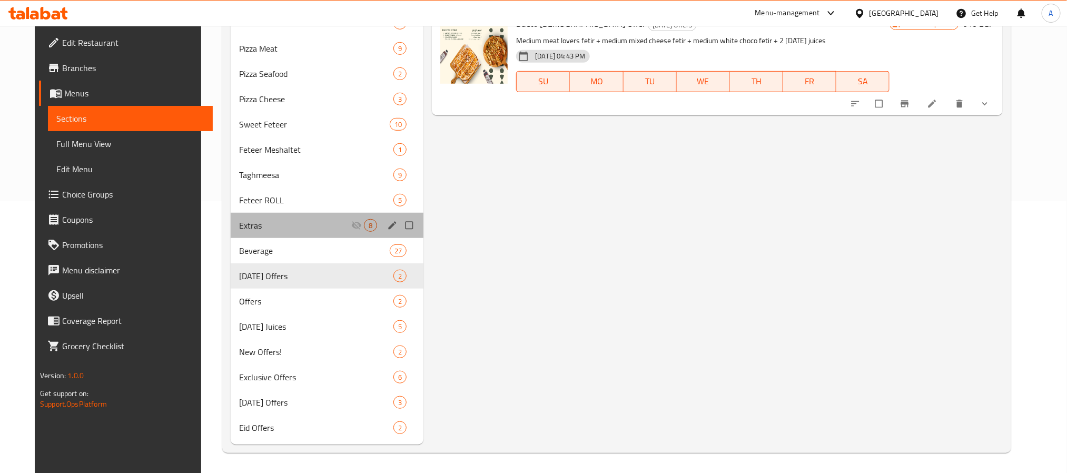
click at [248, 237] on div "Extras 8" at bounding box center [327, 225] width 193 height 25
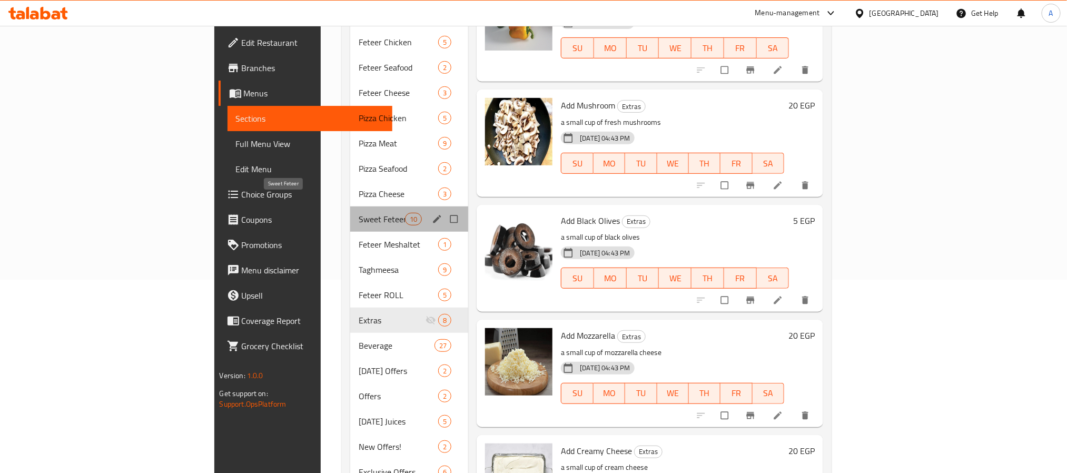
click at [359, 213] on span "Sweet Feteer" at bounding box center [382, 219] width 46 height 13
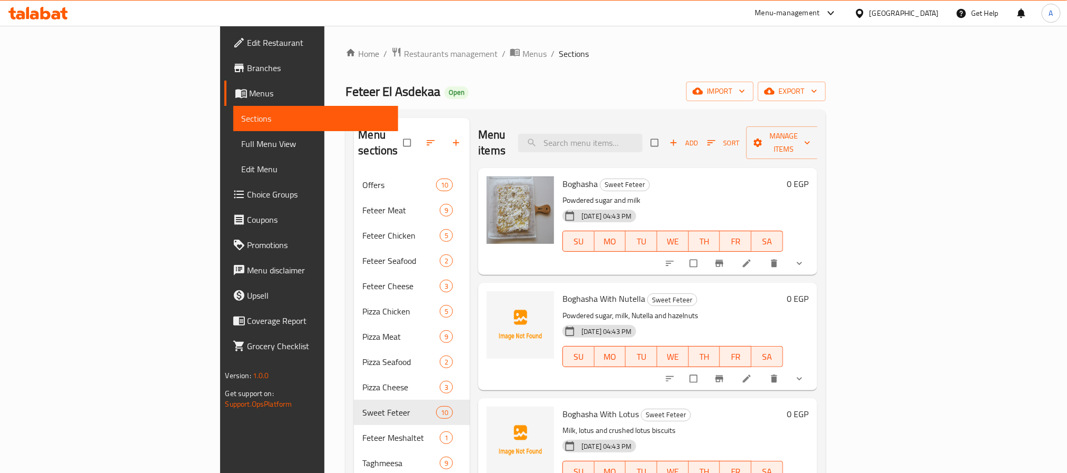
click at [562, 291] on span "Boghasha With Nutella" at bounding box center [603, 299] width 83 height 16
copy h6 "Boghasha With Nutella"
click at [787, 205] on div "[DATE] 04:43 PM SU MO TU WE TH FR SA" at bounding box center [672, 233] width 229 height 57
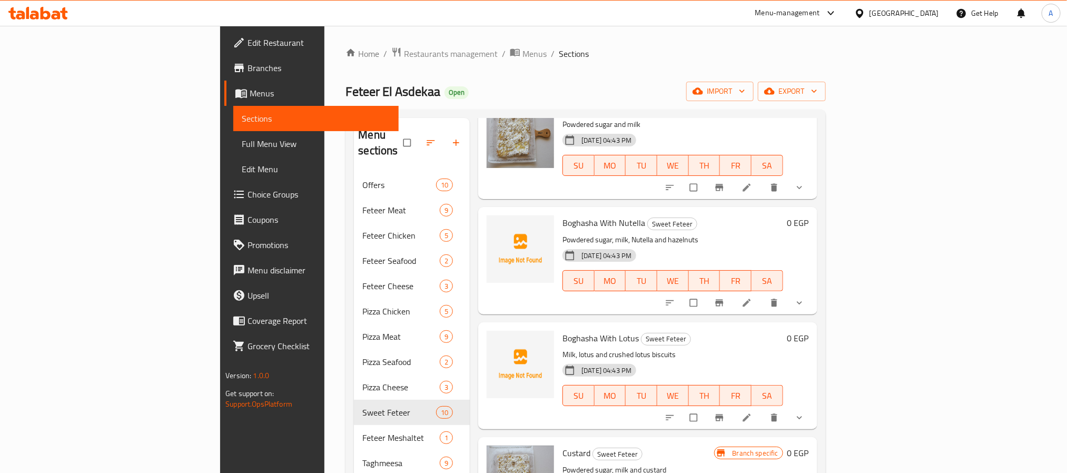
scroll to position [158, 0]
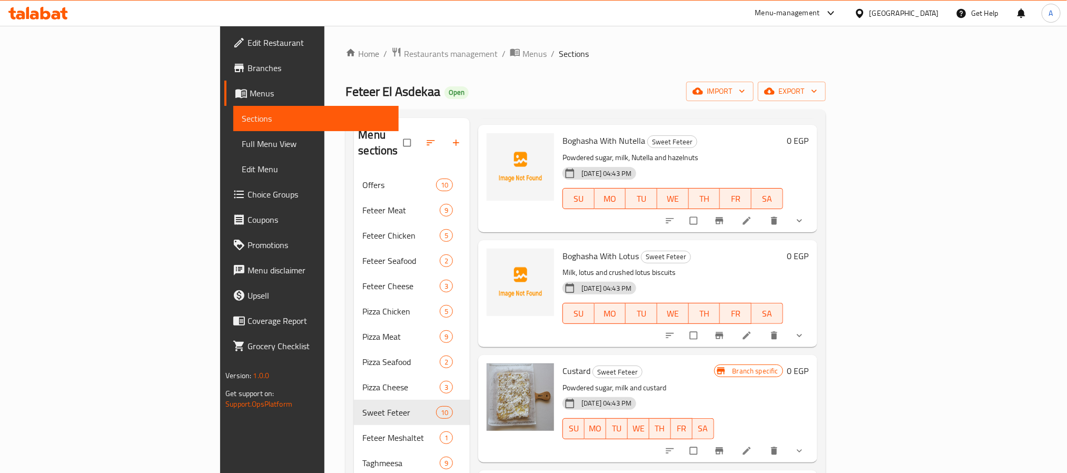
click at [562, 248] on span "Boghasha With Lotus" at bounding box center [600, 256] width 76 height 16
copy h6 "Boghasha With Lotus"
click at [787, 277] on div "[DATE] 04:43 PM SU MO TU WE TH FR SA" at bounding box center [672, 305] width 229 height 57
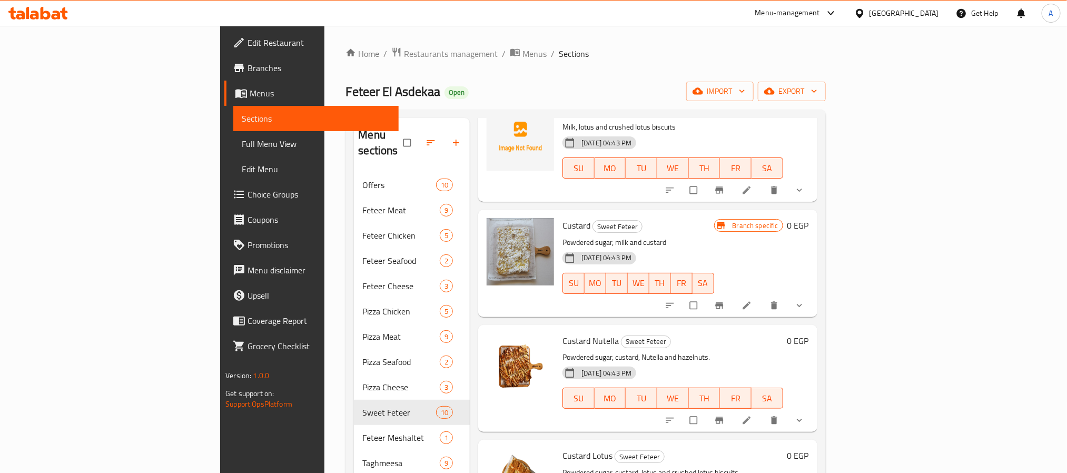
scroll to position [395, 0]
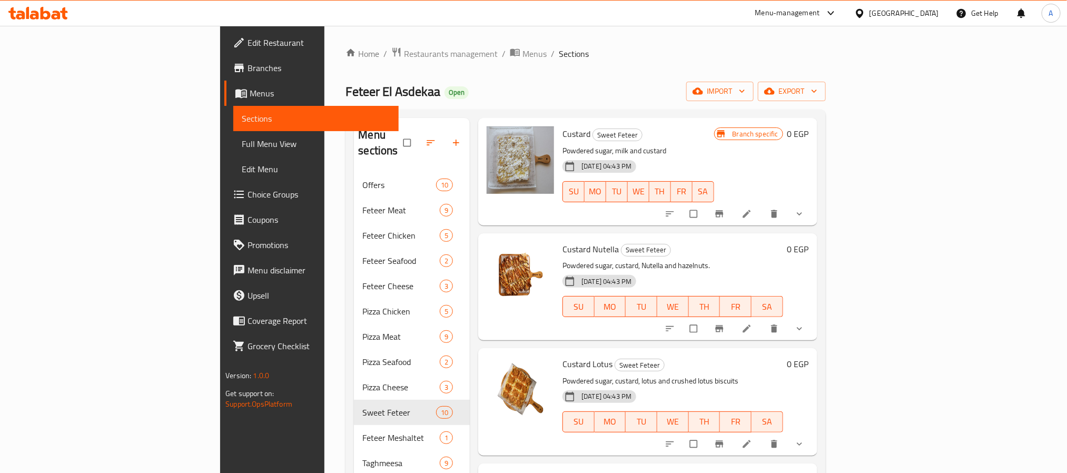
click at [787, 237] on div "Custard Nutella Sweet Feteer Powdered sugar, custard, Nutella and hazelnuts. [D…" at bounding box center [672, 286] width 229 height 98
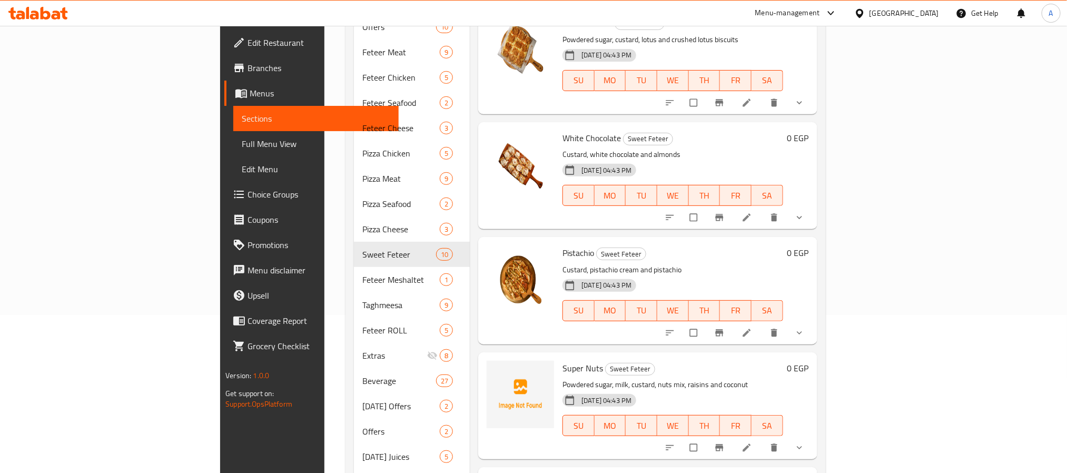
scroll to position [237, 0]
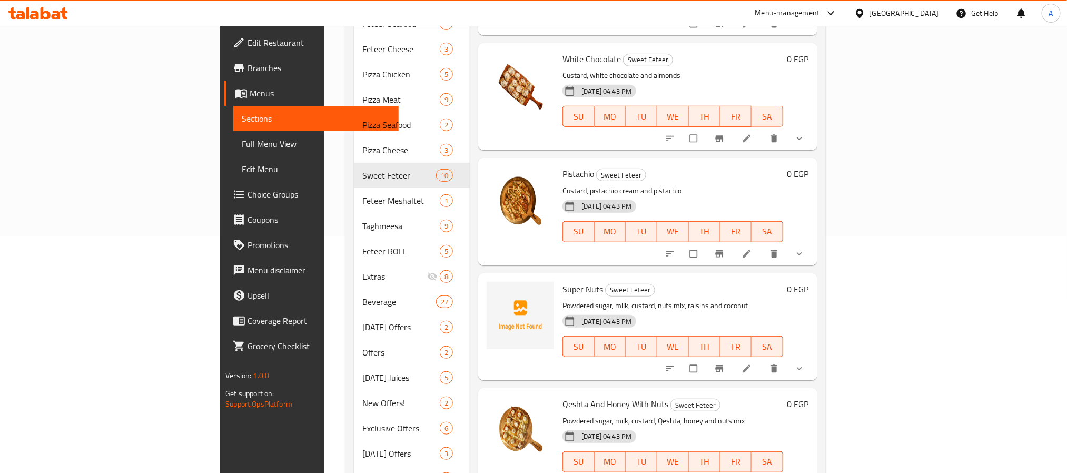
click at [562, 281] on span "Super Nuts" at bounding box center [582, 289] width 41 height 16
copy h6 "Super Nuts"
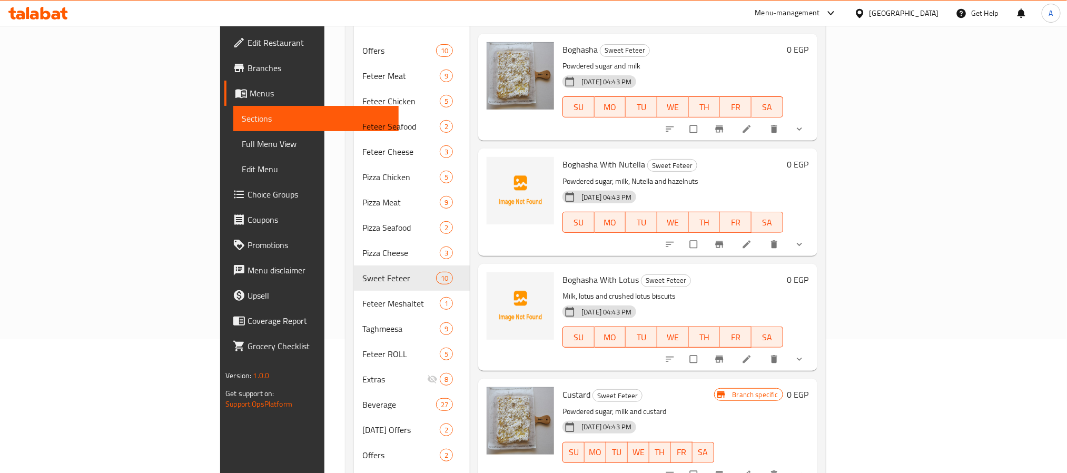
scroll to position [0, 0]
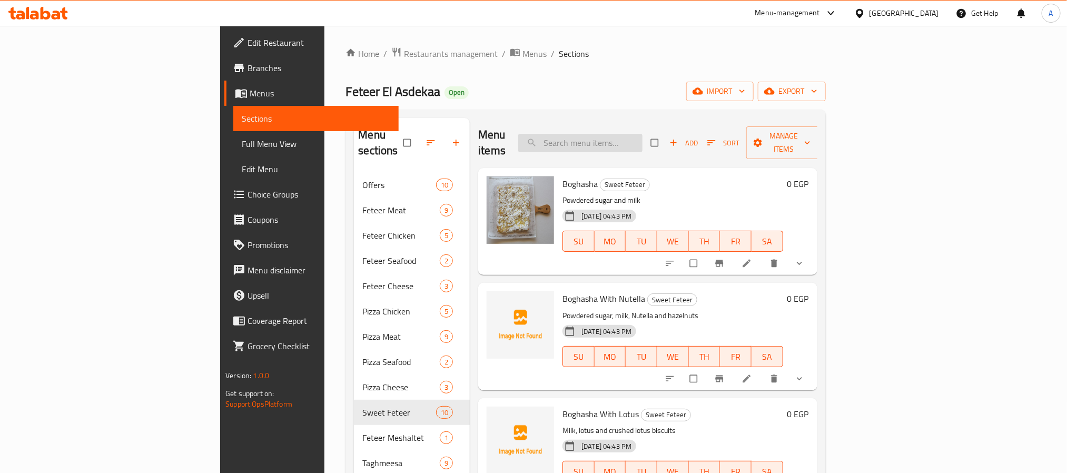
click at [642, 138] on input "search" at bounding box center [580, 143] width 124 height 18
paste input "Meshaltet Fetir Bundle"
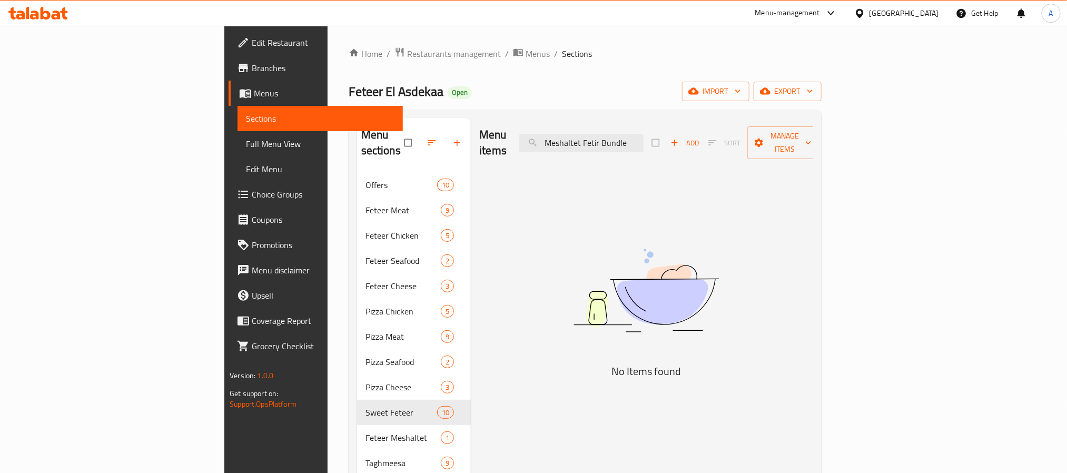
scroll to position [0, 39]
drag, startPoint x: 683, startPoint y: 139, endPoint x: 732, endPoint y: 142, distance: 49.1
click at [732, 142] on div "Menu items Meshaltet Fetir Bundle Add Sort Manage items" at bounding box center [646, 143] width 334 height 50
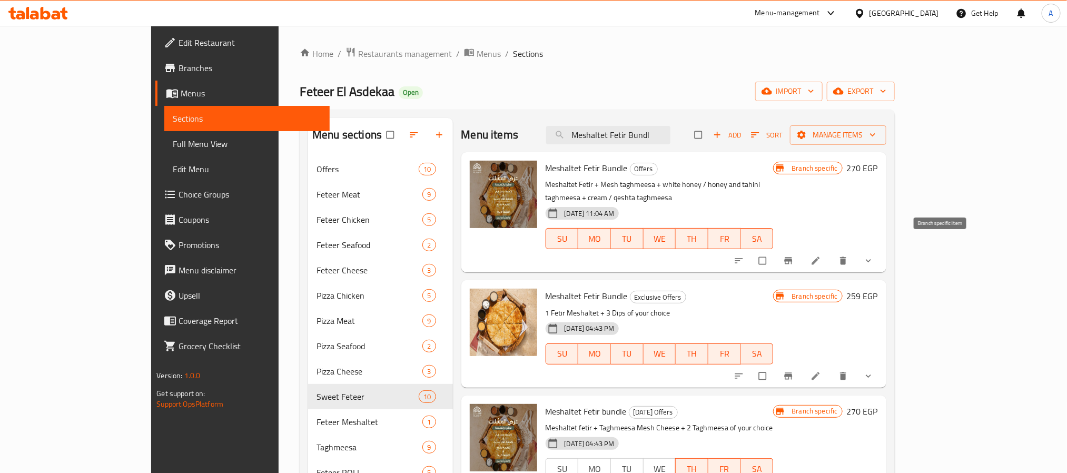
click at [802, 249] on button "Branch-specific-item" at bounding box center [789, 260] width 25 height 23
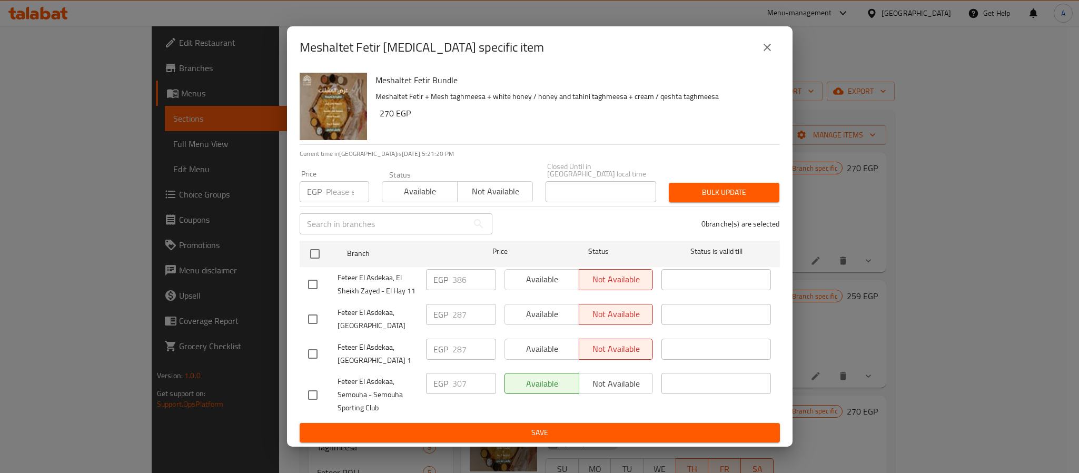
click at [764, 46] on icon "close" at bounding box center [767, 47] width 13 height 13
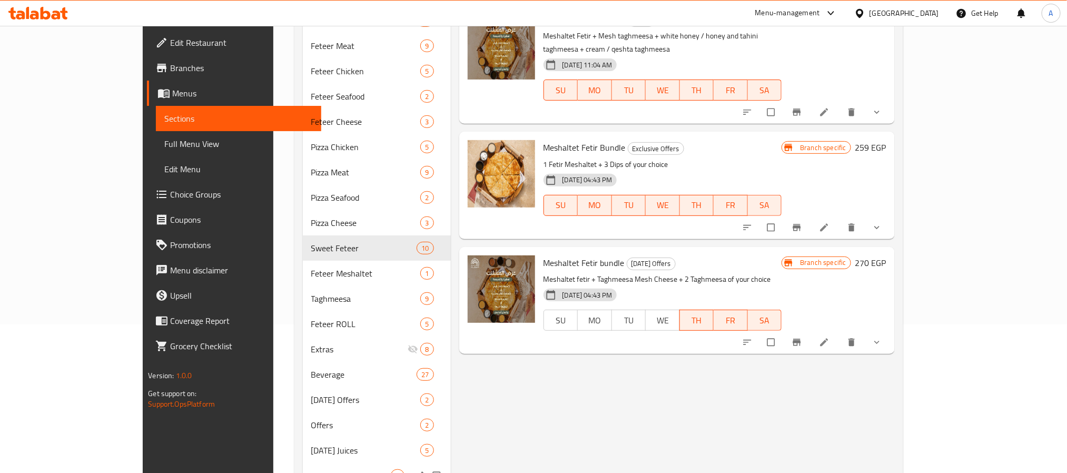
scroll to position [237, 0]
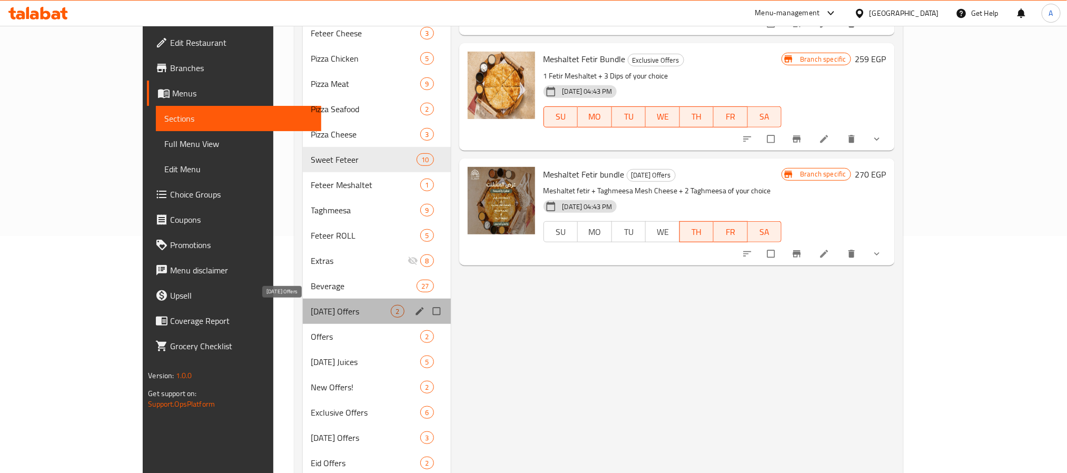
click at [311, 305] on span "[DATE] Offers" at bounding box center [351, 311] width 80 height 13
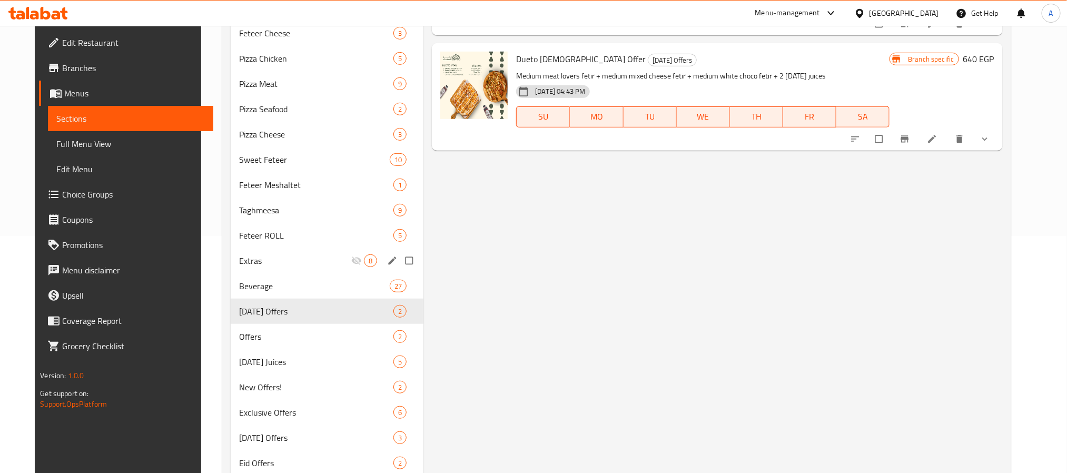
click at [275, 250] on div "Extras 8" at bounding box center [327, 260] width 193 height 25
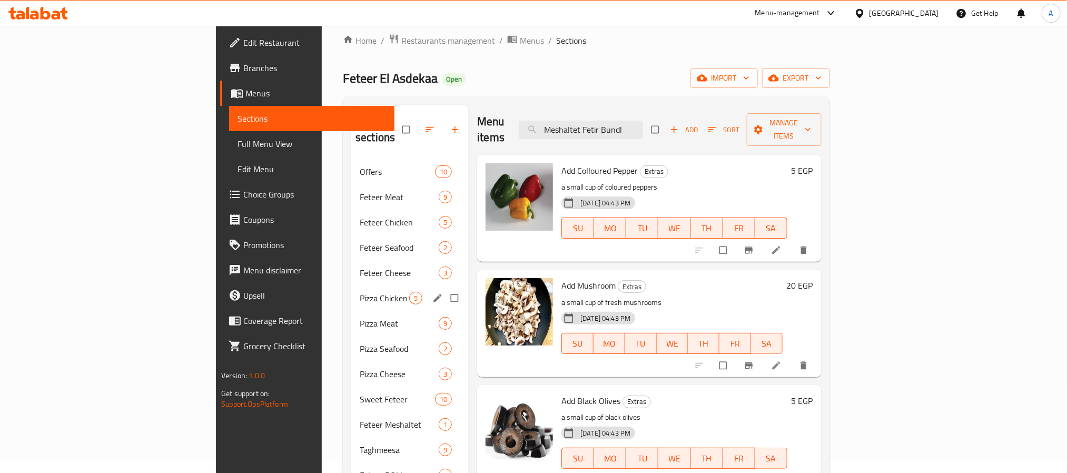
scroll to position [272, 0]
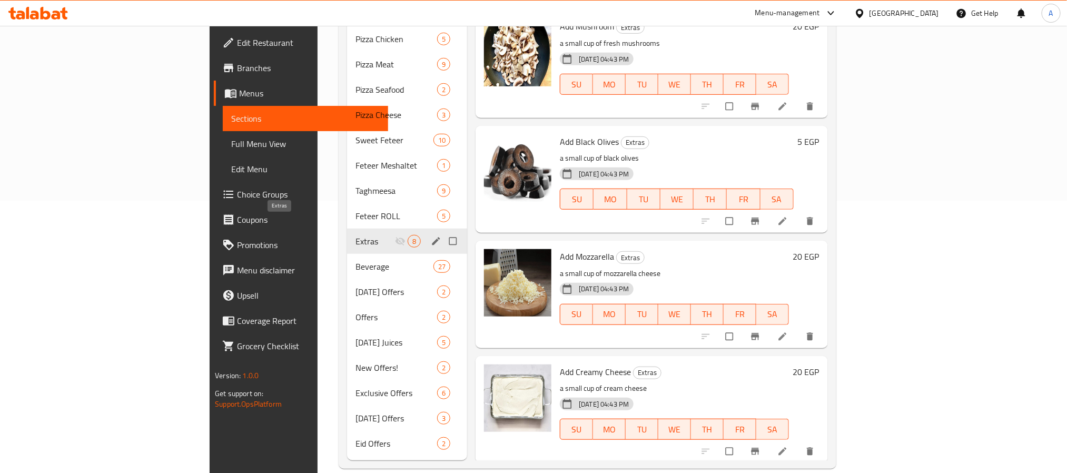
click at [355, 210] on span "Feteer ROLL" at bounding box center [396, 216] width 82 height 13
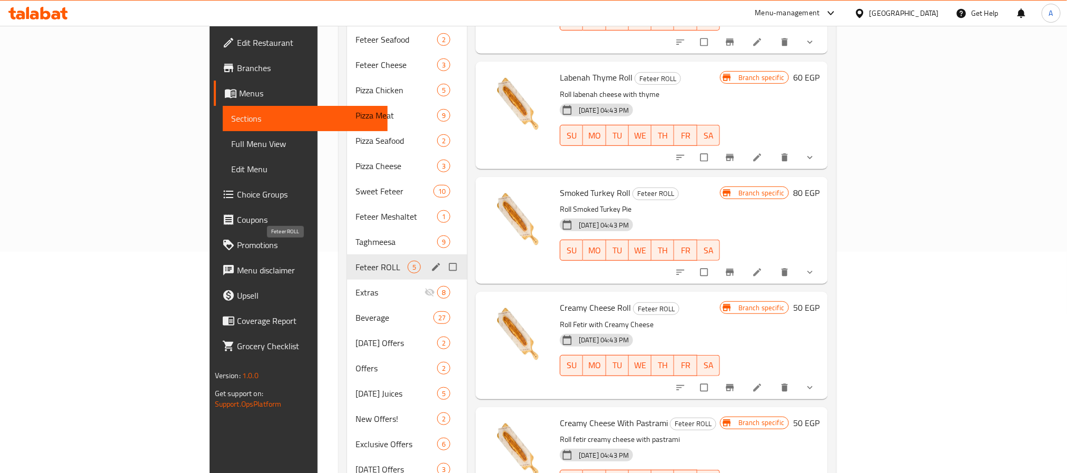
scroll to position [193, 0]
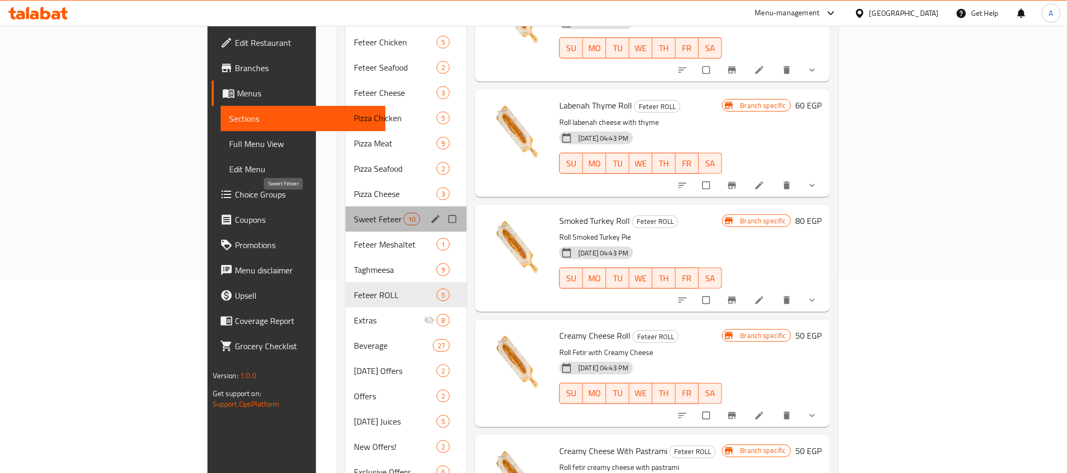
click at [354, 213] on span "Sweet Feteer" at bounding box center [378, 219] width 49 height 13
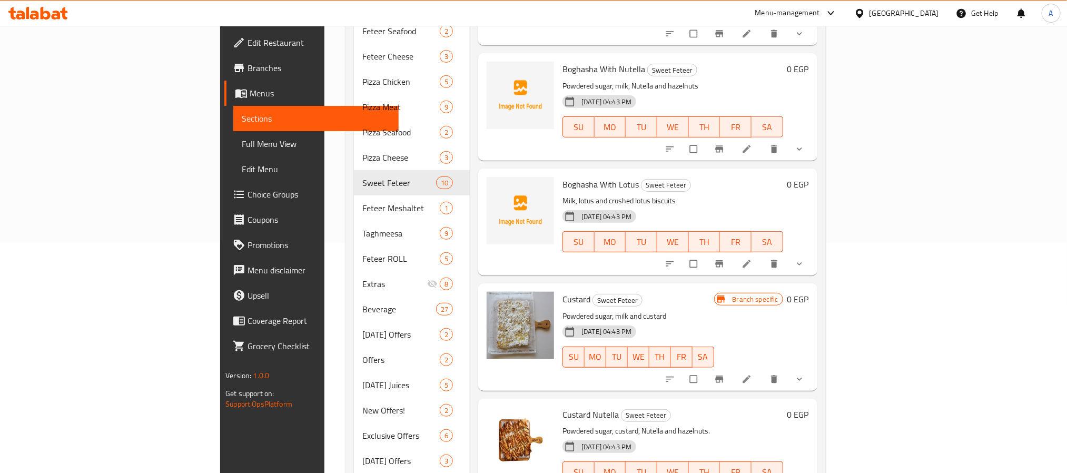
scroll to position [193, 0]
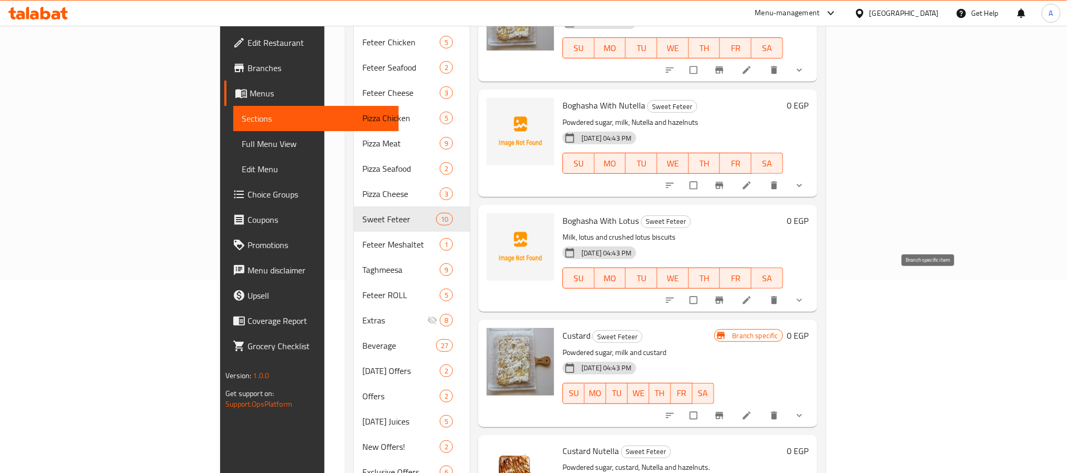
click at [733, 289] on button "Branch-specific-item" at bounding box center [720, 300] width 25 height 23
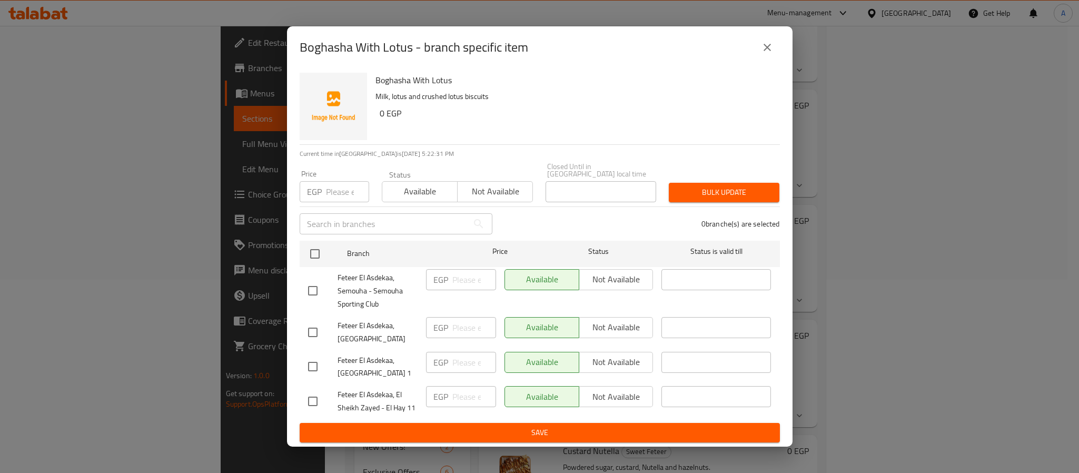
click at [739, 37] on div "Boghasha With Lotus - branch specific item" at bounding box center [539, 47] width 505 height 42
click at [767, 59] on button "close" at bounding box center [766, 47] width 25 height 25
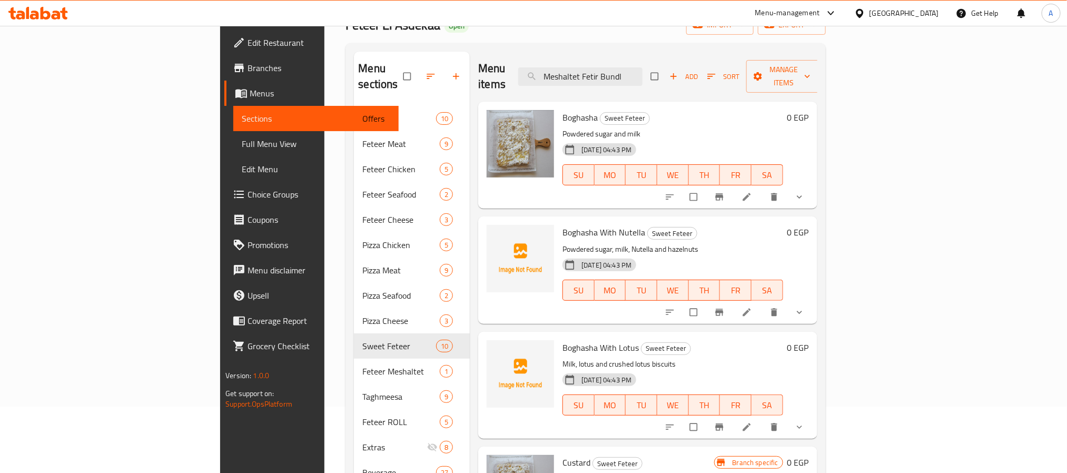
scroll to position [0, 0]
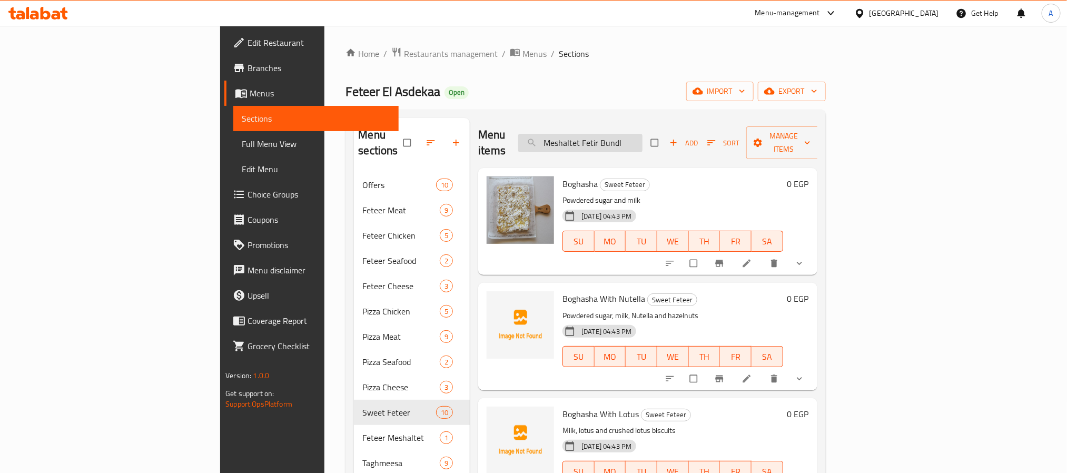
click at [642, 134] on input "Meshaltet Fetir Bundl" at bounding box center [580, 143] width 124 height 18
click at [628, 134] on input "Meshaltet Fetir Bundl" at bounding box center [580, 143] width 124 height 18
click at [629, 134] on input "Meshaltet Fetir Bundl" at bounding box center [580, 143] width 124 height 18
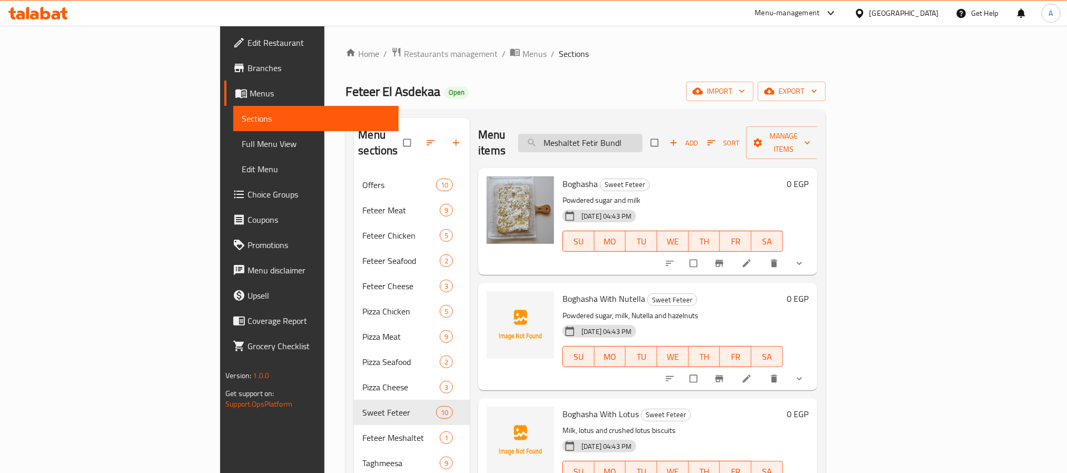
click at [629, 134] on input "Meshaltet Fetir Bundl" at bounding box center [580, 143] width 124 height 18
click at [642, 137] on input "Meshaltet Fetir Bundl" at bounding box center [580, 143] width 124 height 18
paste input "search"
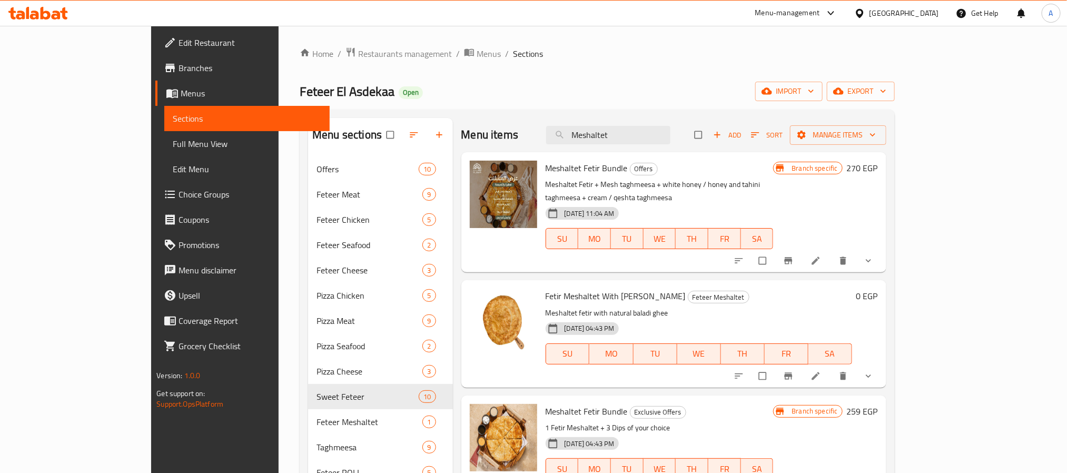
type input "Meshaltet"
click at [560, 171] on span "Meshaltet Fetir Bundle" at bounding box center [586, 168] width 82 height 16
copy h6 "Meshaltet Fetir Bundle"
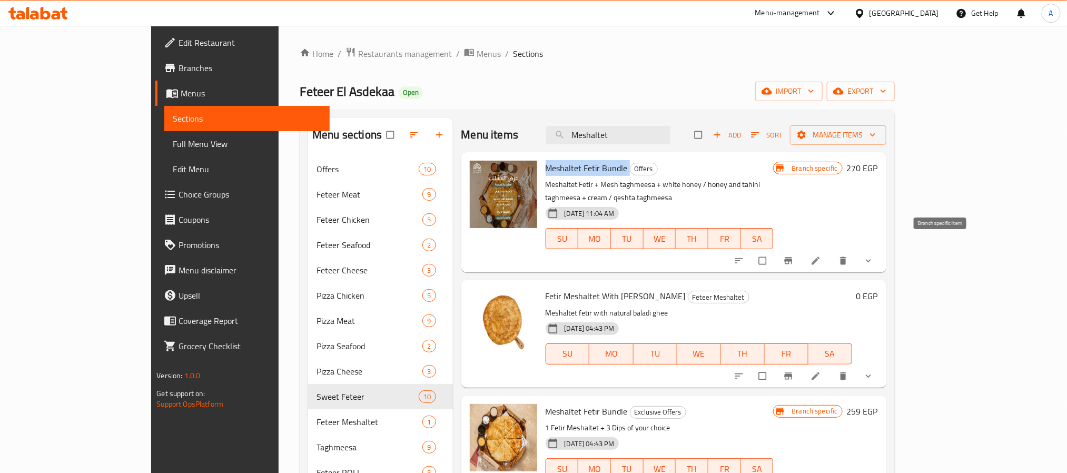
click at [802, 249] on button "Branch-specific-item" at bounding box center [789, 260] width 25 height 23
click at [802, 253] on button "Branch-specific-item" at bounding box center [789, 260] width 25 height 23
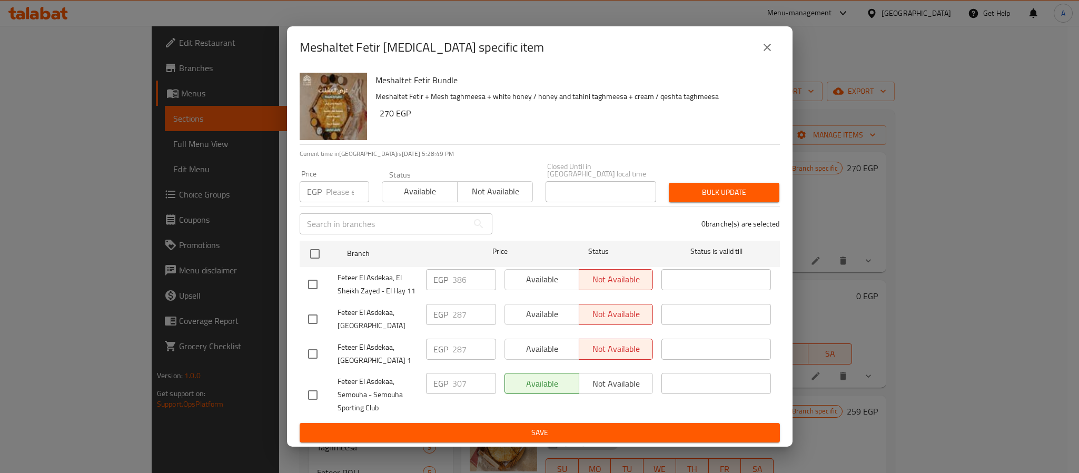
drag, startPoint x: 767, startPoint y: 49, endPoint x: 313, endPoint y: 92, distance: 455.3
click at [733, 95] on div "Meshaltet Fetir [MEDICAL_DATA] specific item Meshaltet Fetir Bundle Meshaltet F…" at bounding box center [539, 236] width 505 height 421
click at [768, 51] on icon "close" at bounding box center [766, 47] width 7 height 7
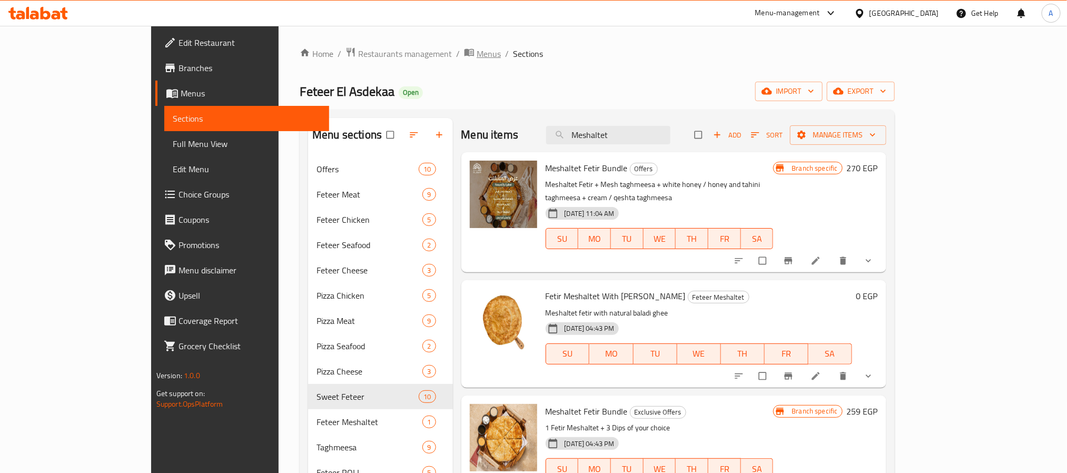
click at [476, 58] on span "Menus" at bounding box center [488, 53] width 24 height 13
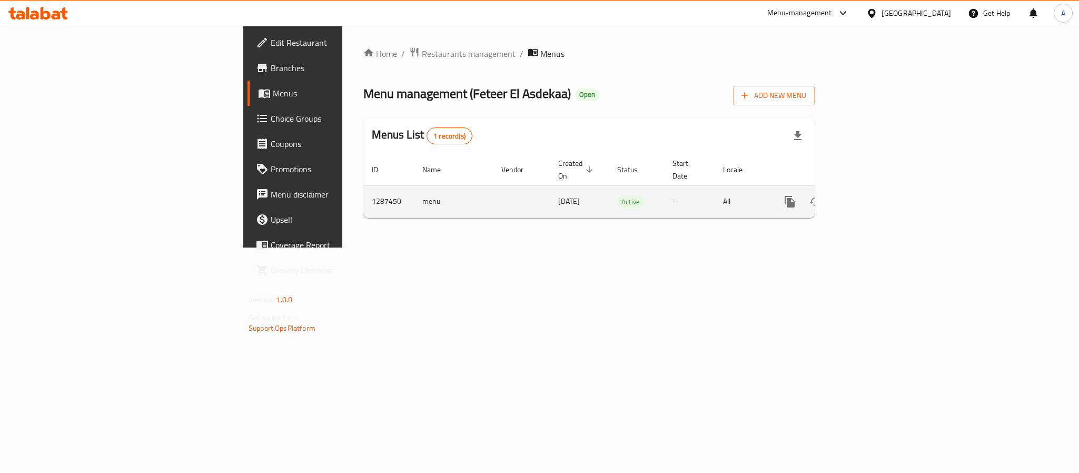
click at [870, 197] on icon "enhanced table" at bounding box center [865, 201] width 9 height 9
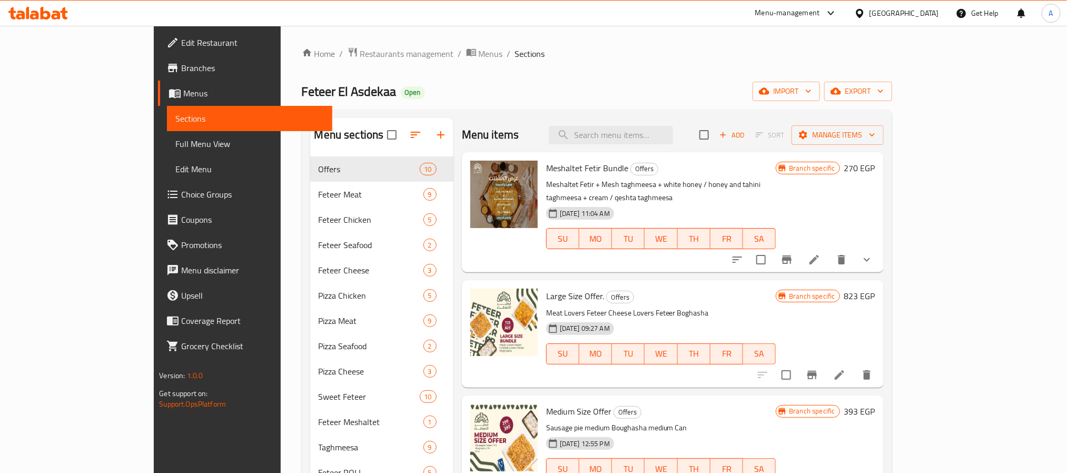
click at [562, 172] on span "Meshaltet Fetir Bundle" at bounding box center [587, 168] width 82 height 16
copy h6 "Meshaltet Fetir Bundle"
click at [791, 255] on icon "Branch-specific-item" at bounding box center [786, 259] width 9 height 8
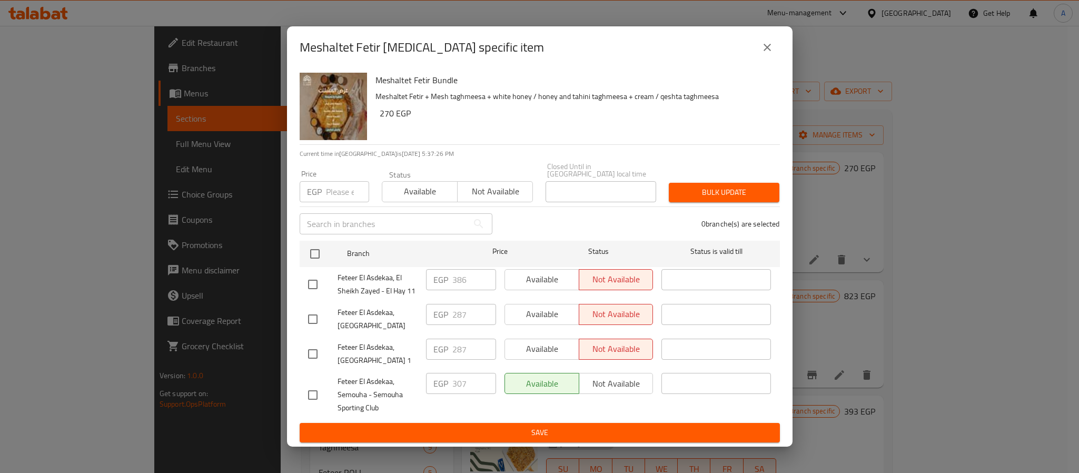
click at [312, 49] on h2 "Meshaltet Fetir [MEDICAL_DATA] specific item" at bounding box center [422, 47] width 244 height 17
drag, startPoint x: 312, startPoint y: 49, endPoint x: 401, endPoint y: 44, distance: 89.7
click at [401, 44] on h2 "Meshaltet Fetir [MEDICAL_DATA] specific item" at bounding box center [422, 47] width 244 height 17
copy h2 "Meshaltet Fetir Bundle"
click at [764, 49] on icon "close" at bounding box center [767, 47] width 13 height 13
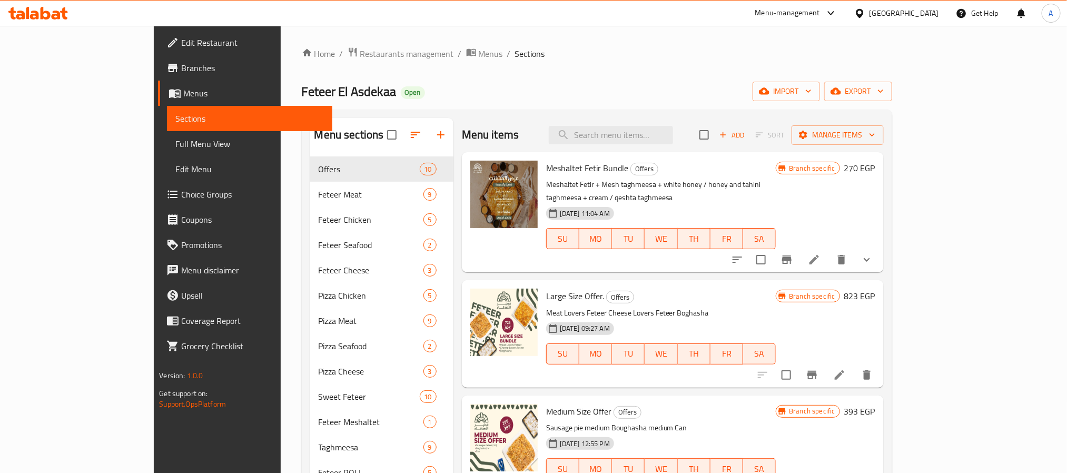
click at [799, 247] on button "Branch-specific-item" at bounding box center [786, 259] width 25 height 25
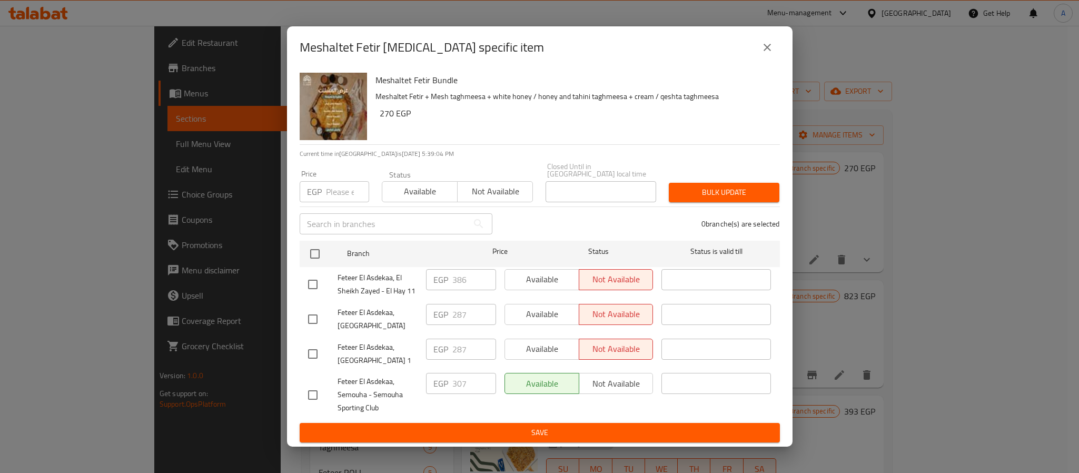
click at [319, 281] on input "checkbox" at bounding box center [313, 284] width 22 height 22
checkbox input "true"
click at [548, 282] on span "Available" at bounding box center [542, 279] width 66 height 15
click at [574, 432] on span "Save" at bounding box center [539, 432] width 463 height 13
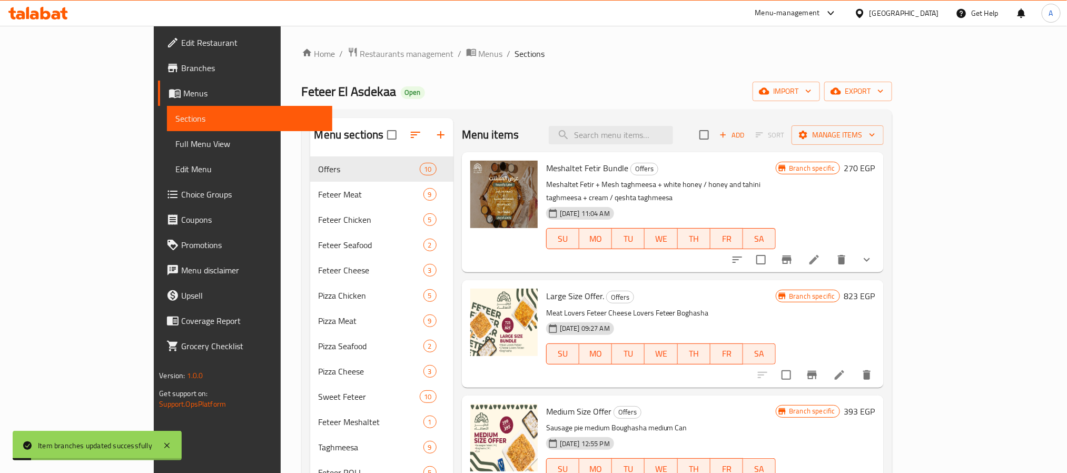
click at [559, 167] on span "Meshaltet Fetir Bundle" at bounding box center [587, 168] width 82 height 16
copy h6 "Meshaltet Fetir Bundle"
click at [791, 255] on icon "Branch-specific-item" at bounding box center [786, 259] width 9 height 8
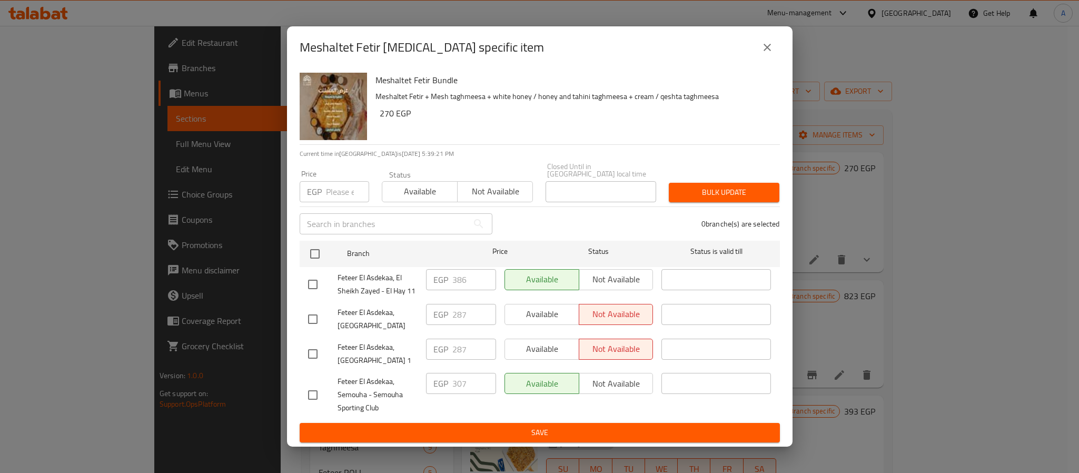
click at [377, 285] on span "Feteer El Asdekaa, El Sheikh Zayed - El Hay 11" at bounding box center [377, 284] width 80 height 26
click at [362, 265] on div "Feteer El Asdekaa, El Sheikh Zayed - El Hay 11" at bounding box center [363, 284] width 118 height 39
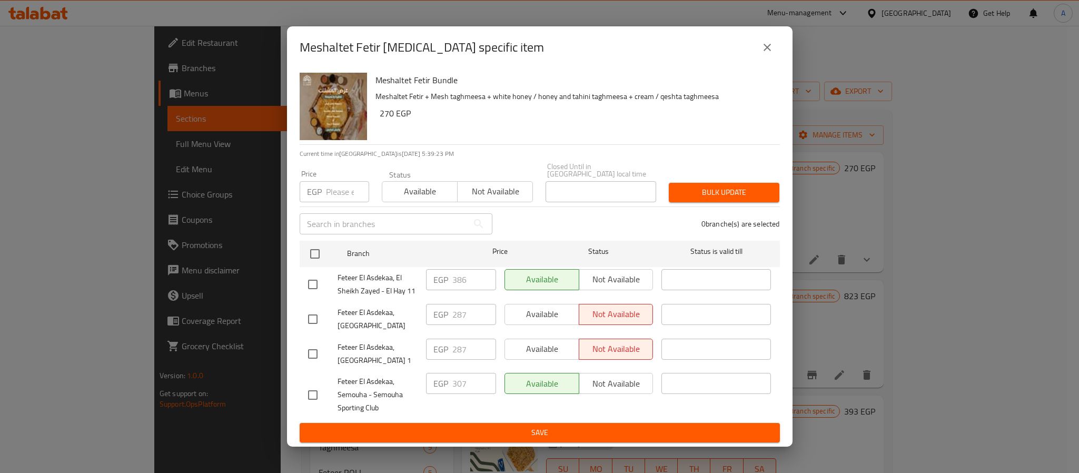
click at [370, 278] on span "Feteer El Asdekaa, El Sheikh Zayed - El Hay 11" at bounding box center [377, 284] width 80 height 26
copy span "Feteer El Asdekaa, El Sheikh Zayed - El Hay 11"
click at [321, 46] on h2 "Meshaltet Fetir [MEDICAL_DATA] specific item" at bounding box center [422, 47] width 244 height 17
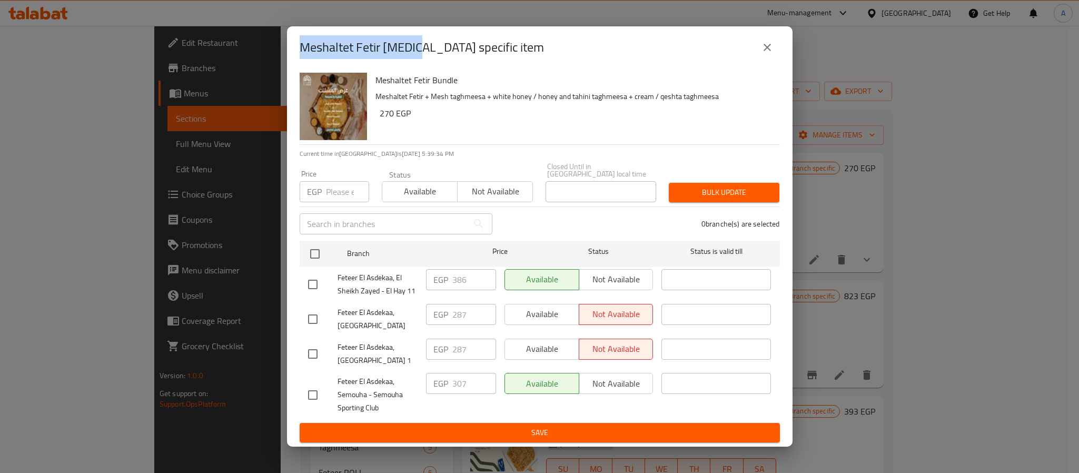
drag, startPoint x: 321, startPoint y: 46, endPoint x: 395, endPoint y: 42, distance: 74.4
click at [395, 42] on h2 "Meshaltet Fetir [MEDICAL_DATA] specific item" at bounding box center [422, 47] width 244 height 17
copy h2 "Meshaltet Fetir Bundle"
click at [325, 52] on h2 "Meshaltet Fetir [MEDICAL_DATA] specific item" at bounding box center [422, 47] width 244 height 17
drag, startPoint x: 325, startPoint y: 52, endPoint x: 390, endPoint y: 49, distance: 64.8
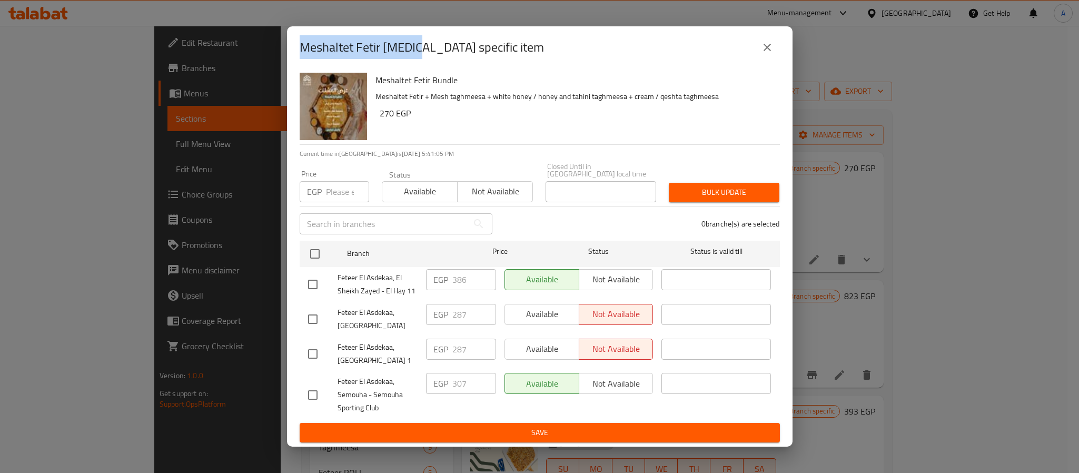
click at [390, 49] on h2 "Meshaltet Fetir [MEDICAL_DATA] specific item" at bounding box center [422, 47] width 244 height 17
click at [329, 46] on h2 "Meshaltet Fetir [MEDICAL_DATA] specific item" at bounding box center [422, 47] width 244 height 17
drag, startPoint x: 329, startPoint y: 46, endPoint x: 396, endPoint y: 44, distance: 67.4
click at [396, 44] on h2 "Meshaltet Fetir [MEDICAL_DATA] specific item" at bounding box center [422, 47] width 244 height 17
drag, startPoint x: 781, startPoint y: 58, endPoint x: 770, endPoint y: 52, distance: 12.7
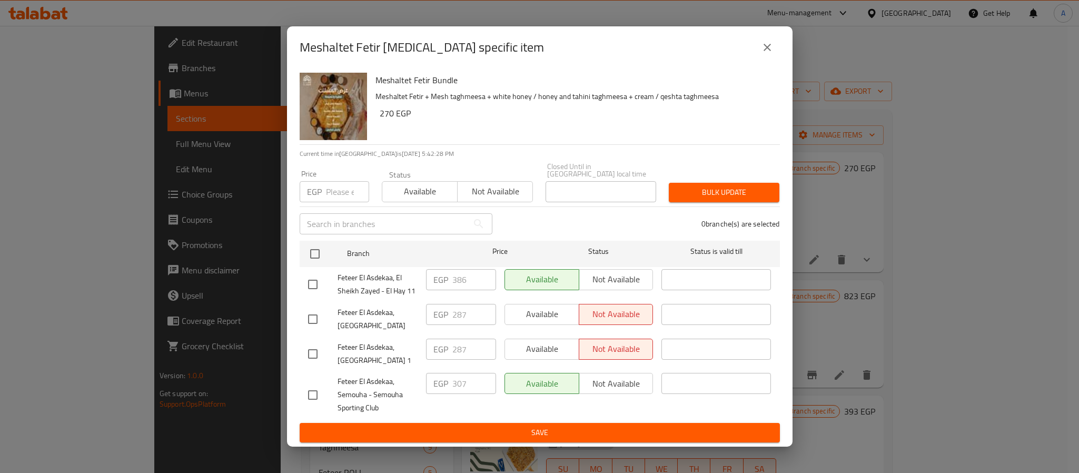
click at [780, 58] on div "Meshaltet Fetir [MEDICAL_DATA] specific item" at bounding box center [539, 47] width 505 height 42
click at [768, 51] on icon "close" at bounding box center [767, 47] width 13 height 13
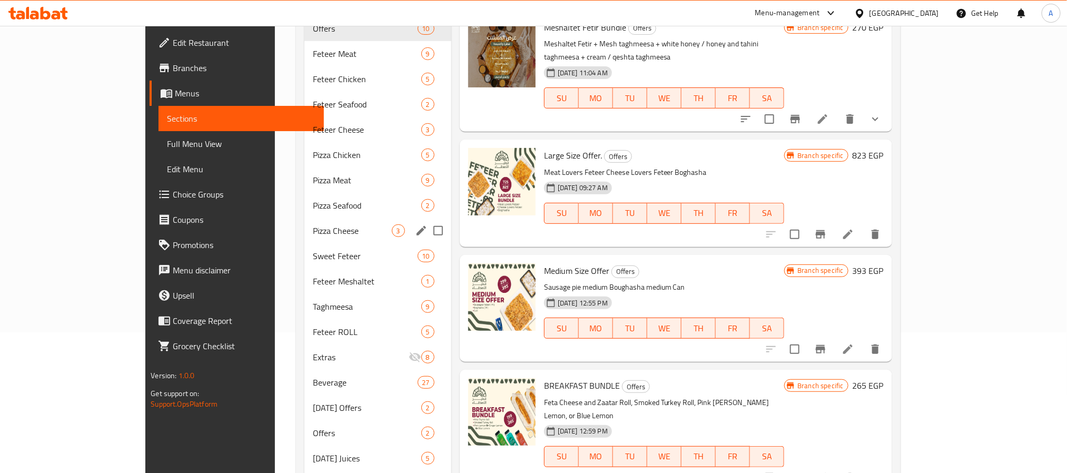
scroll to position [158, 0]
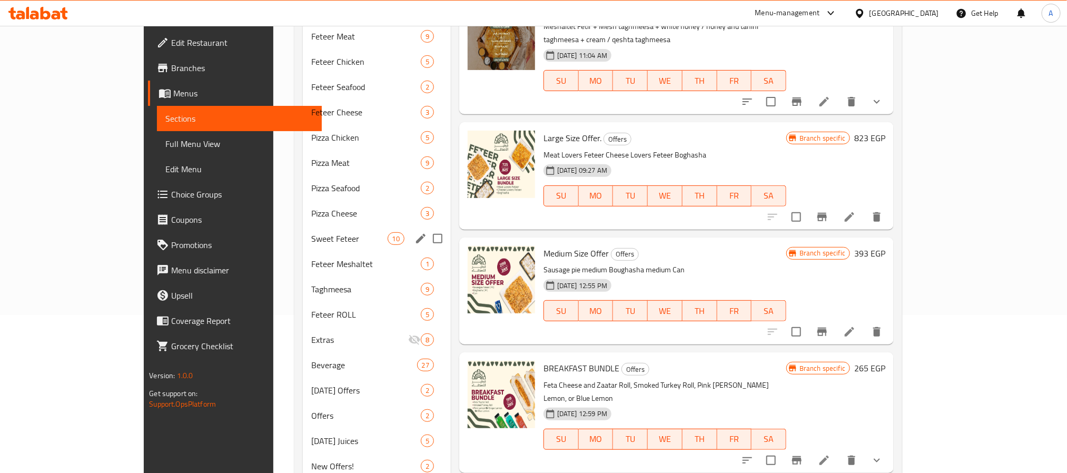
click at [311, 242] on span "Sweet Feteer" at bounding box center [349, 238] width 76 height 13
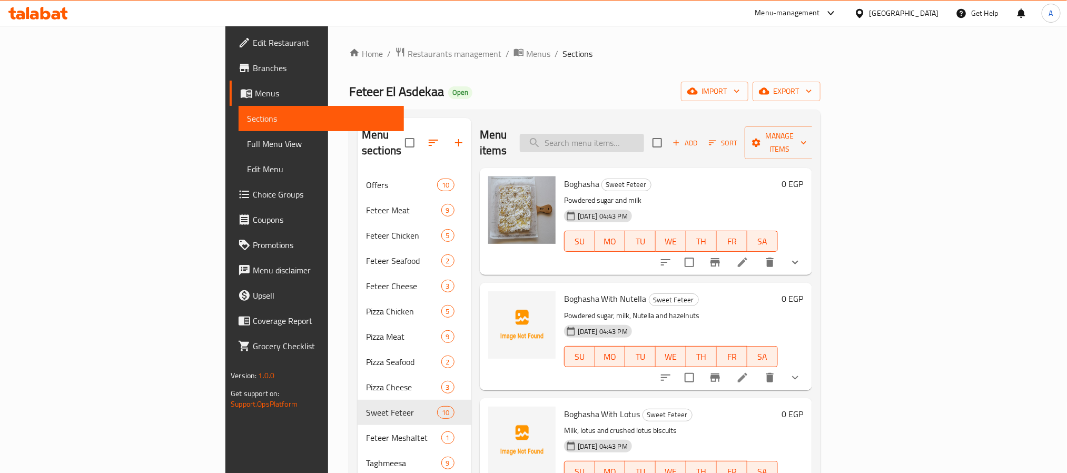
click at [644, 134] on input "search" at bounding box center [582, 143] width 124 height 18
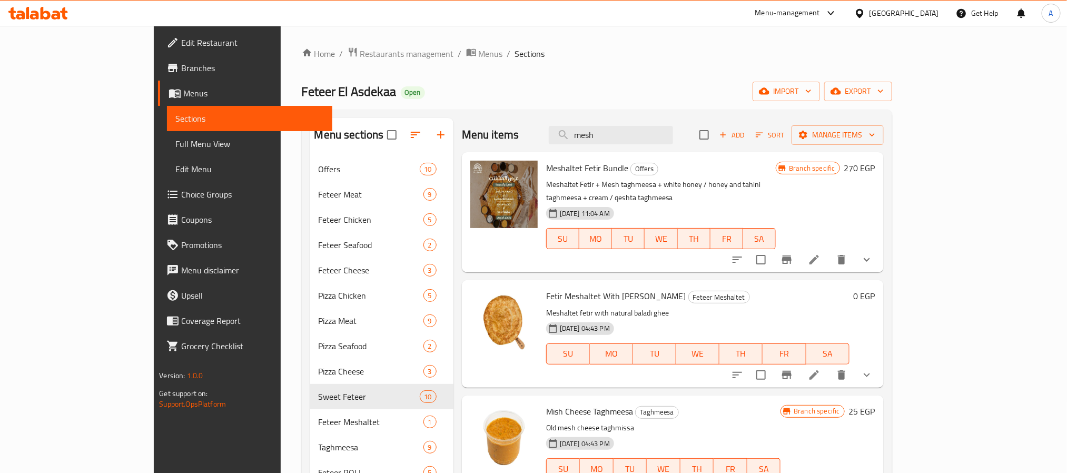
type input "mesh"
click at [556, 163] on span "Meshaltet Fetir Bundle" at bounding box center [587, 168] width 82 height 16
click at [302, 97] on span "Feteer El Asdekaa" at bounding box center [349, 91] width 95 height 24
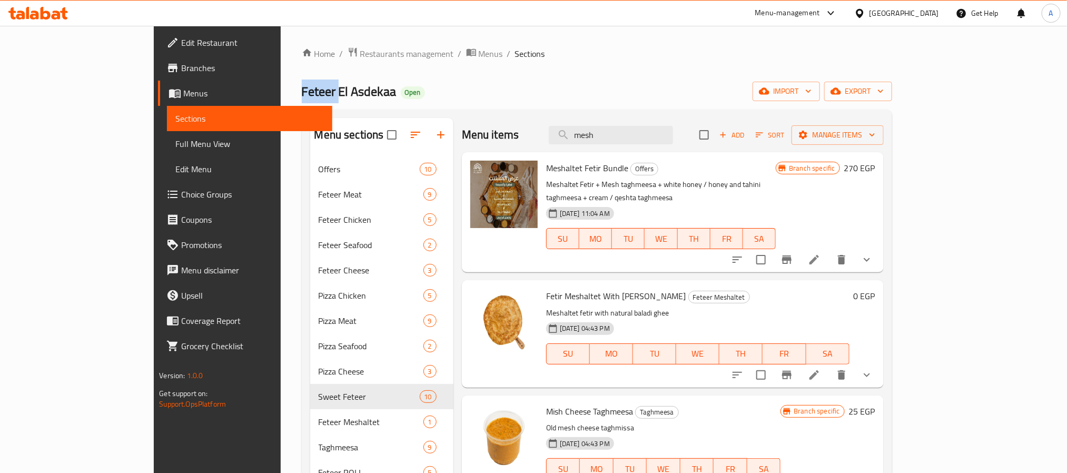
click at [302, 97] on span "Feteer El Asdekaa" at bounding box center [349, 91] width 95 height 24
click at [360, 49] on span "Restaurants management" at bounding box center [407, 53] width 94 height 13
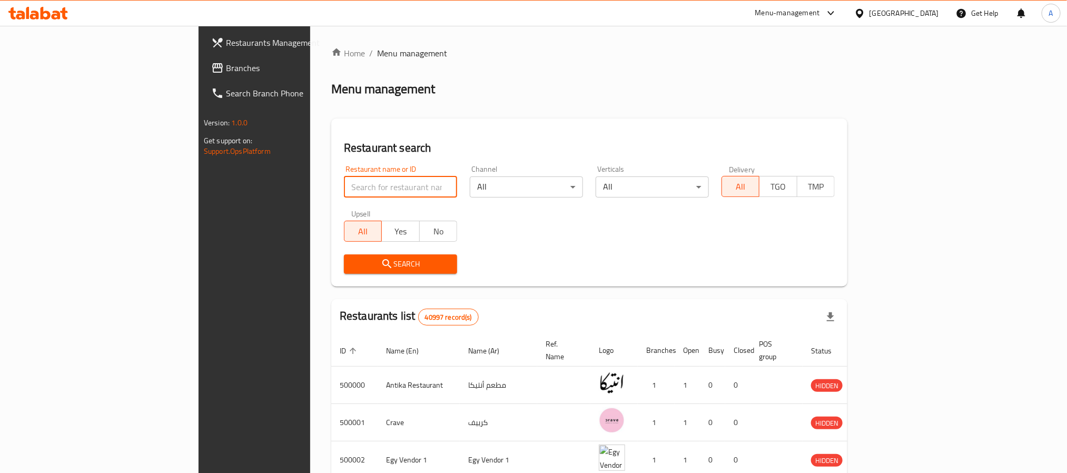
click at [344, 196] on input "search" at bounding box center [400, 186] width 113 height 21
paste input "Feteer El Asdekaa"
type input "Feteer El Asdekaa"
click button "Search" at bounding box center [400, 263] width 113 height 19
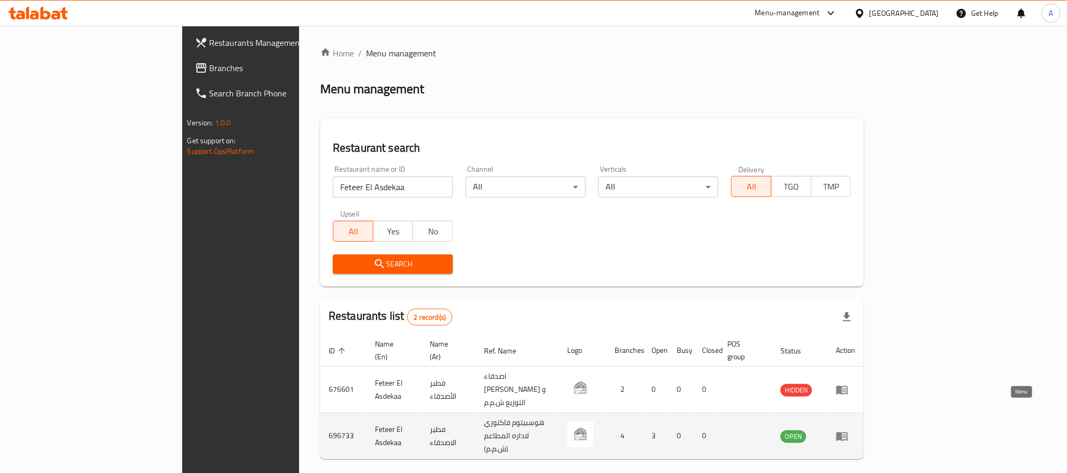
click at [855, 430] on link "enhanced table" at bounding box center [845, 436] width 19 height 13
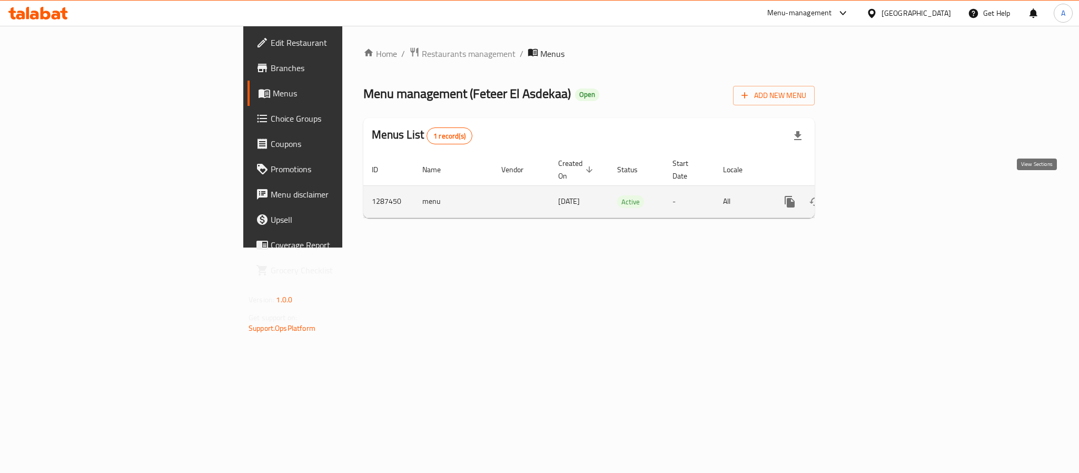
click at [878, 189] on link "enhanced table" at bounding box center [865, 201] width 25 height 25
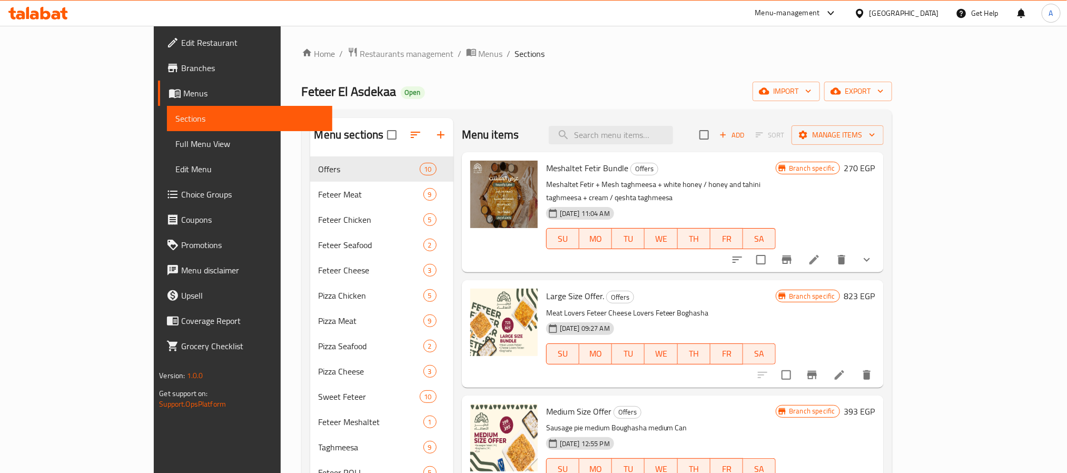
scroll to position [272, 0]
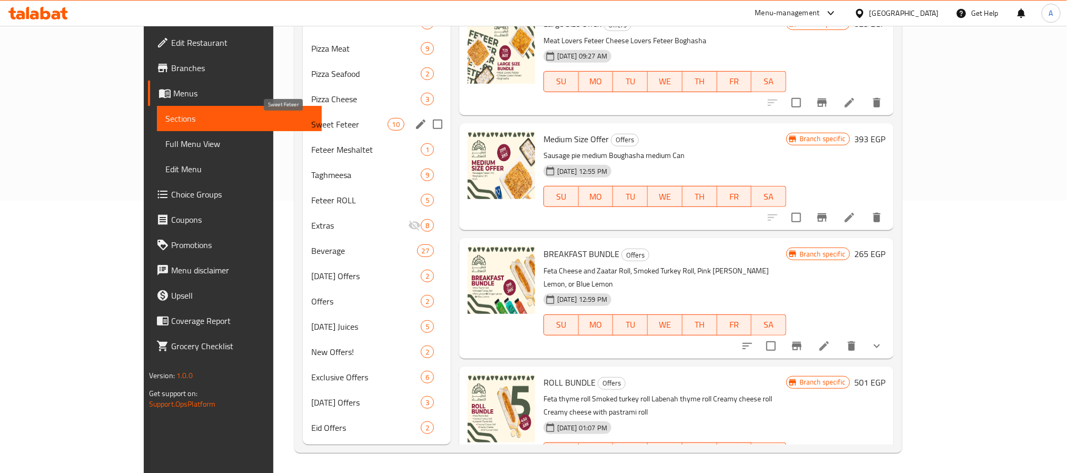
click at [311, 124] on span "Sweet Feteer" at bounding box center [349, 124] width 76 height 13
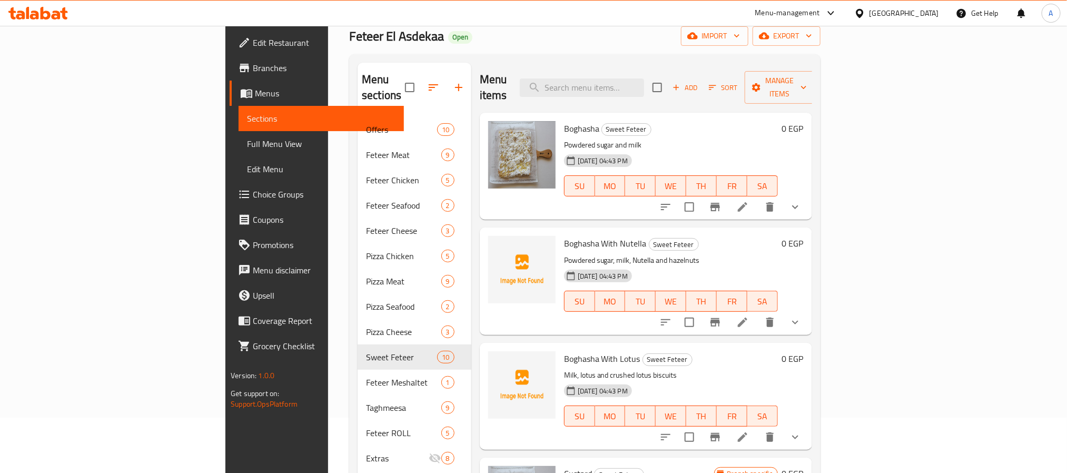
scroll to position [35, 0]
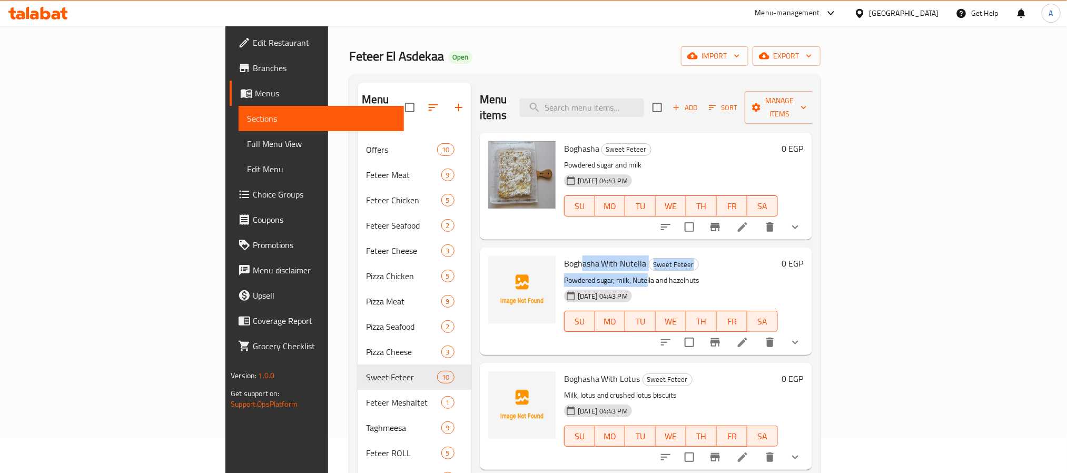
drag, startPoint x: 526, startPoint y: 250, endPoint x: 591, endPoint y: 256, distance: 64.5
click at [591, 256] on div "Boghasha With Nutella Sweet Feteer Powdered sugar, milk, Nutella and hazelnuts …" at bounding box center [671, 301] width 222 height 98
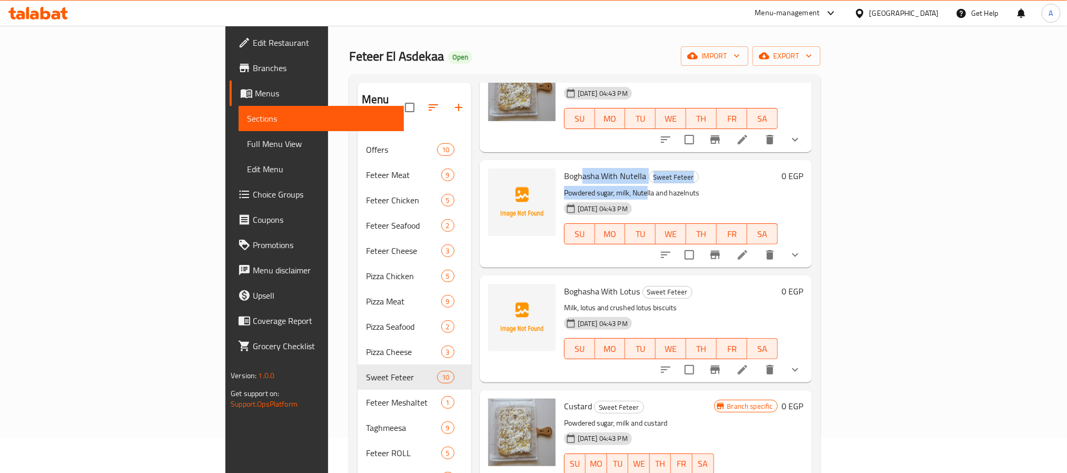
scroll to position [158, 0]
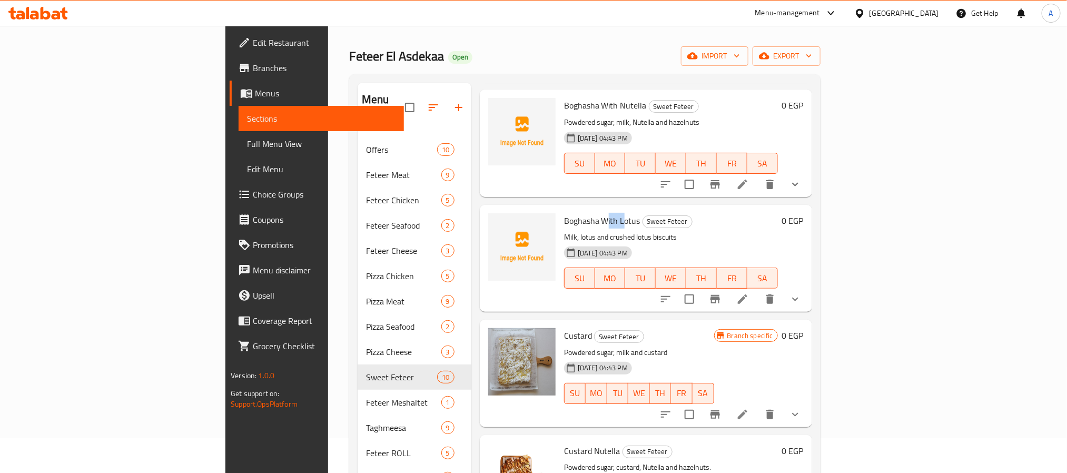
drag, startPoint x: 550, startPoint y: 208, endPoint x: 570, endPoint y: 208, distance: 20.0
click at [570, 213] on span "Boghasha With Lotus" at bounding box center [602, 221] width 76 height 16
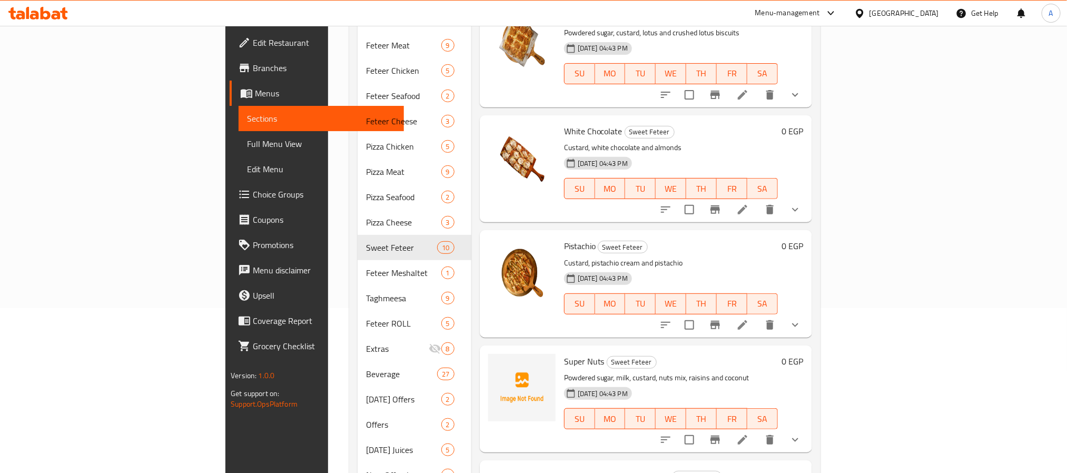
scroll to position [272, 0]
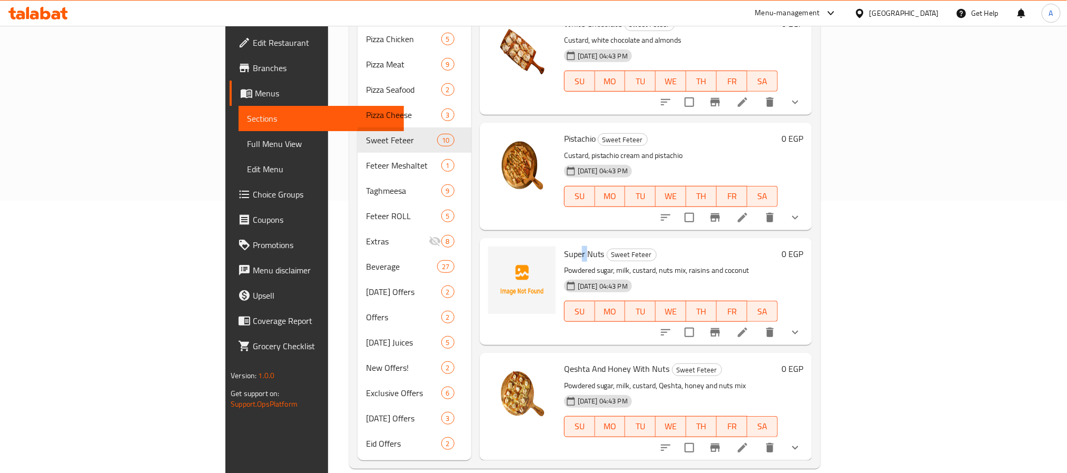
drag, startPoint x: 529, startPoint y: 241, endPoint x: 523, endPoint y: 237, distance: 6.6
click at [564, 246] on span "Super Nuts" at bounding box center [584, 254] width 41 height 16
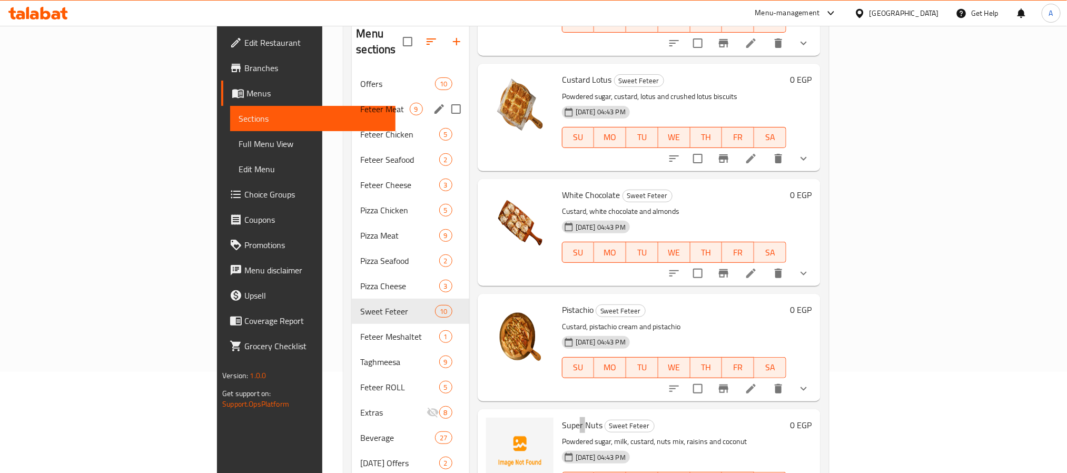
scroll to position [0, 0]
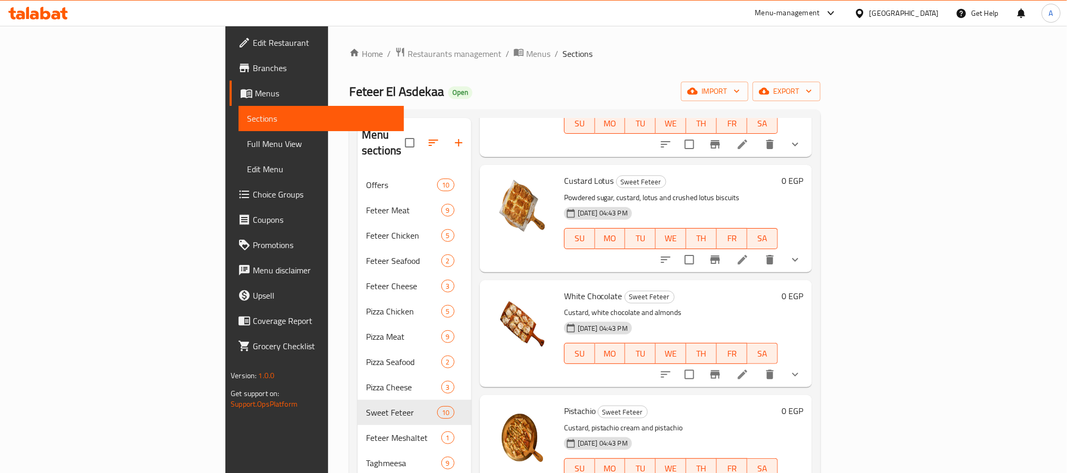
click at [253, 68] on span "Branches" at bounding box center [324, 68] width 142 height 13
